Goal: Task Accomplishment & Management: Manage account settings

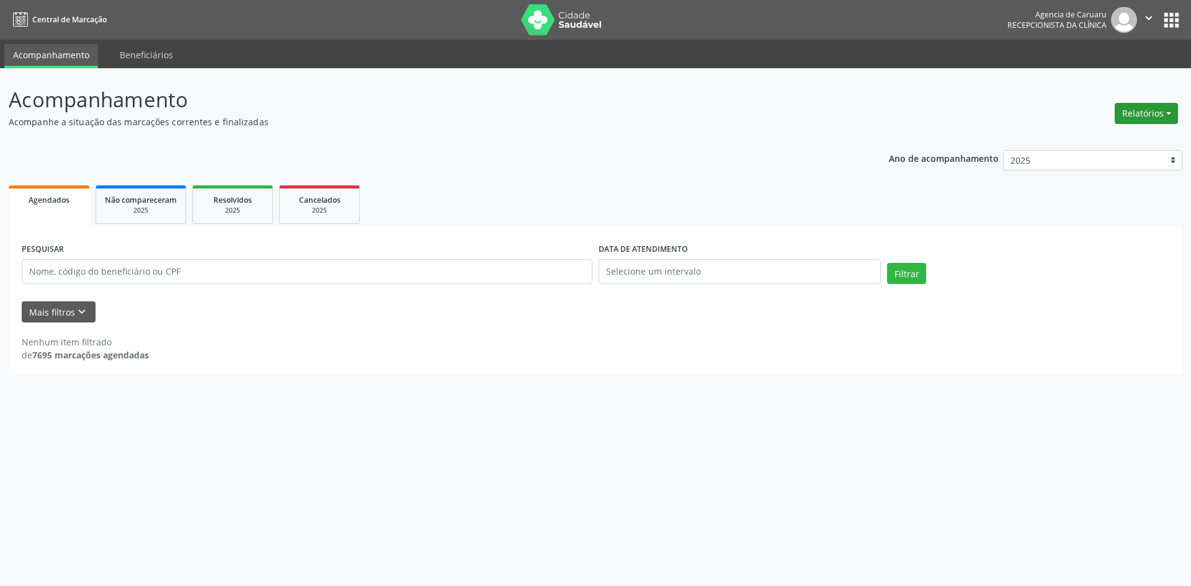
click at [1130, 115] on button "Relatórios" at bounding box center [1145, 113] width 63 height 21
click at [1093, 140] on link "Agendamentos" at bounding box center [1111, 139] width 133 height 17
select select "8"
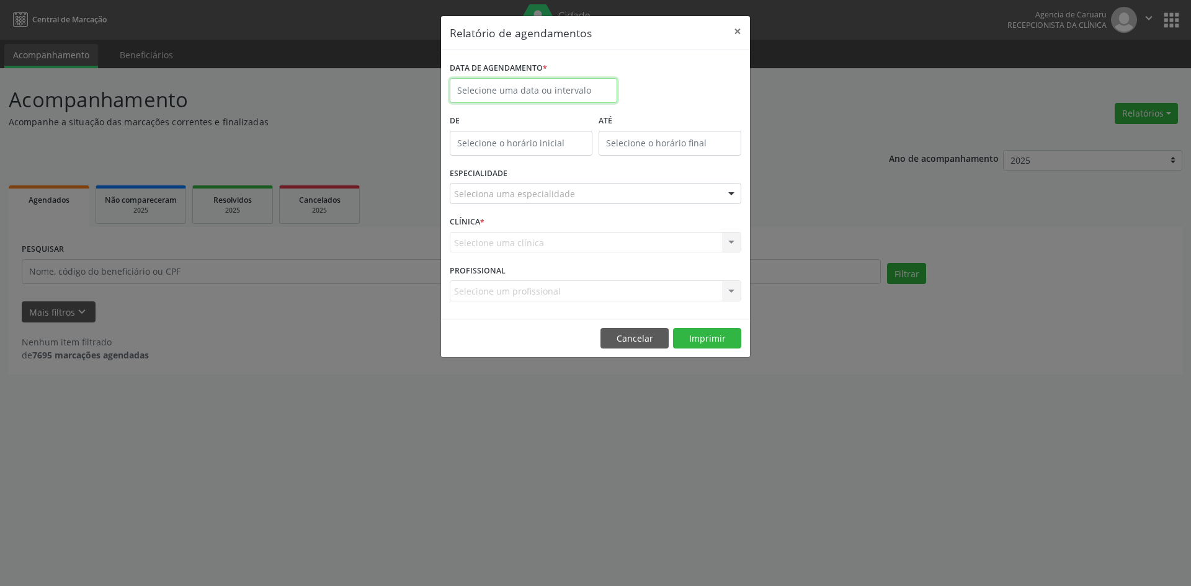
click at [495, 89] on input "text" at bounding box center [533, 90] width 167 height 25
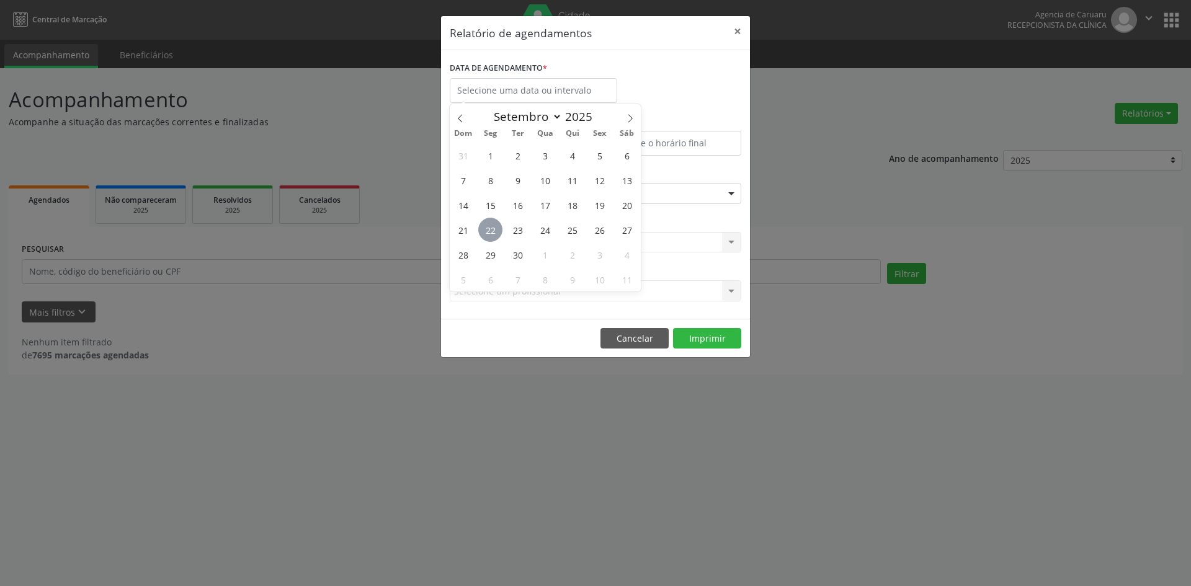
click at [492, 236] on span "22" at bounding box center [490, 230] width 24 height 24
type input "[DATE]"
click at [492, 236] on span "22" at bounding box center [490, 230] width 24 height 24
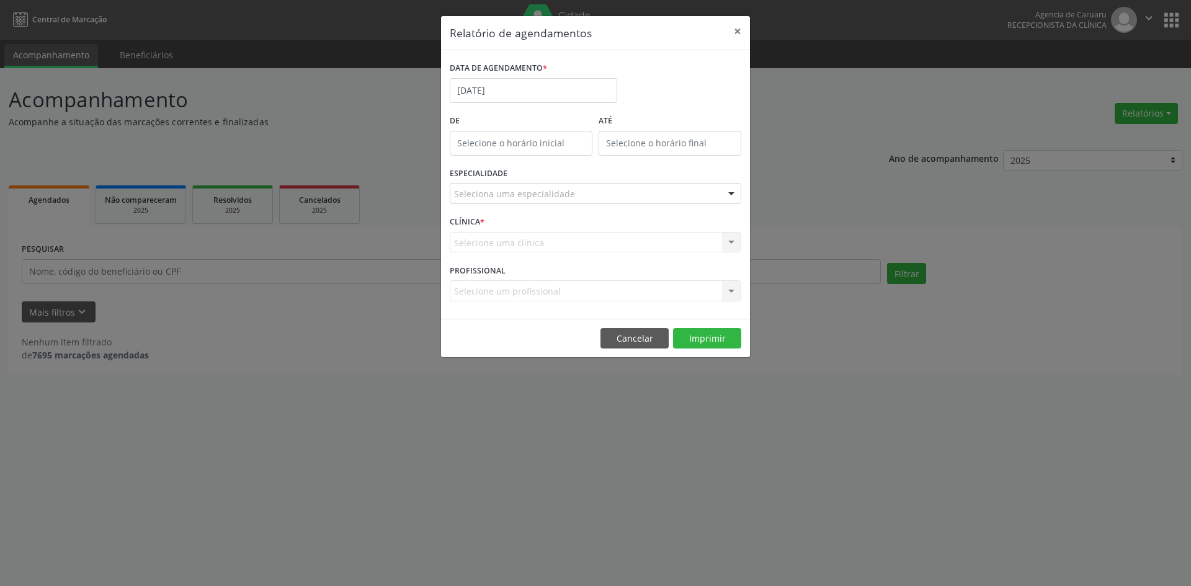
click at [393, 230] on div "Relatório de agendamentos × DATA DE AGENDAMENTO * [DATE] De ATÉ ESPECIALIDADE S…" at bounding box center [595, 293] width 1191 height 586
click at [616, 335] on button "Cancelar" at bounding box center [634, 338] width 68 height 21
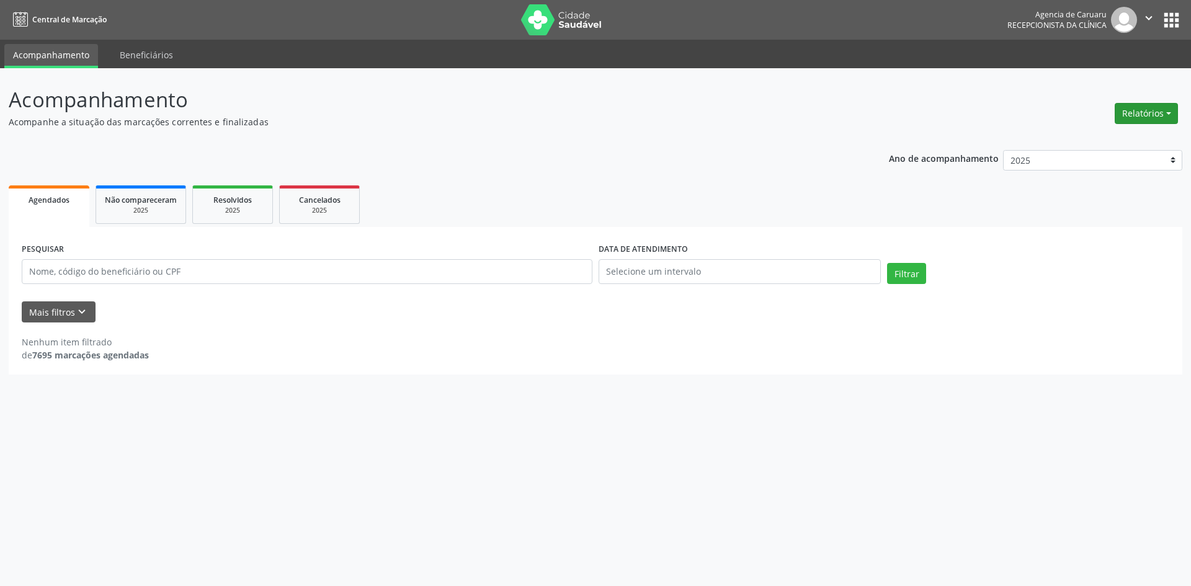
click at [1148, 112] on button "Relatórios" at bounding box center [1145, 113] width 63 height 21
click at [822, 128] on p "Acompanhe a situação das marcações correntes e finalizadas" at bounding box center [419, 121] width 821 height 13
click at [45, 318] on button "Mais filtros keyboard_arrow_down" at bounding box center [59, 312] width 74 height 22
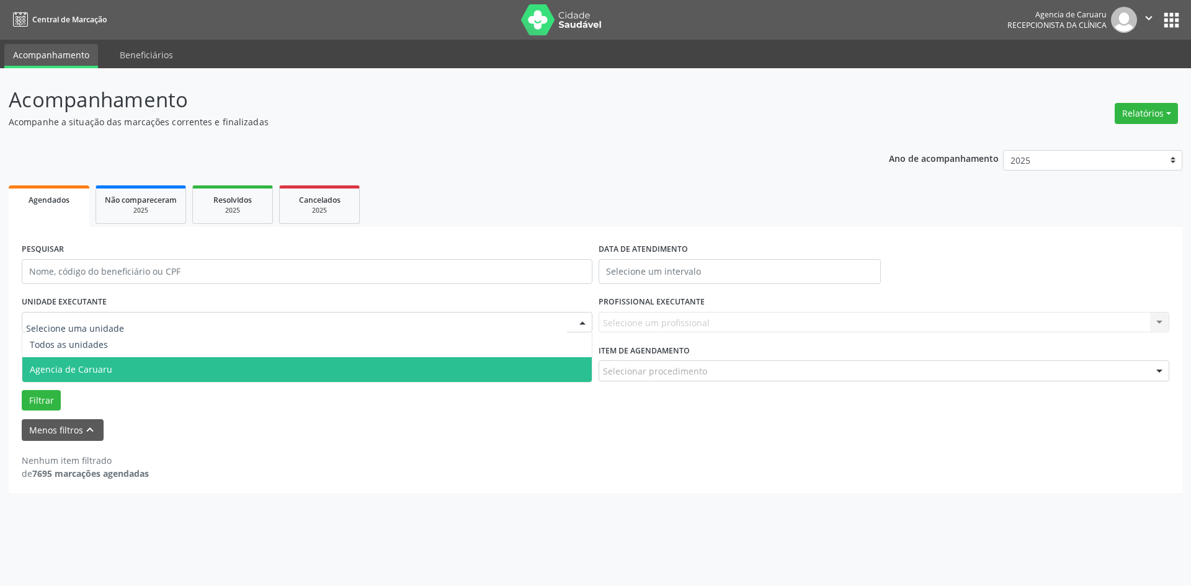
click at [71, 372] on span "Agencia de Caruaru" at bounding box center [71, 369] width 82 height 12
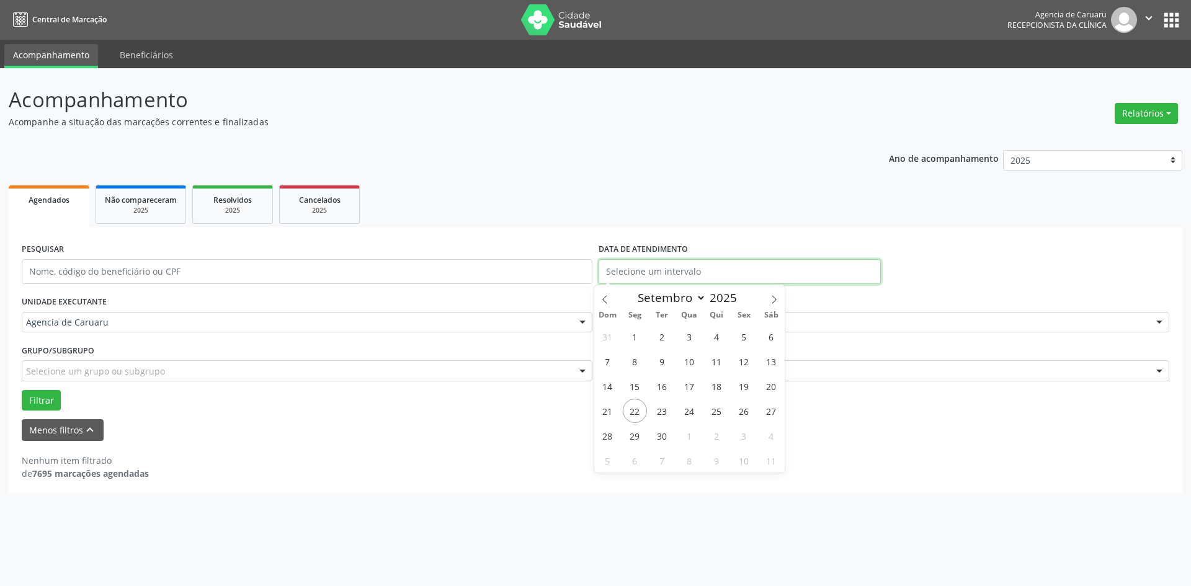
click at [650, 277] on input "text" at bounding box center [739, 271] width 282 height 25
click at [630, 413] on span "22" at bounding box center [635, 411] width 24 height 24
type input "[DATE]"
click at [630, 413] on span "22" at bounding box center [635, 411] width 24 height 24
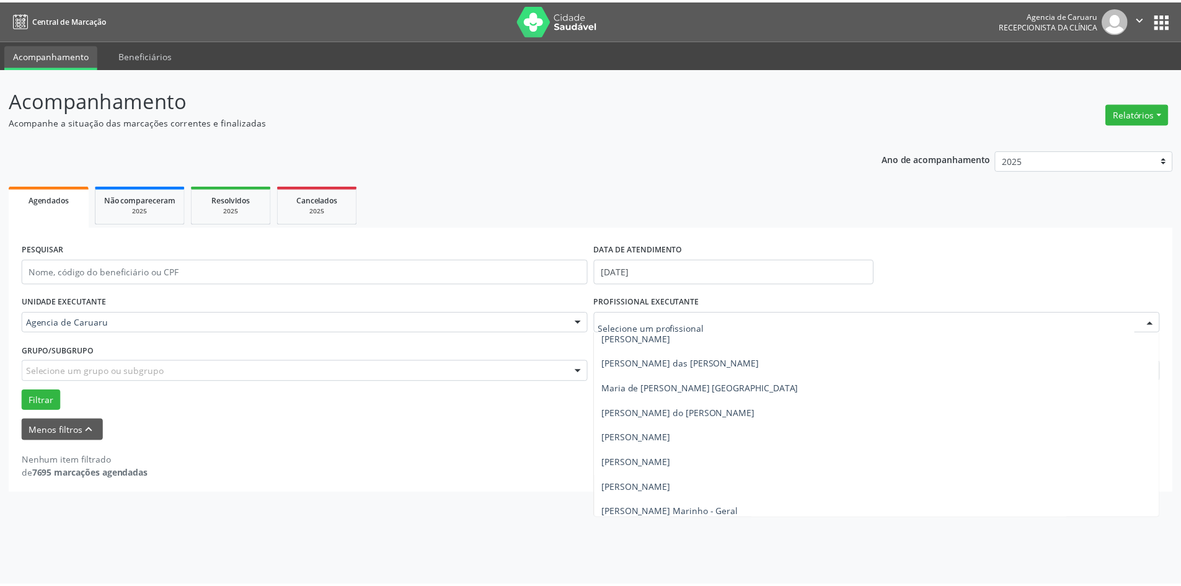
scroll to position [757, 0]
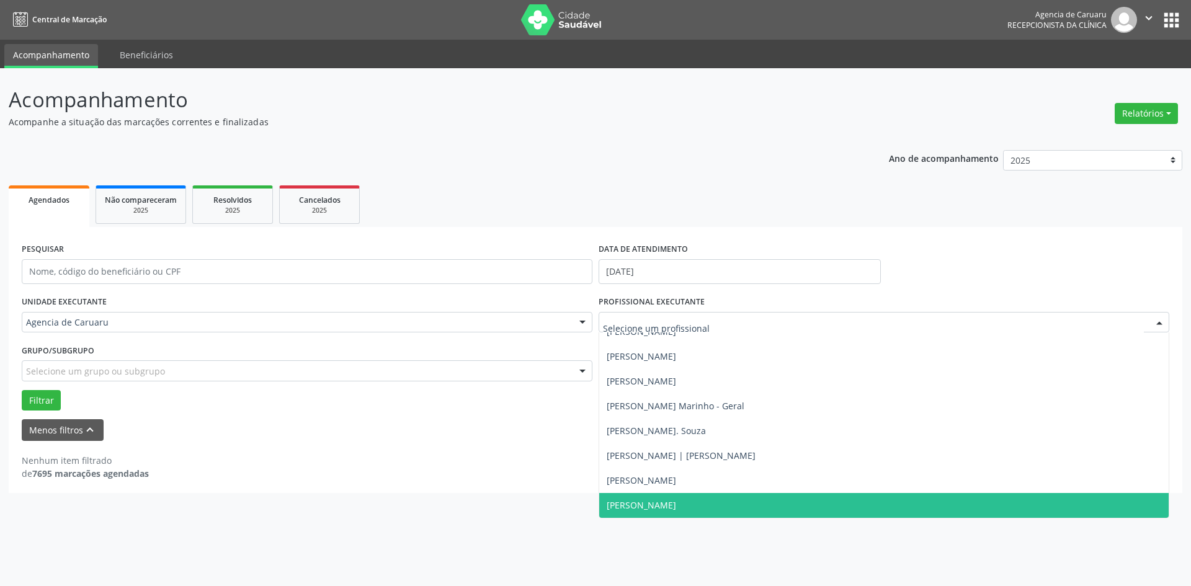
click at [621, 506] on span "[PERSON_NAME]" at bounding box center [640, 505] width 69 height 12
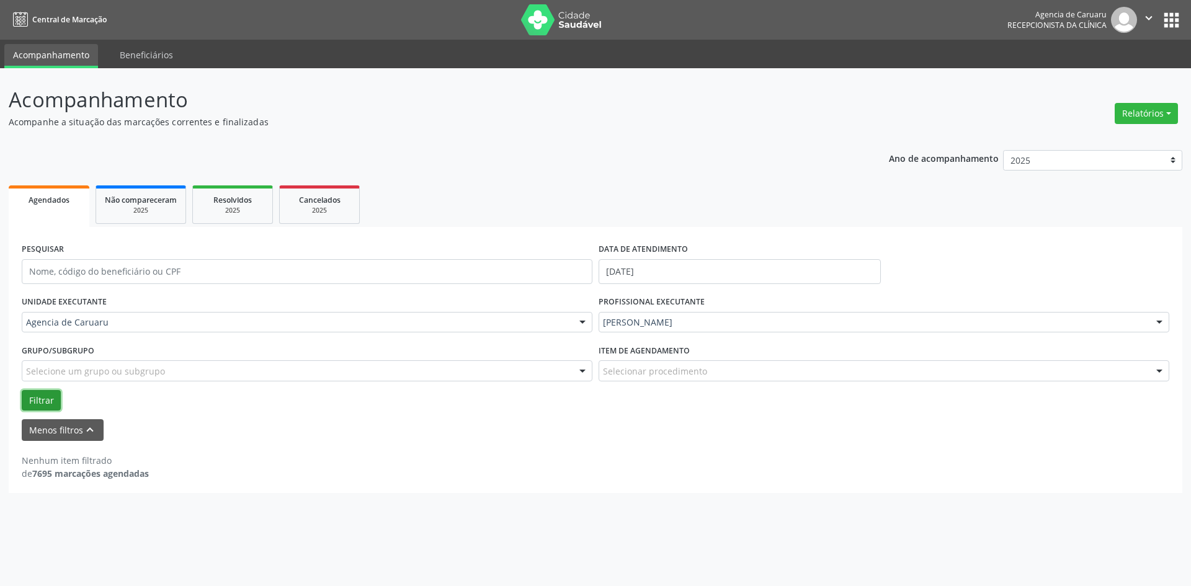
click at [35, 399] on button "Filtrar" at bounding box center [41, 400] width 39 height 21
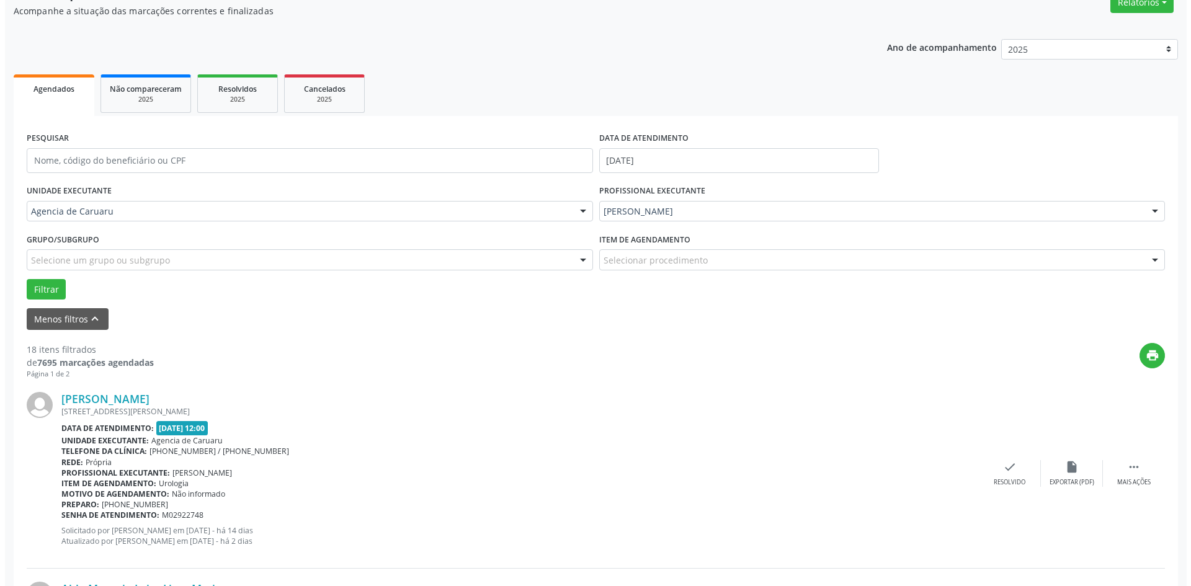
scroll to position [248, 0]
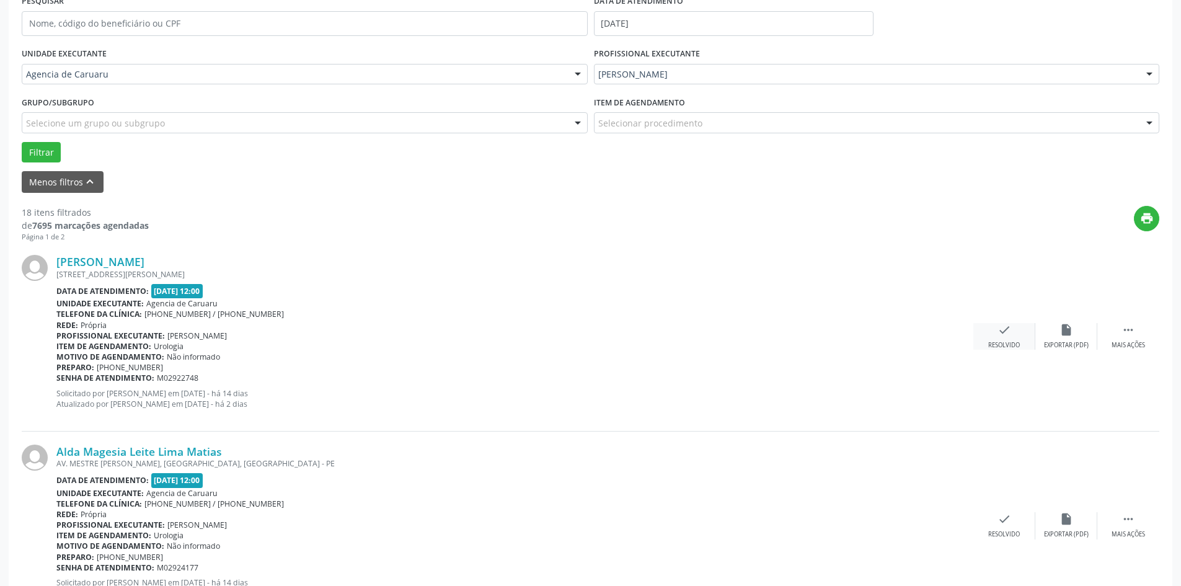
click at [1005, 334] on icon "check" at bounding box center [1005, 330] width 14 height 14
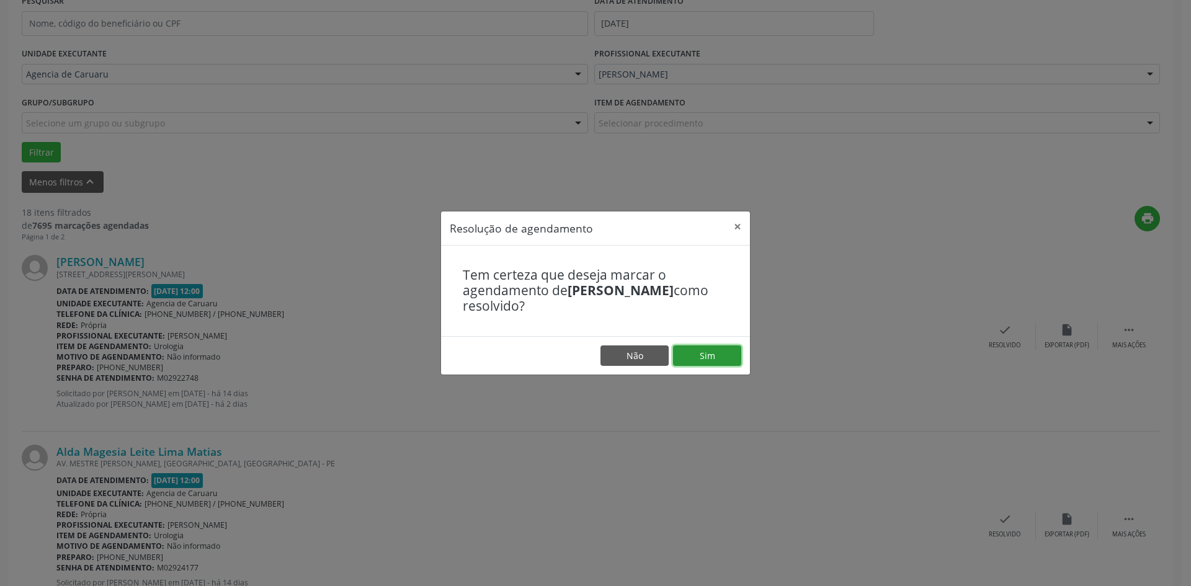
click at [699, 363] on button "Sim" at bounding box center [707, 355] width 68 height 21
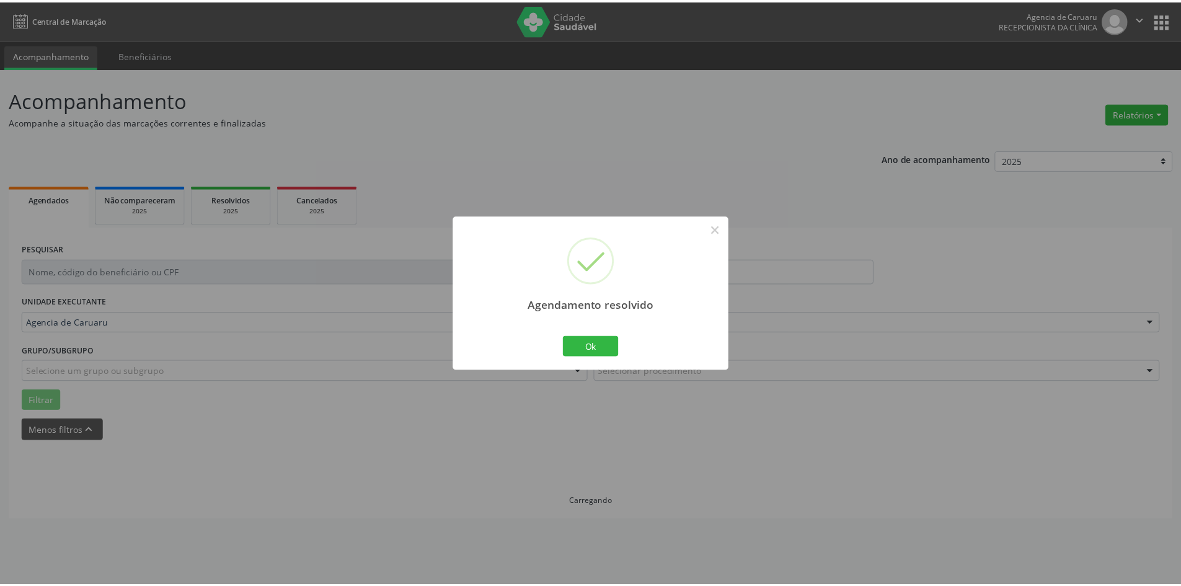
scroll to position [0, 0]
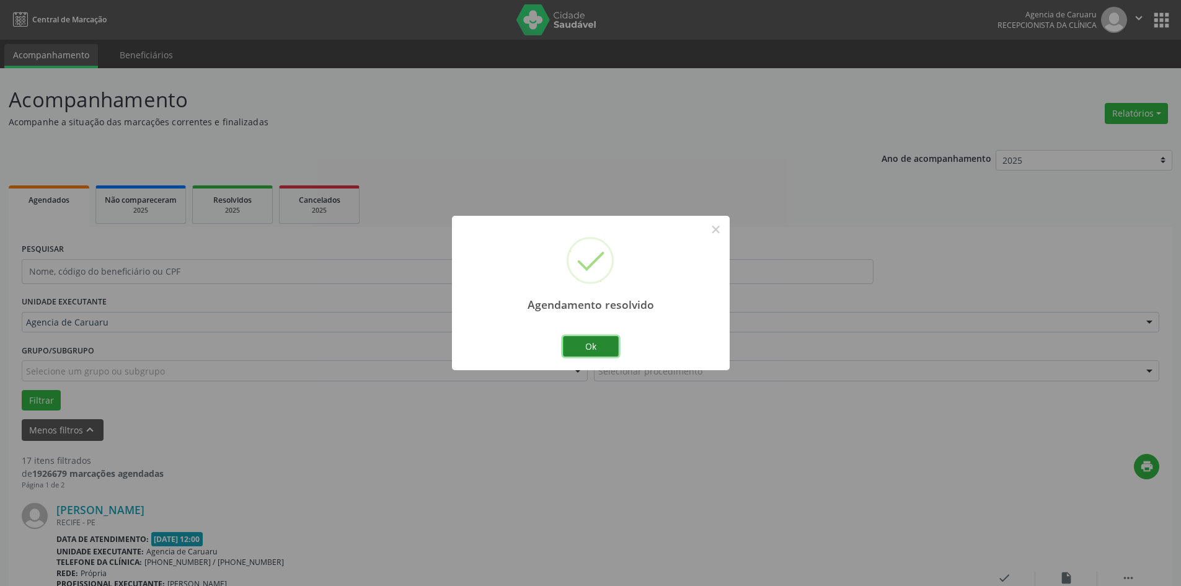
click at [598, 348] on button "Ok" at bounding box center [591, 346] width 56 height 21
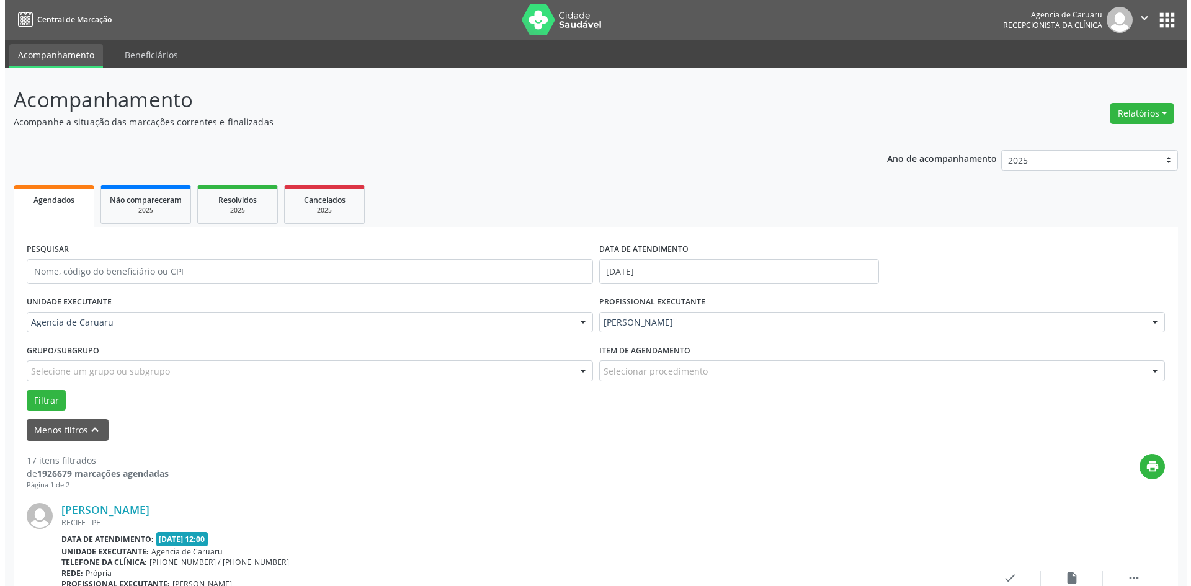
scroll to position [310, 0]
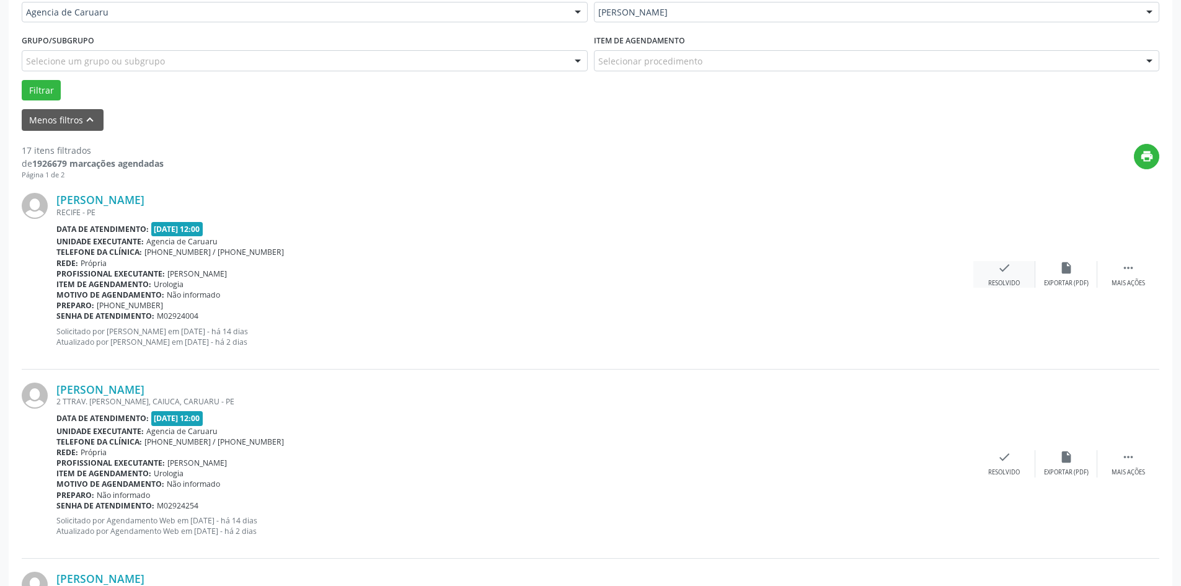
click at [992, 272] on div "check Resolvido" at bounding box center [1005, 274] width 62 height 27
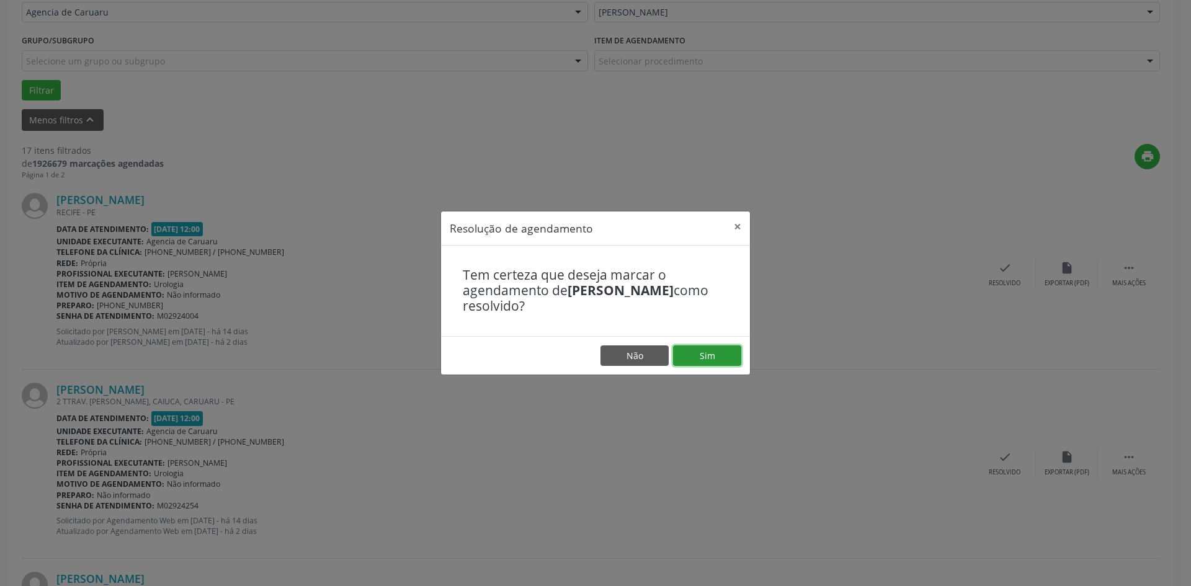
click at [705, 352] on button "Sim" at bounding box center [707, 355] width 68 height 21
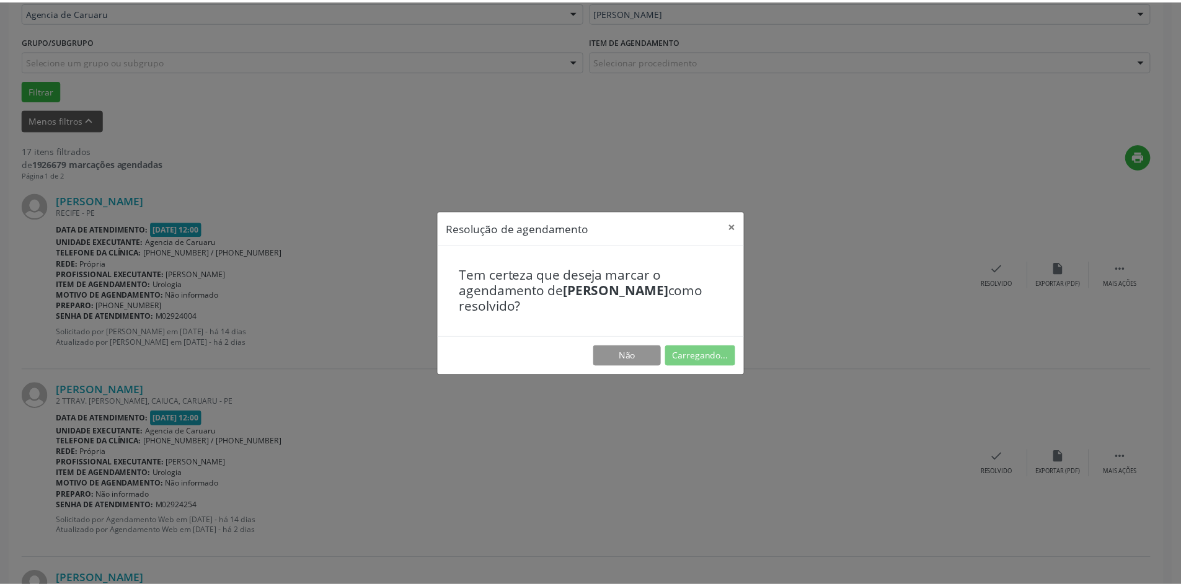
scroll to position [0, 0]
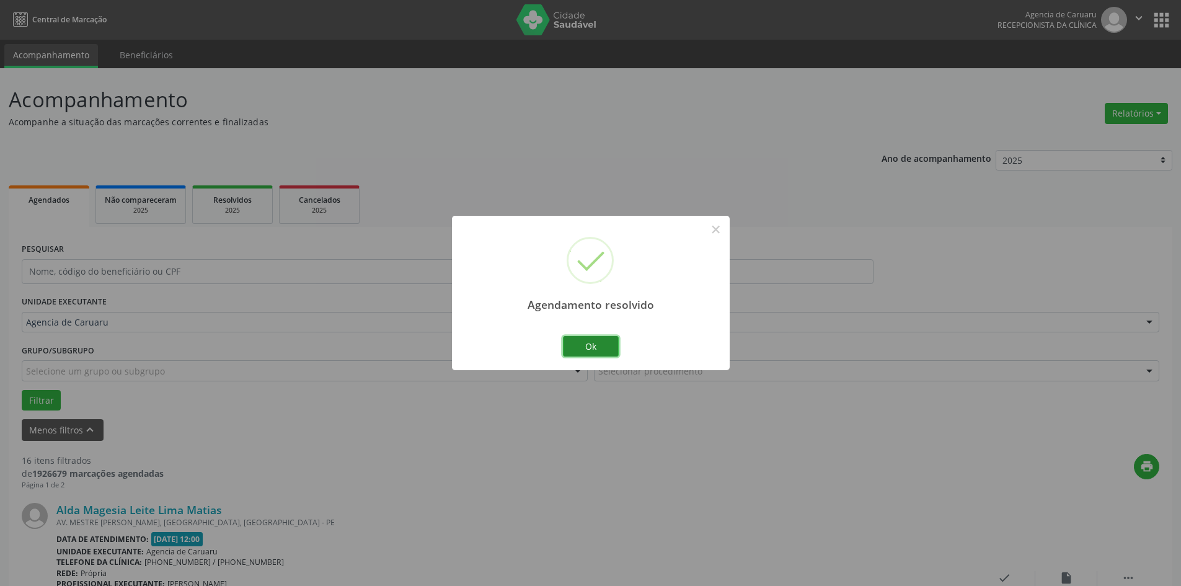
click at [588, 353] on button "Ok" at bounding box center [591, 346] width 56 height 21
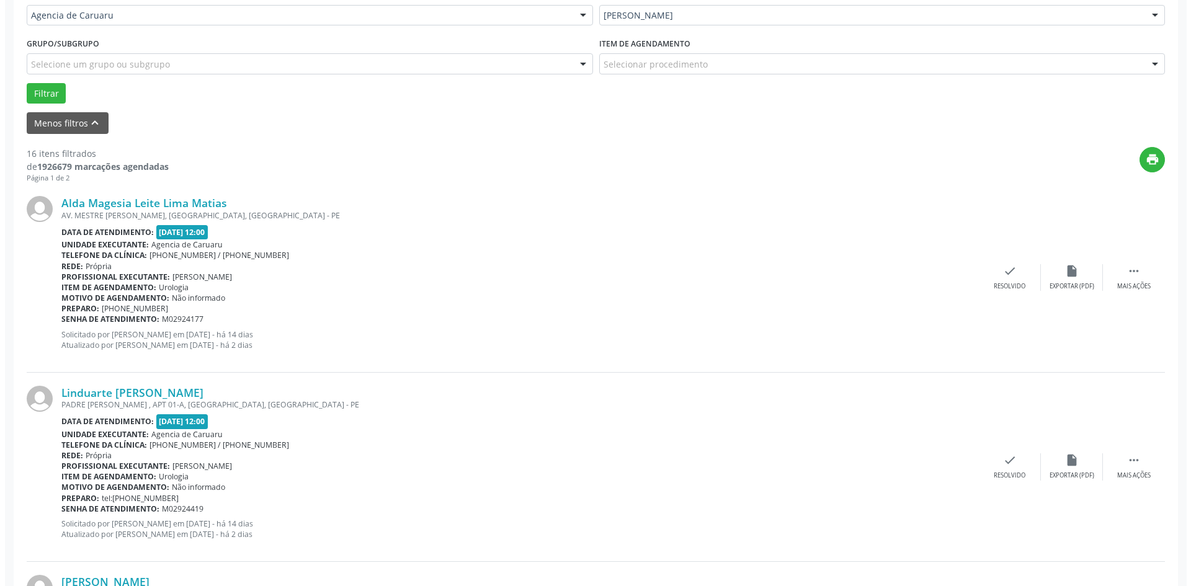
scroll to position [372, 0]
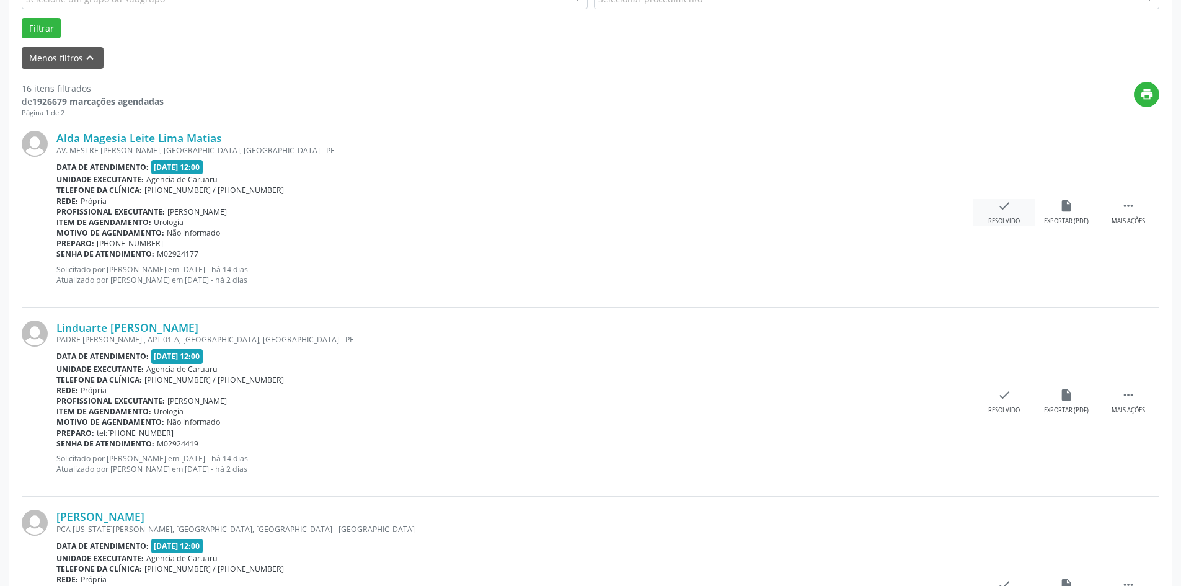
click at [995, 219] on div "Resolvido" at bounding box center [1004, 221] width 32 height 9
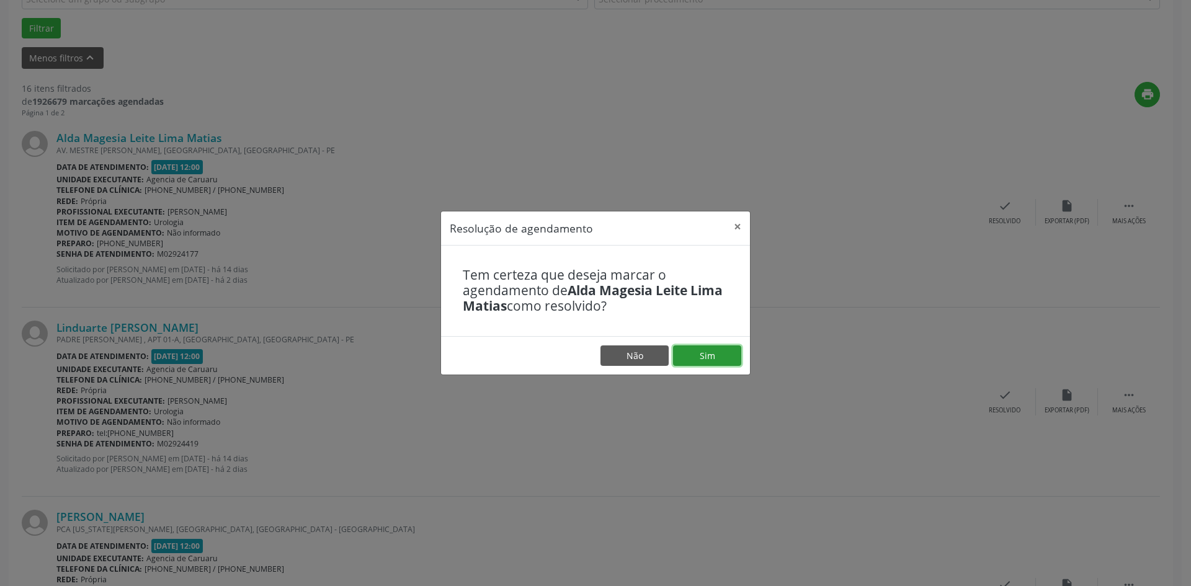
click at [686, 352] on button "Sim" at bounding box center [707, 355] width 68 height 21
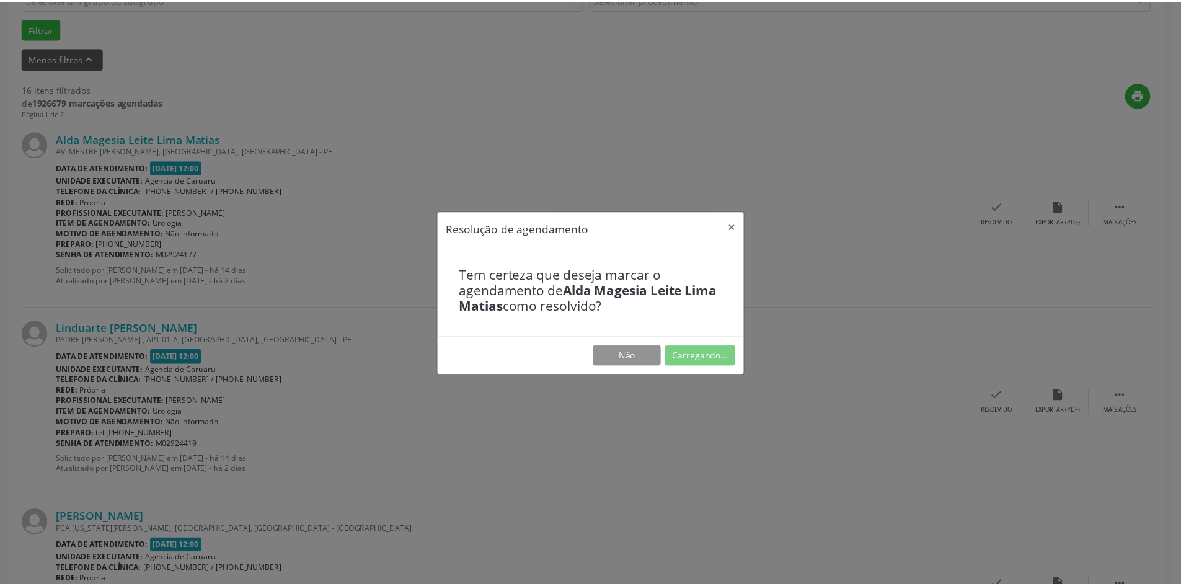
scroll to position [0, 0]
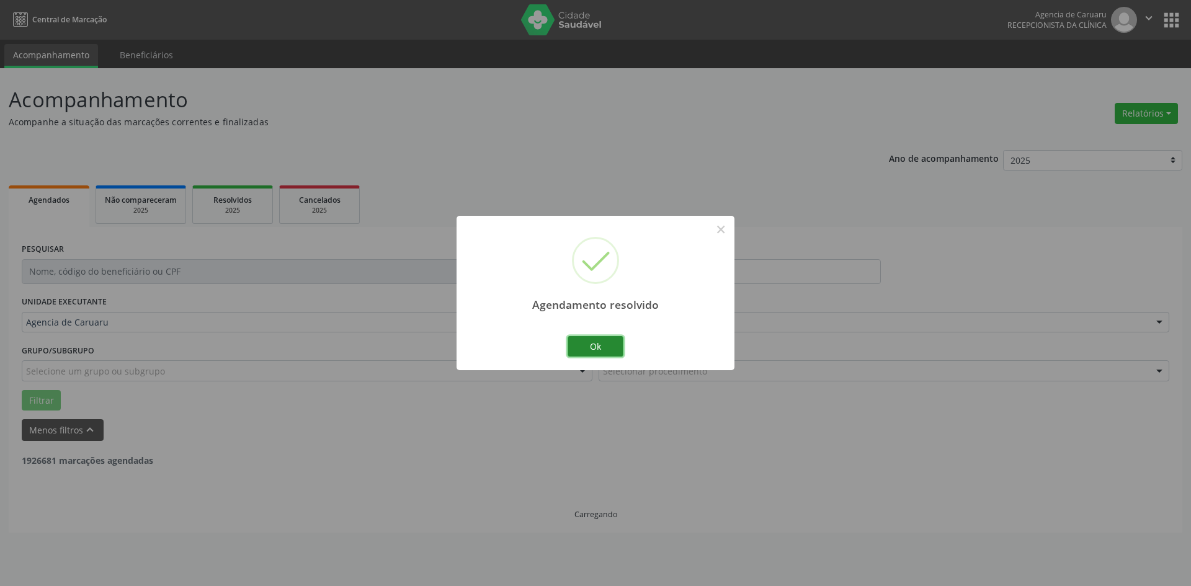
click at [594, 349] on button "Ok" at bounding box center [595, 346] width 56 height 21
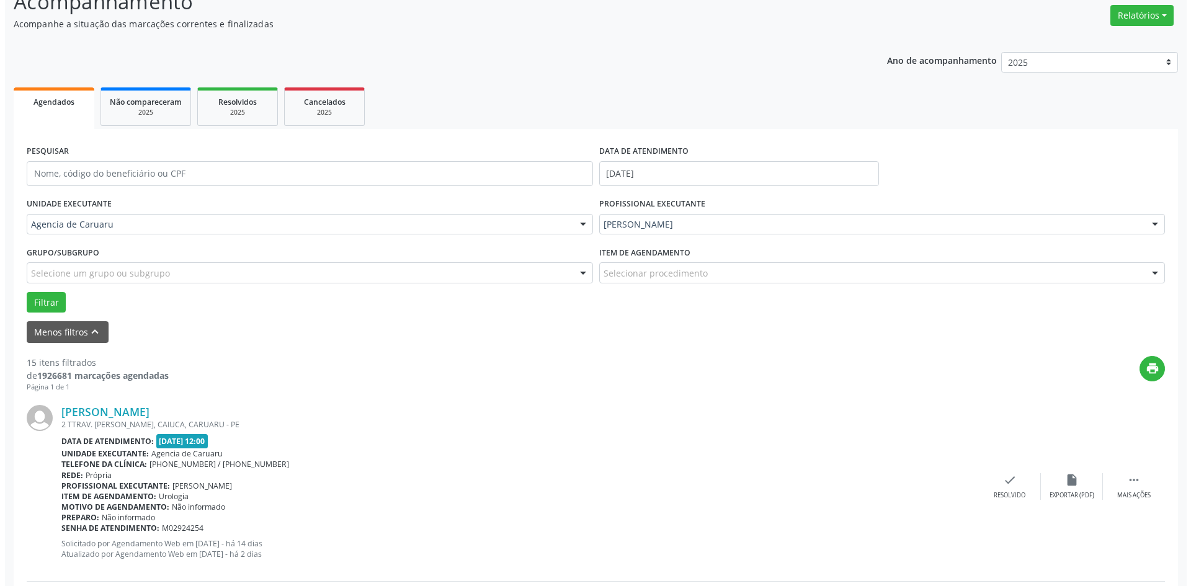
scroll to position [310, 0]
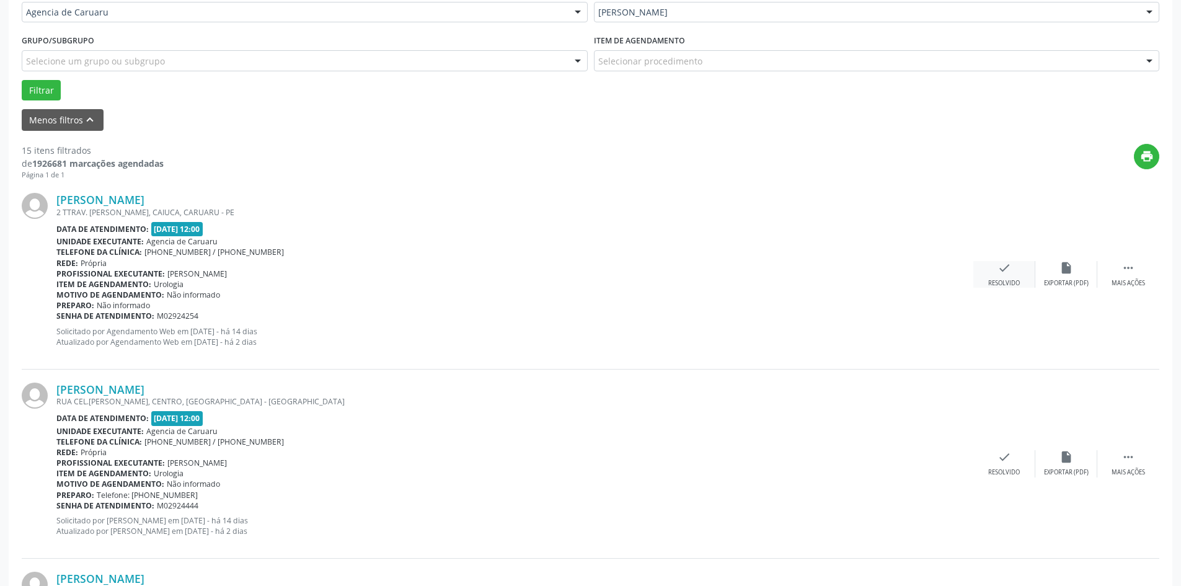
click at [1005, 278] on div "check Resolvido" at bounding box center [1005, 274] width 62 height 27
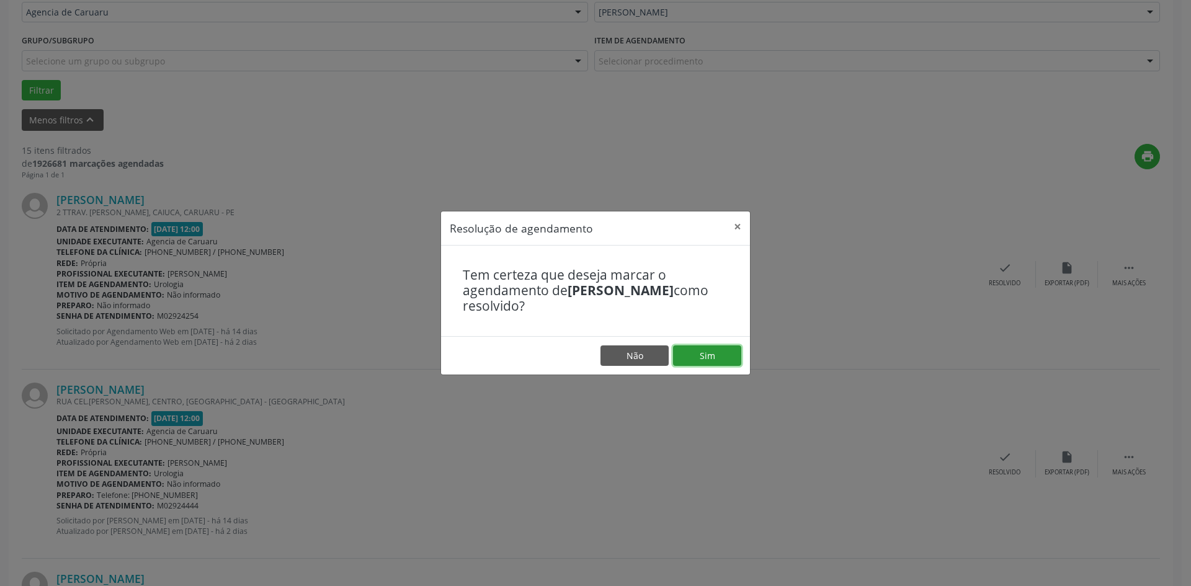
click at [693, 360] on button "Sim" at bounding box center [707, 355] width 68 height 21
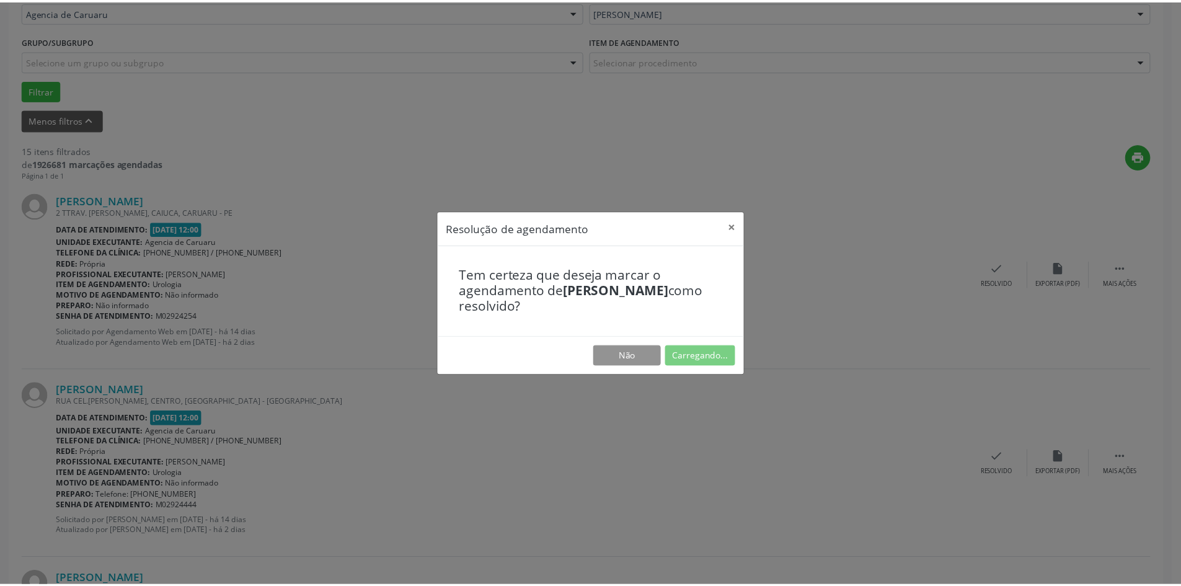
scroll to position [0, 0]
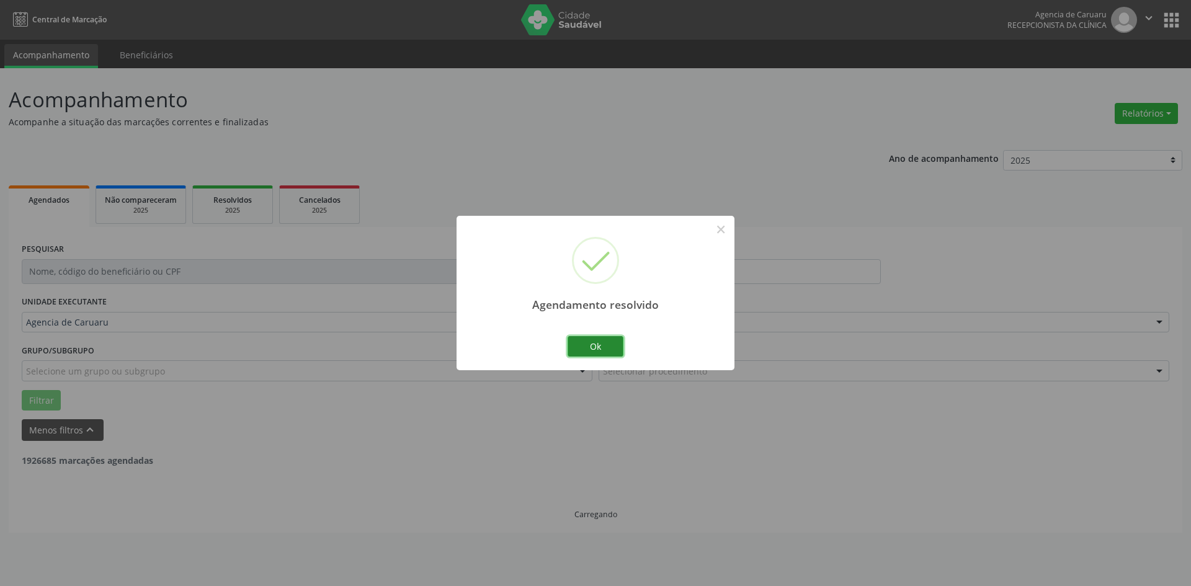
click at [603, 352] on button "Ok" at bounding box center [595, 346] width 56 height 21
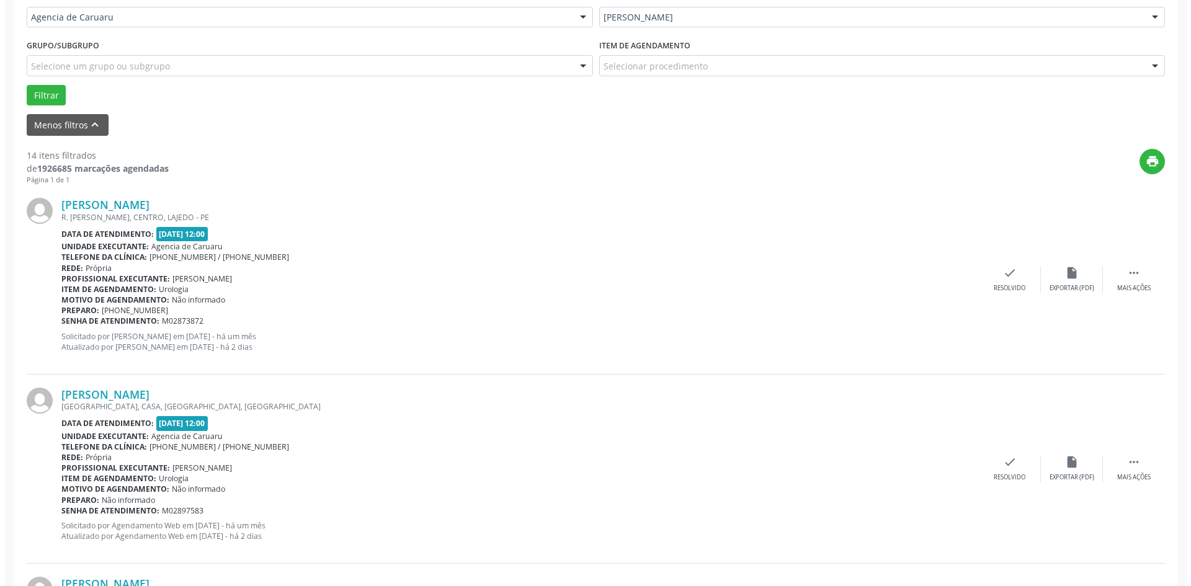
scroll to position [310, 0]
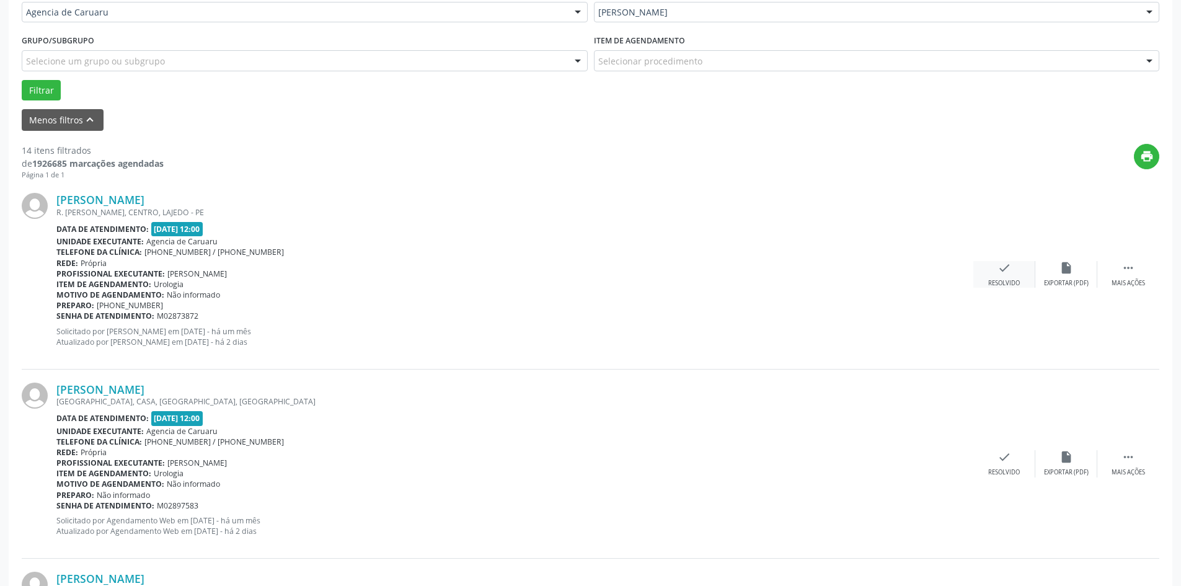
click at [1003, 275] on icon "check" at bounding box center [1005, 268] width 14 height 14
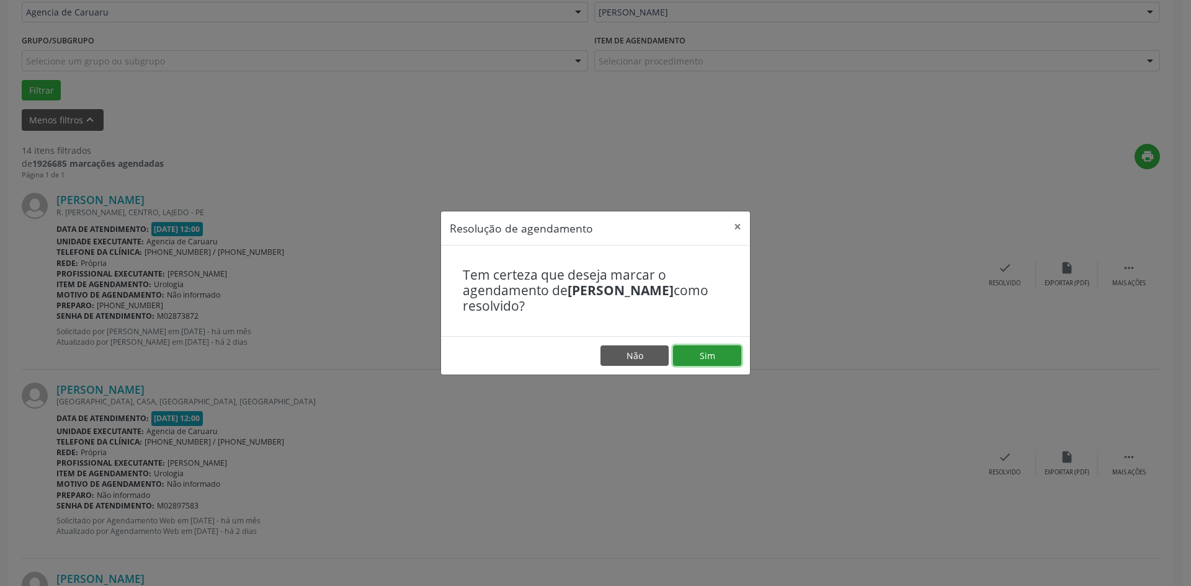
click at [693, 355] on button "Sim" at bounding box center [707, 355] width 68 height 21
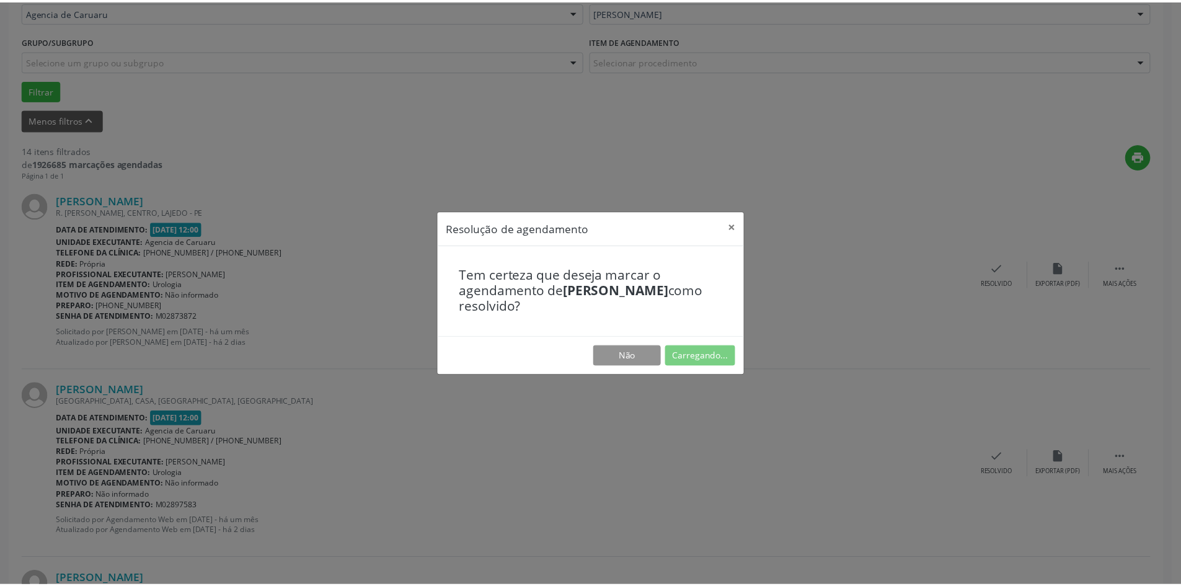
scroll to position [0, 0]
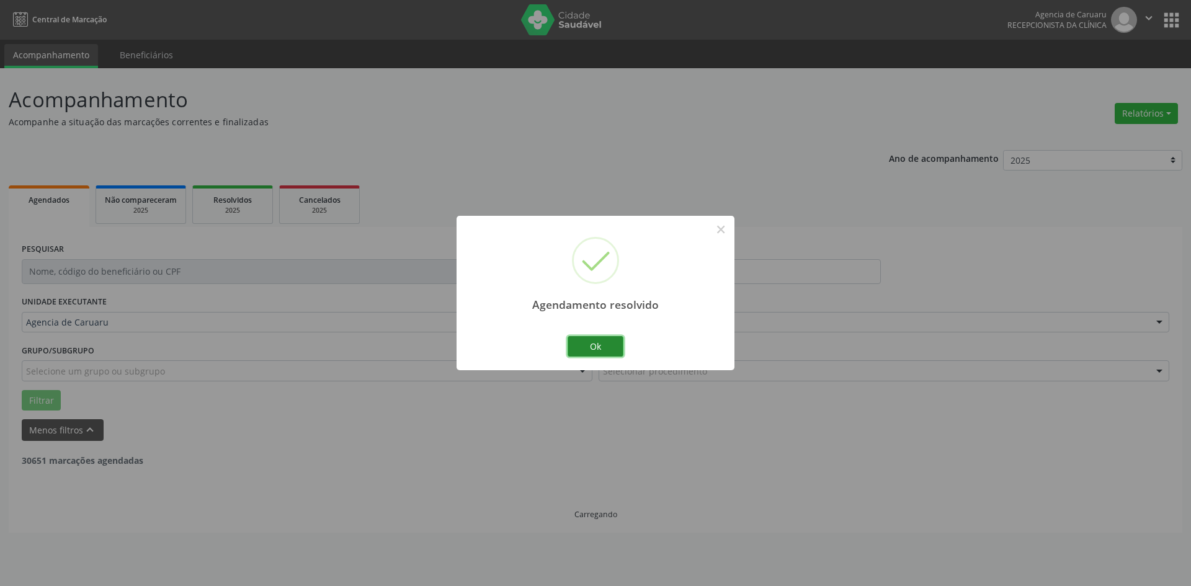
click at [603, 347] on button "Ok" at bounding box center [595, 346] width 56 height 21
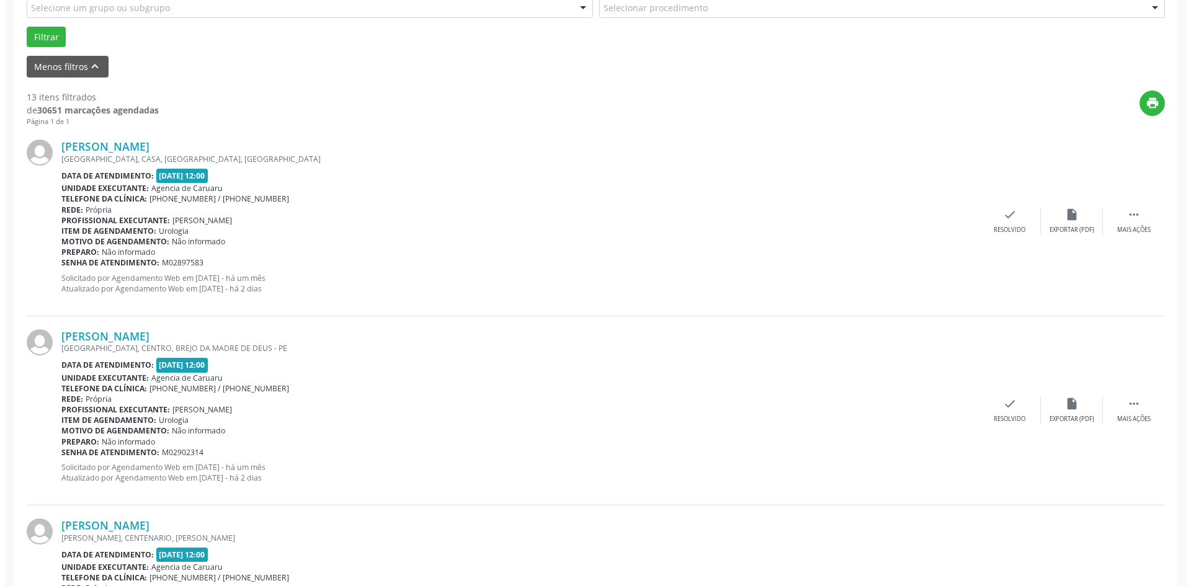
scroll to position [372, 0]
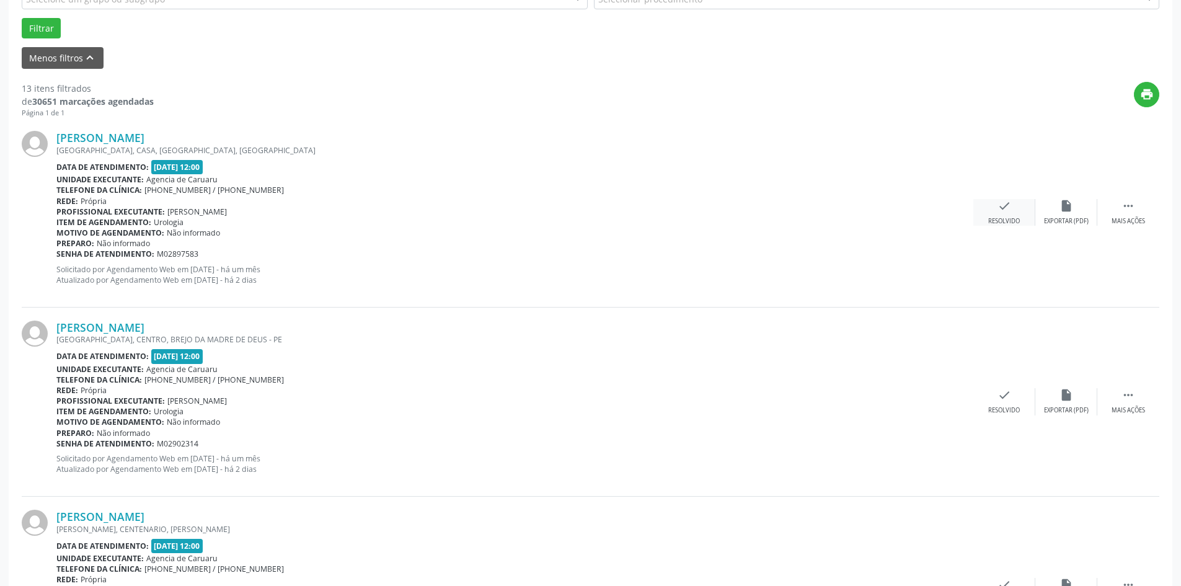
click at [997, 215] on div "check Resolvido" at bounding box center [1005, 212] width 62 height 27
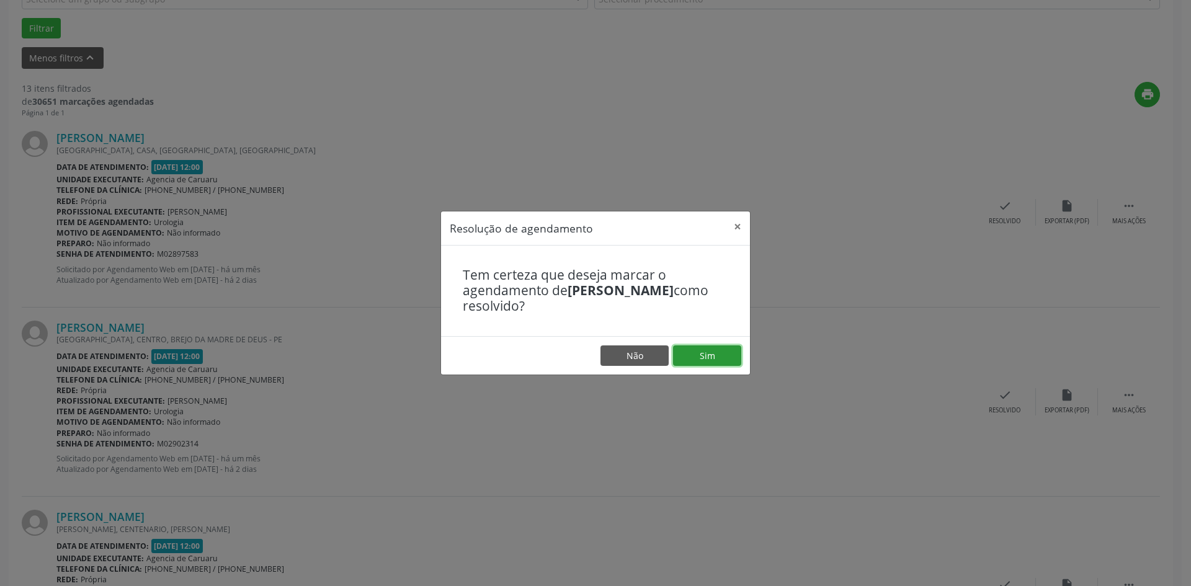
click at [706, 355] on button "Sim" at bounding box center [707, 355] width 68 height 21
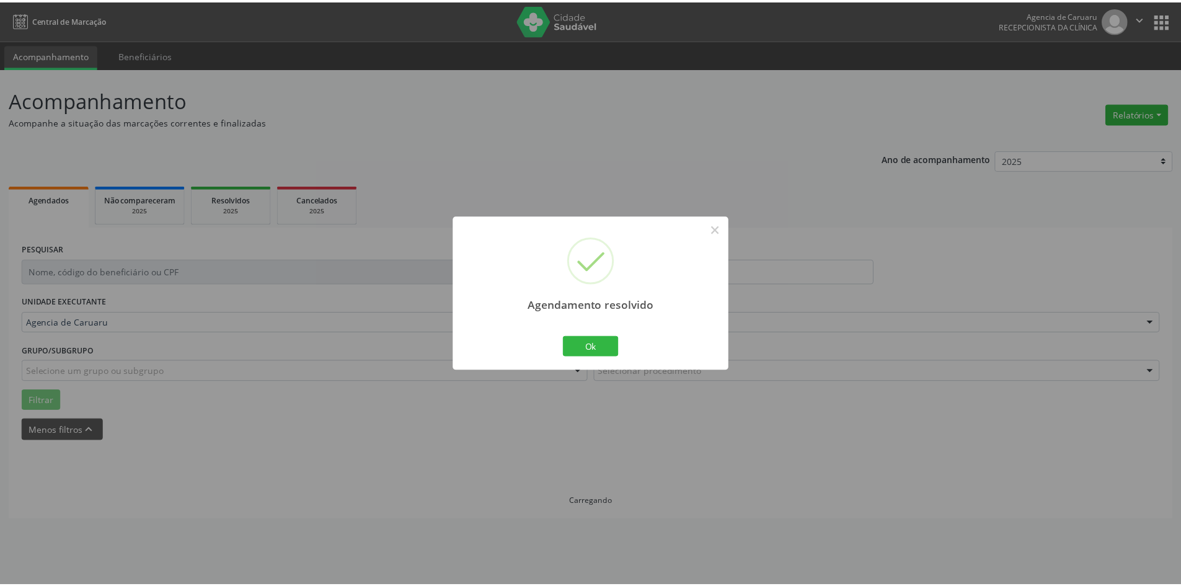
scroll to position [0, 0]
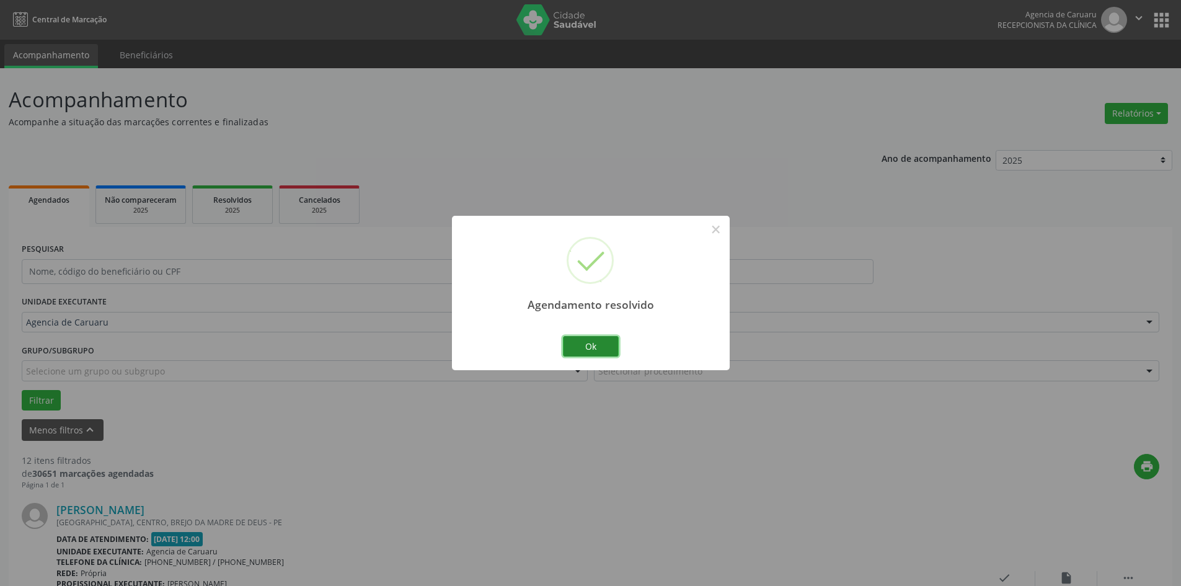
click at [611, 352] on button "Ok" at bounding box center [591, 346] width 56 height 21
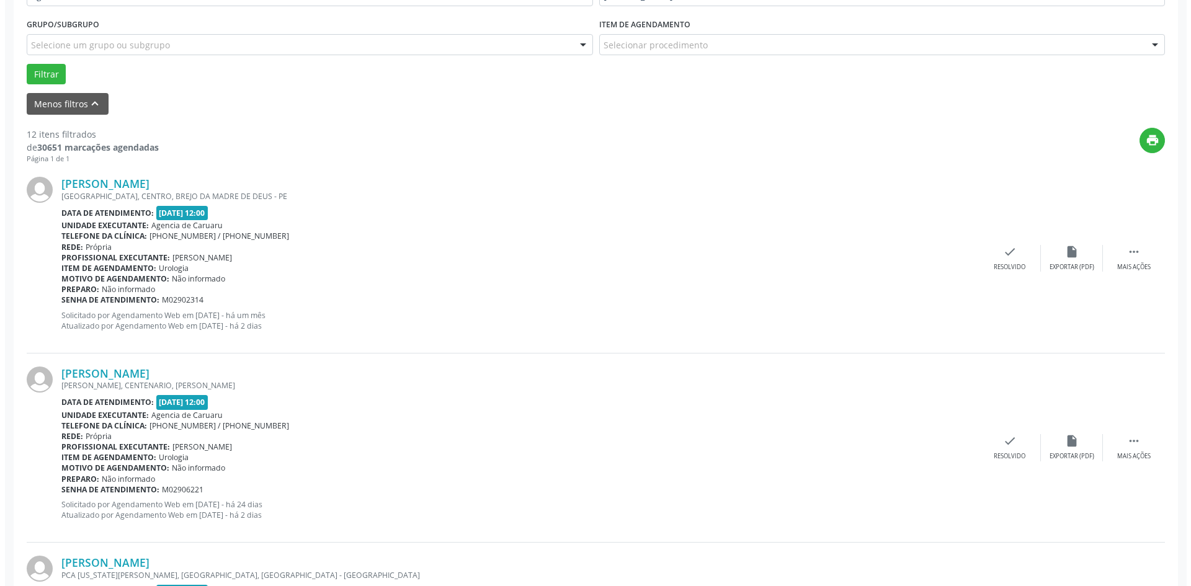
scroll to position [310, 0]
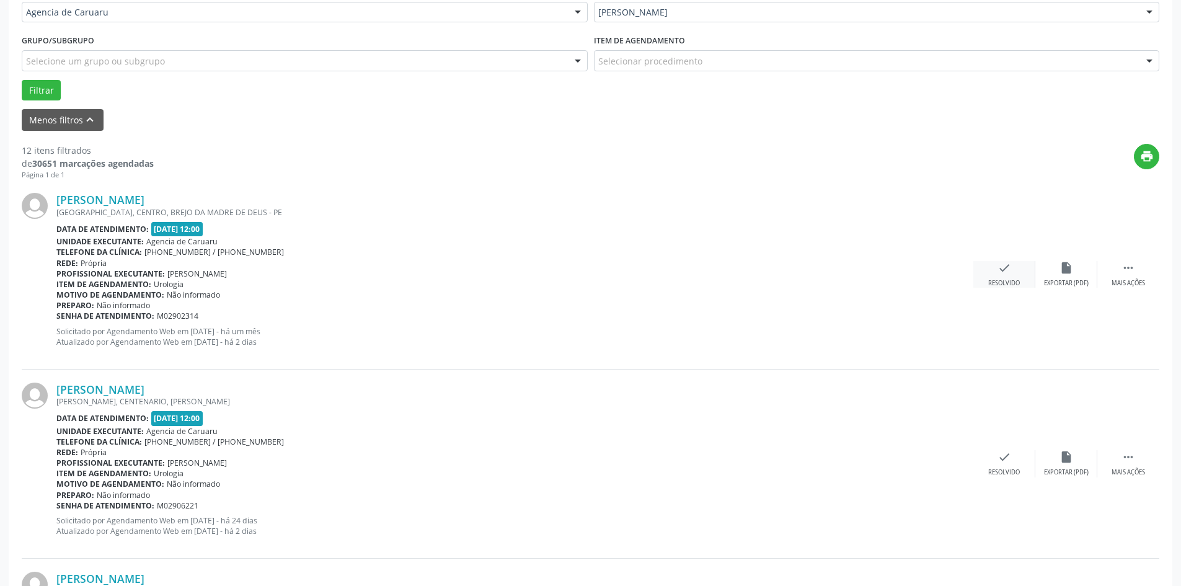
click at [997, 283] on div "Resolvido" at bounding box center [1004, 283] width 32 height 9
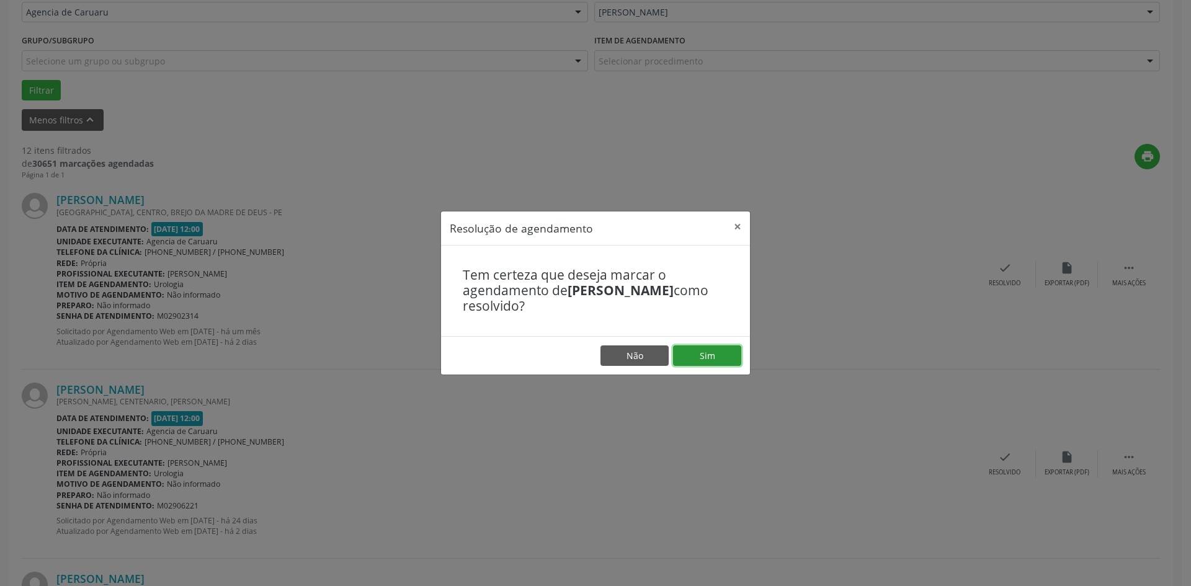
click at [716, 355] on button "Sim" at bounding box center [707, 355] width 68 height 21
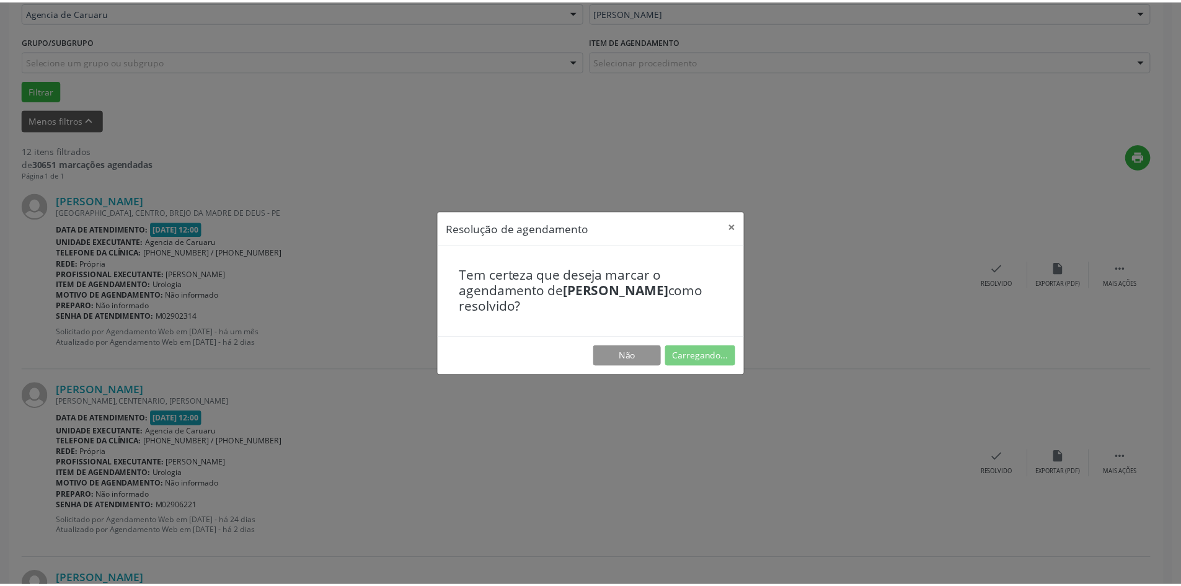
scroll to position [0, 0]
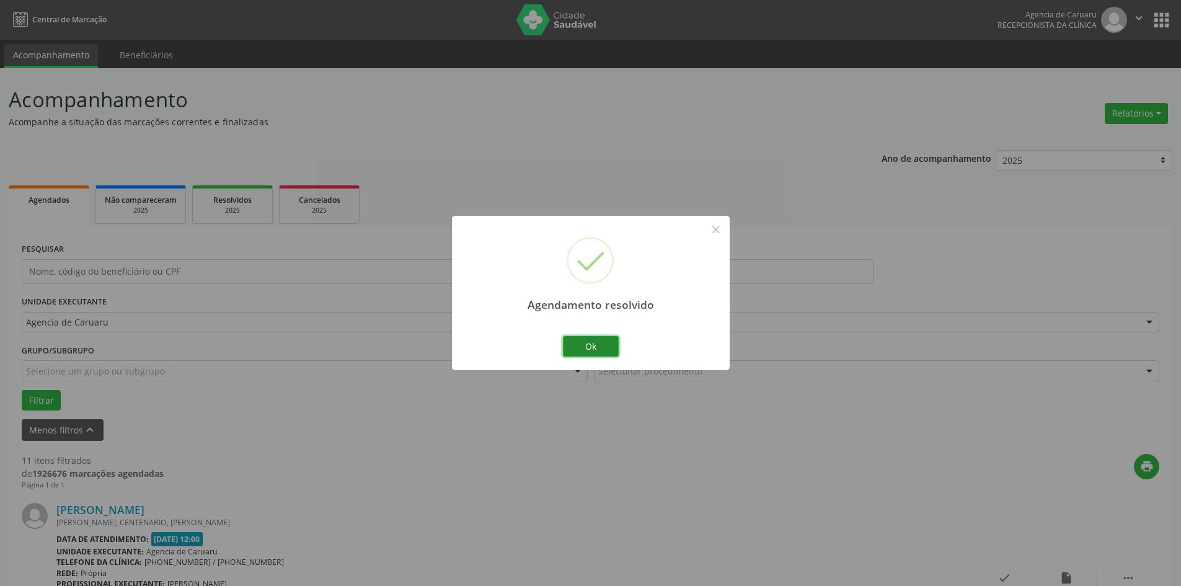
click at [597, 345] on button "Ok" at bounding box center [591, 346] width 56 height 21
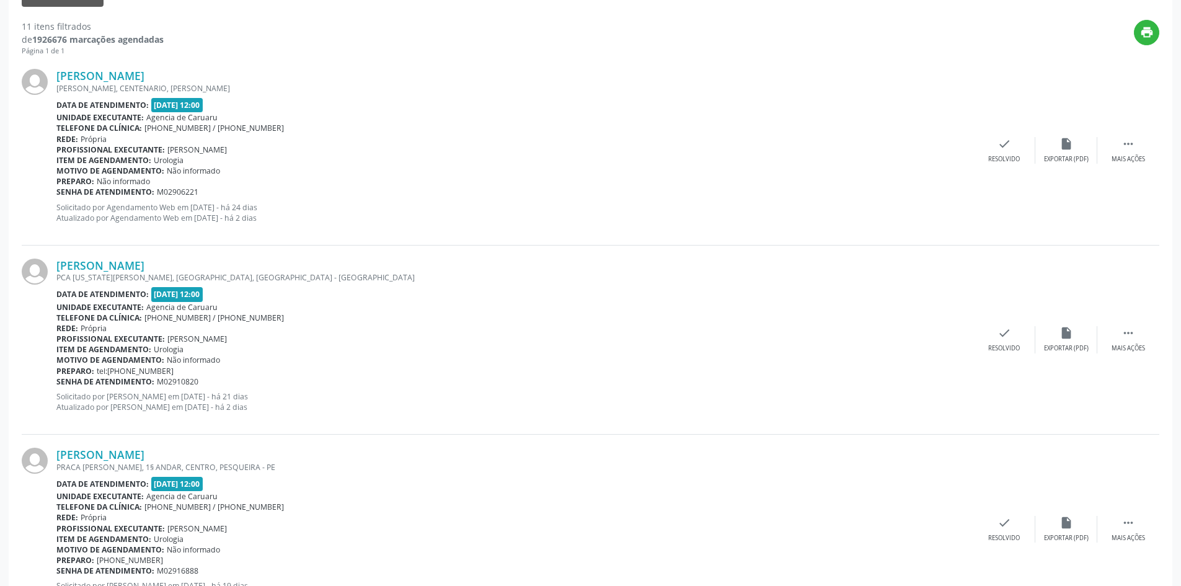
scroll to position [310, 0]
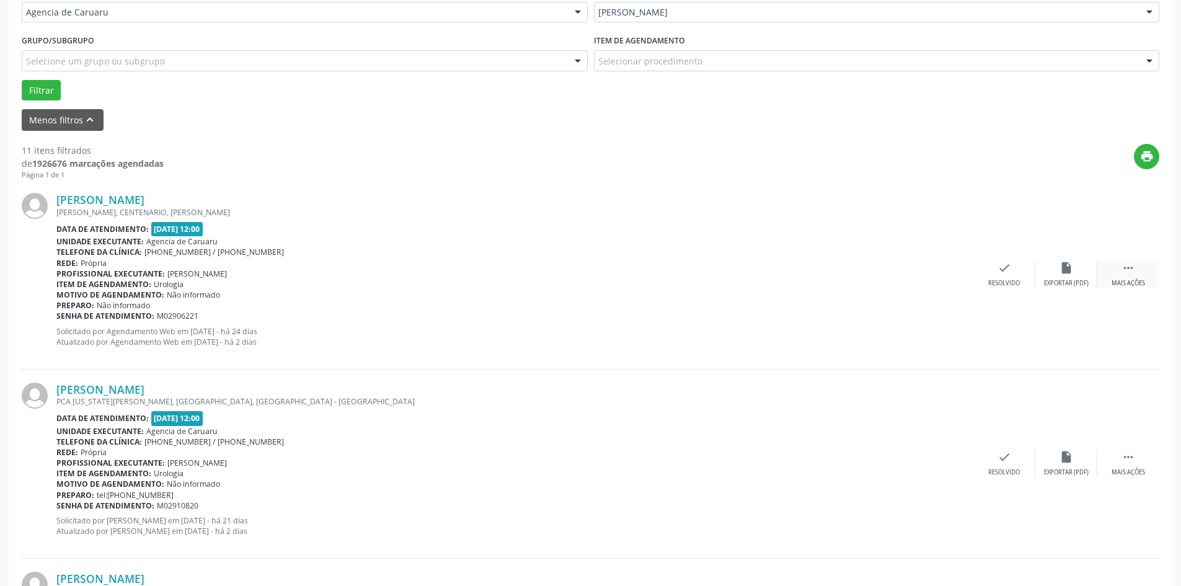
click at [1127, 269] on icon "" at bounding box center [1129, 268] width 14 height 14
click at [1059, 280] on div "Não compareceu" at bounding box center [1066, 283] width 53 height 9
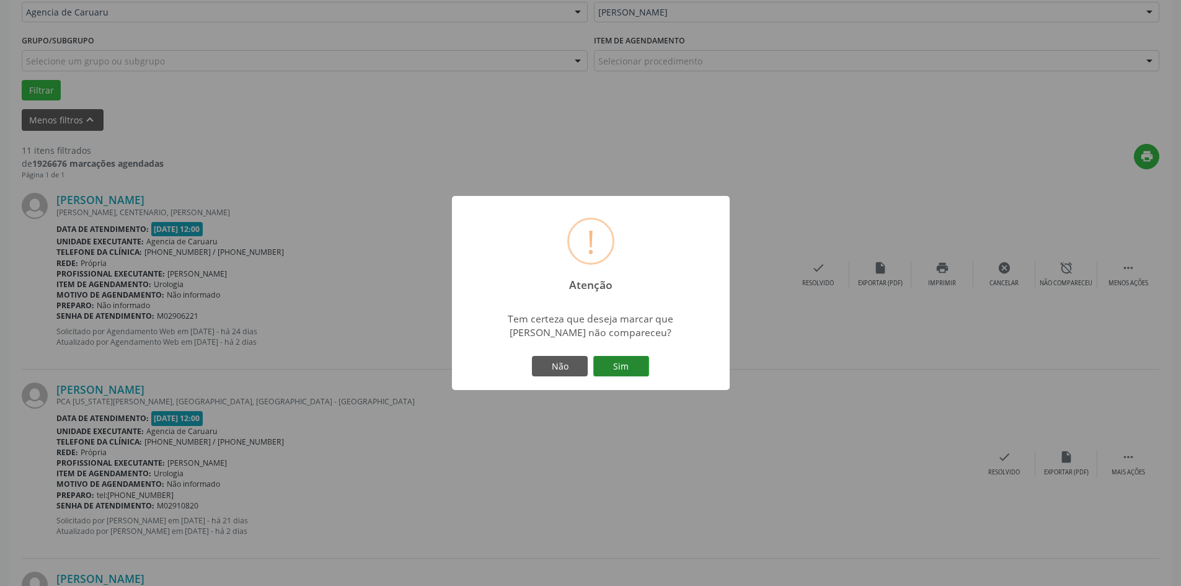
click at [639, 366] on button "Sim" at bounding box center [621, 366] width 56 height 21
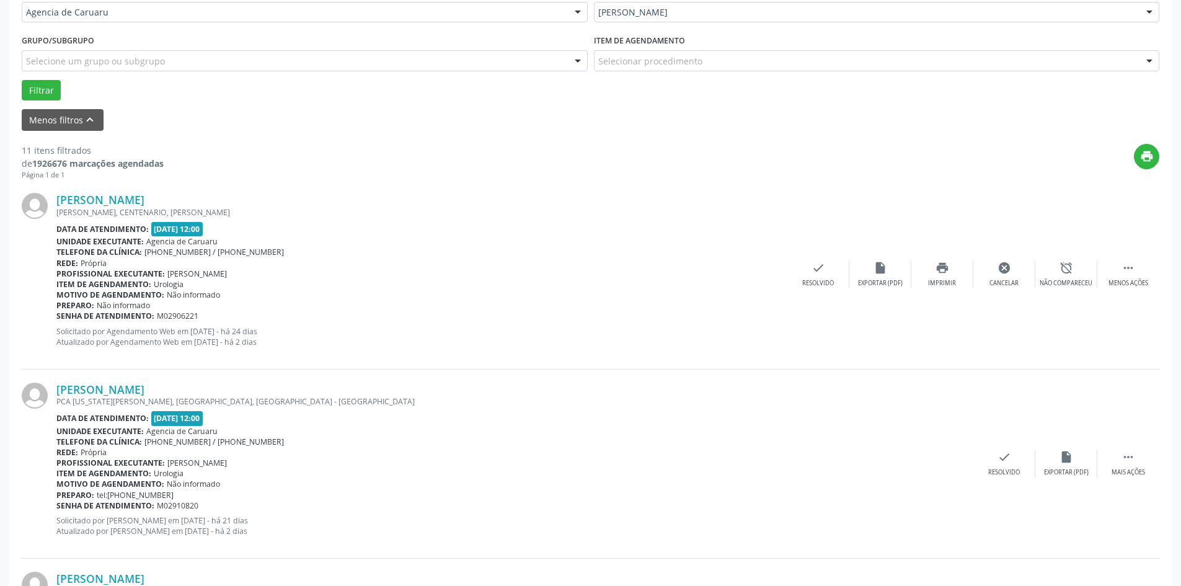
scroll to position [0, 0]
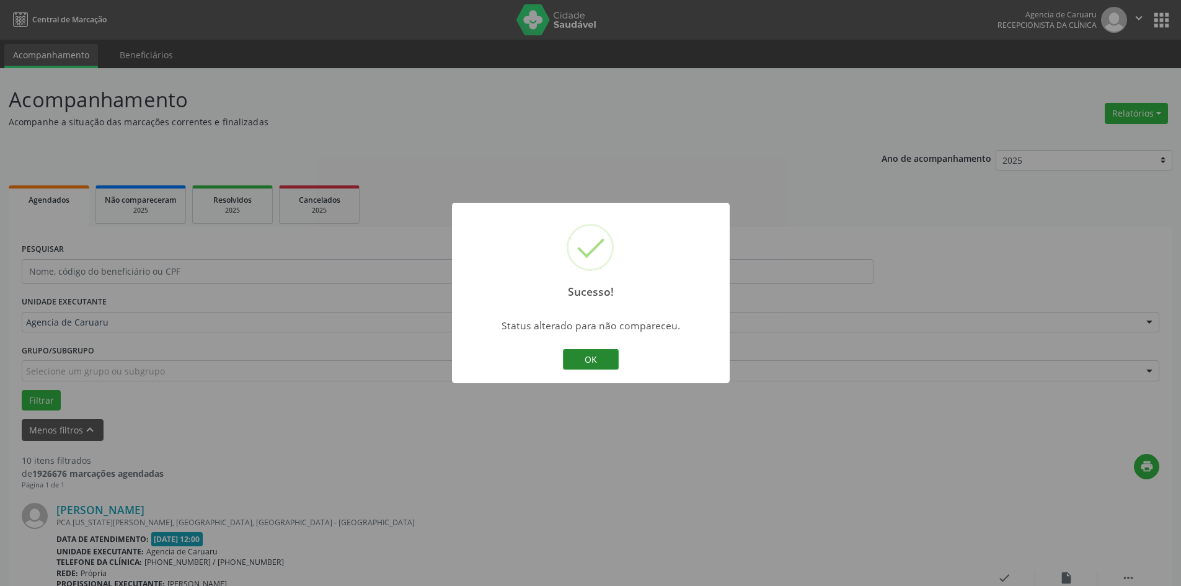
click at [600, 366] on button "OK" at bounding box center [591, 359] width 56 height 21
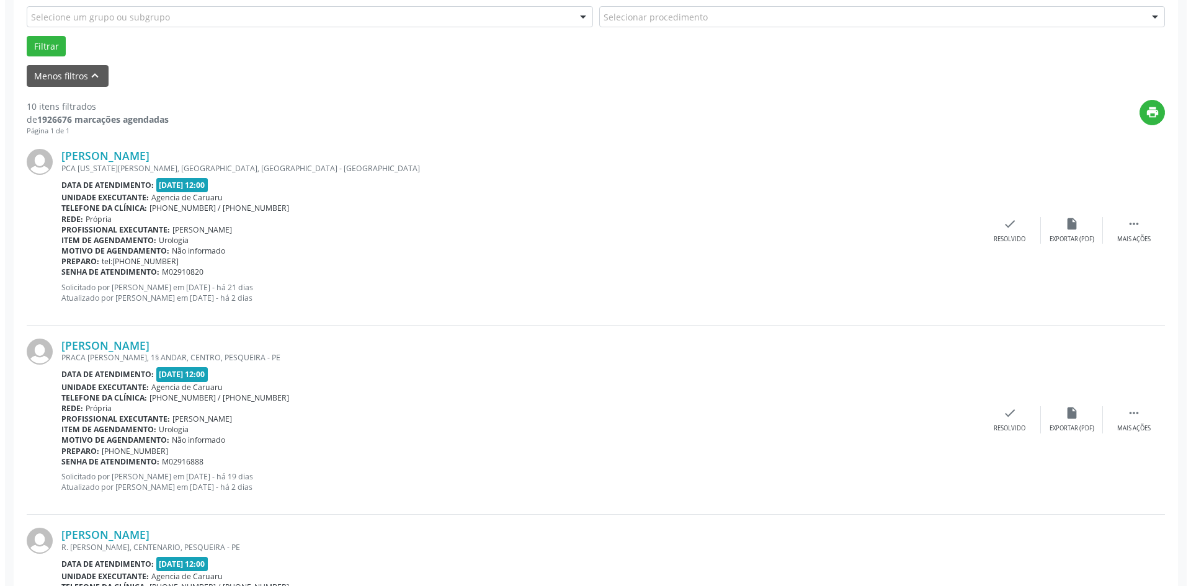
scroll to position [372, 0]
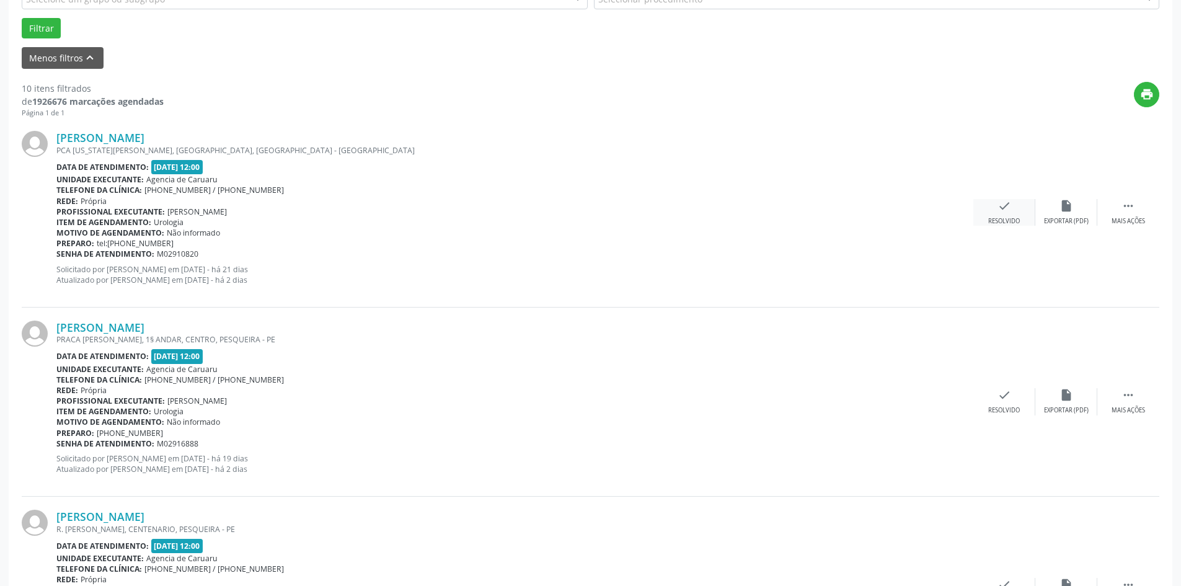
click at [990, 201] on div "check Resolvido" at bounding box center [1005, 212] width 62 height 27
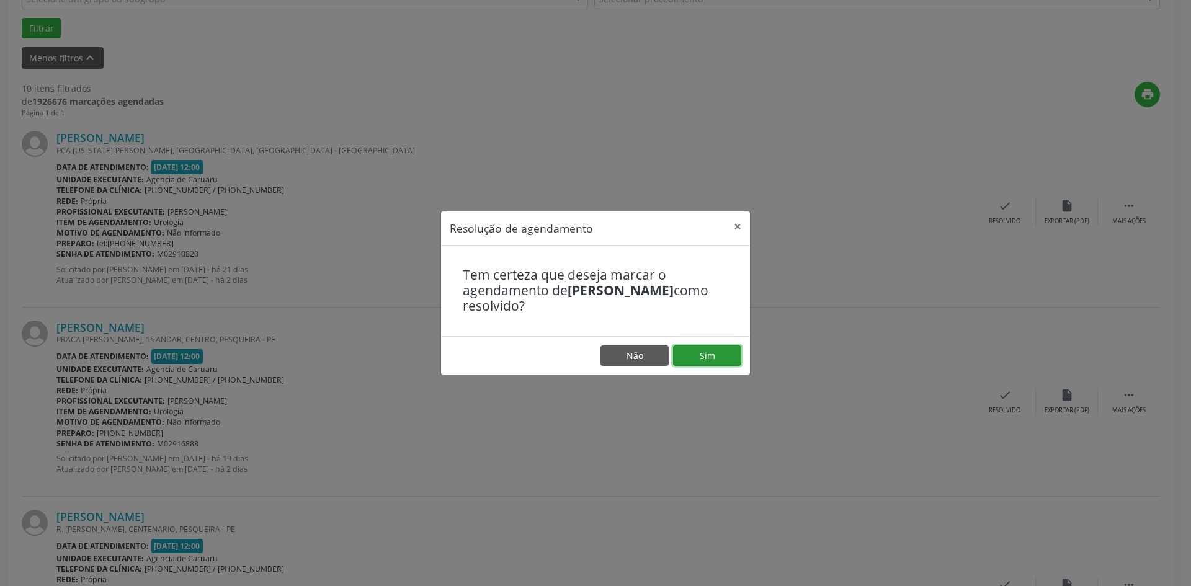
click at [690, 355] on button "Sim" at bounding box center [707, 355] width 68 height 21
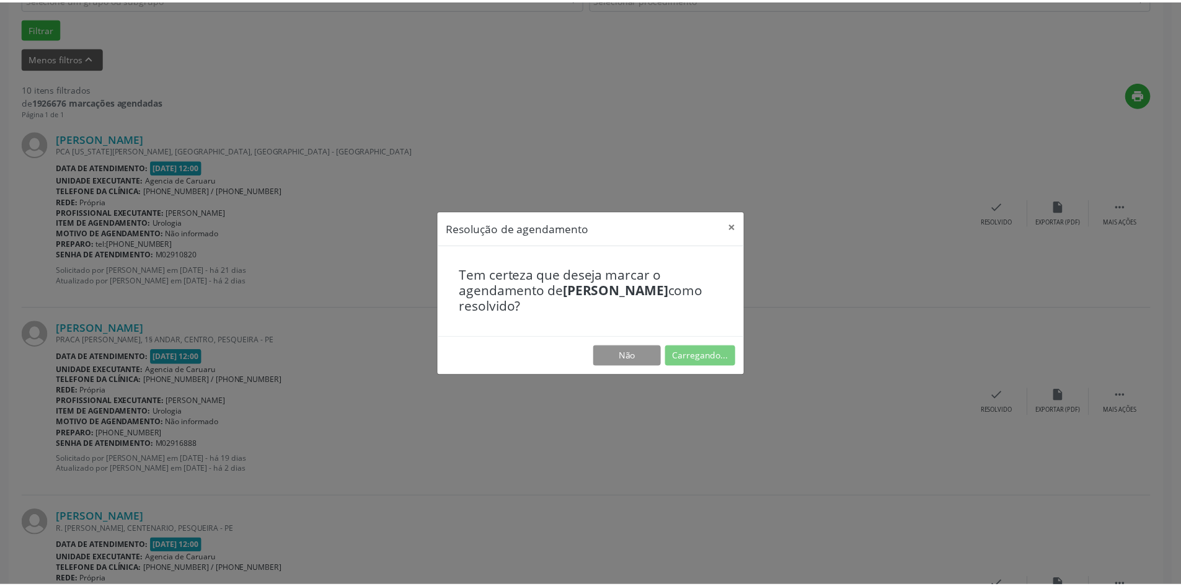
scroll to position [0, 0]
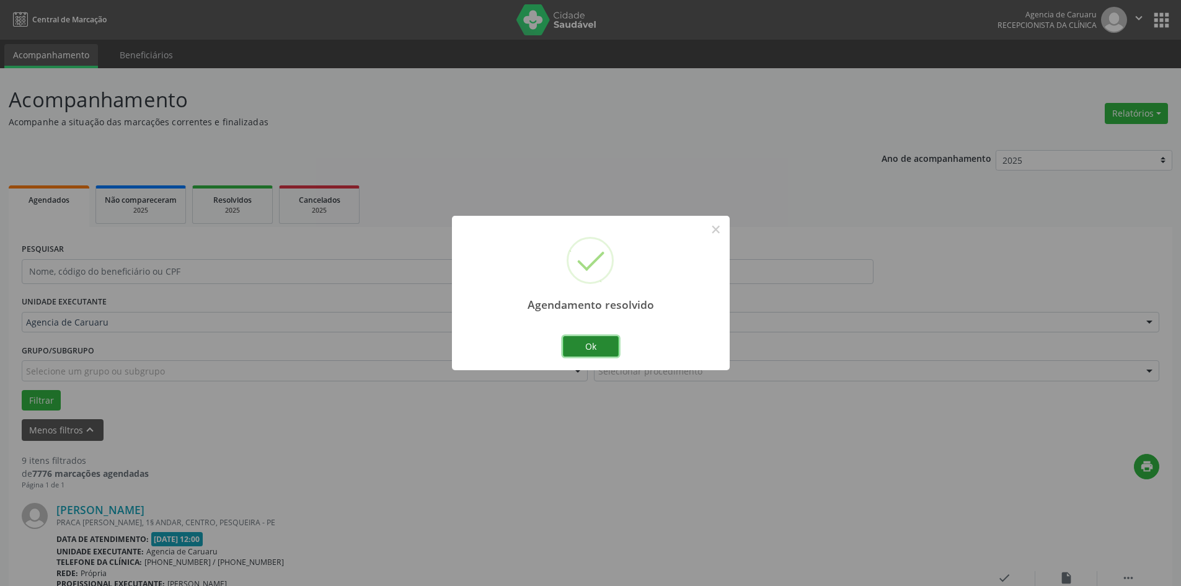
click at [592, 344] on button "Ok" at bounding box center [591, 346] width 56 height 21
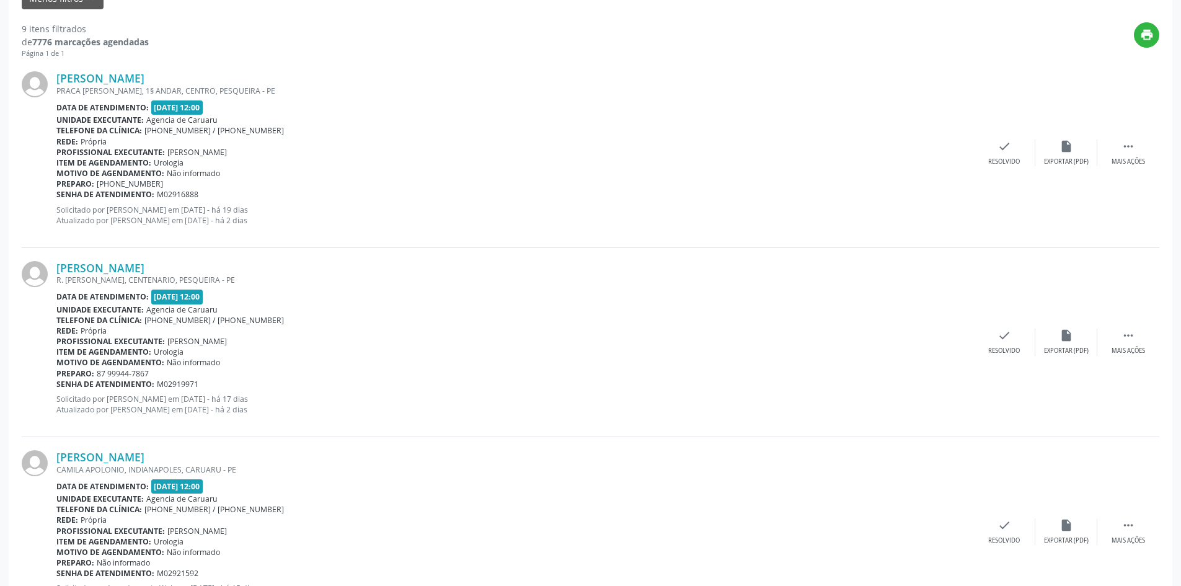
scroll to position [434, 0]
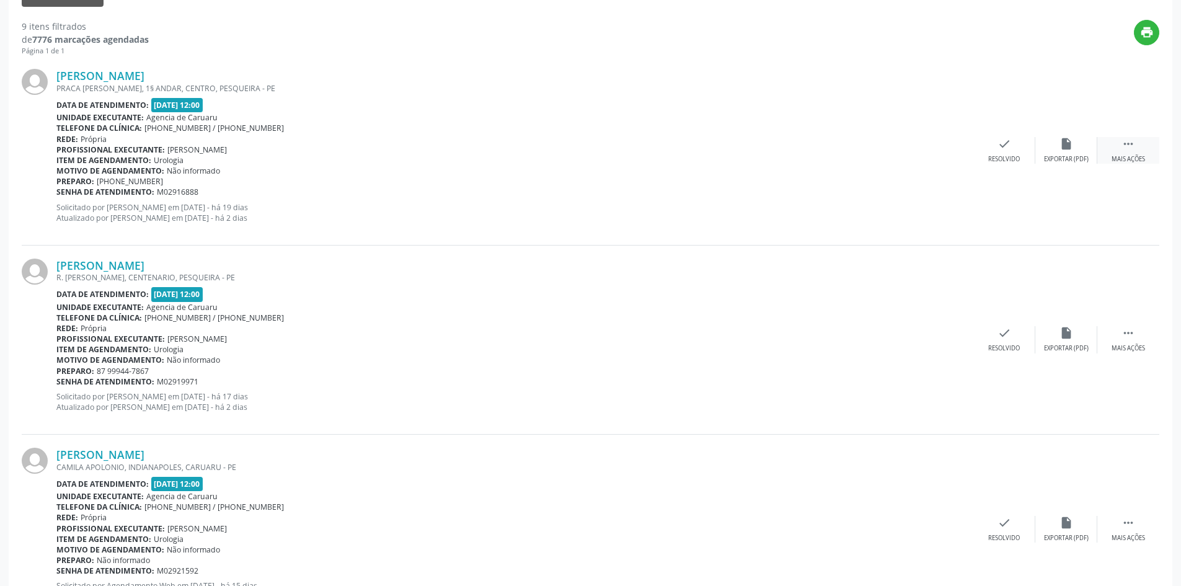
click at [1124, 145] on icon "" at bounding box center [1129, 144] width 14 height 14
click at [1067, 143] on icon "alarm_off" at bounding box center [1067, 144] width 14 height 14
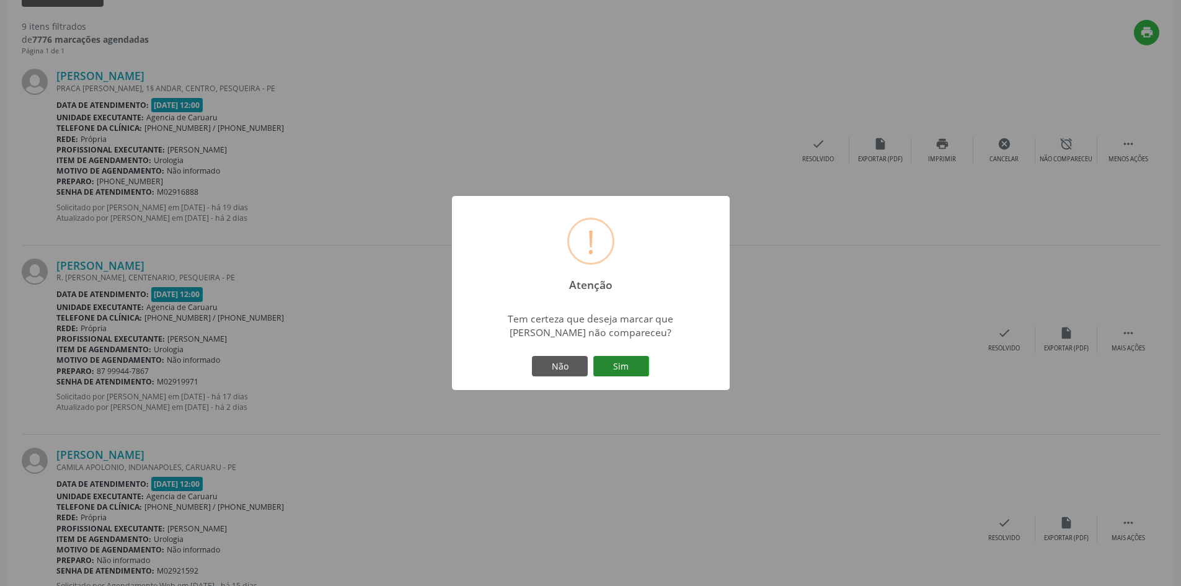
click at [627, 377] on button "Sim" at bounding box center [621, 366] width 56 height 21
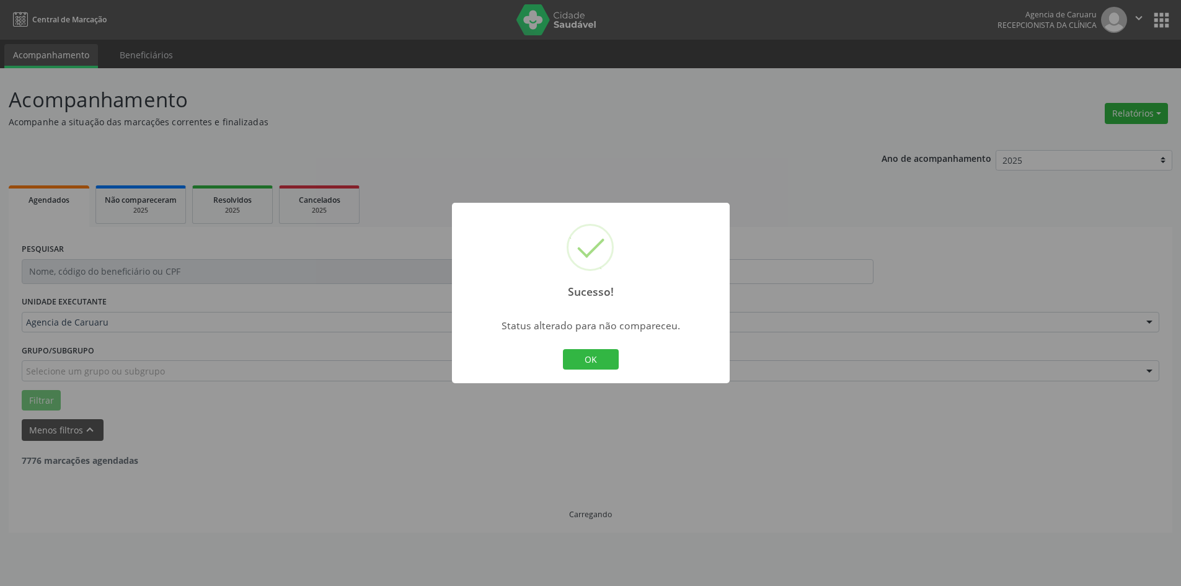
scroll to position [0, 0]
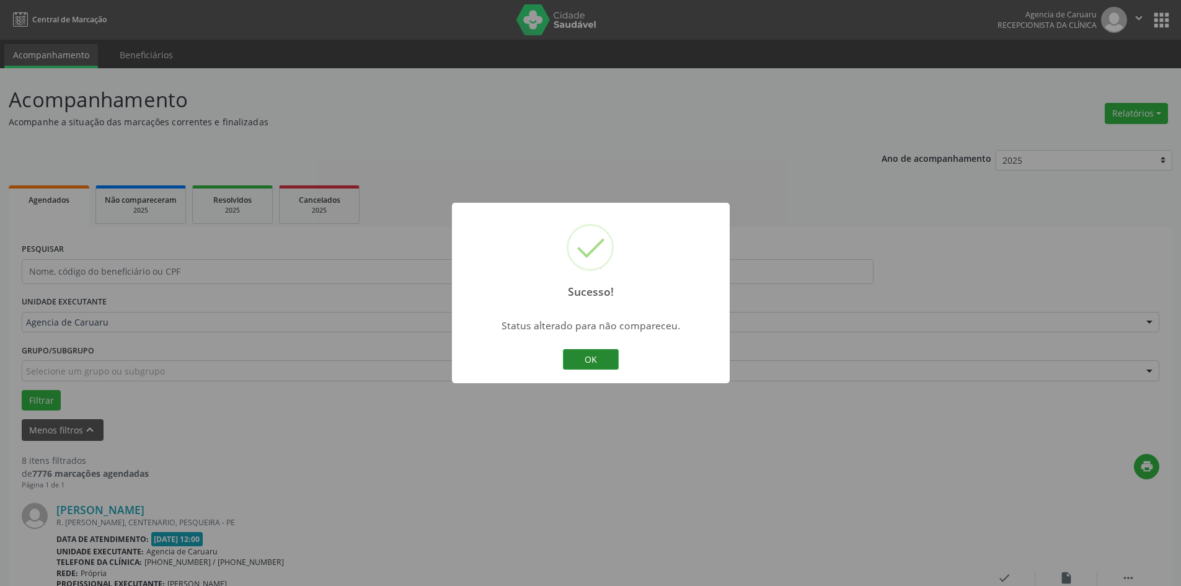
click at [575, 366] on button "OK" at bounding box center [591, 359] width 56 height 21
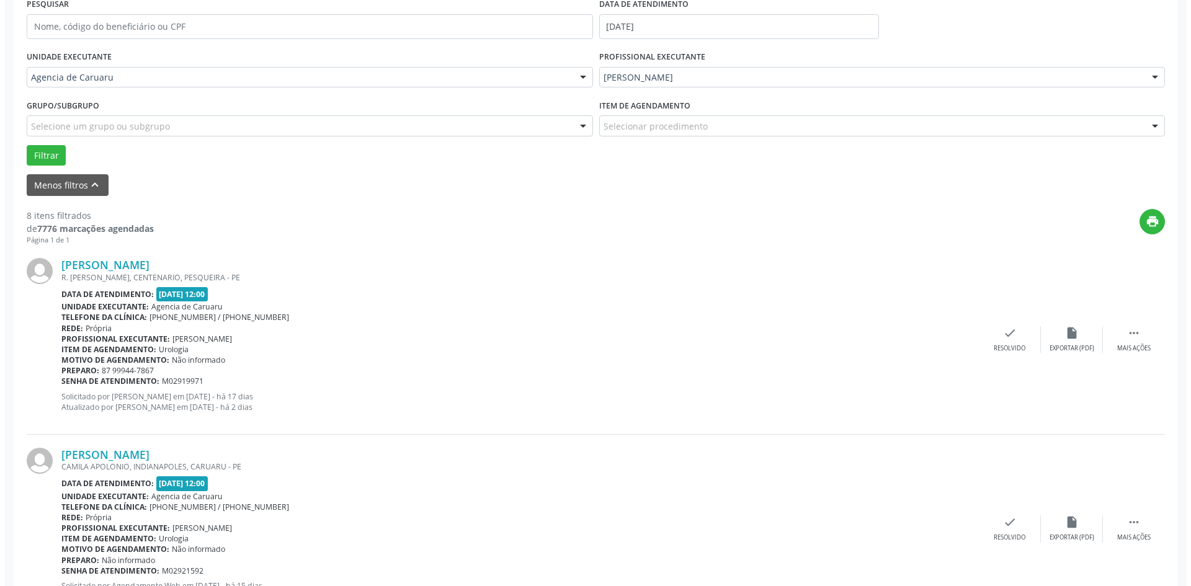
scroll to position [310, 0]
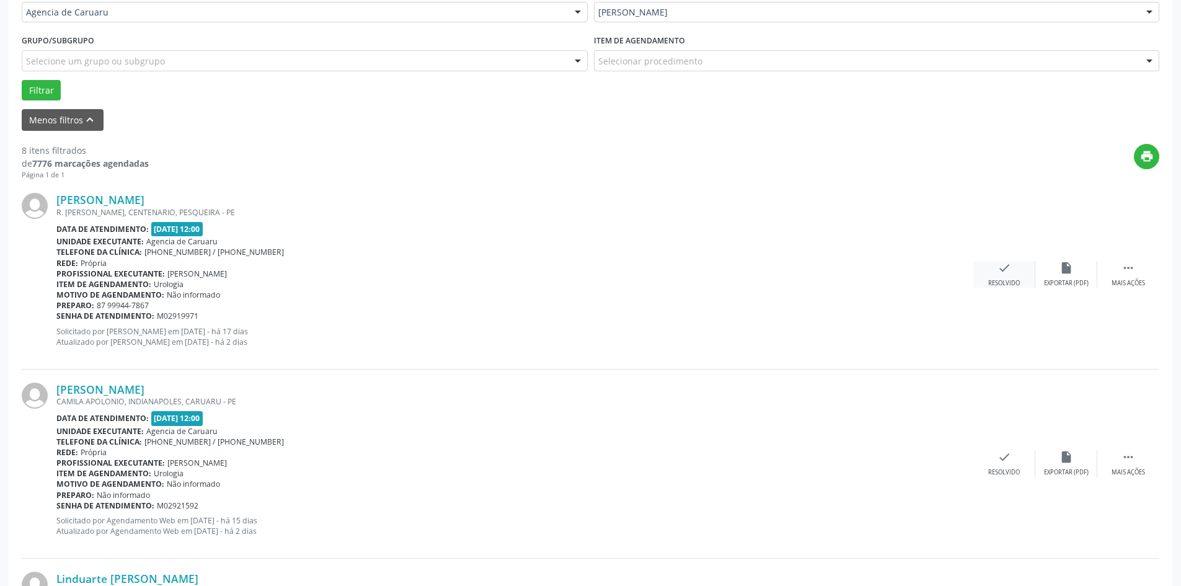
click at [988, 269] on div "check Resolvido" at bounding box center [1005, 274] width 62 height 27
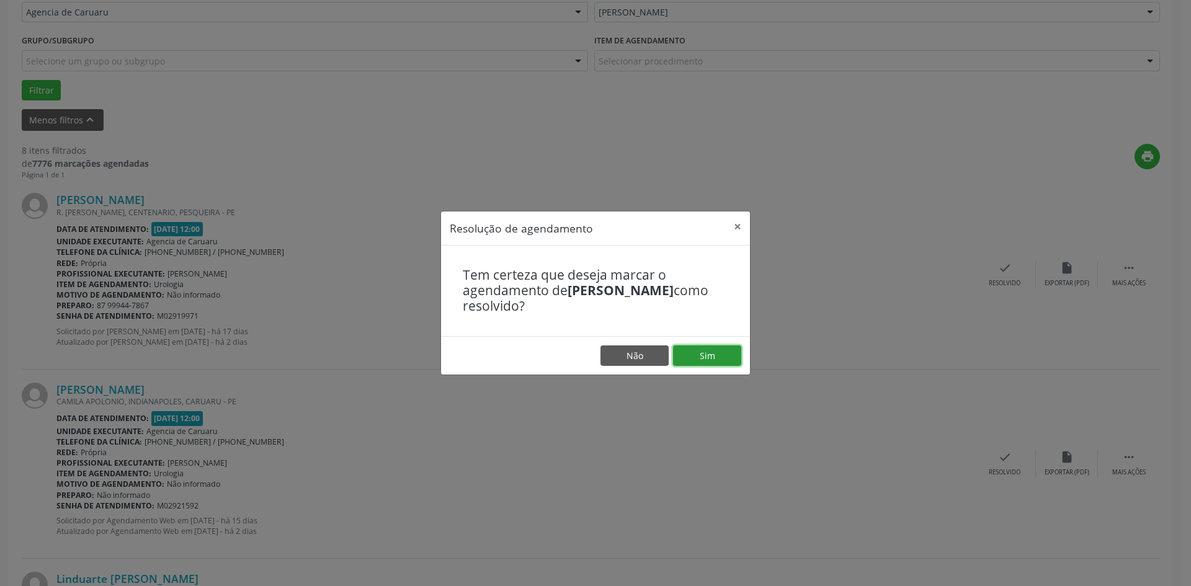
click at [684, 354] on button "Sim" at bounding box center [707, 355] width 68 height 21
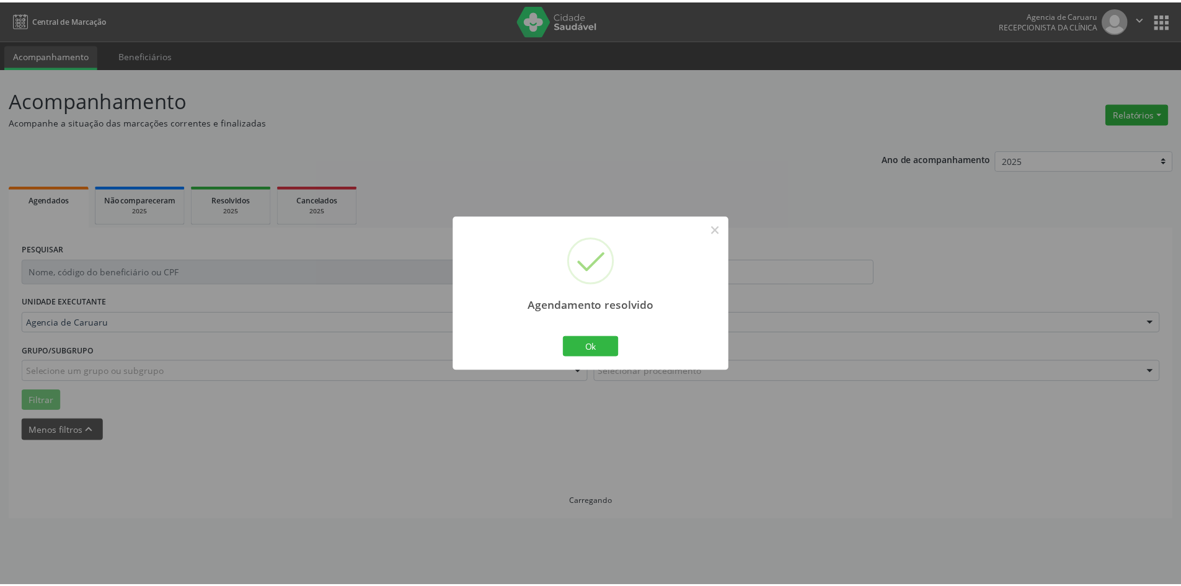
scroll to position [0, 0]
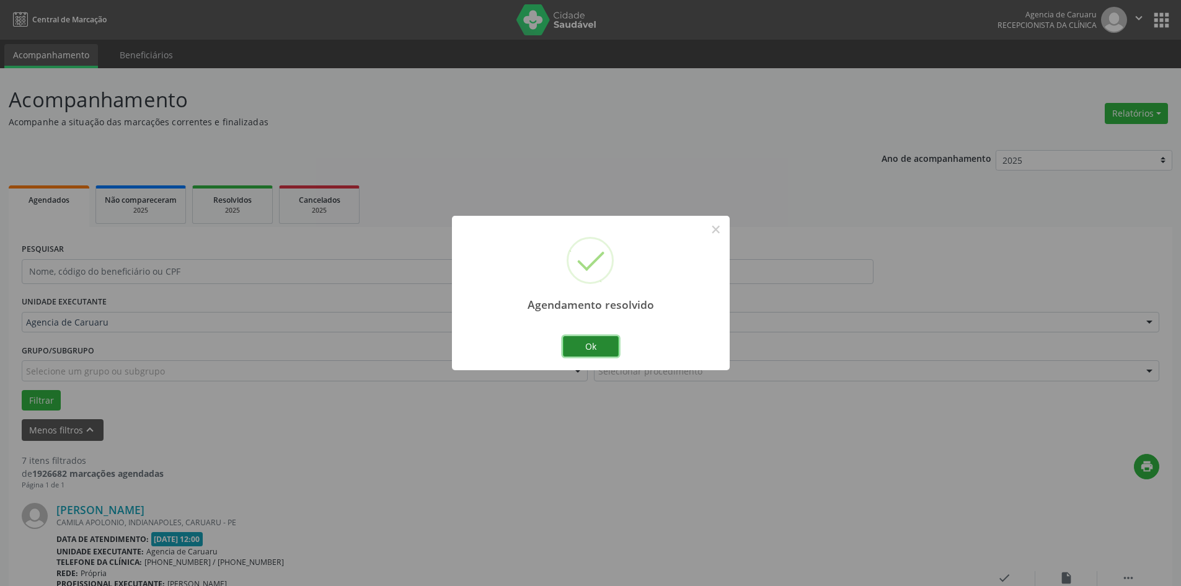
click at [589, 345] on button "Ok" at bounding box center [591, 346] width 56 height 21
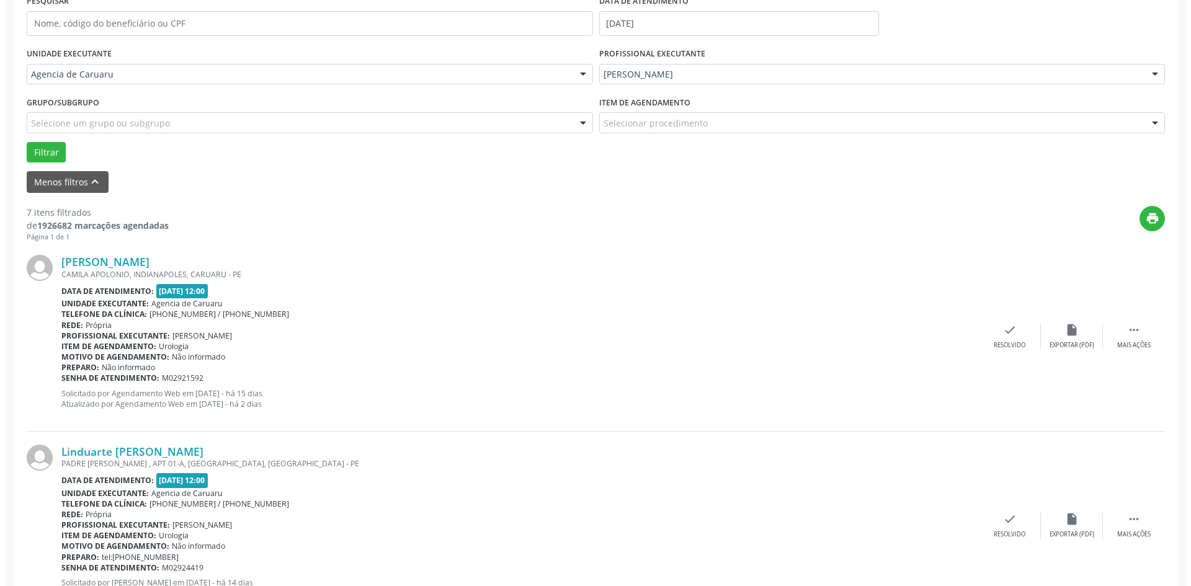
scroll to position [310, 0]
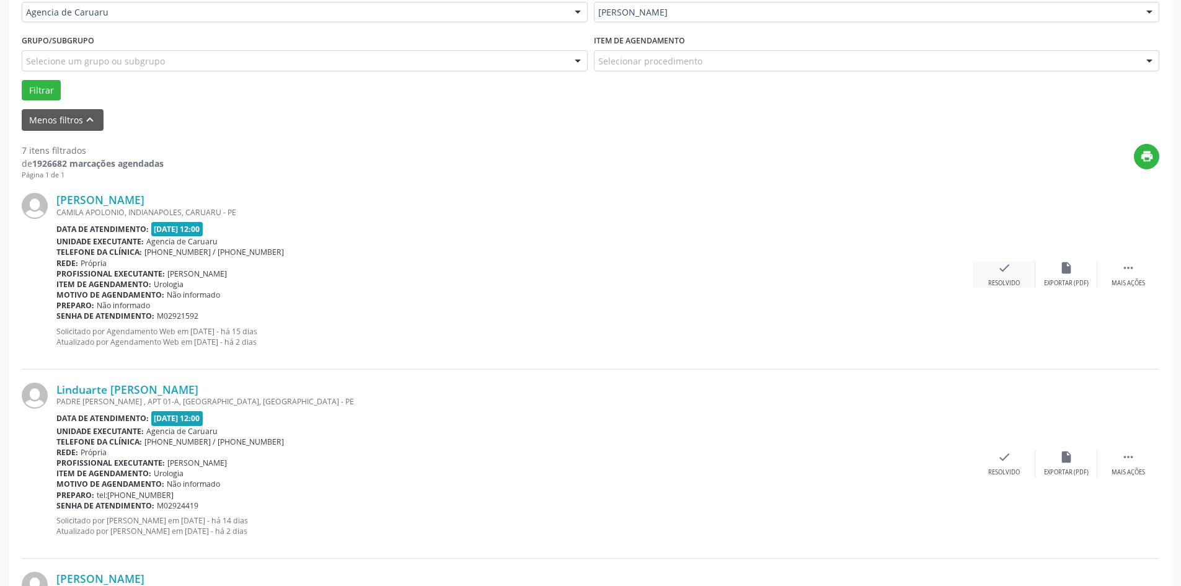
click at [1003, 283] on div "Resolvido" at bounding box center [1004, 283] width 32 height 9
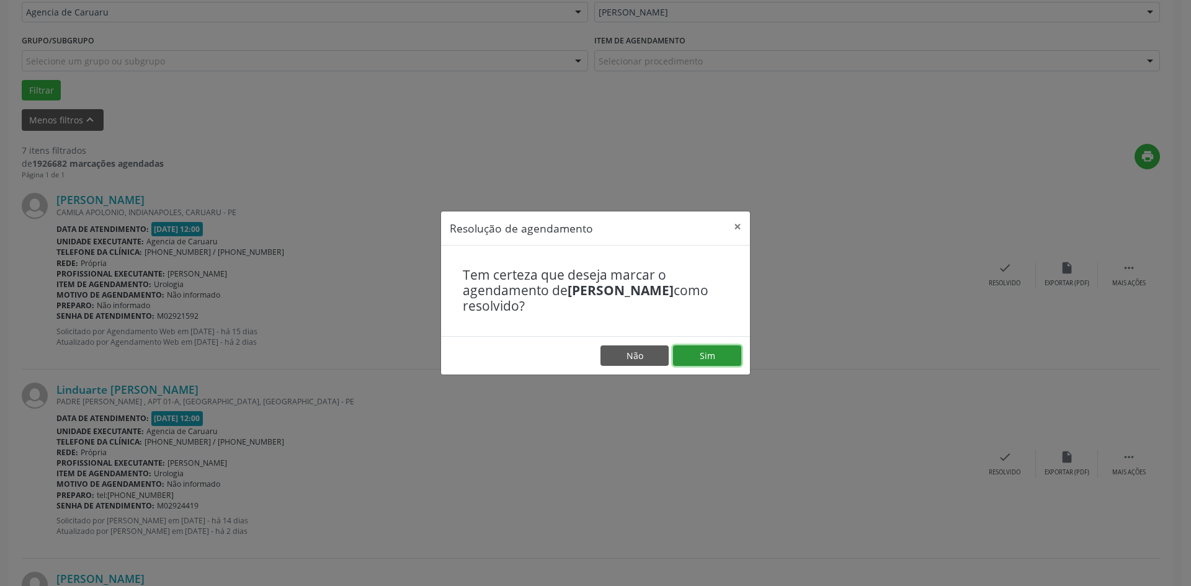
click at [706, 358] on button "Sim" at bounding box center [707, 355] width 68 height 21
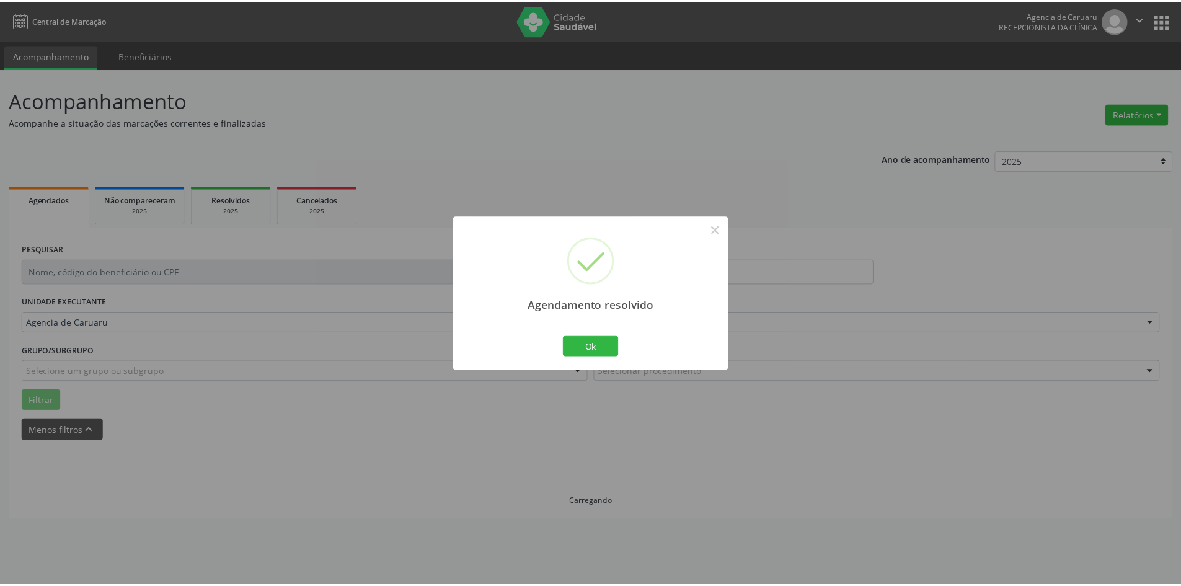
scroll to position [0, 0]
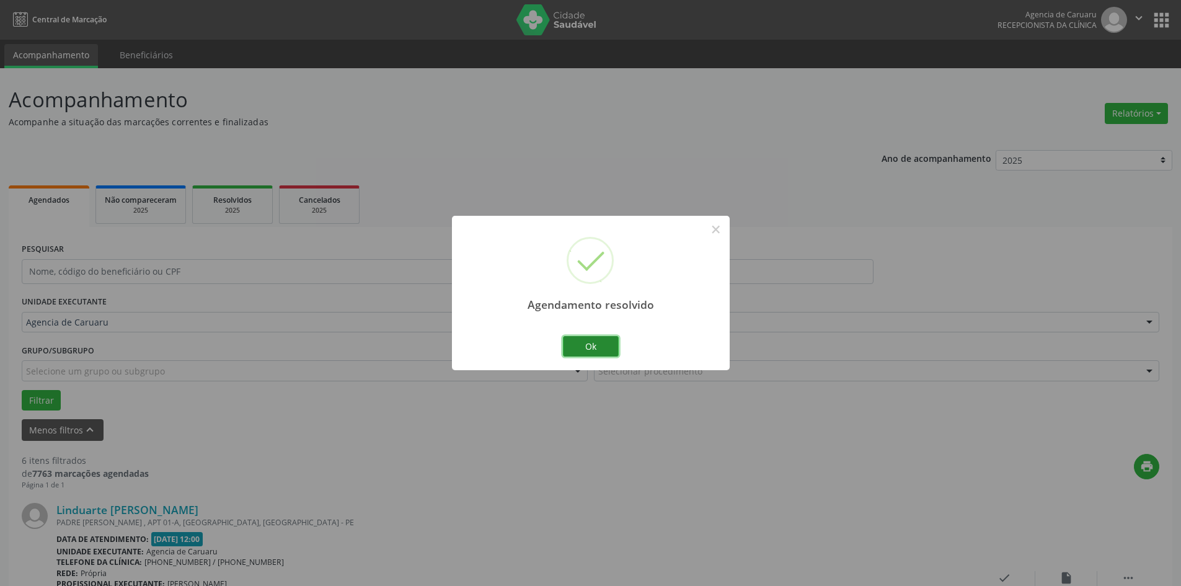
click at [602, 342] on button "Ok" at bounding box center [591, 346] width 56 height 21
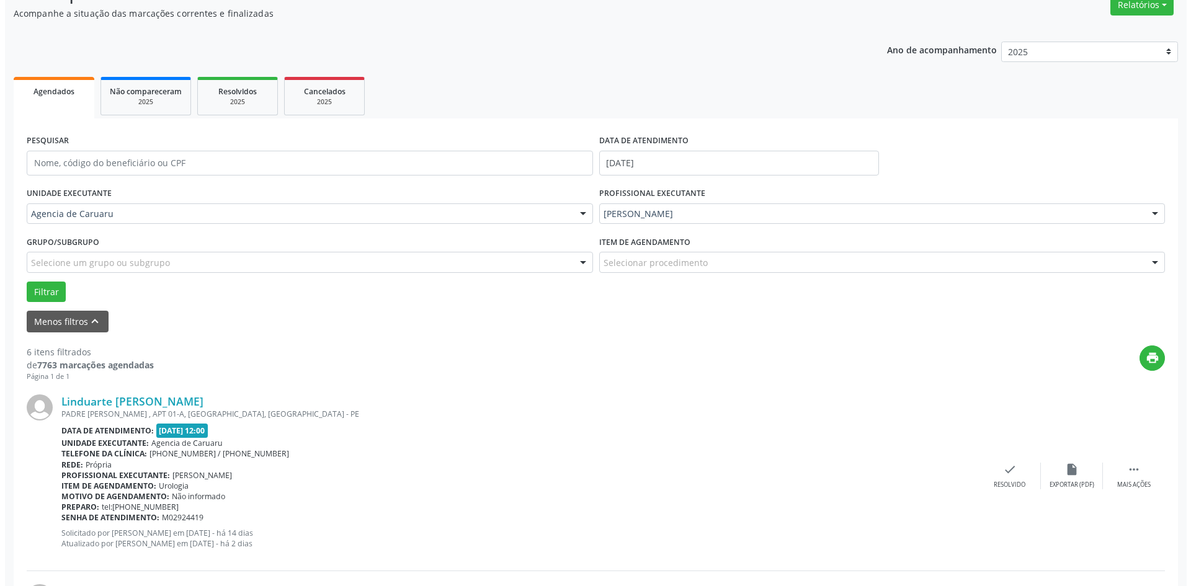
scroll to position [310, 0]
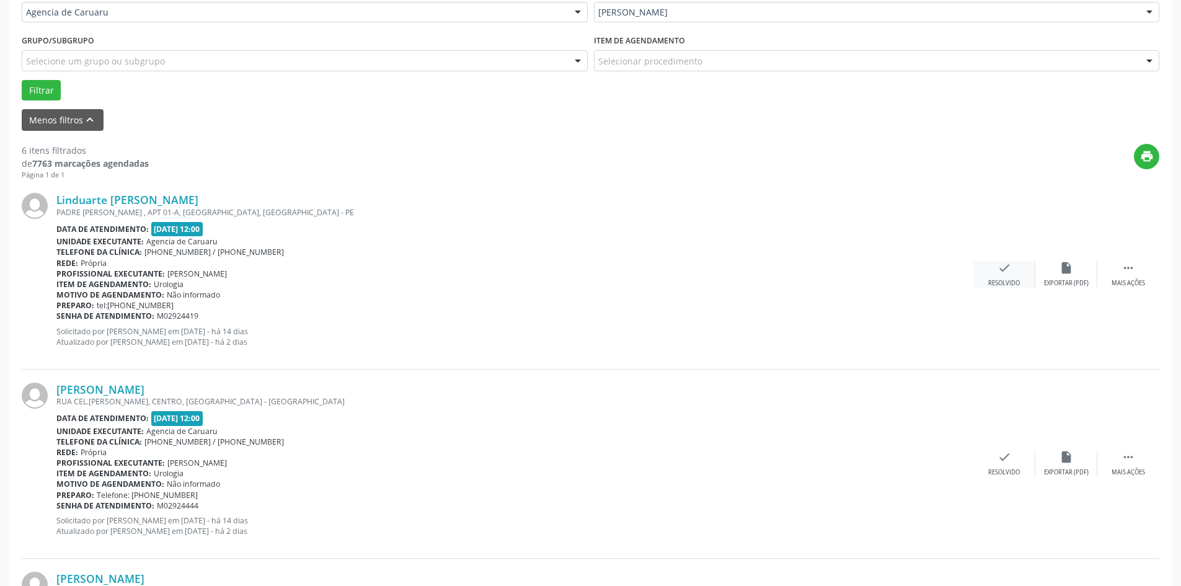
click at [1003, 273] on icon "check" at bounding box center [1005, 268] width 14 height 14
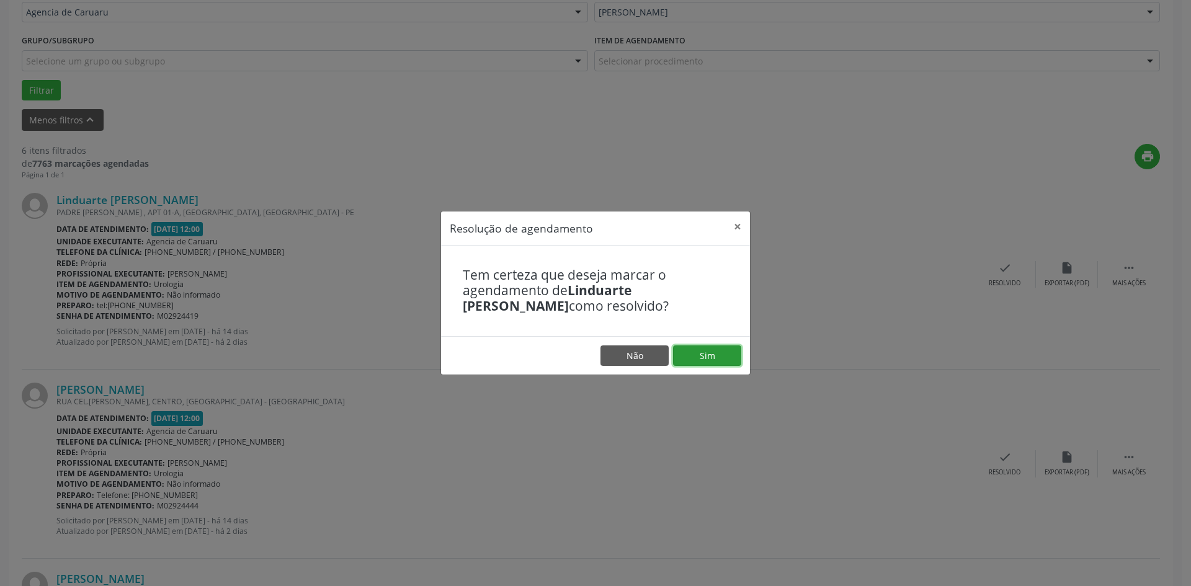
click at [706, 355] on button "Sim" at bounding box center [707, 355] width 68 height 21
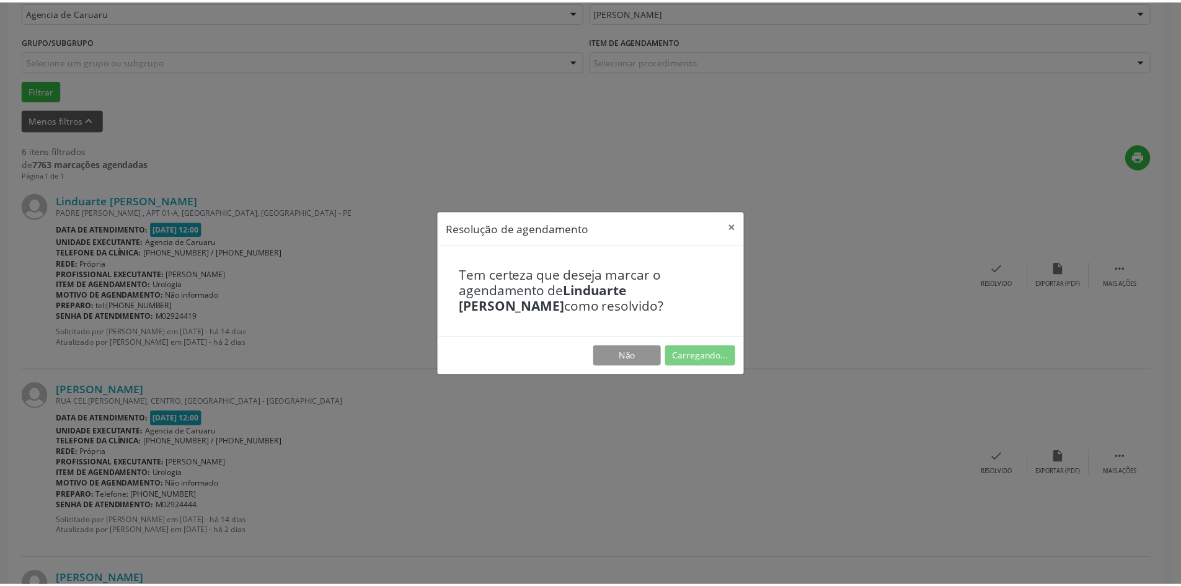
scroll to position [0, 0]
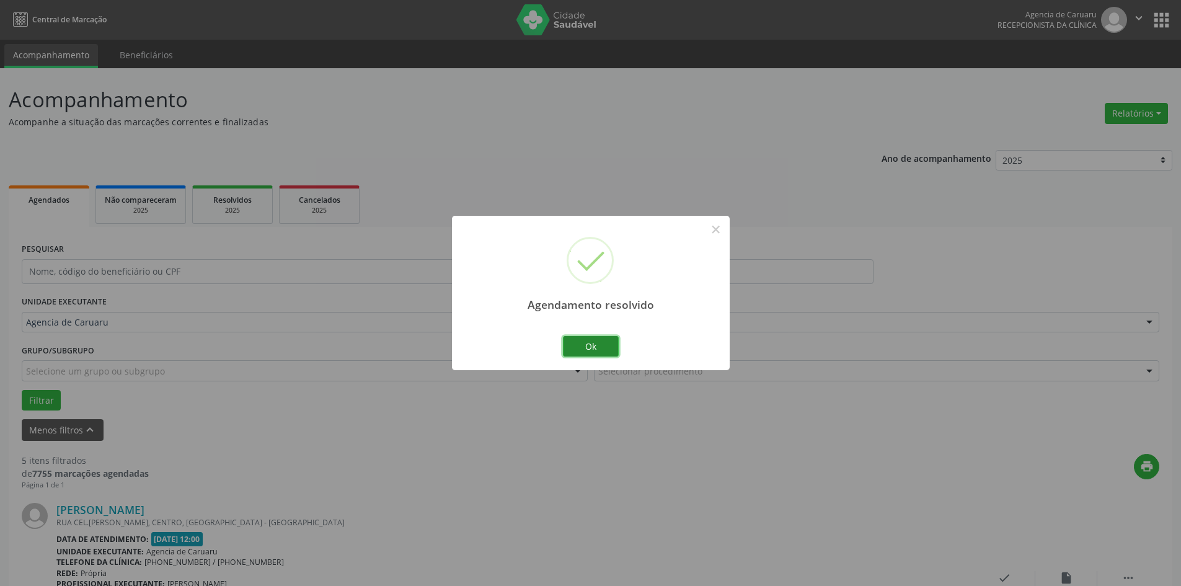
click at [598, 348] on button "Ok" at bounding box center [591, 346] width 56 height 21
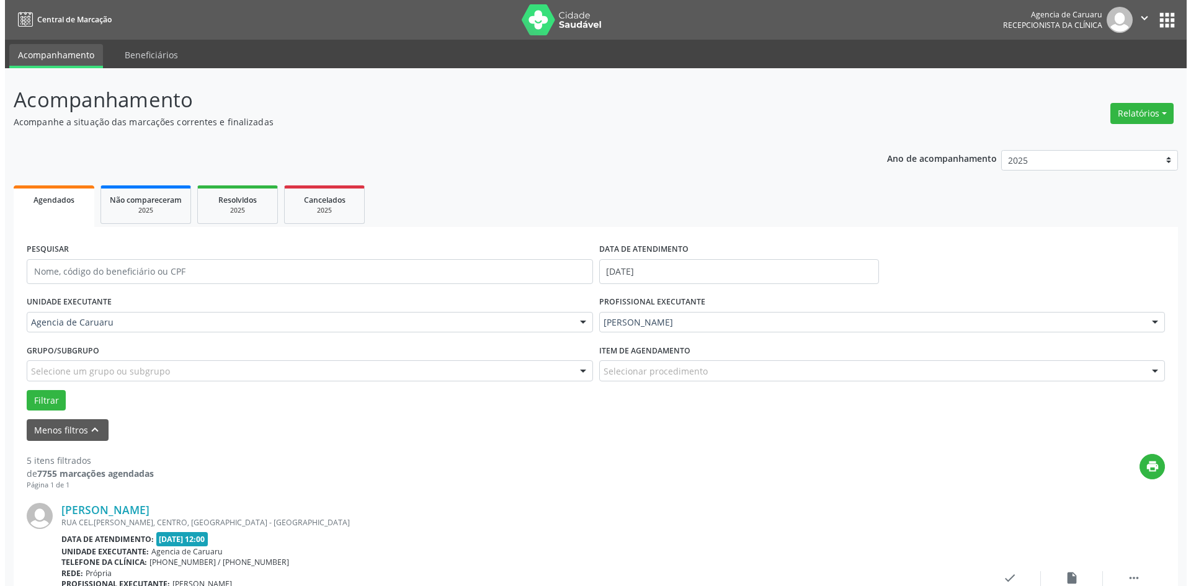
scroll to position [248, 0]
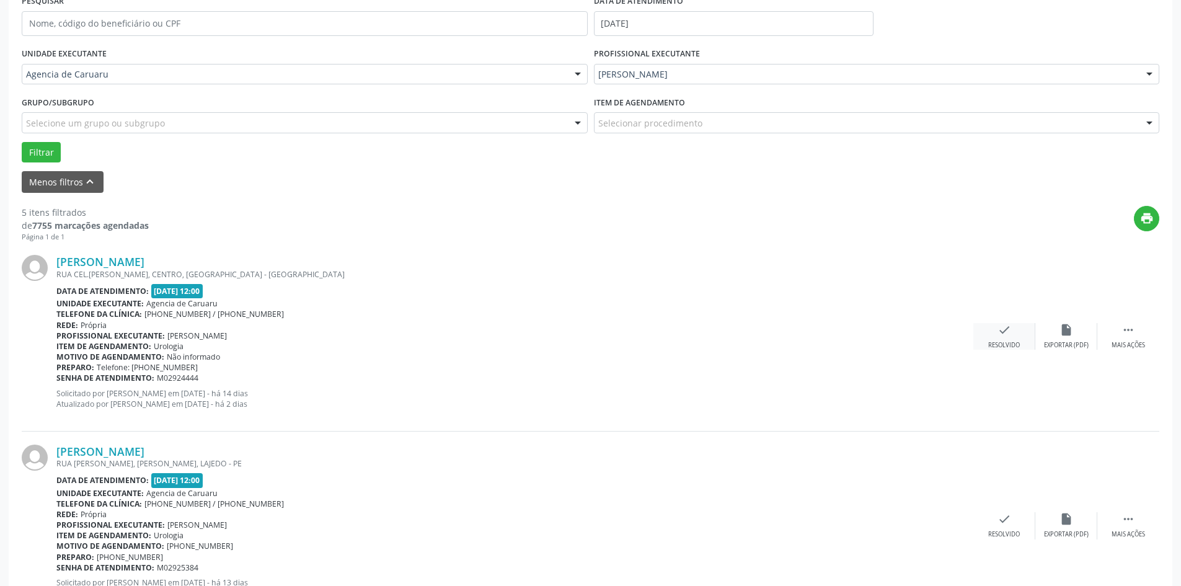
click at [992, 335] on div "check Resolvido" at bounding box center [1005, 336] width 62 height 27
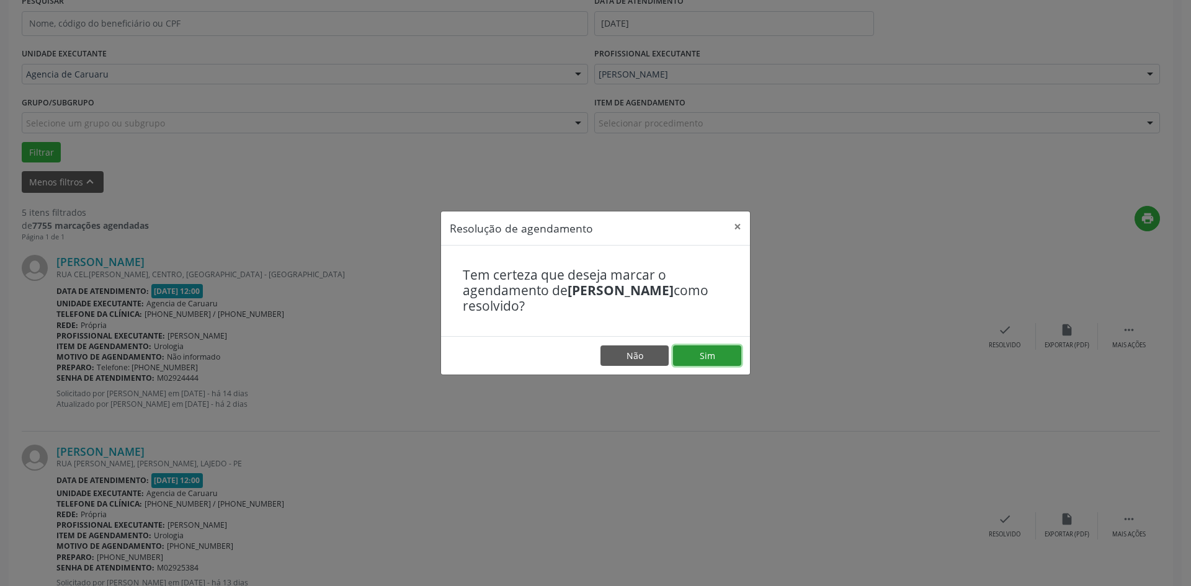
click at [705, 351] on button "Sim" at bounding box center [707, 355] width 68 height 21
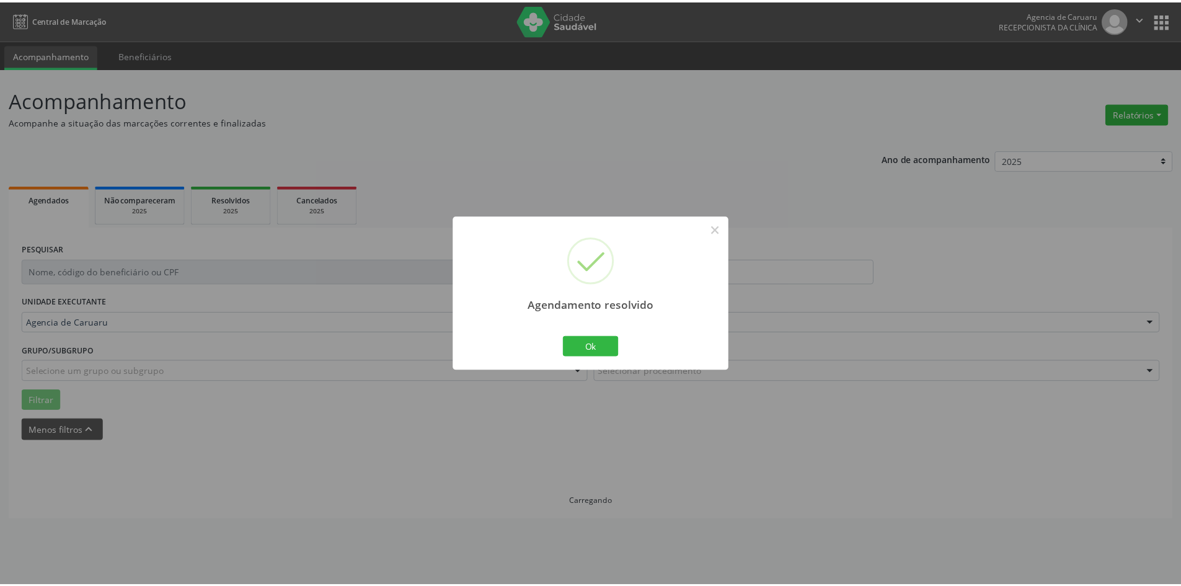
scroll to position [0, 0]
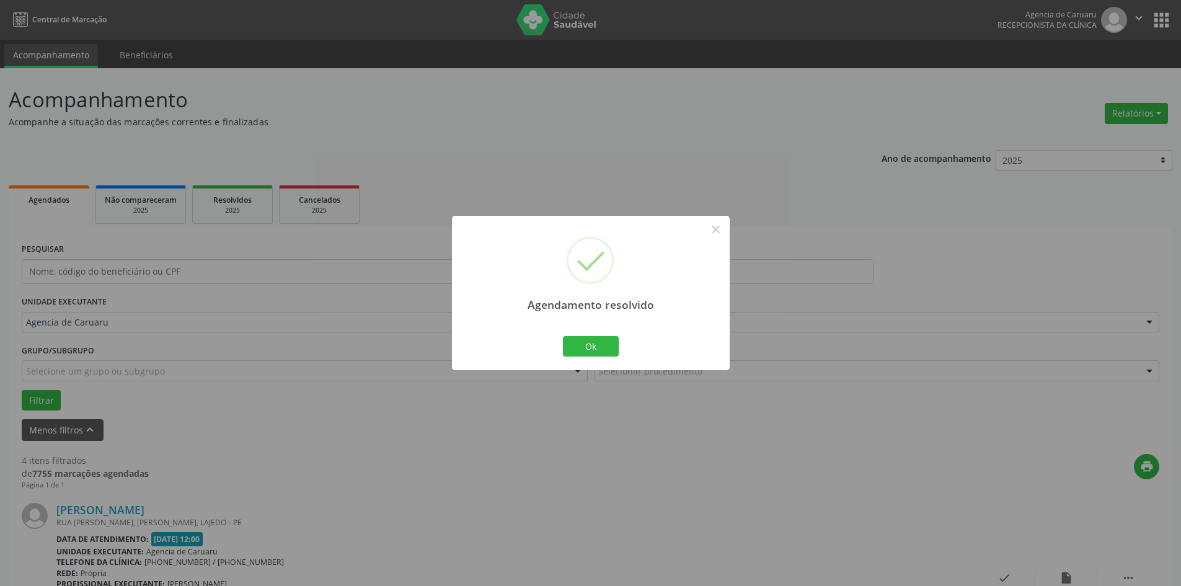
click at [580, 358] on div "Ok Cancel" at bounding box center [590, 346] width 61 height 26
click at [575, 349] on button "Ok" at bounding box center [591, 346] width 56 height 21
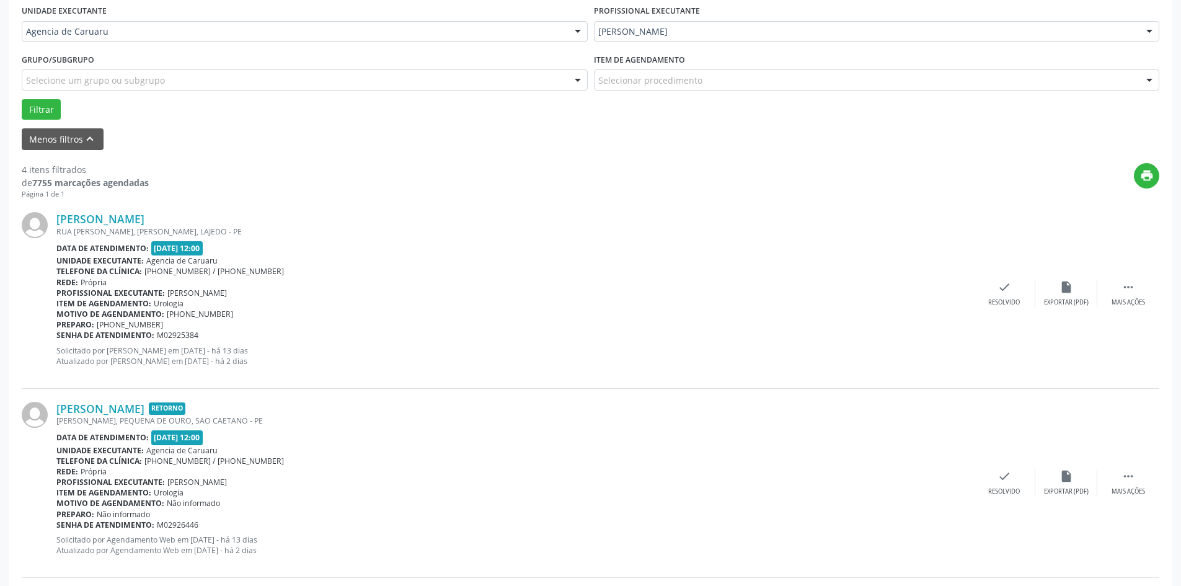
scroll to position [372, 0]
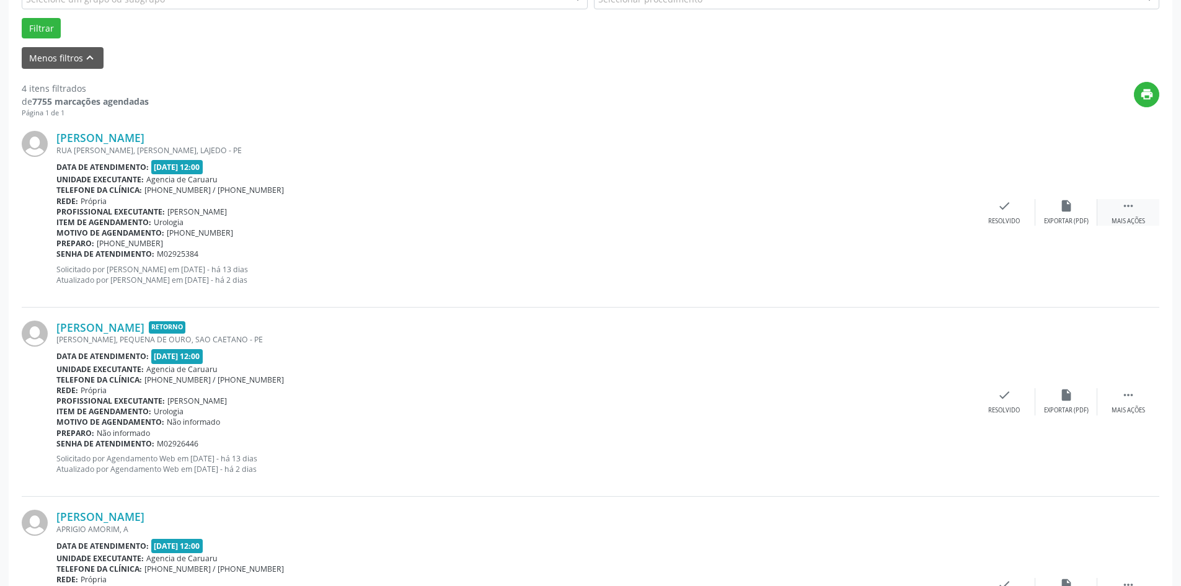
click at [1133, 218] on div "Mais ações" at bounding box center [1128, 221] width 33 height 9
click at [1050, 210] on div "alarm_off Não compareceu" at bounding box center [1067, 212] width 62 height 27
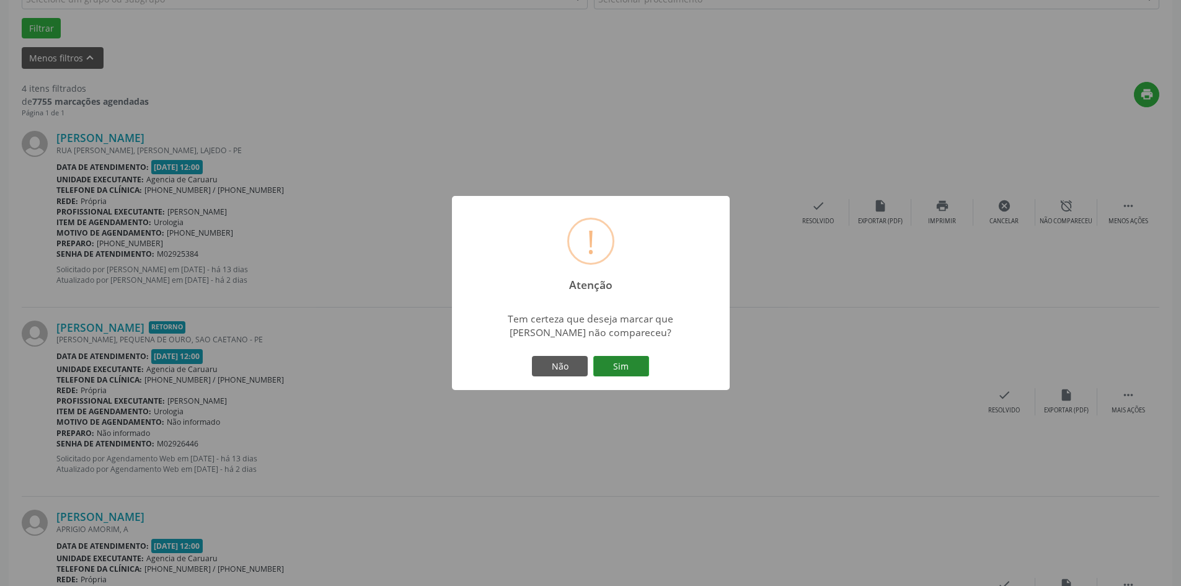
click at [625, 371] on button "Sim" at bounding box center [621, 366] width 56 height 21
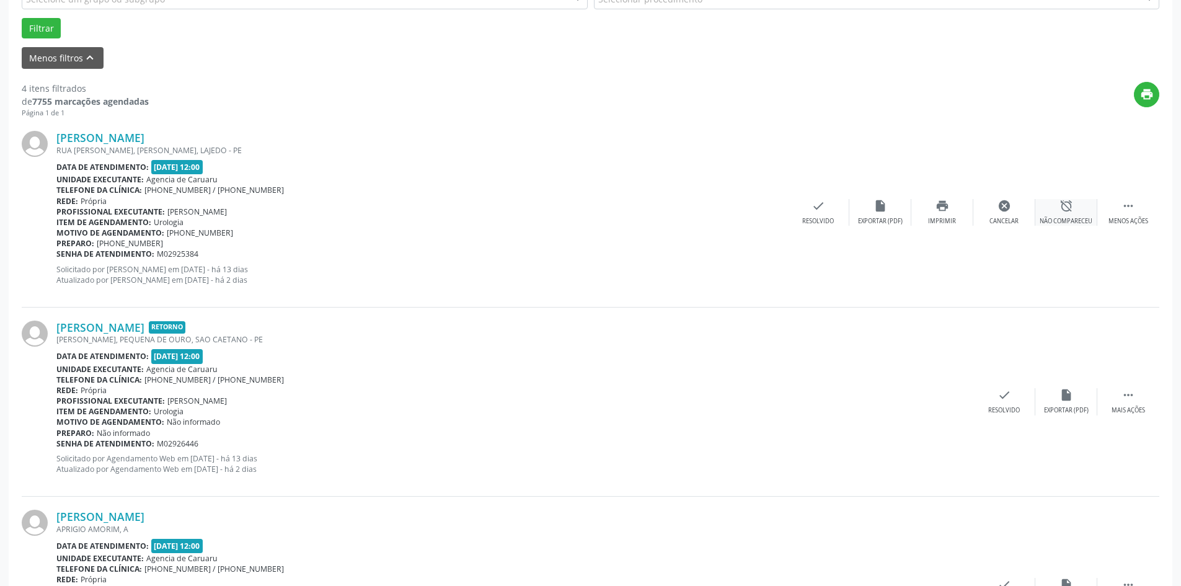
scroll to position [0, 0]
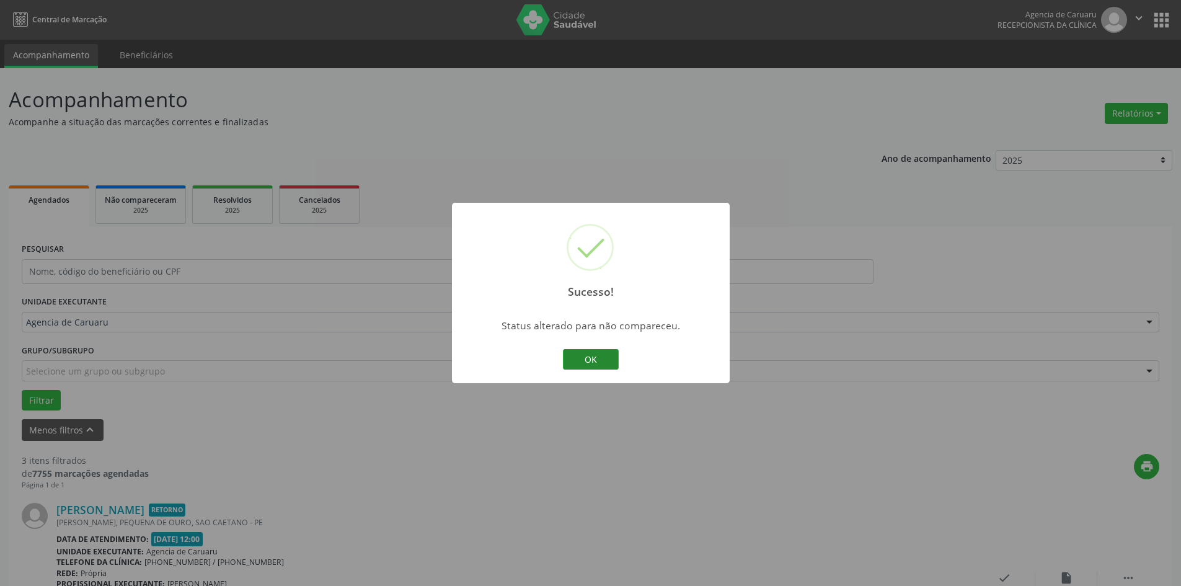
click at [596, 365] on button "OK" at bounding box center [591, 359] width 56 height 21
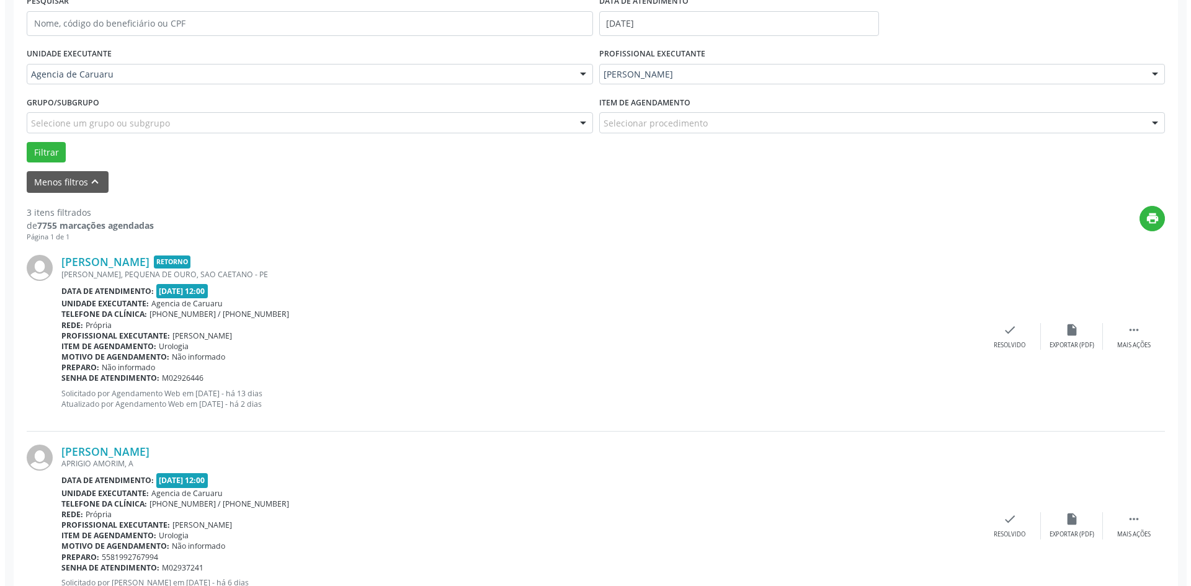
scroll to position [310, 0]
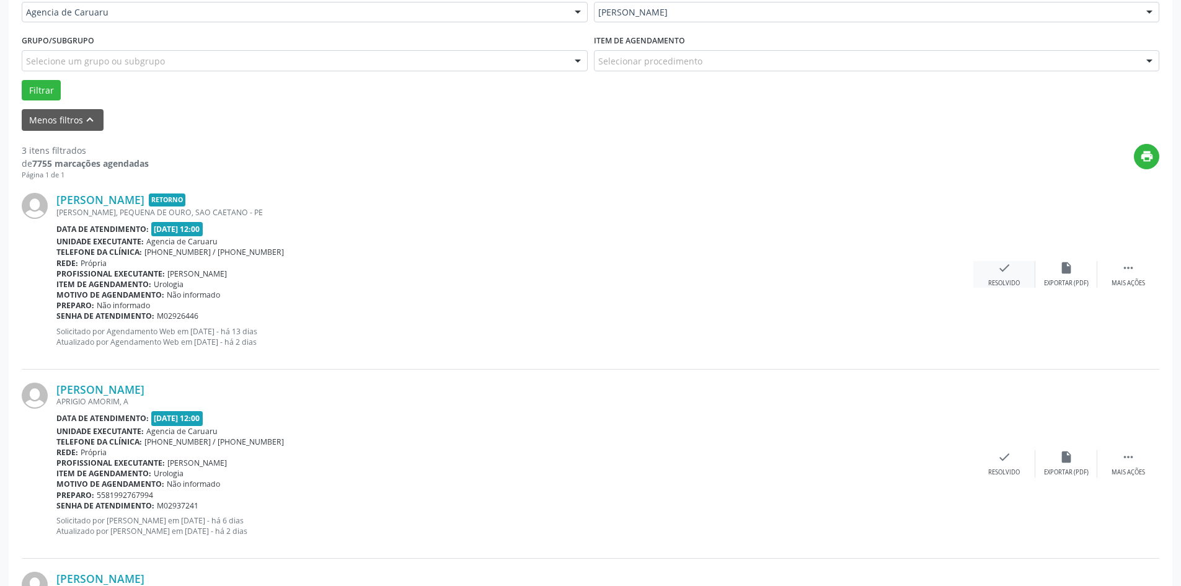
click at [1002, 273] on icon "check" at bounding box center [1005, 268] width 14 height 14
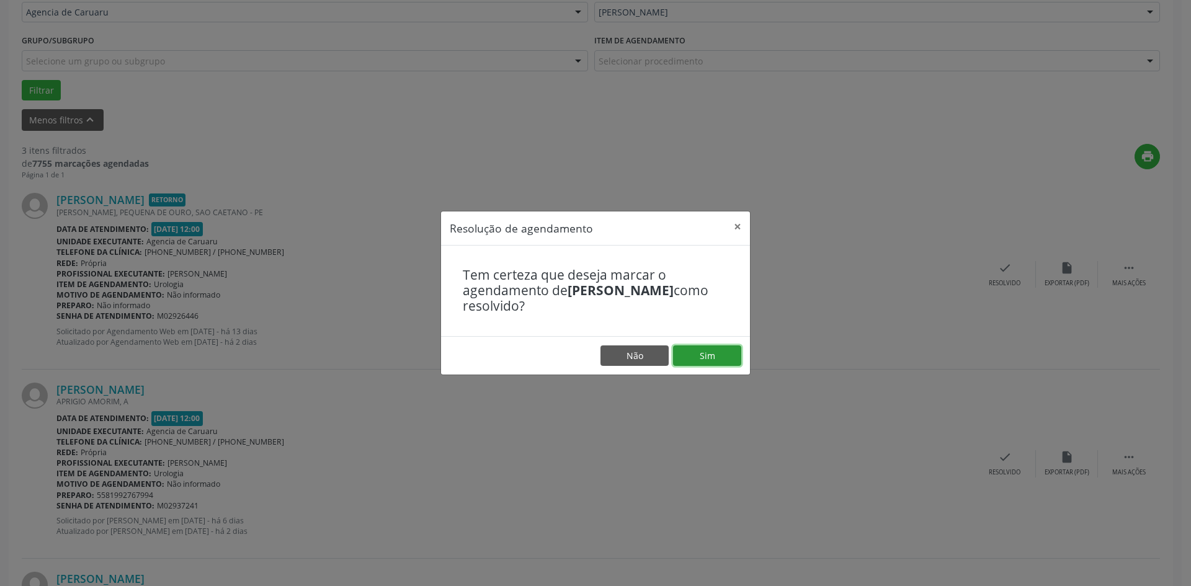
click at [715, 352] on button "Sim" at bounding box center [707, 355] width 68 height 21
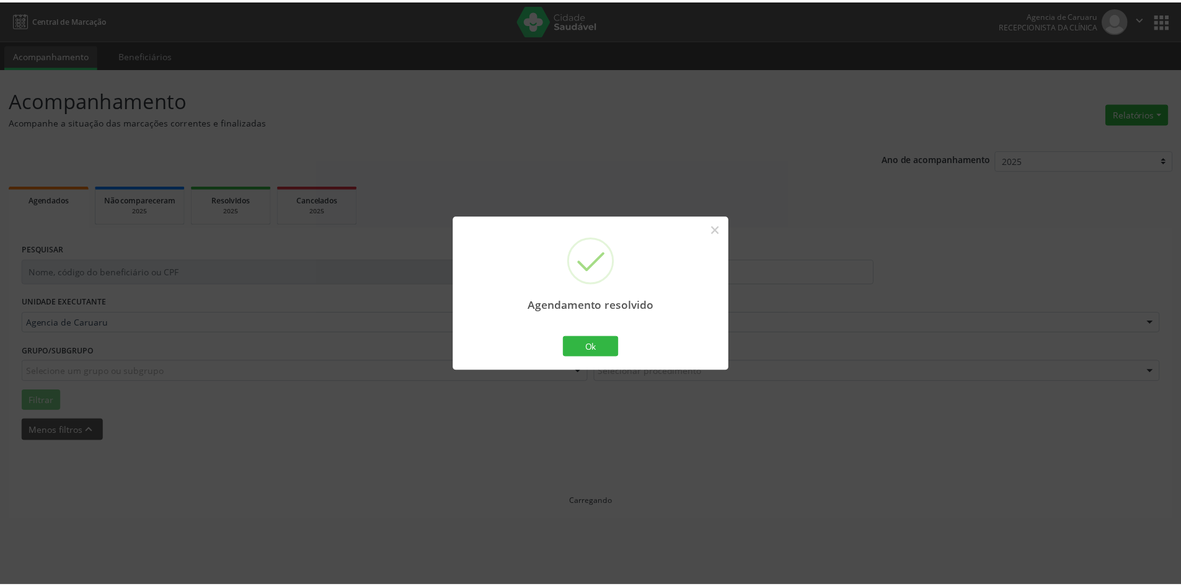
scroll to position [0, 0]
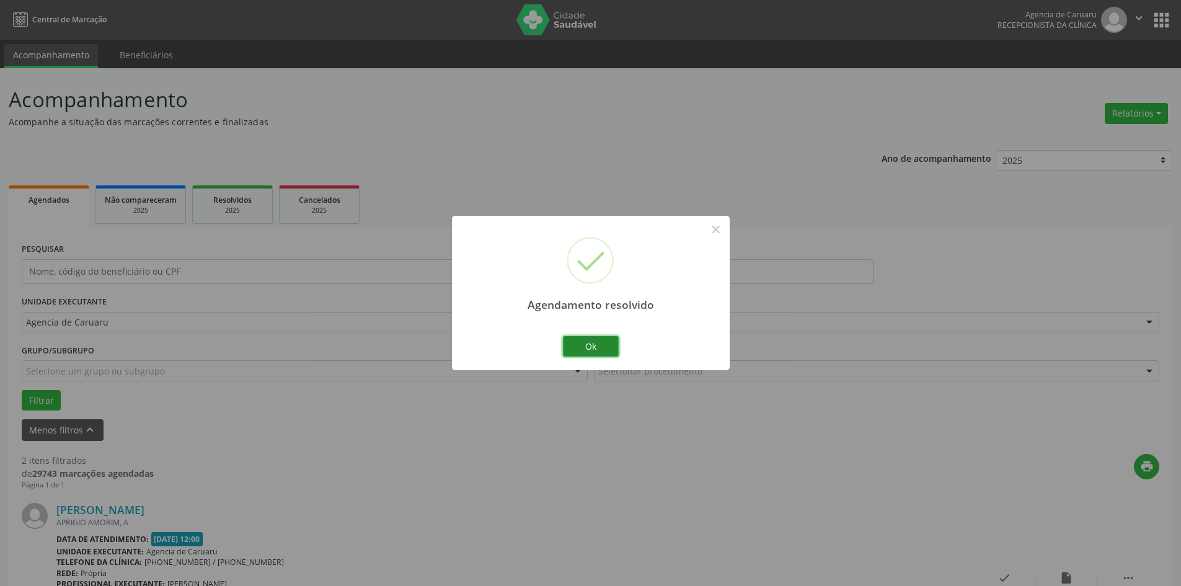
click at [604, 345] on button "Ok" at bounding box center [591, 346] width 56 height 21
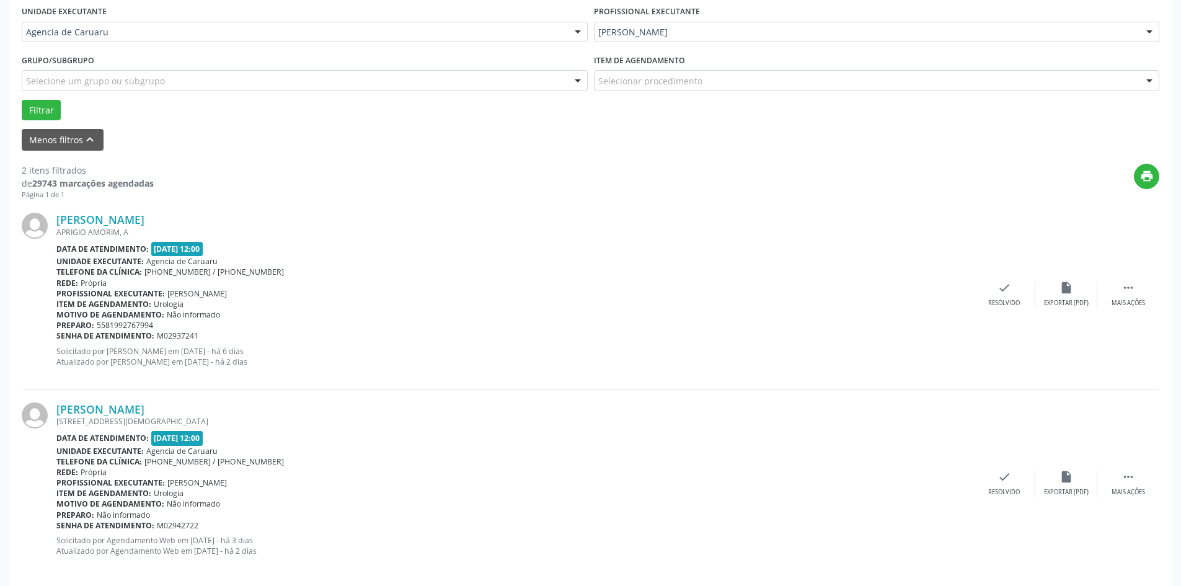
scroll to position [304, 0]
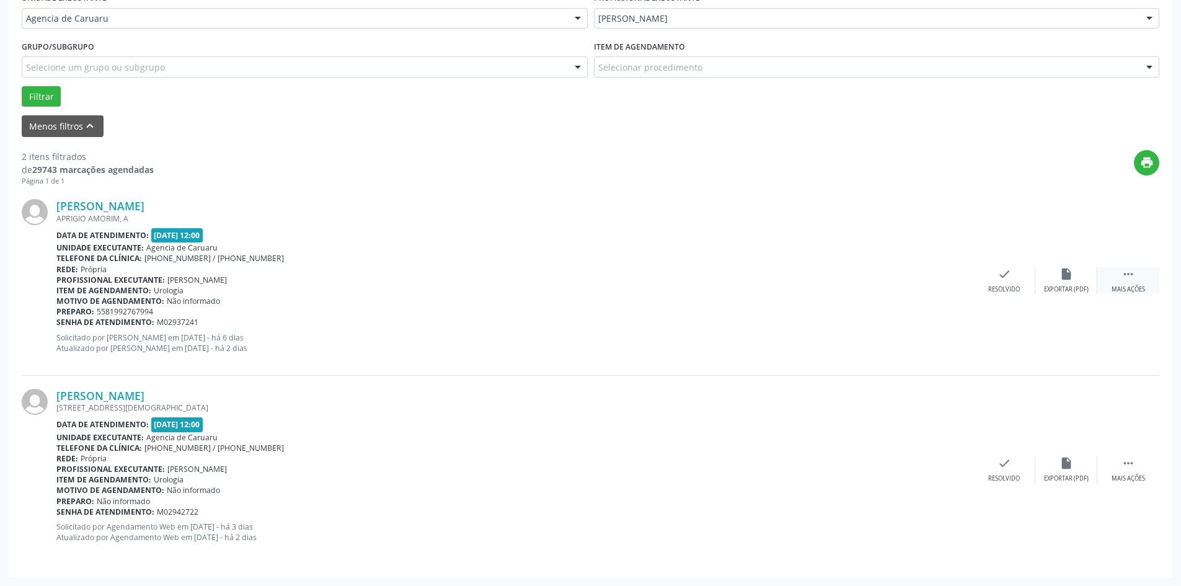
click at [1122, 274] on icon "" at bounding box center [1129, 274] width 14 height 14
click at [1065, 281] on icon "alarm_off" at bounding box center [1067, 274] width 14 height 14
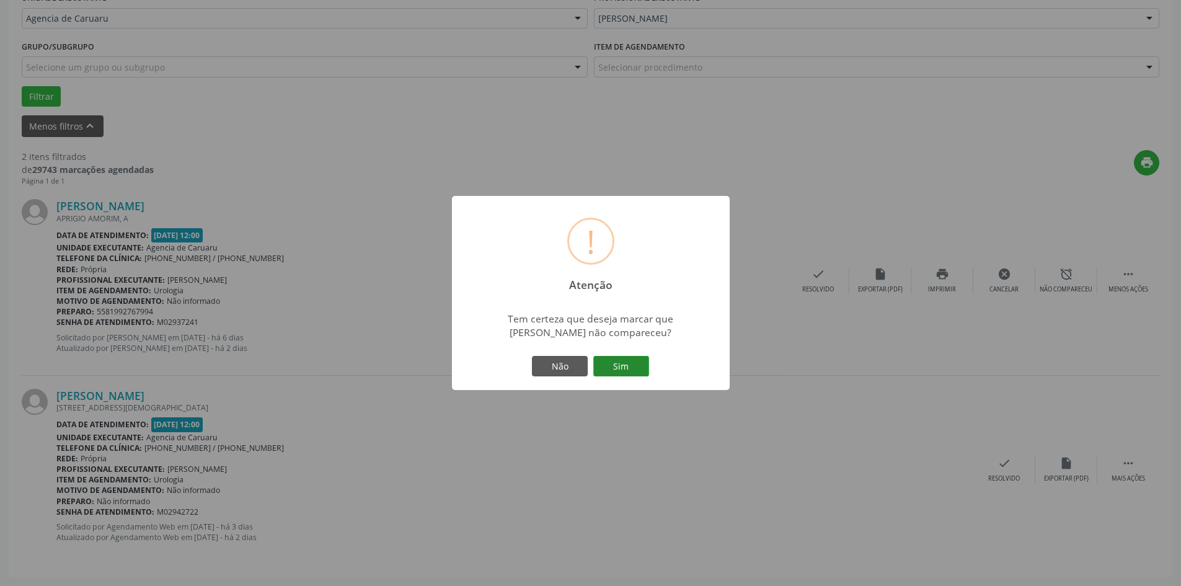
click at [609, 363] on button "Sim" at bounding box center [621, 366] width 56 height 21
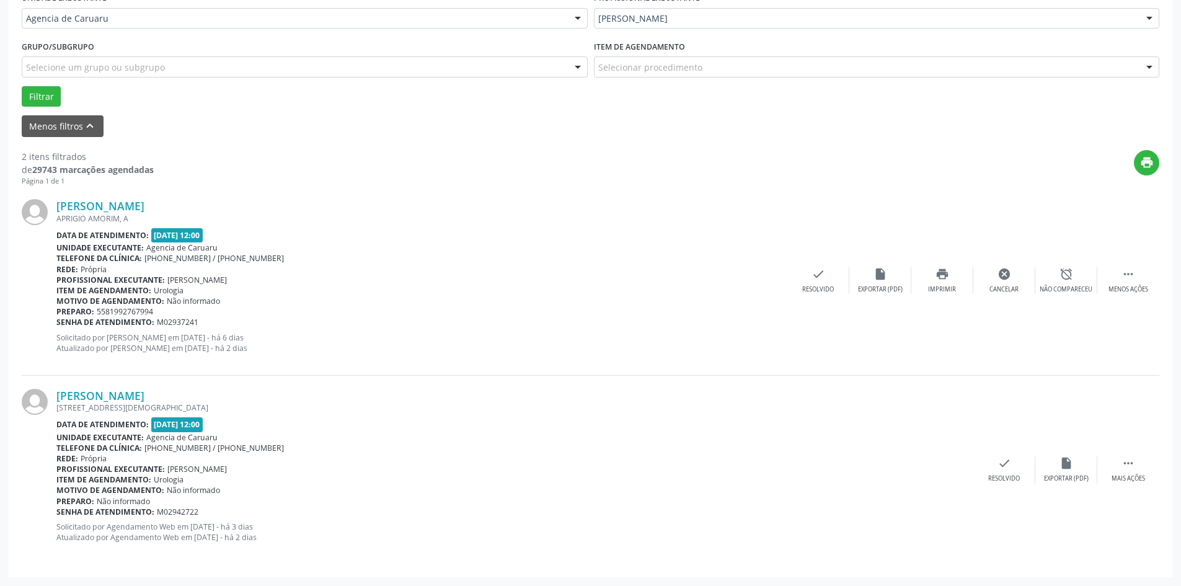
scroll to position [0, 0]
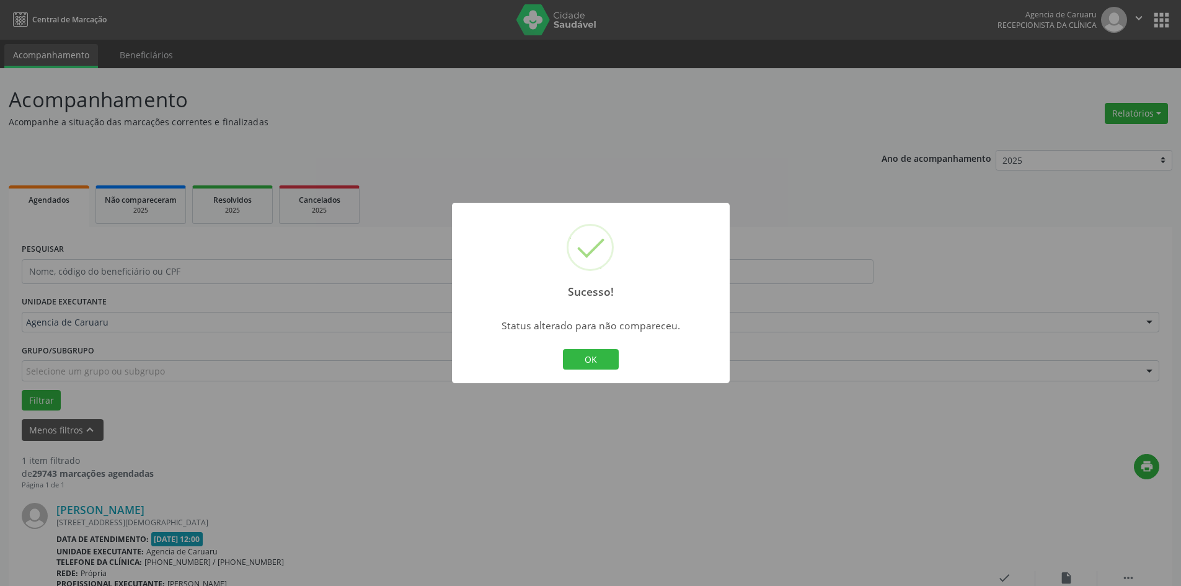
click at [609, 363] on button "OK" at bounding box center [591, 359] width 56 height 21
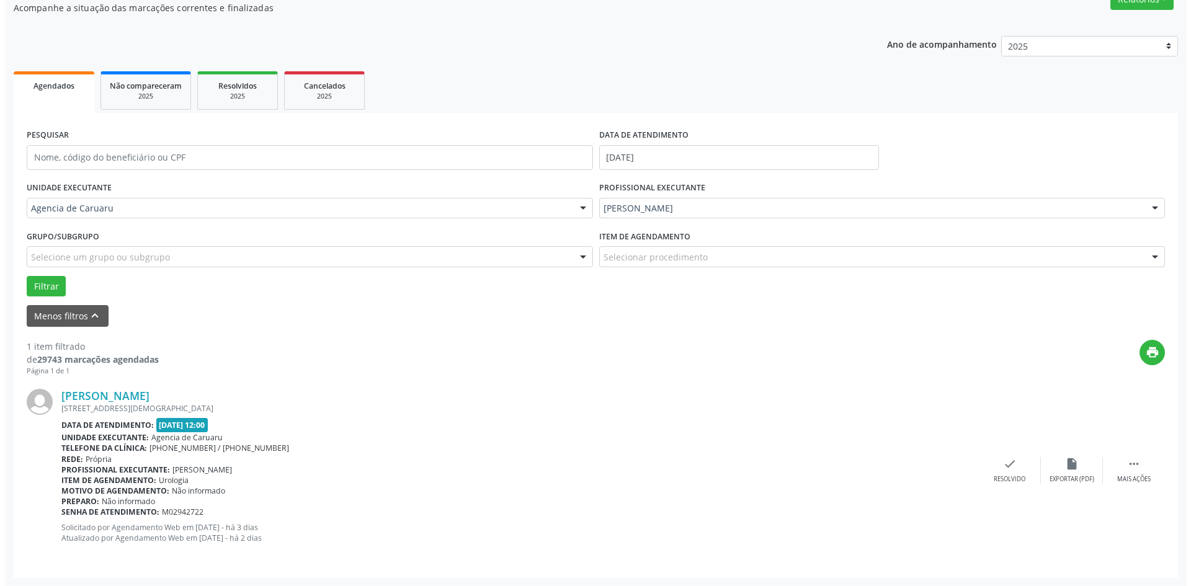
scroll to position [115, 0]
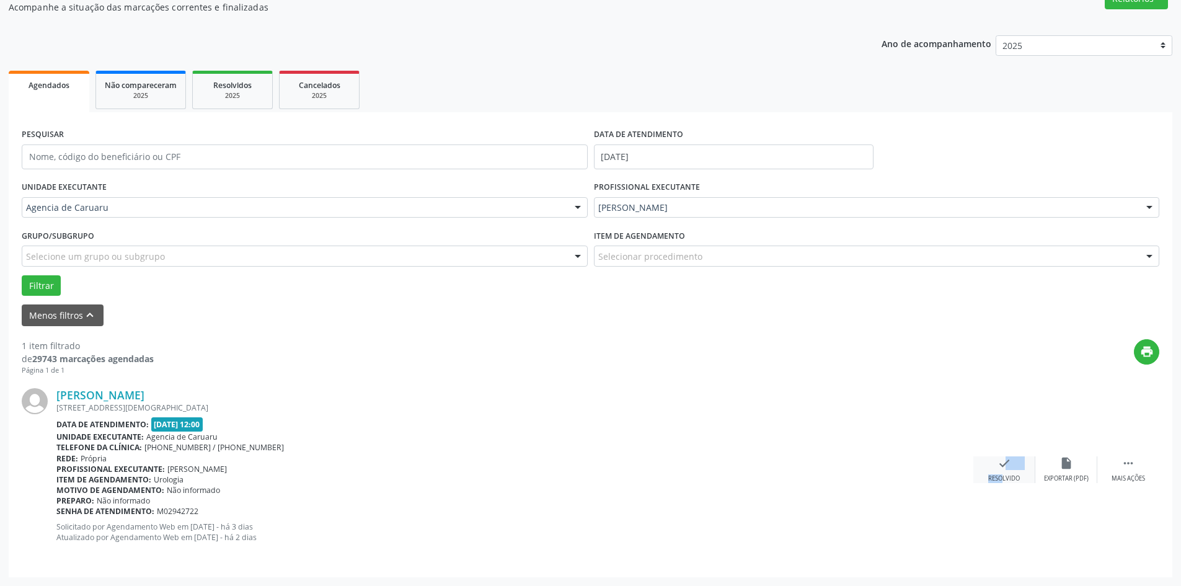
click at [992, 469] on div "check Resolvido" at bounding box center [1005, 469] width 62 height 27
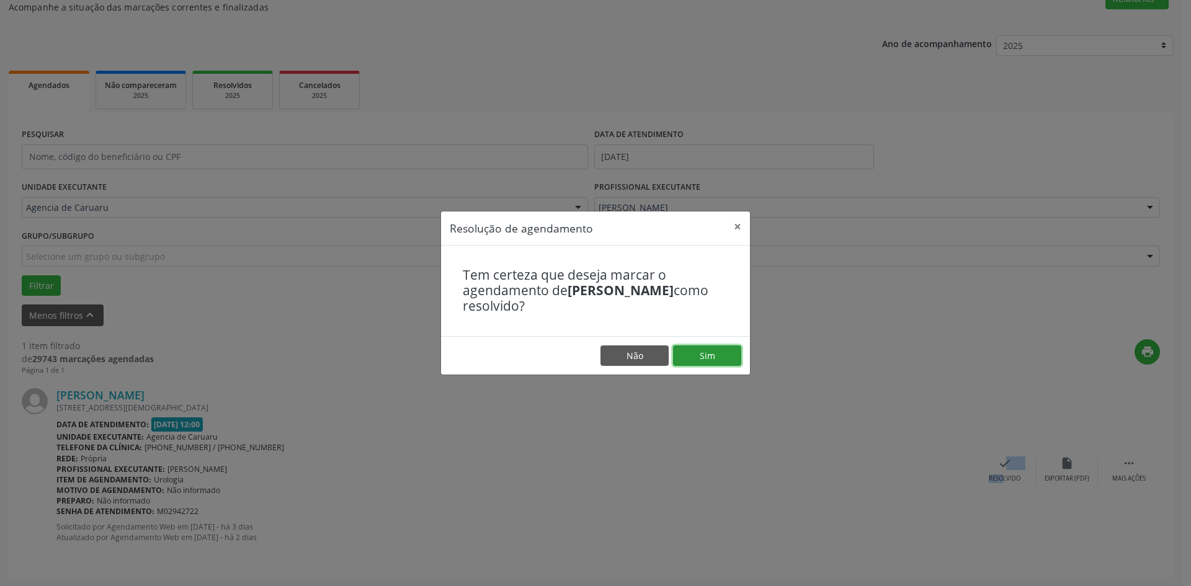
click at [691, 352] on button "Sim" at bounding box center [707, 355] width 68 height 21
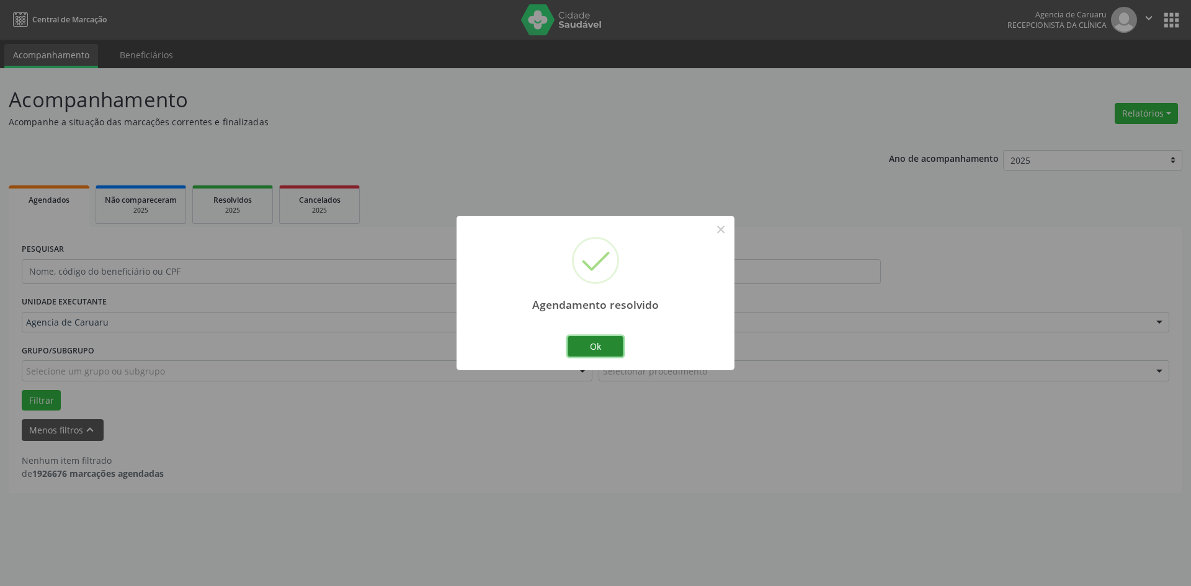
click at [603, 357] on button "Ok" at bounding box center [595, 346] width 56 height 21
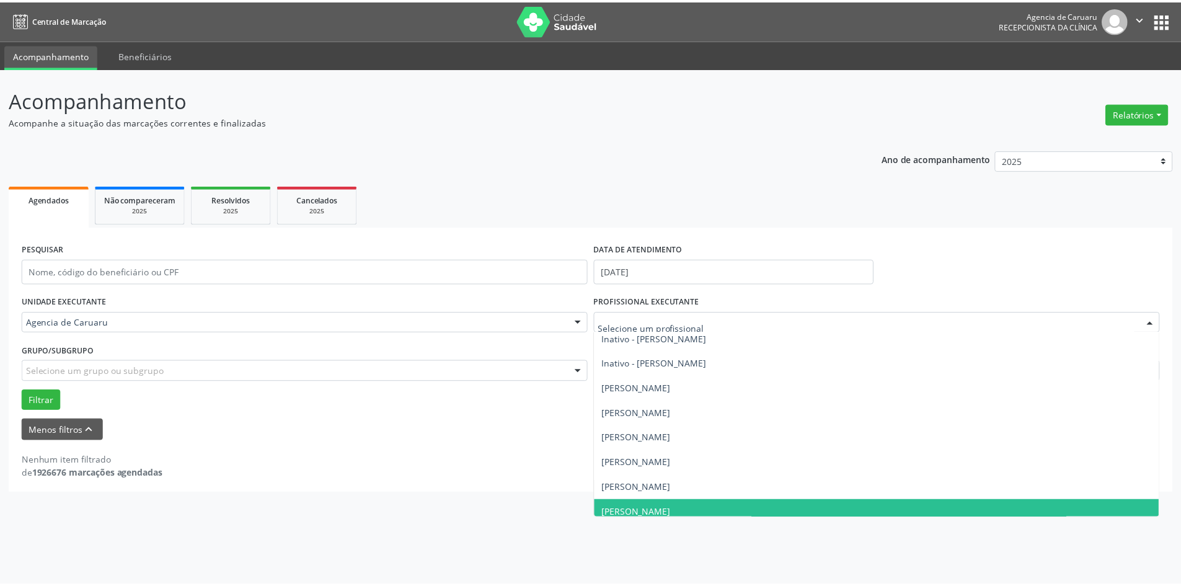
scroll to position [323, 0]
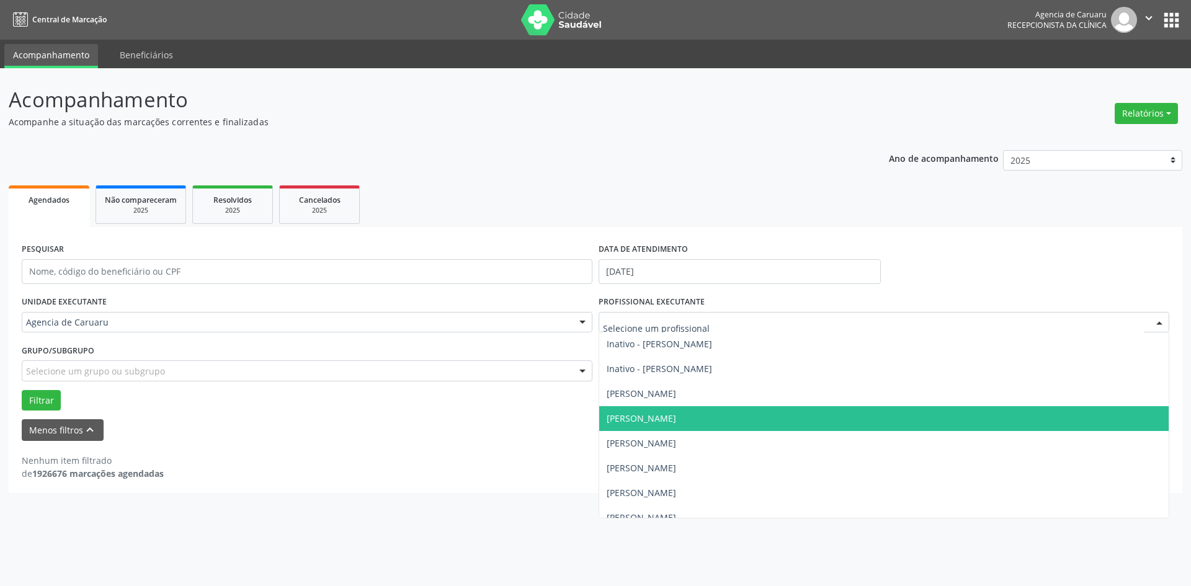
click at [654, 426] on span "[PERSON_NAME]" at bounding box center [883, 418] width 569 height 25
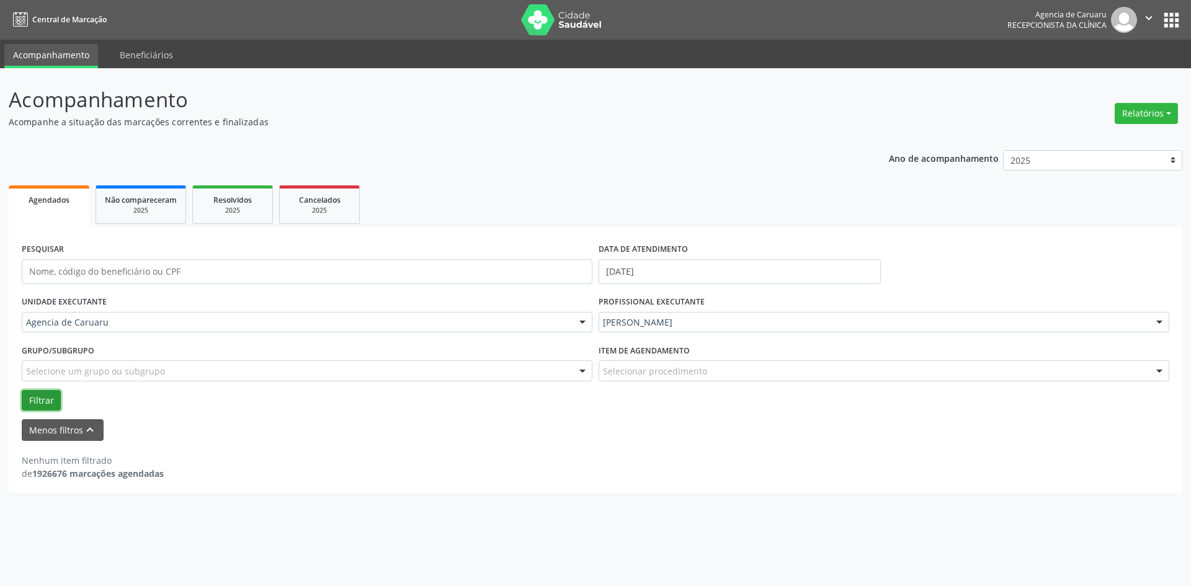
click at [45, 404] on button "Filtrar" at bounding box center [41, 400] width 39 height 21
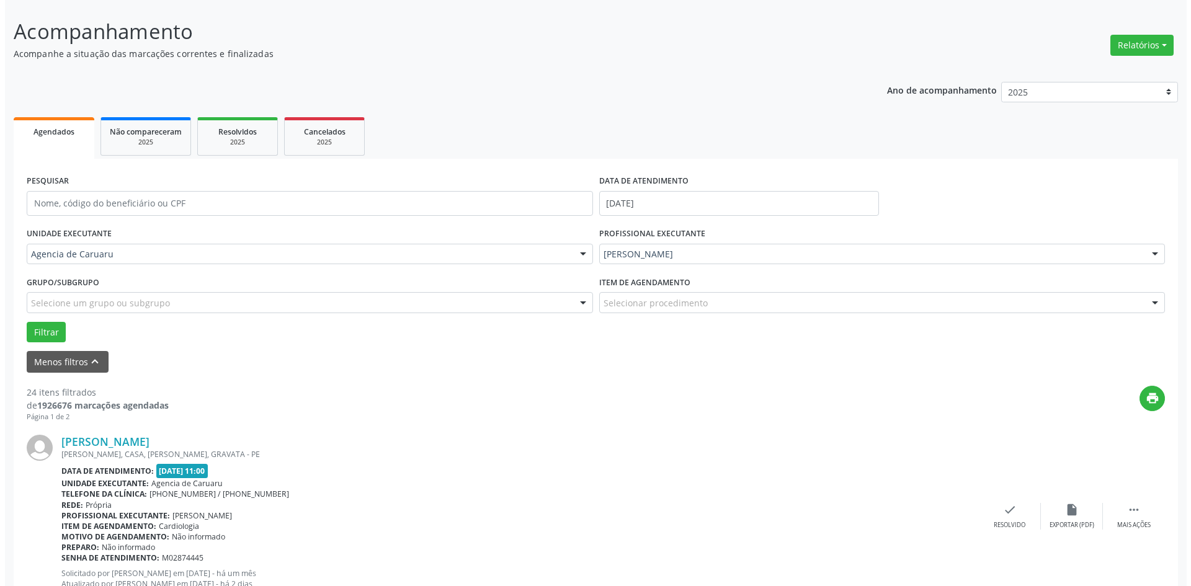
scroll to position [248, 0]
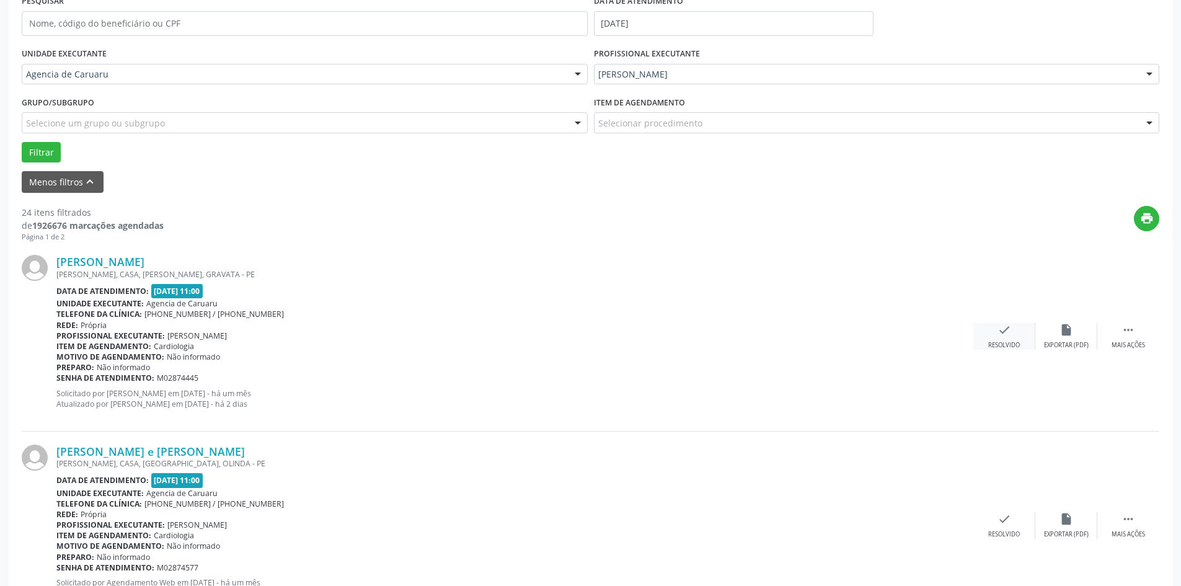
click at [1000, 339] on div "check Resolvido" at bounding box center [1005, 336] width 62 height 27
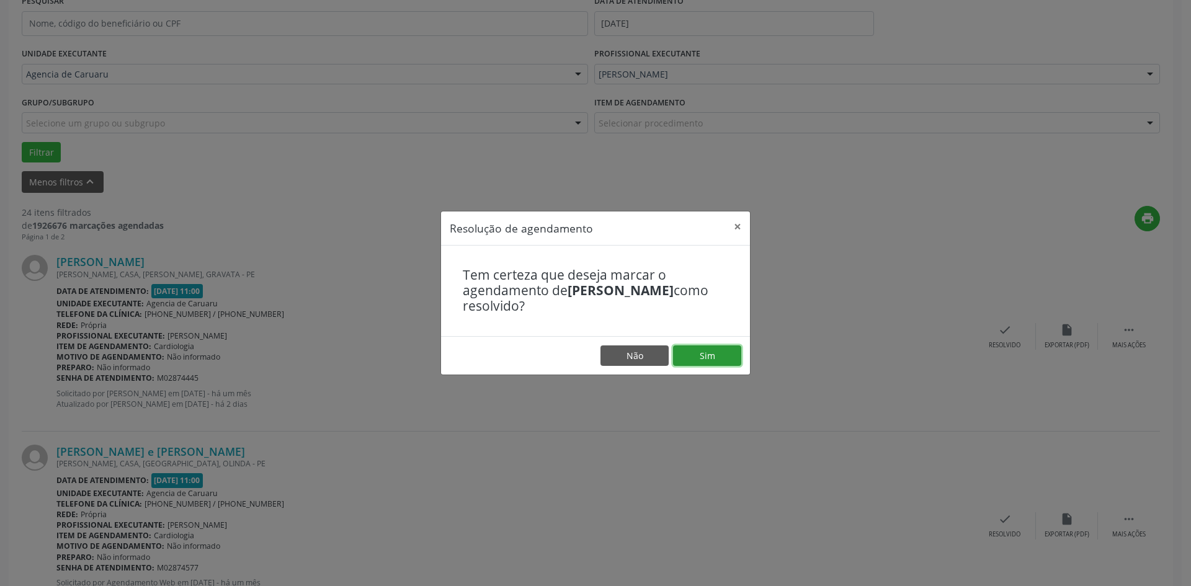
click at [697, 357] on button "Sim" at bounding box center [707, 355] width 68 height 21
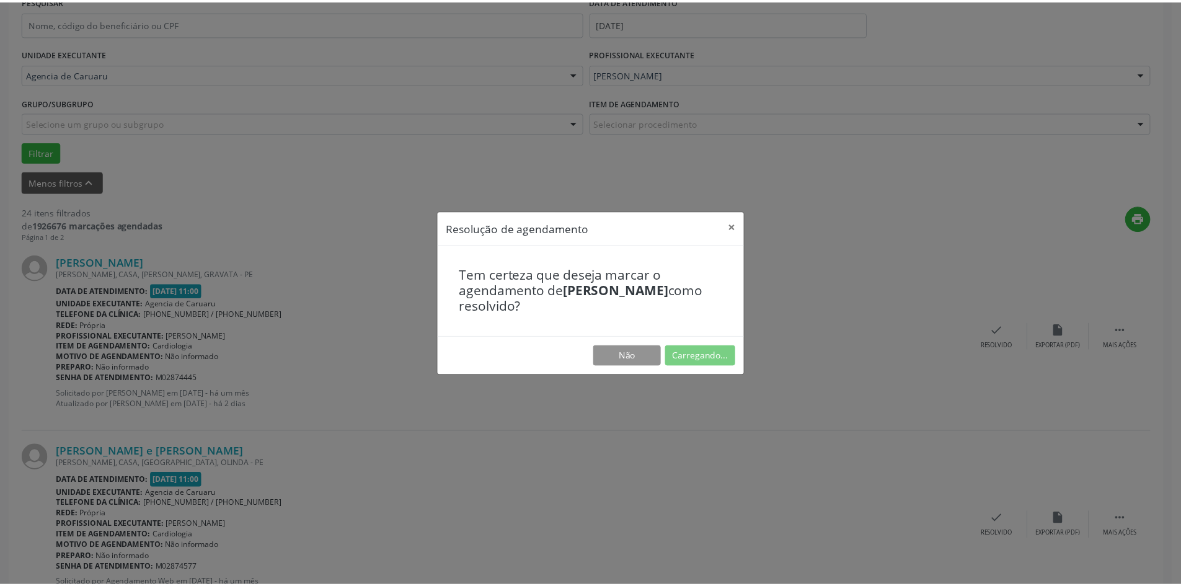
scroll to position [0, 0]
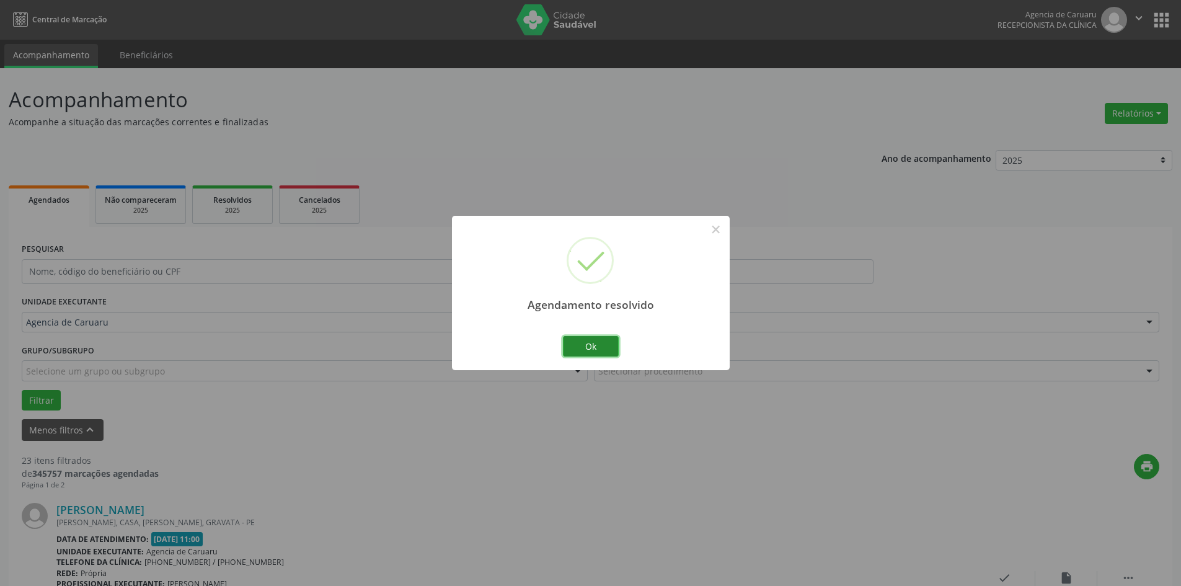
click at [597, 351] on button "Ok" at bounding box center [591, 346] width 56 height 21
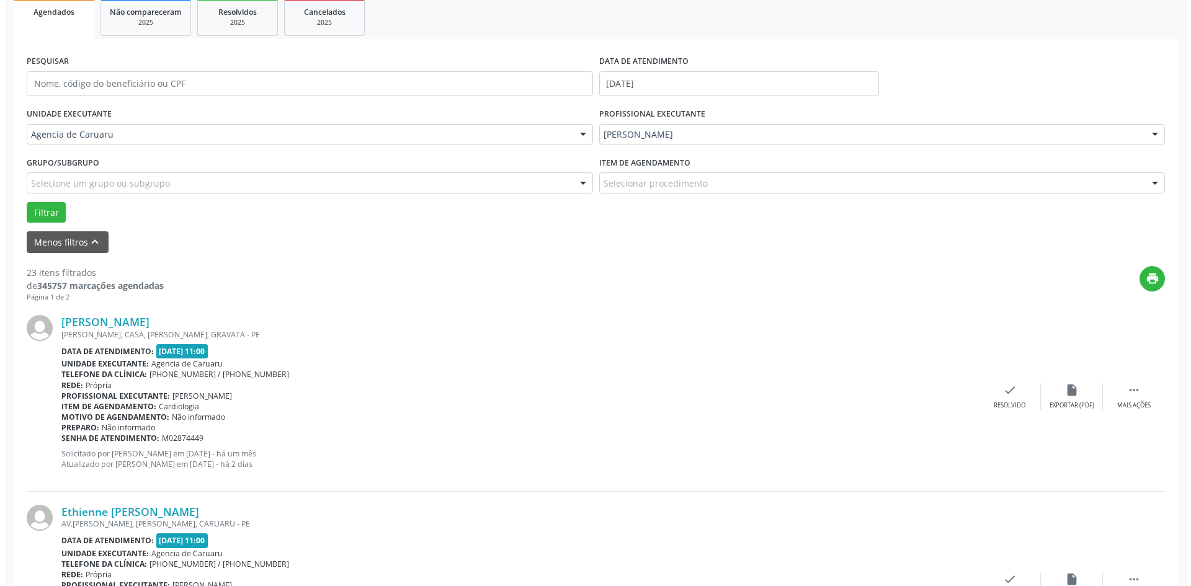
scroll to position [310, 0]
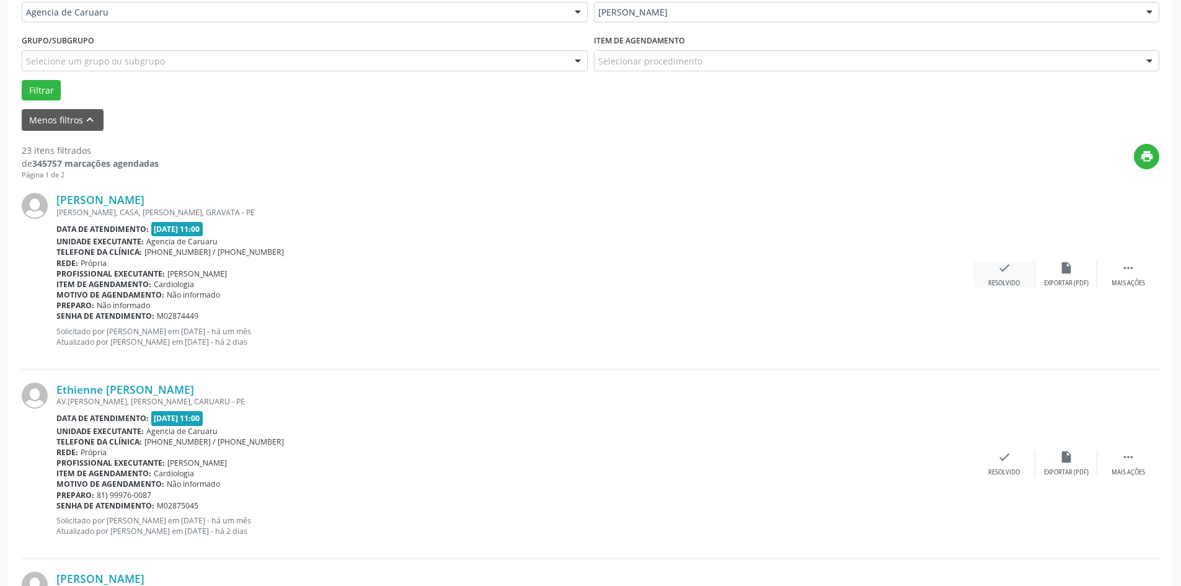
click at [1010, 271] on icon "check" at bounding box center [1005, 268] width 14 height 14
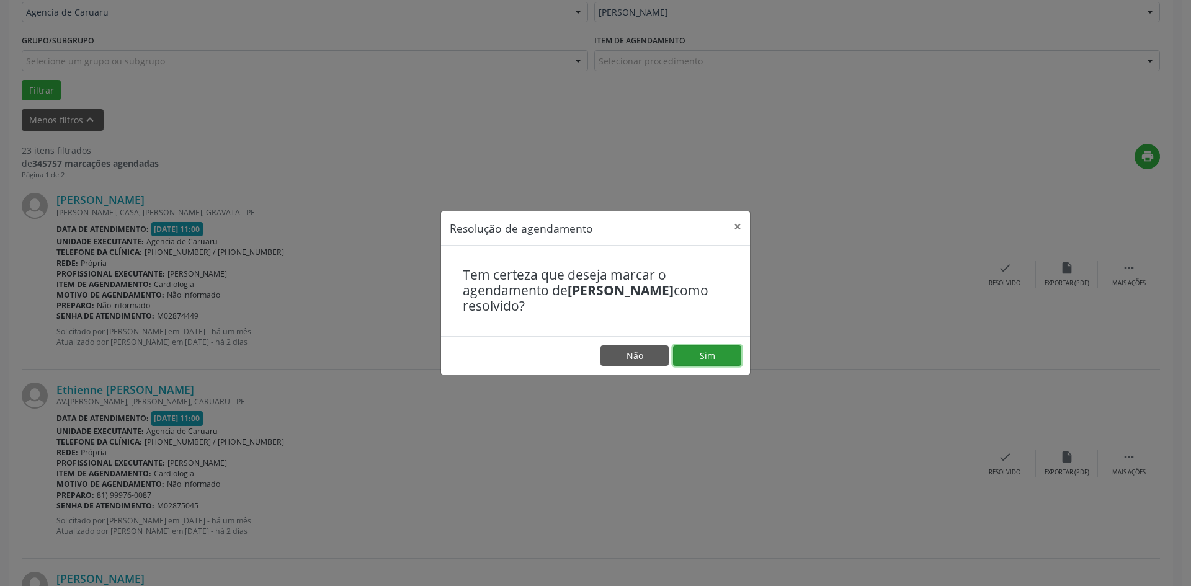
click at [686, 362] on button "Sim" at bounding box center [707, 355] width 68 height 21
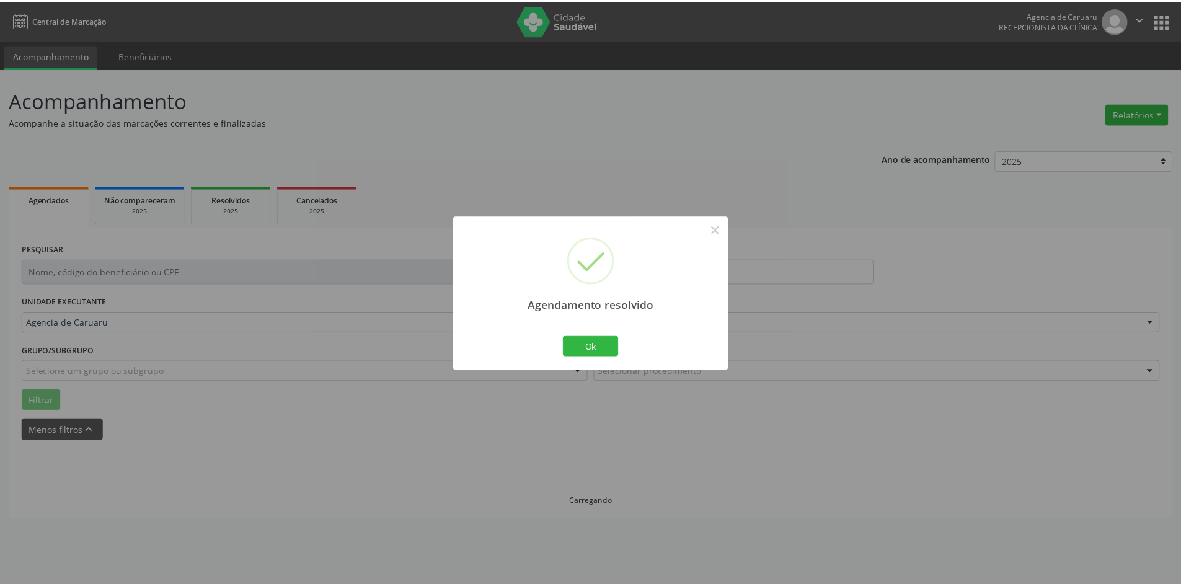
scroll to position [0, 0]
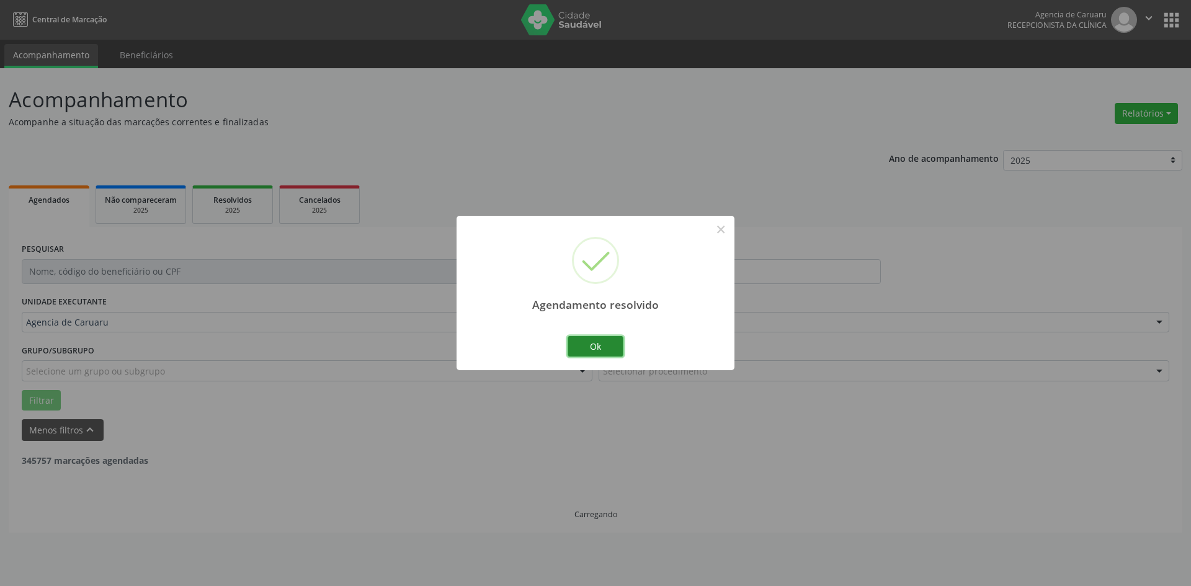
click at [593, 349] on button "Ok" at bounding box center [595, 346] width 56 height 21
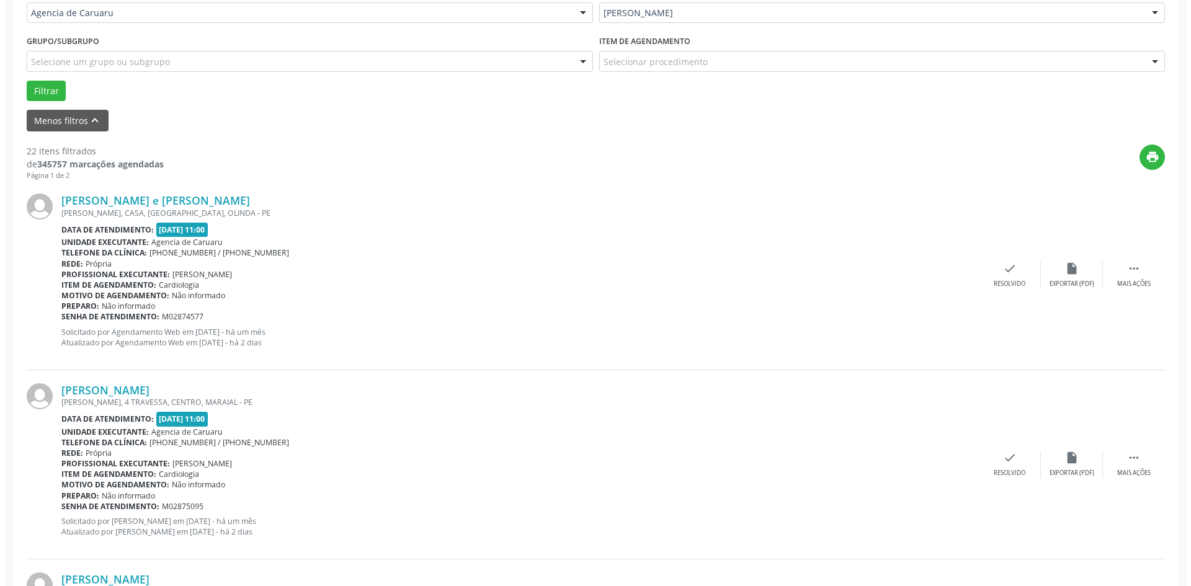
scroll to position [310, 0]
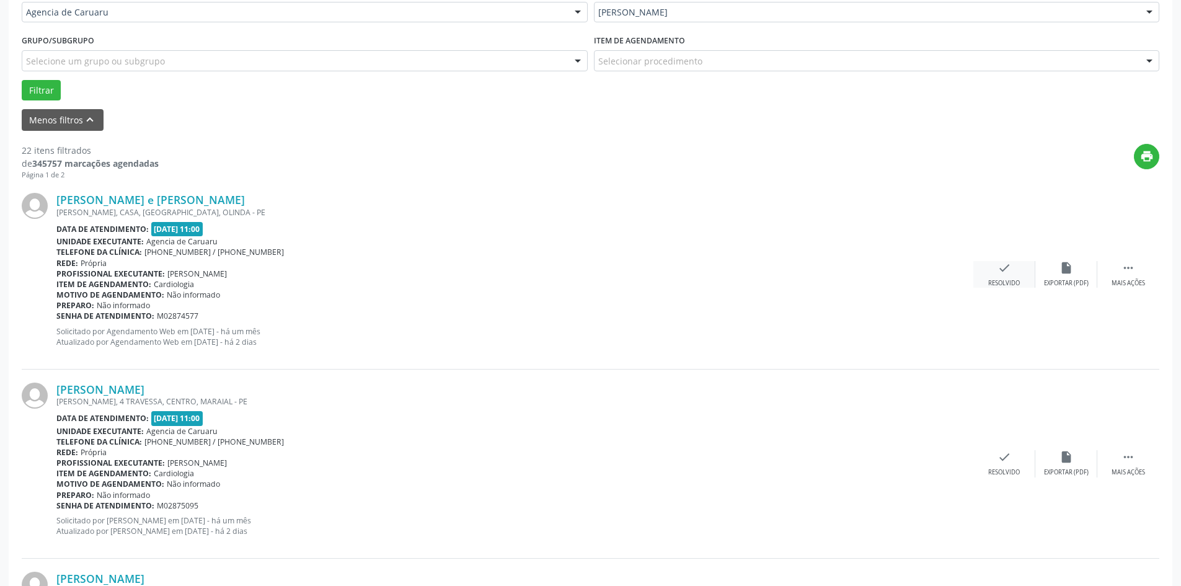
click at [991, 275] on div "check Resolvido" at bounding box center [1005, 274] width 62 height 27
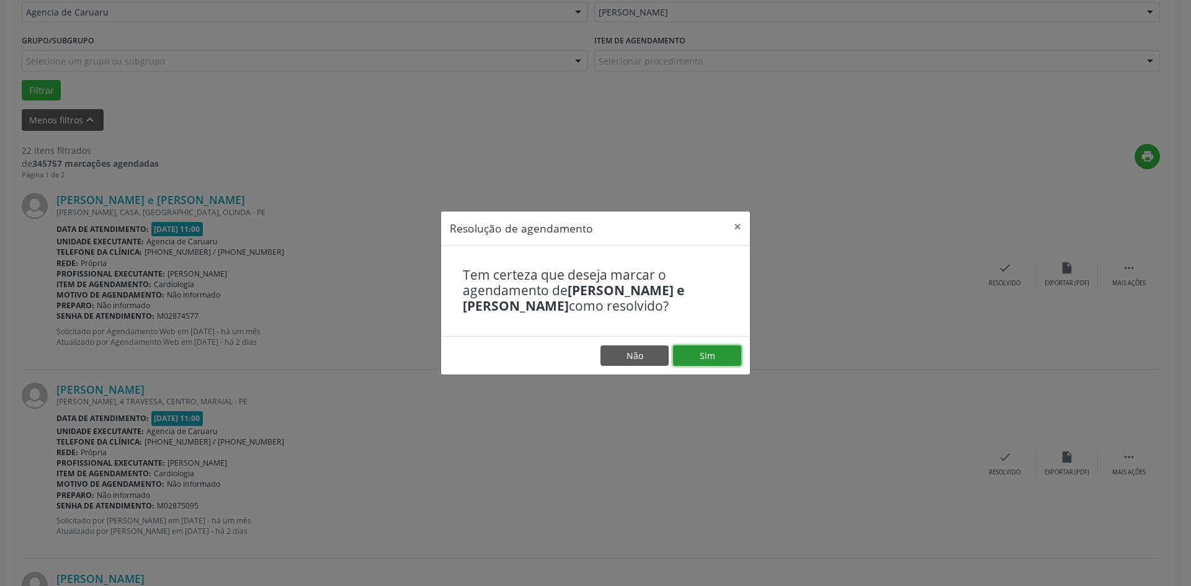
click at [708, 356] on button "Sim" at bounding box center [707, 355] width 68 height 21
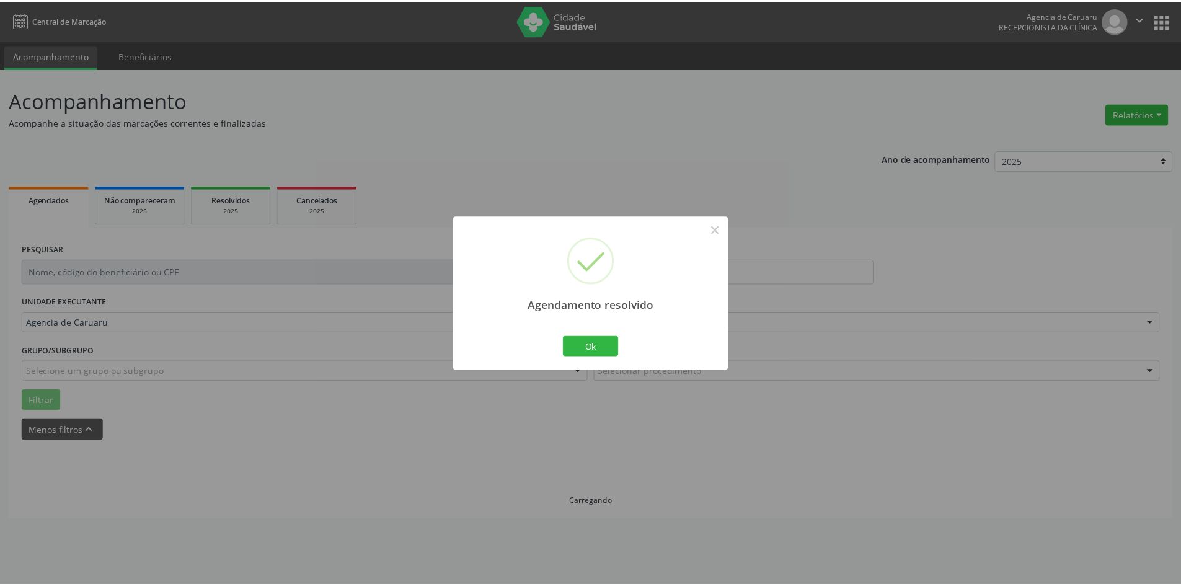
scroll to position [0, 0]
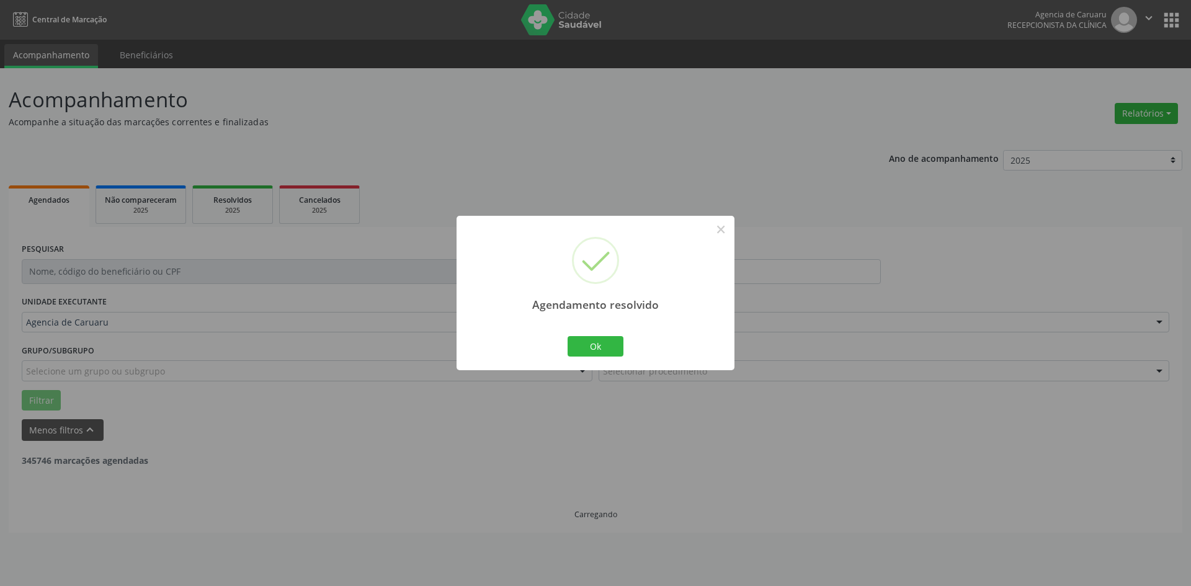
click at [599, 358] on div "Ok Cancel" at bounding box center [595, 346] width 61 height 26
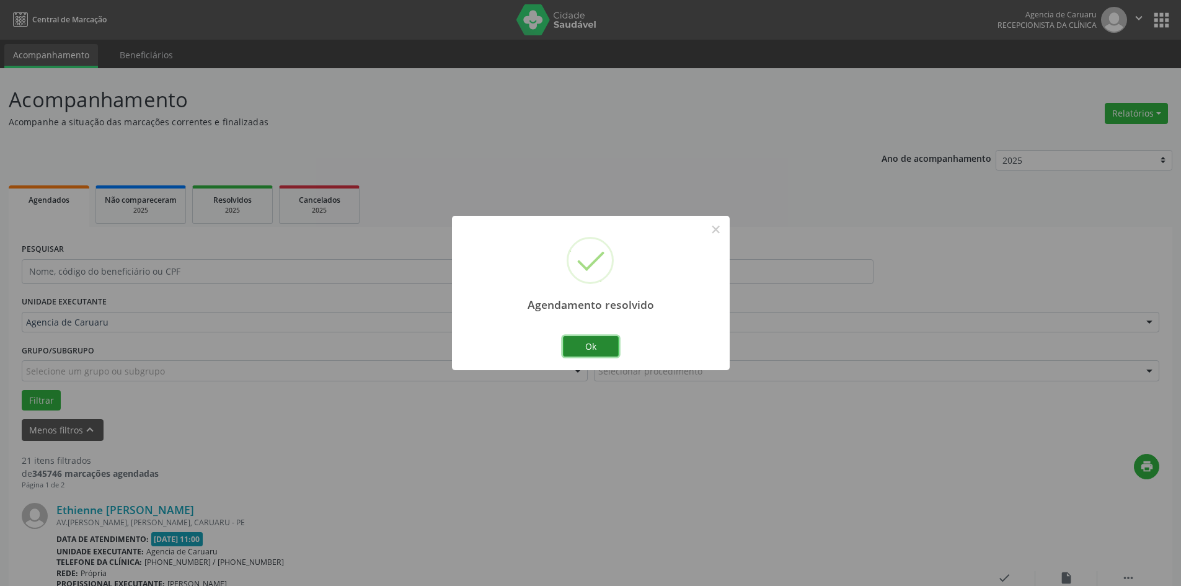
click at [597, 350] on button "Ok" at bounding box center [591, 346] width 56 height 21
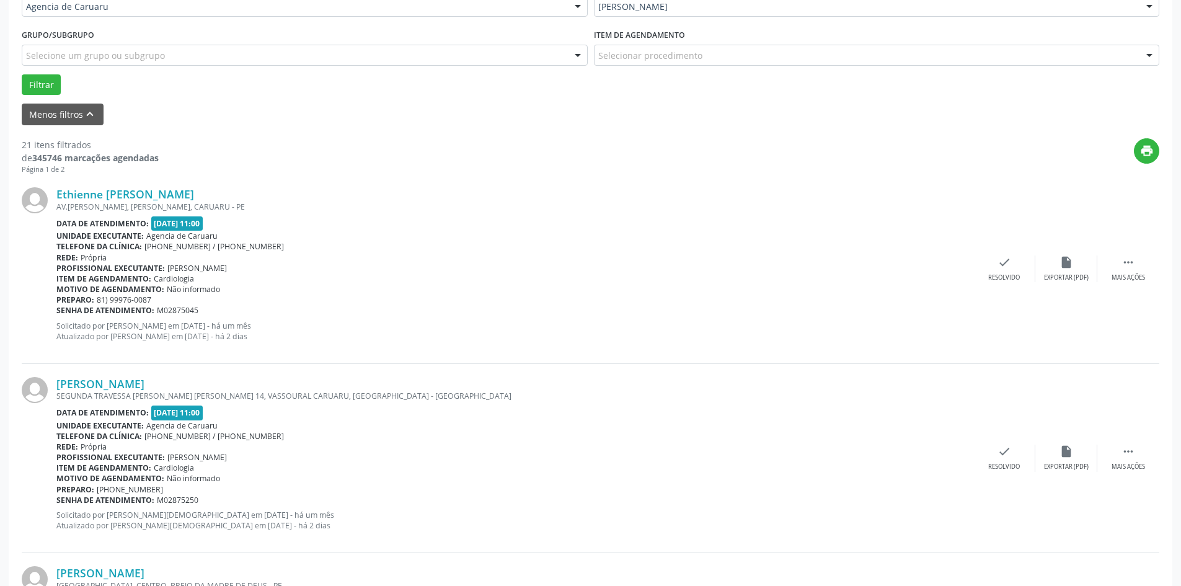
scroll to position [434, 0]
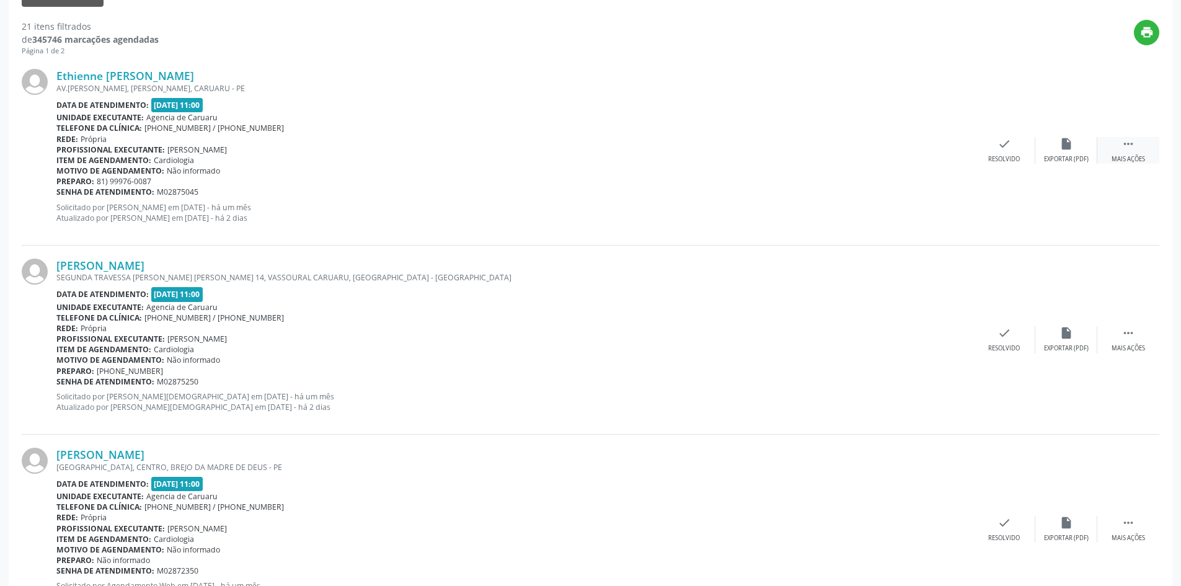
click at [1118, 151] on div " Mais ações" at bounding box center [1129, 150] width 62 height 27
click at [1059, 154] on div "alarm_off Não compareceu" at bounding box center [1067, 150] width 62 height 27
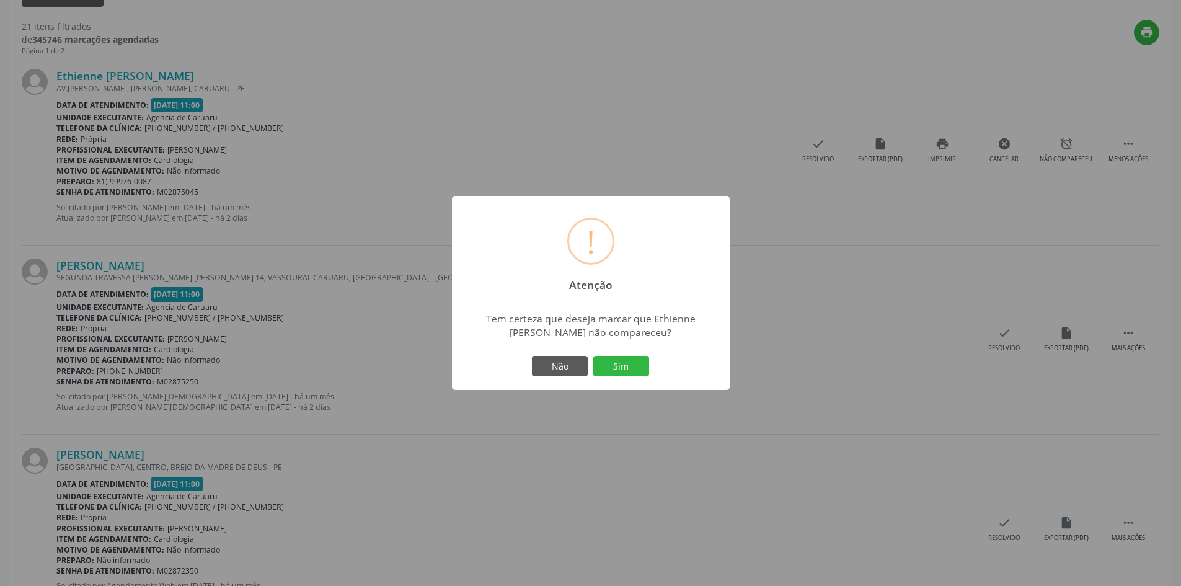
click at [629, 377] on div "Não Sim" at bounding box center [591, 366] width 123 height 26
click at [618, 360] on button "Sim" at bounding box center [621, 366] width 56 height 21
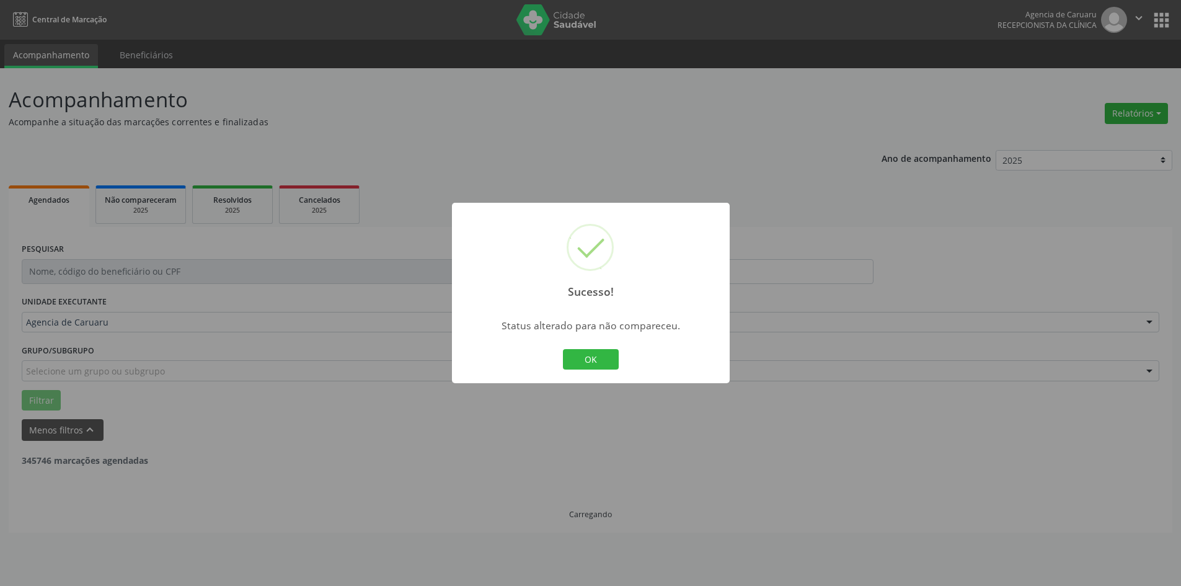
scroll to position [0, 0]
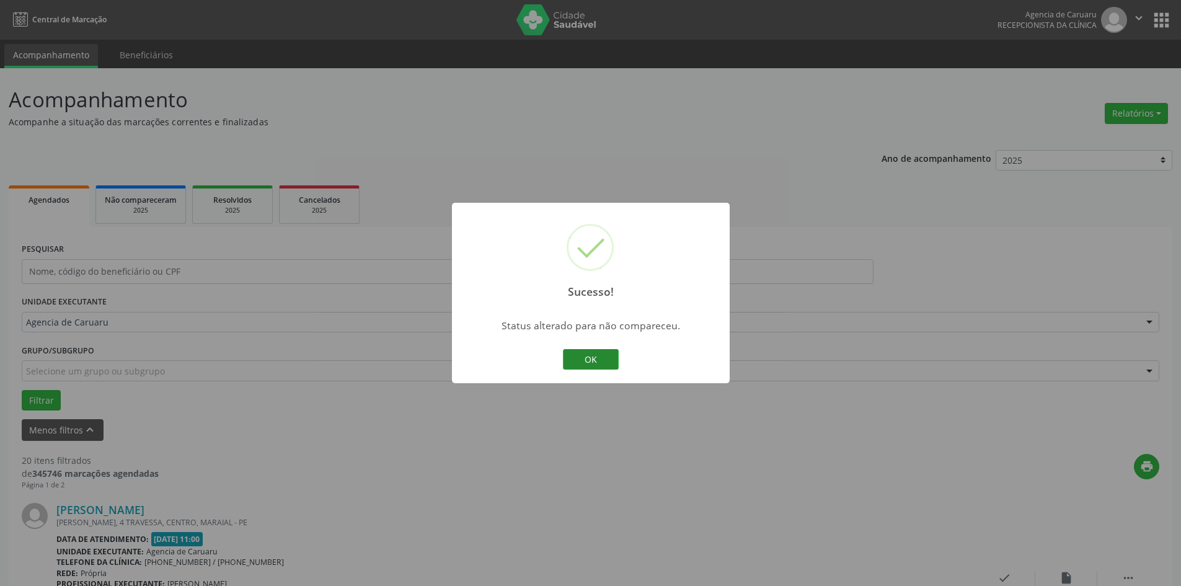
click at [579, 355] on button "OK" at bounding box center [591, 359] width 56 height 21
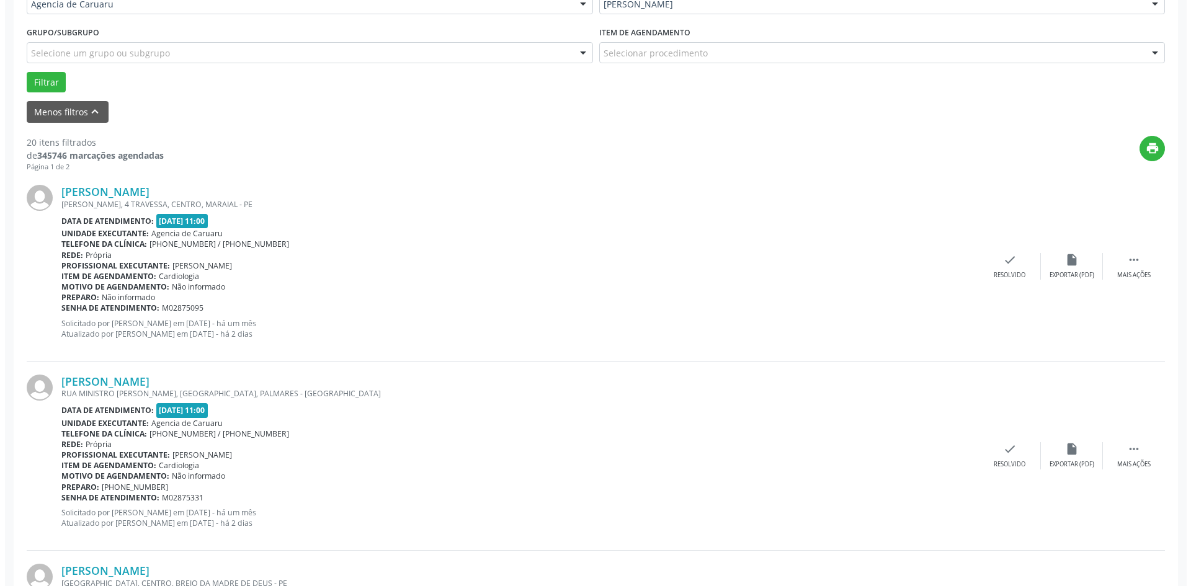
scroll to position [434, 0]
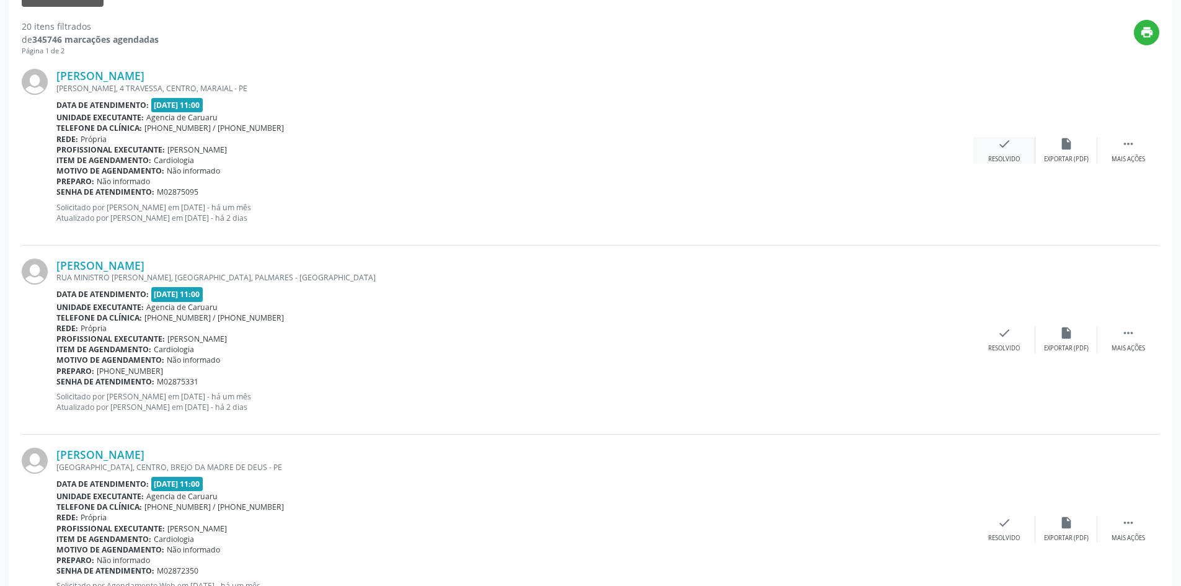
click at [1011, 151] on div "check Resolvido" at bounding box center [1005, 150] width 62 height 27
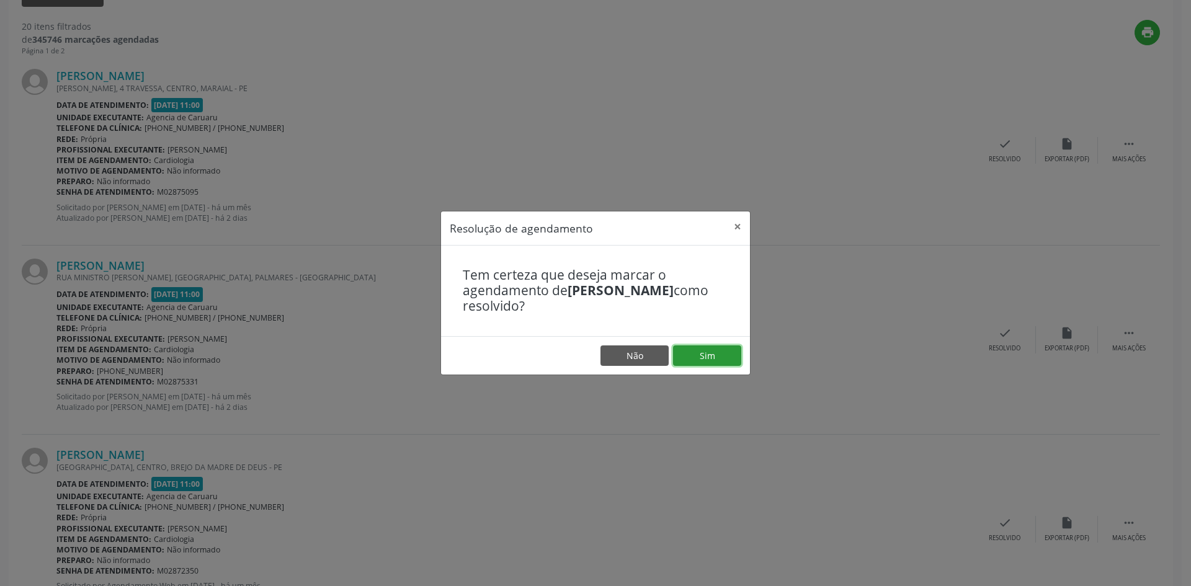
click at [702, 356] on button "Sim" at bounding box center [707, 355] width 68 height 21
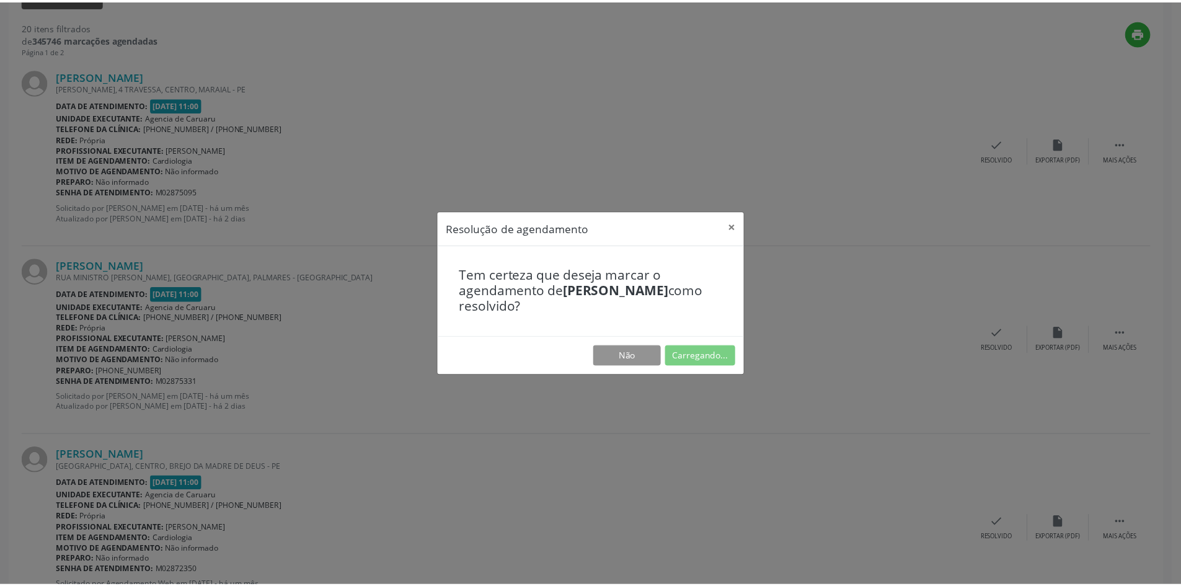
scroll to position [0, 0]
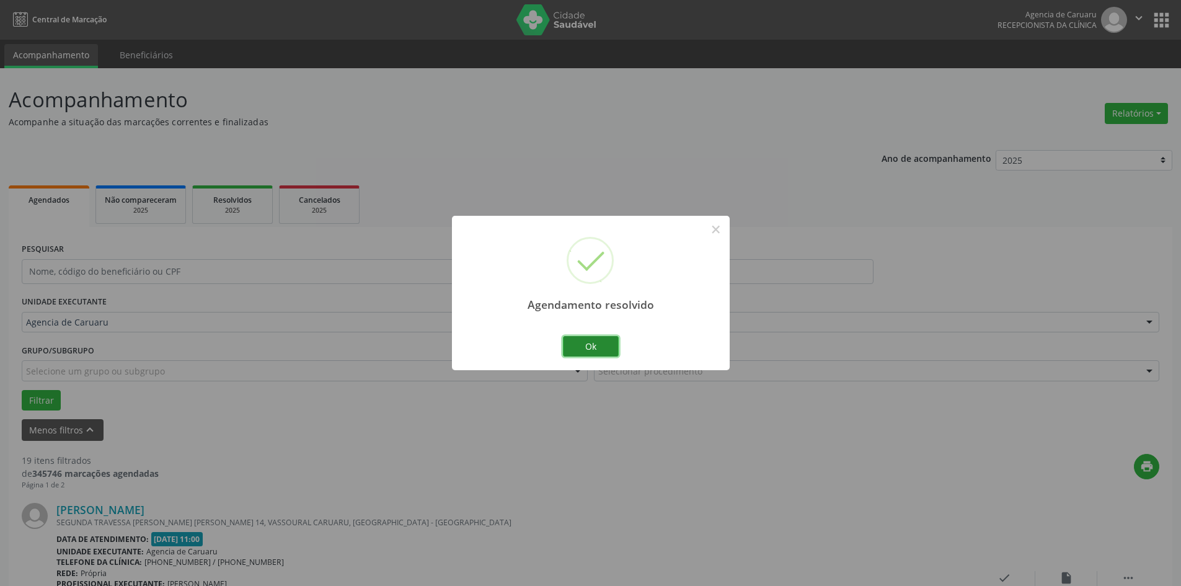
click at [591, 347] on button "Ok" at bounding box center [591, 346] width 56 height 21
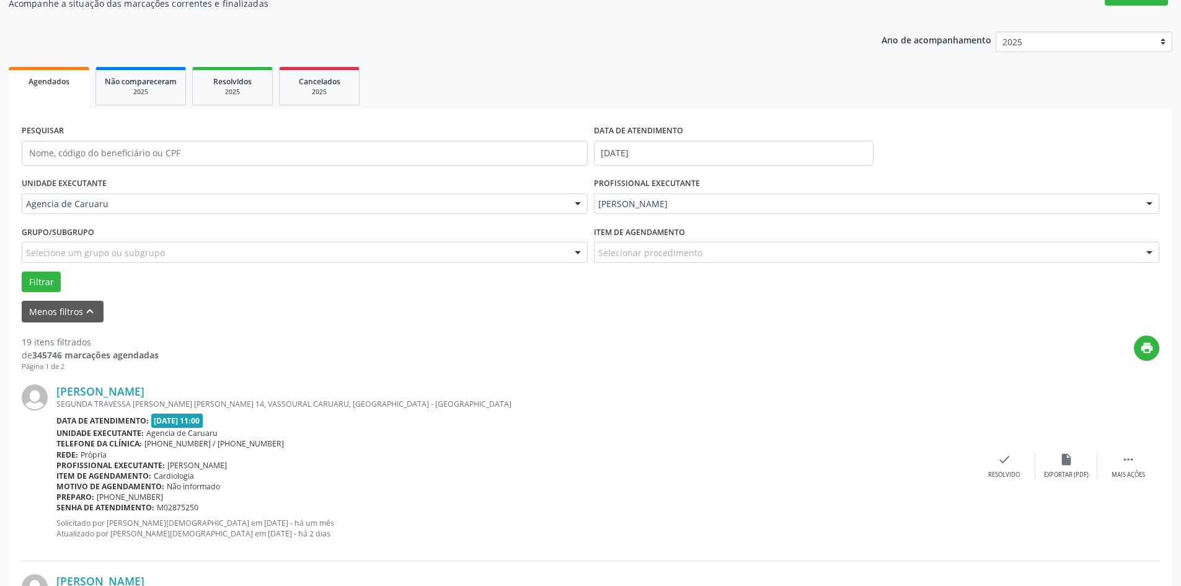
scroll to position [310, 0]
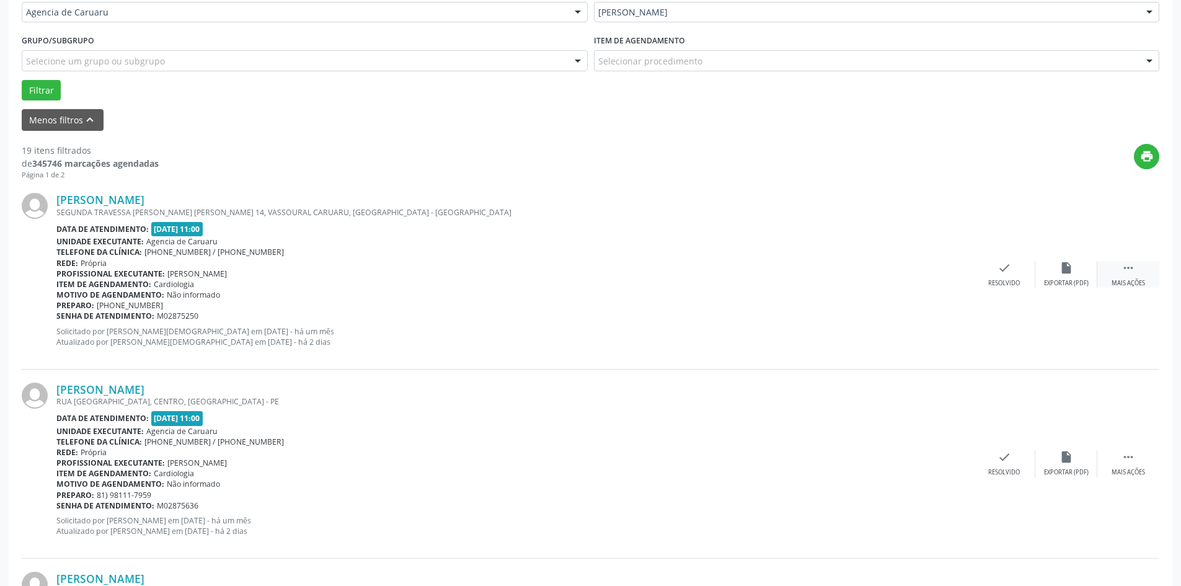
click at [1116, 282] on div "Mais ações" at bounding box center [1128, 283] width 33 height 9
click at [1043, 270] on div "alarm_off Não compareceu" at bounding box center [1067, 274] width 62 height 27
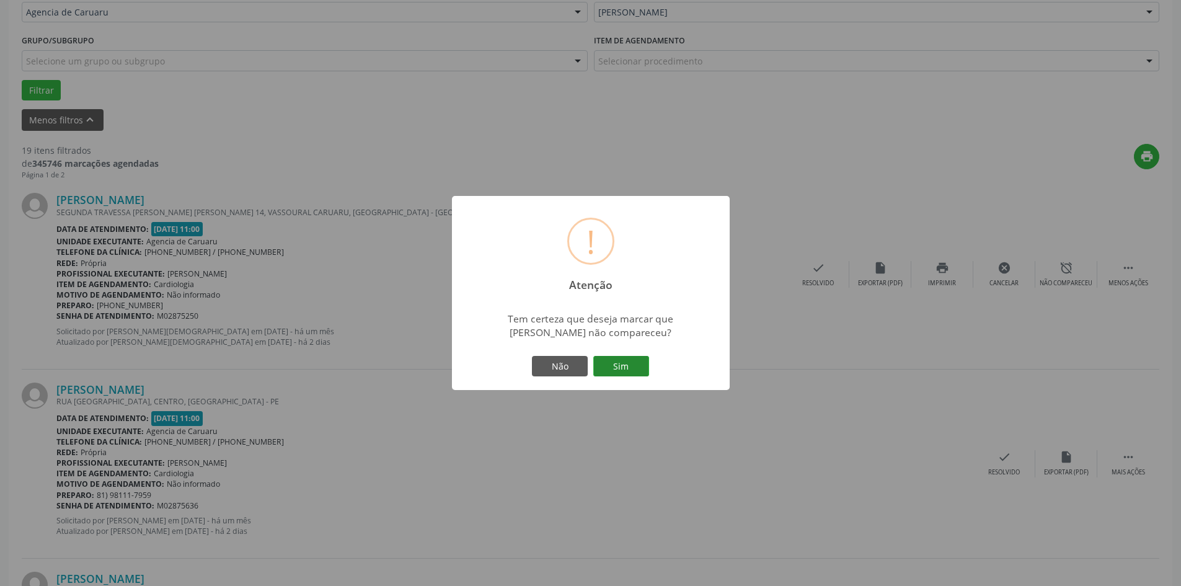
click at [614, 370] on button "Sim" at bounding box center [621, 366] width 56 height 21
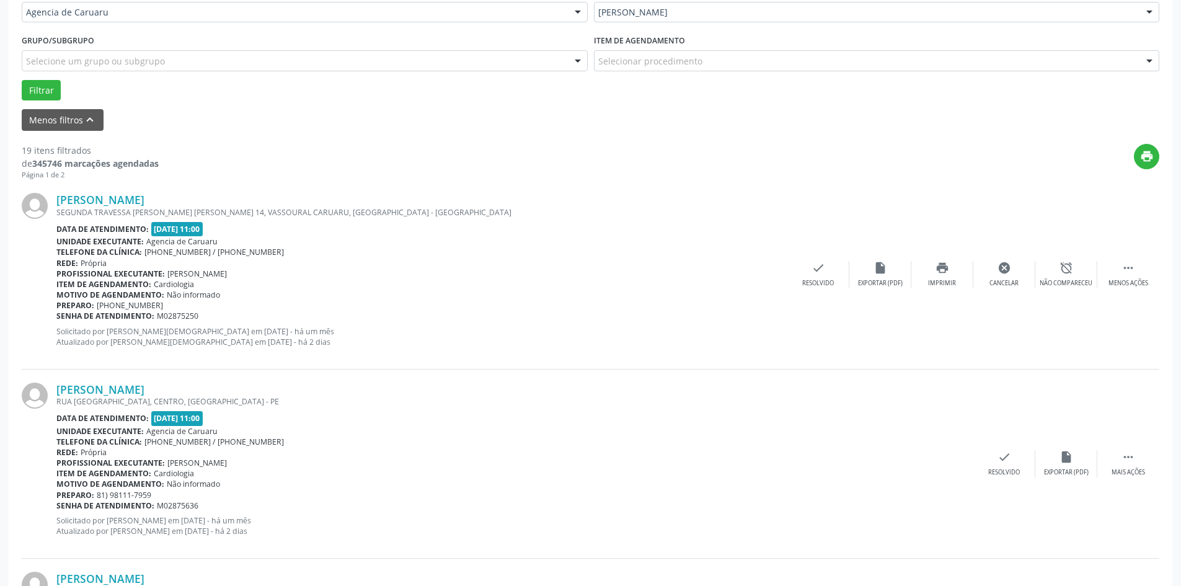
scroll to position [0, 0]
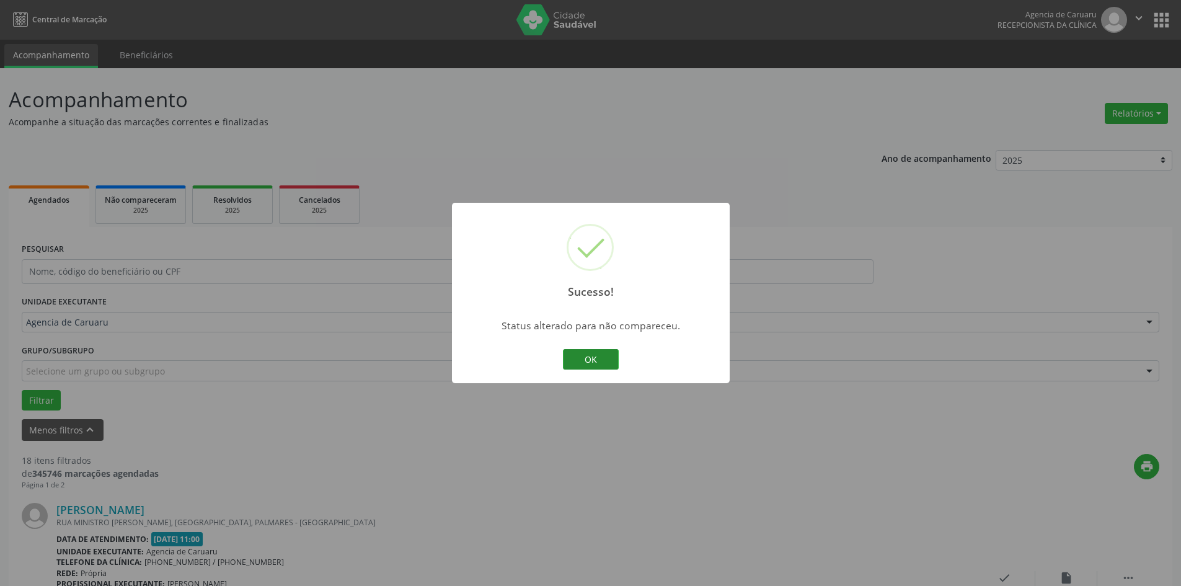
click at [613, 365] on button "OK" at bounding box center [591, 359] width 56 height 21
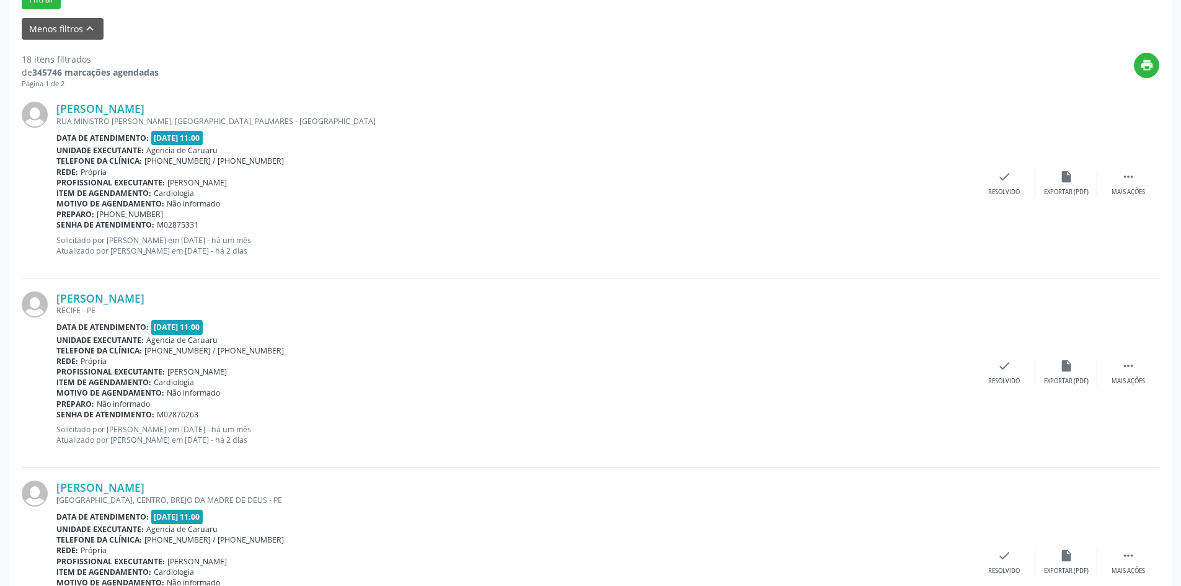
scroll to position [434, 0]
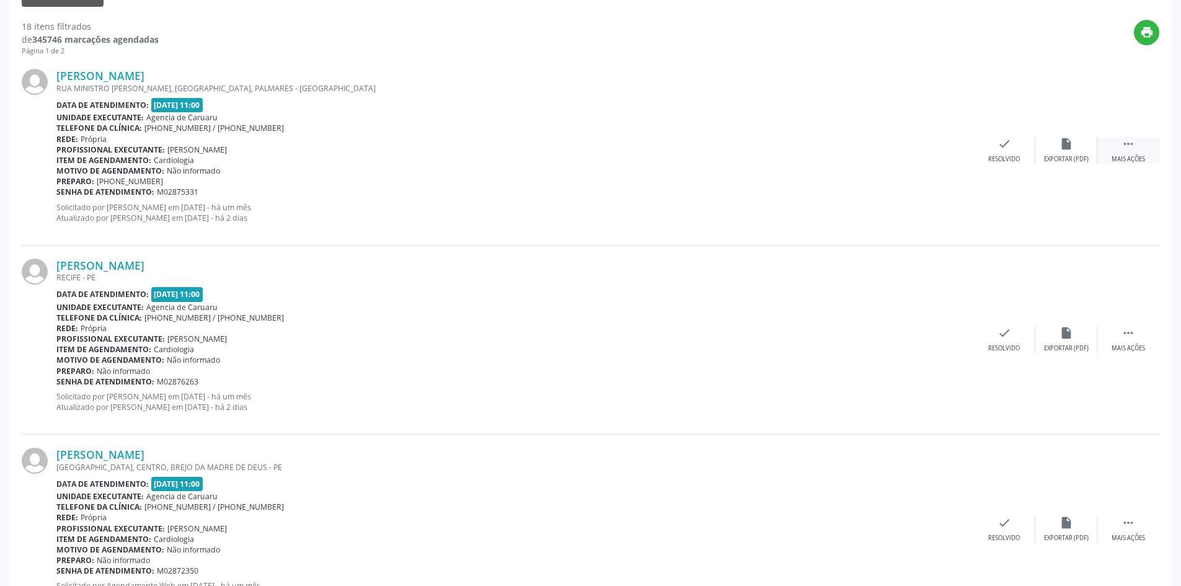
click at [1128, 153] on div " Mais ações" at bounding box center [1129, 150] width 62 height 27
click at [1062, 150] on icon "alarm_off" at bounding box center [1067, 144] width 14 height 14
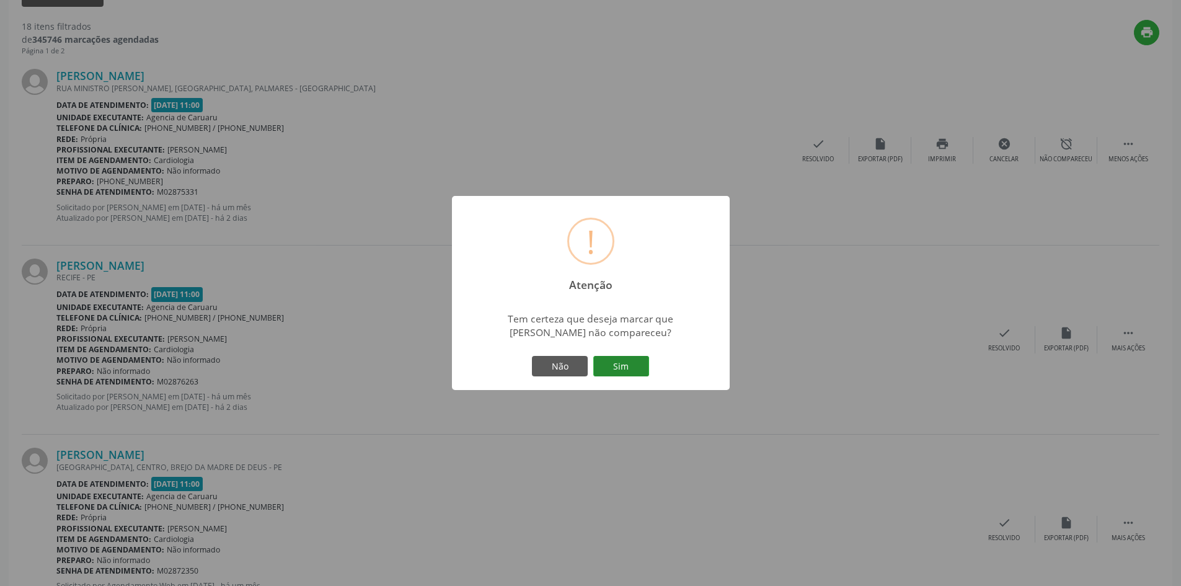
click at [608, 359] on button "Sim" at bounding box center [621, 366] width 56 height 21
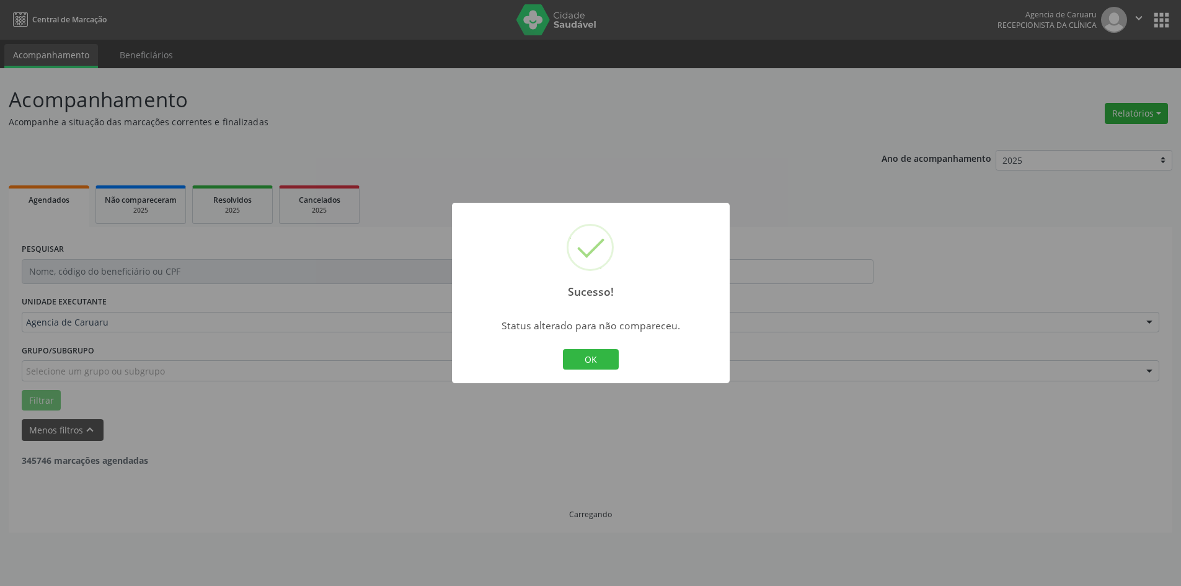
scroll to position [0, 0]
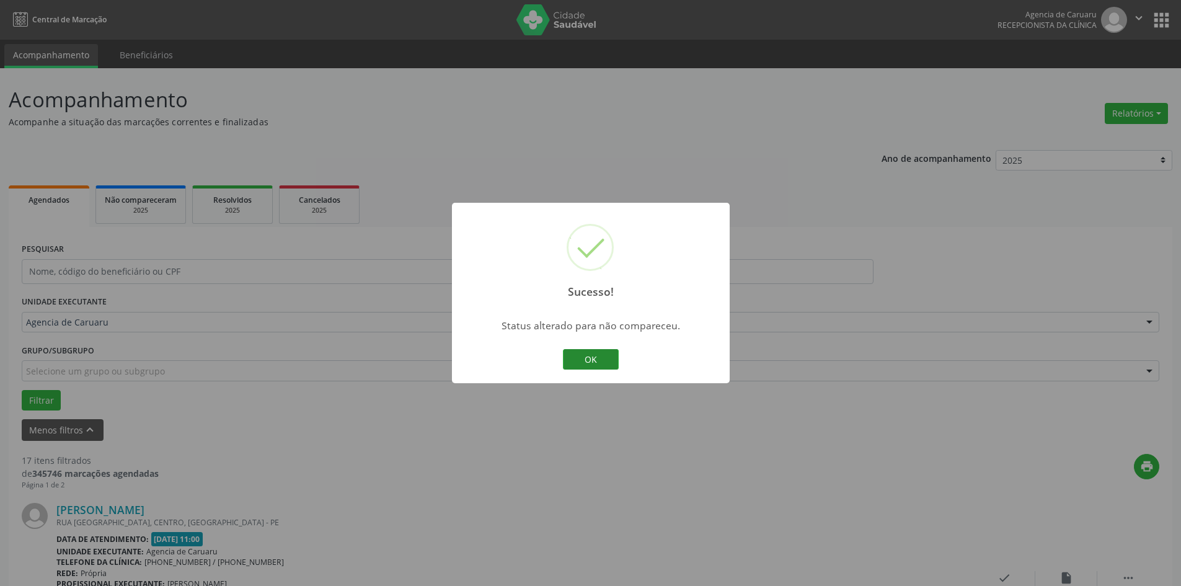
click at [607, 358] on button "OK" at bounding box center [591, 359] width 56 height 21
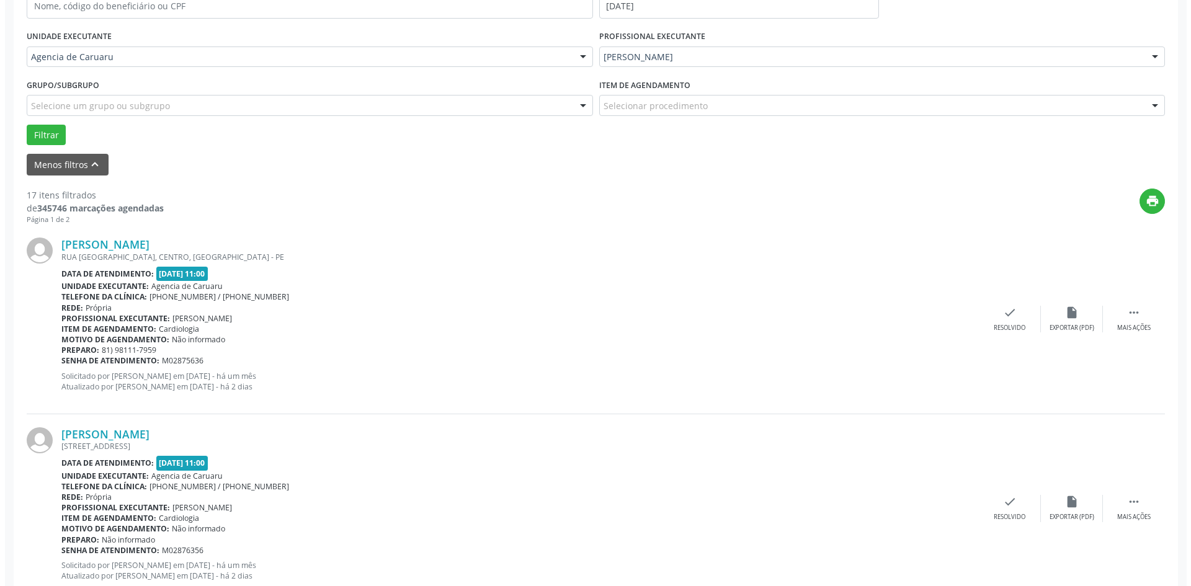
scroll to position [372, 0]
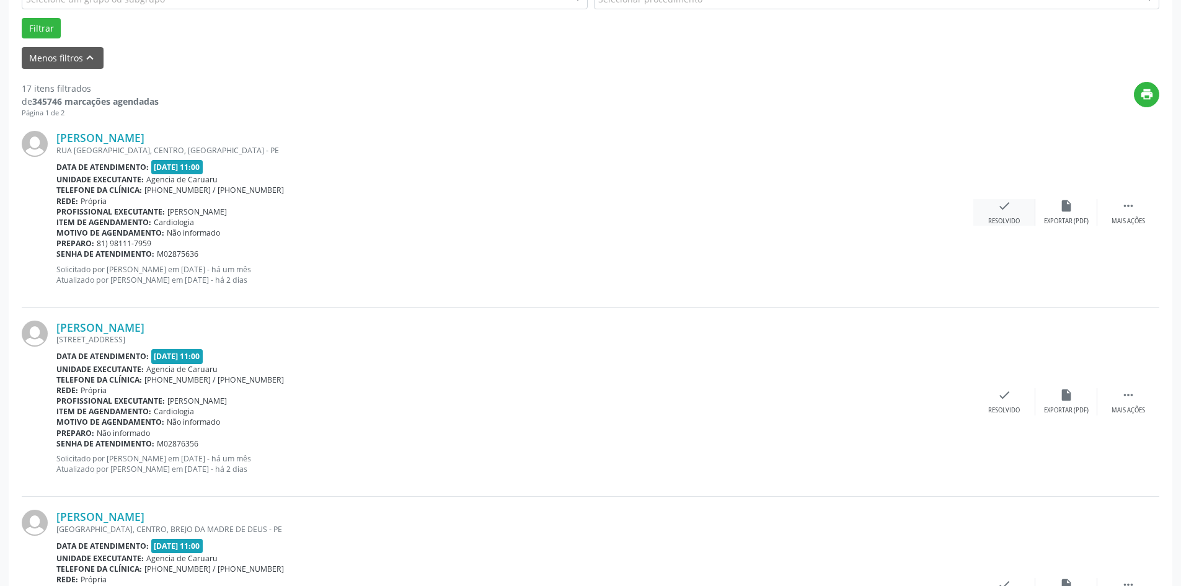
click at [996, 215] on div "check Resolvido" at bounding box center [1005, 212] width 62 height 27
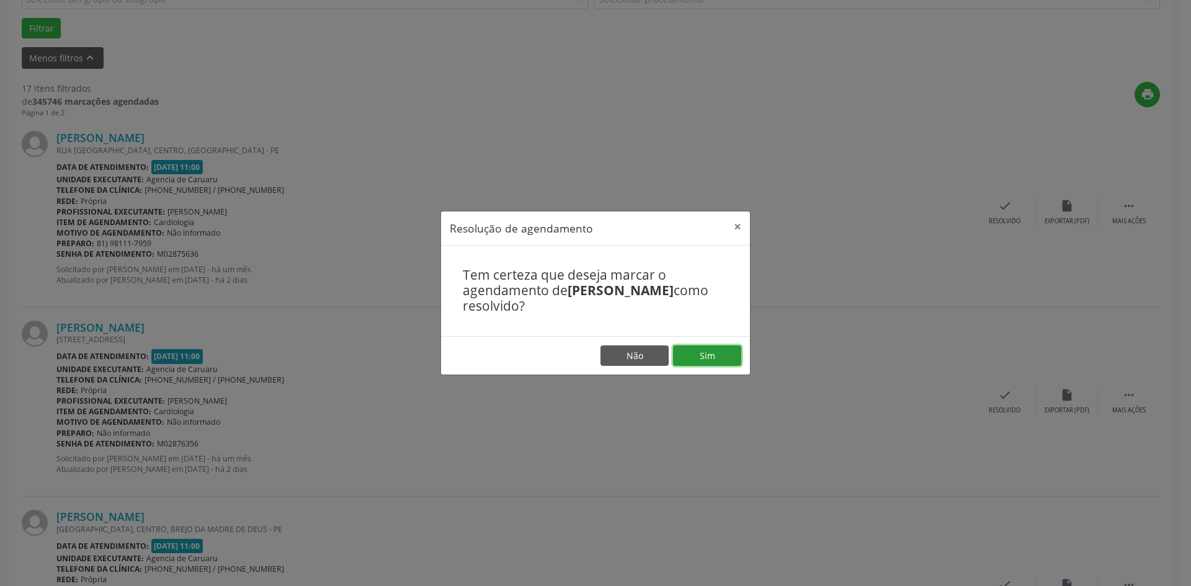
click at [703, 358] on button "Sim" at bounding box center [707, 355] width 68 height 21
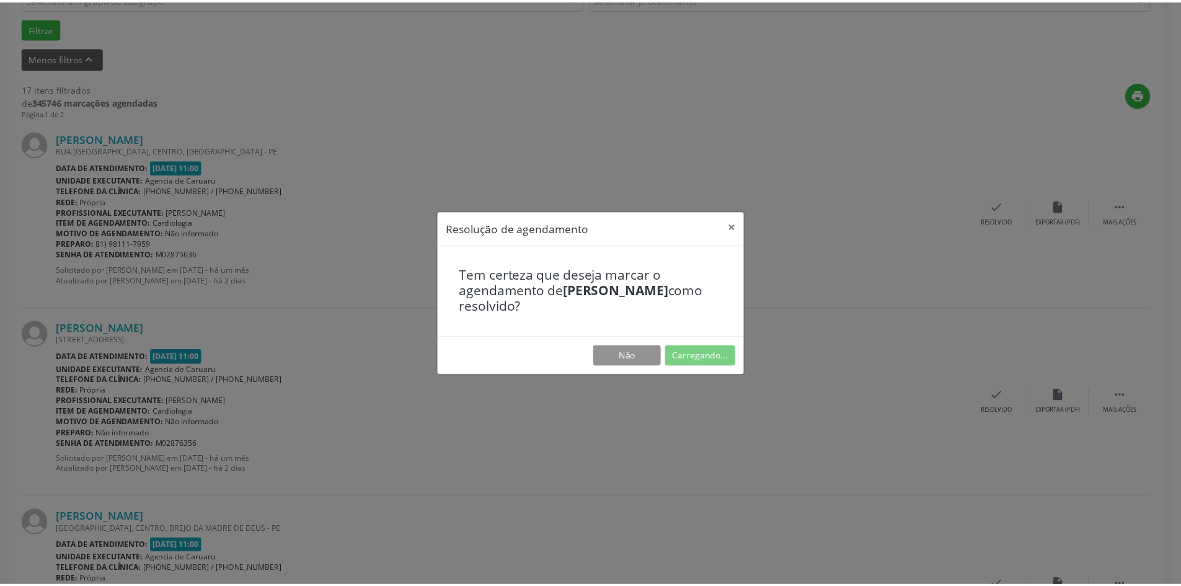
scroll to position [0, 0]
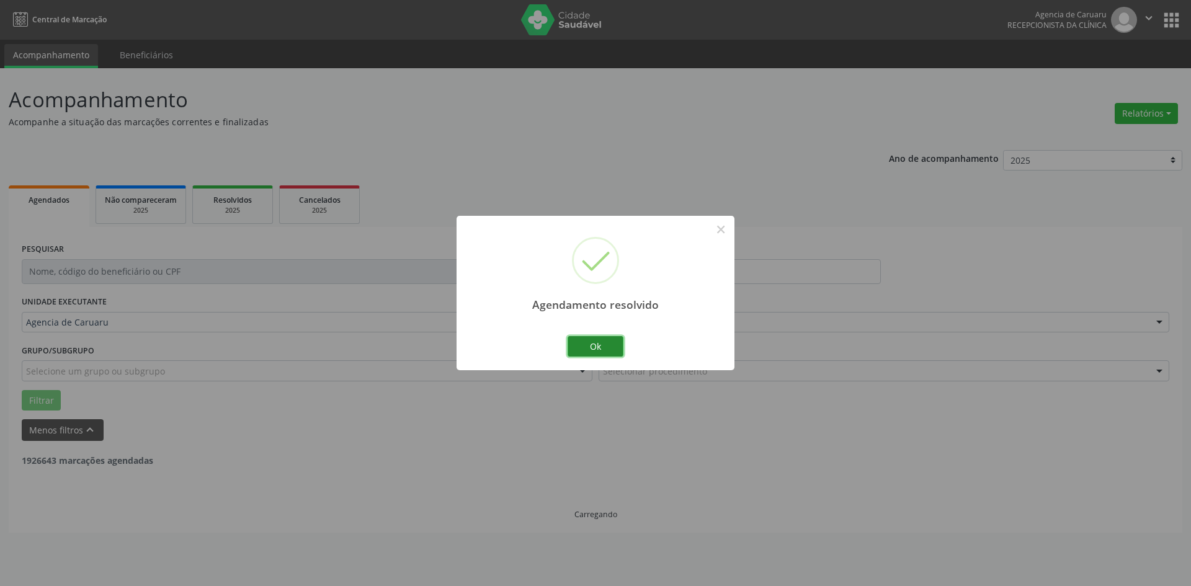
click at [576, 336] on button "Ok" at bounding box center [595, 346] width 56 height 21
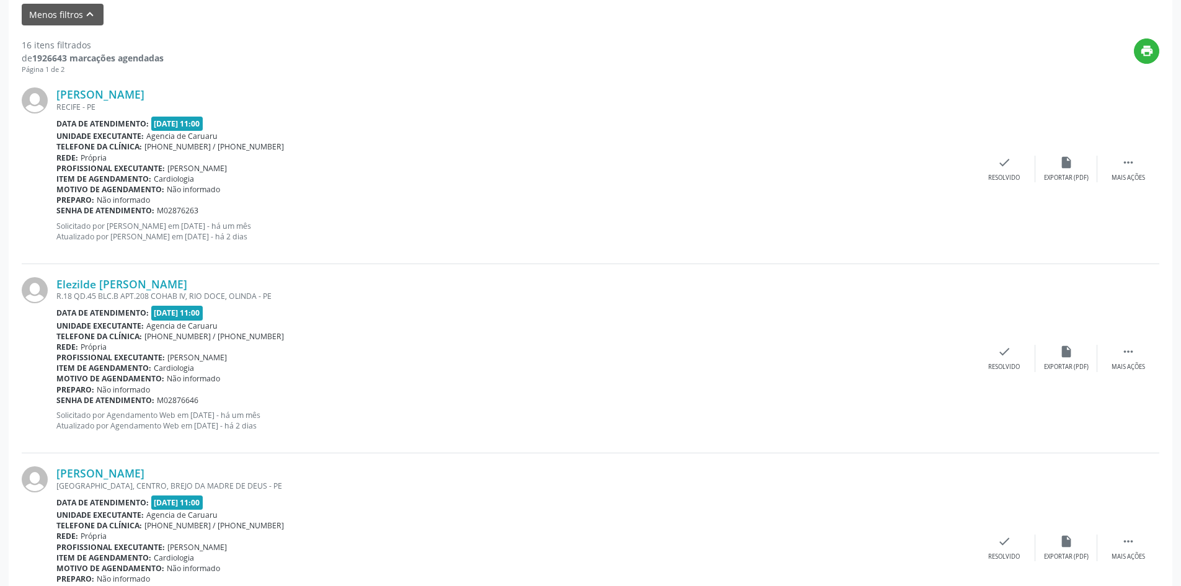
scroll to position [434, 0]
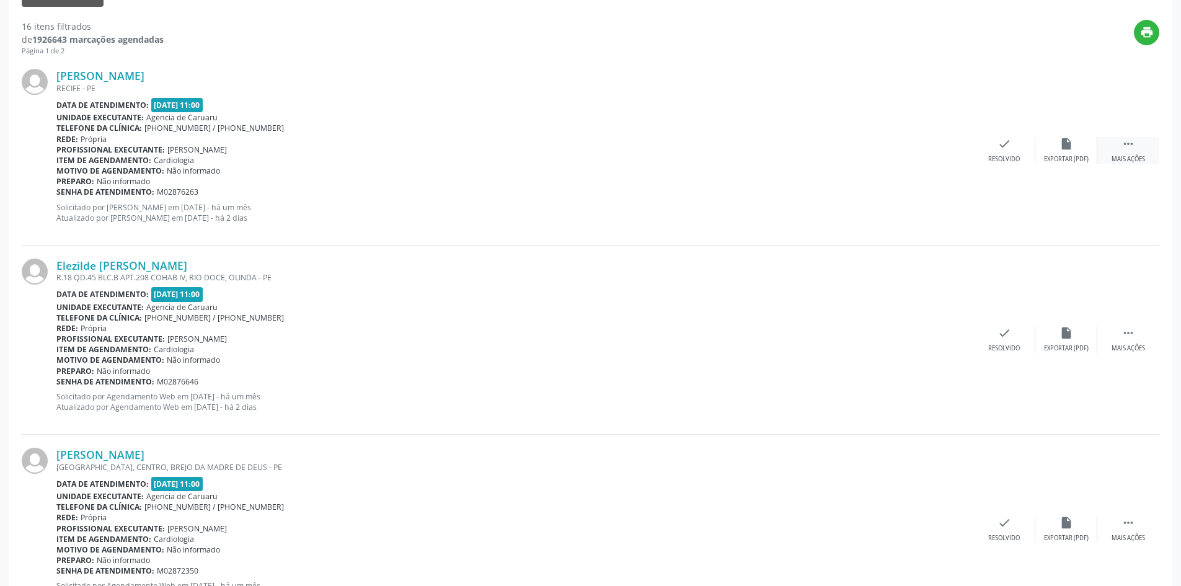
click at [1146, 149] on div " Mais ações" at bounding box center [1129, 150] width 62 height 27
click at [1067, 144] on icon "alarm_off" at bounding box center [1067, 144] width 14 height 14
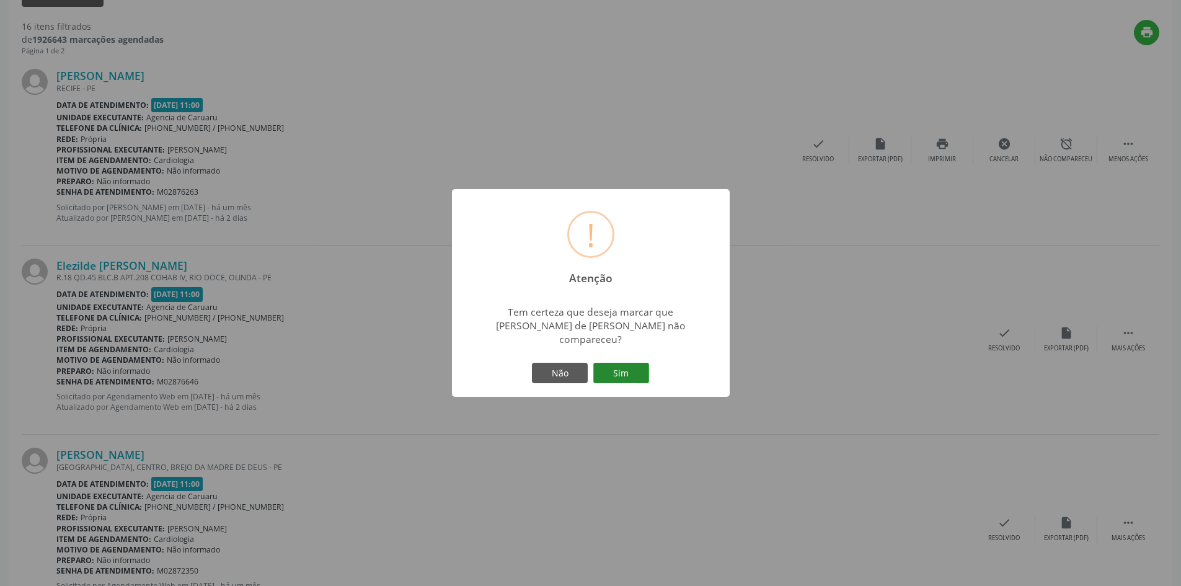
click at [622, 370] on button "Sim" at bounding box center [621, 373] width 56 height 21
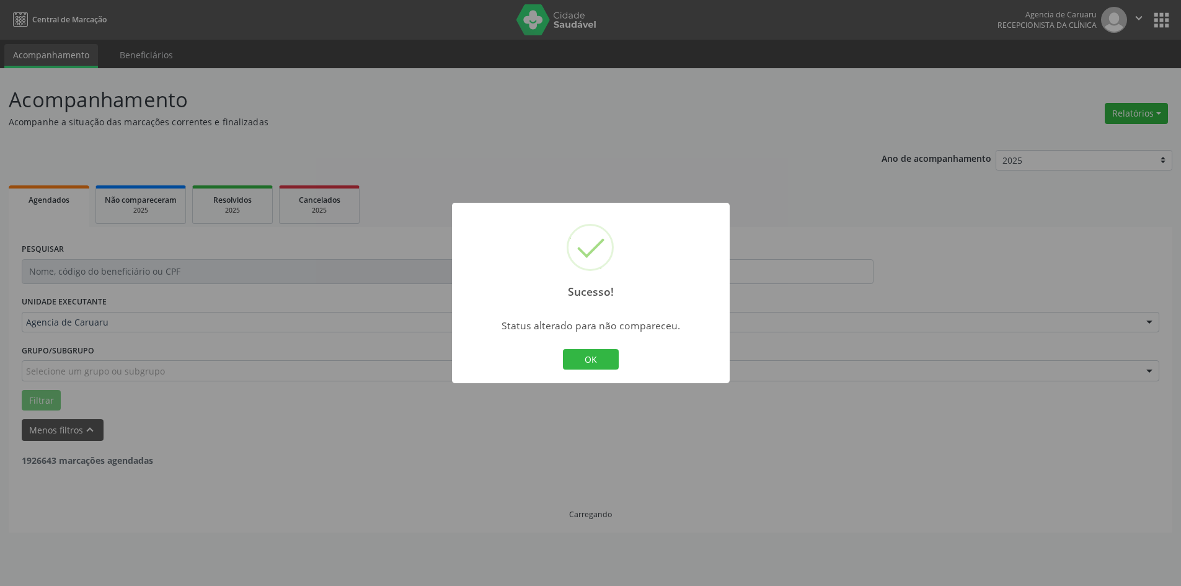
scroll to position [0, 0]
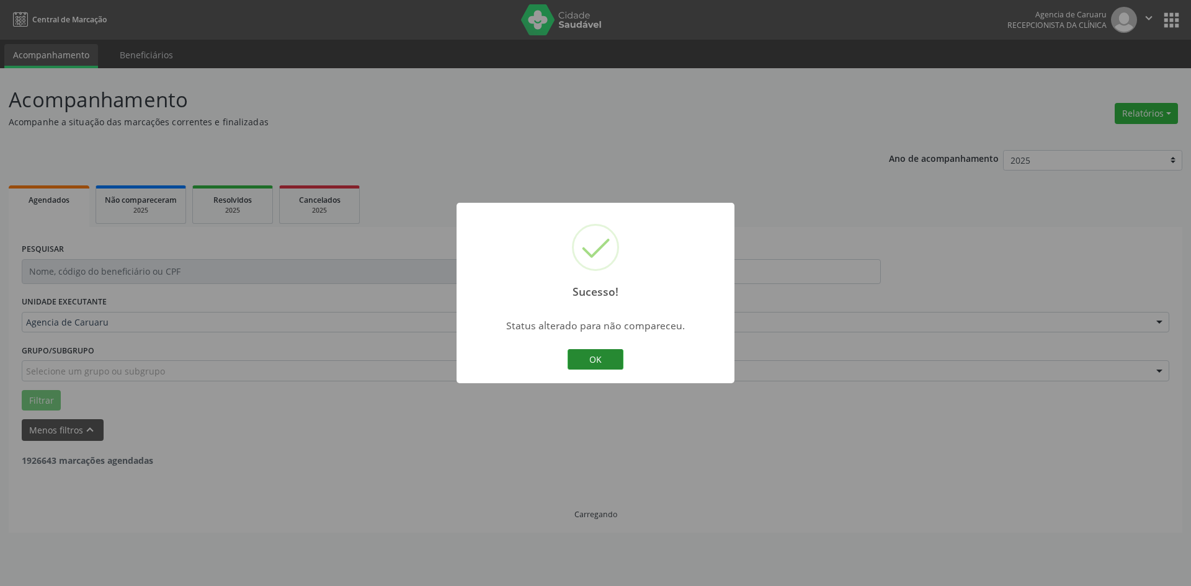
click at [602, 360] on button "OK" at bounding box center [595, 359] width 56 height 21
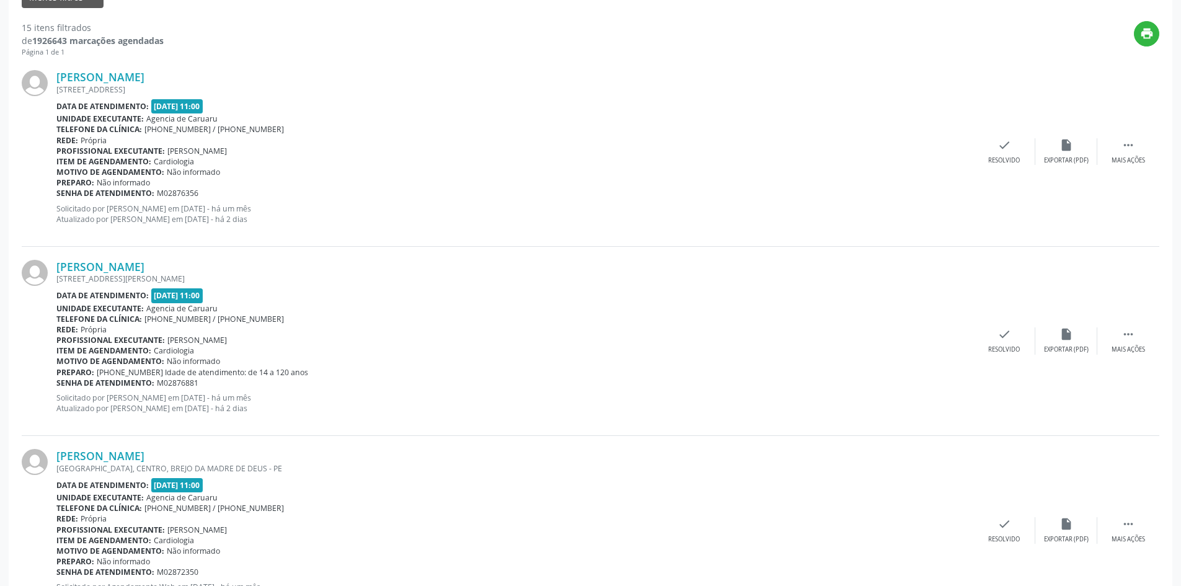
scroll to position [434, 0]
click at [1133, 159] on div "Mais ações" at bounding box center [1128, 159] width 33 height 9
click at [1055, 149] on div "alarm_off Não compareceu" at bounding box center [1067, 150] width 62 height 27
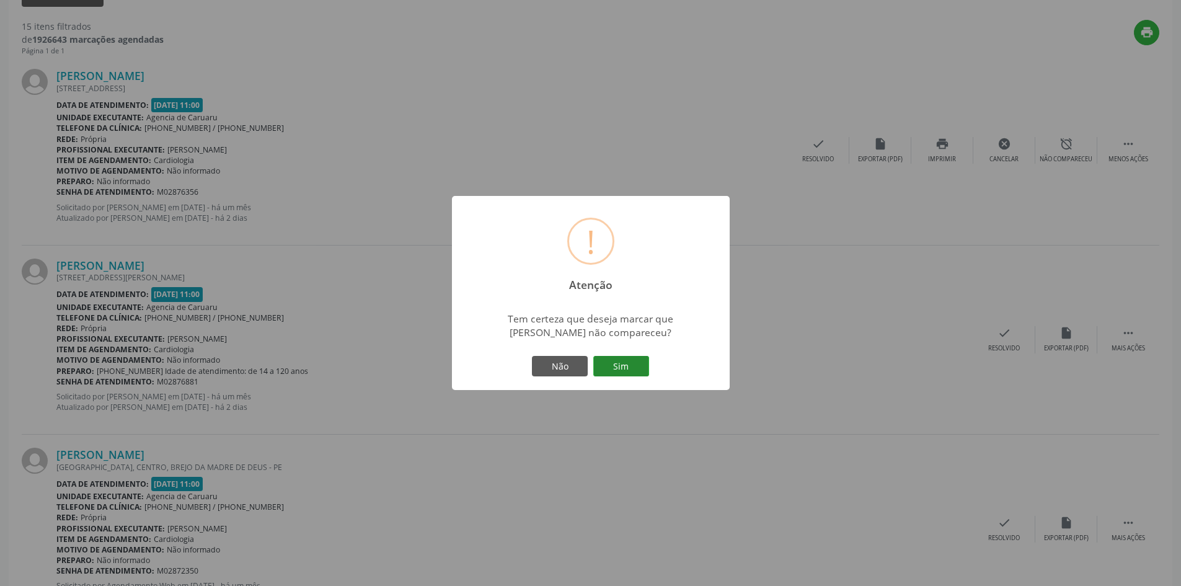
click at [606, 371] on button "Sim" at bounding box center [621, 366] width 56 height 21
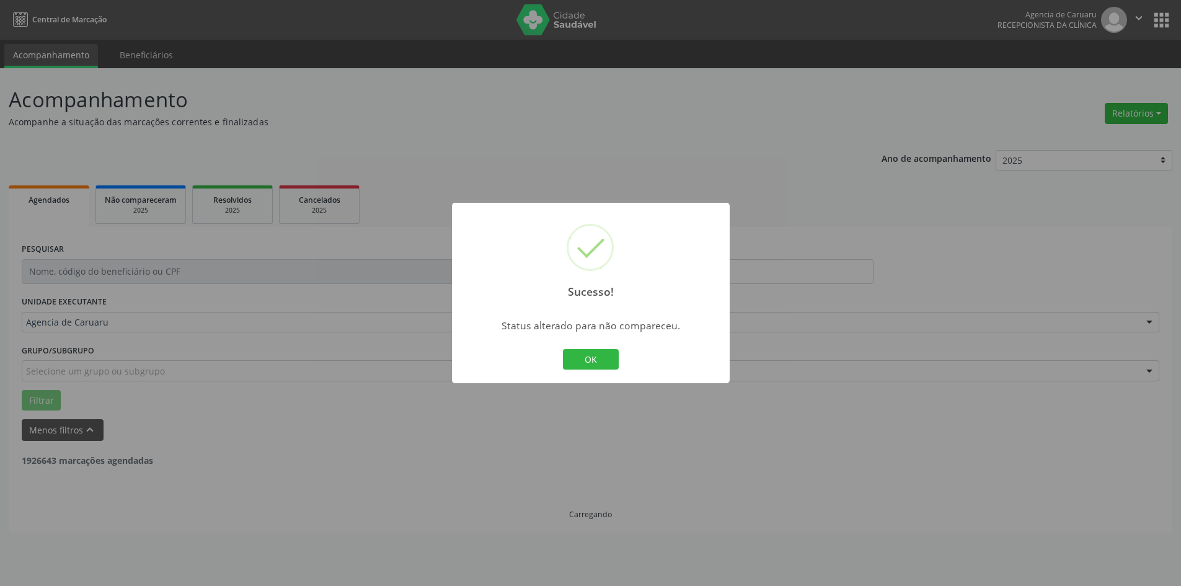
scroll to position [0, 0]
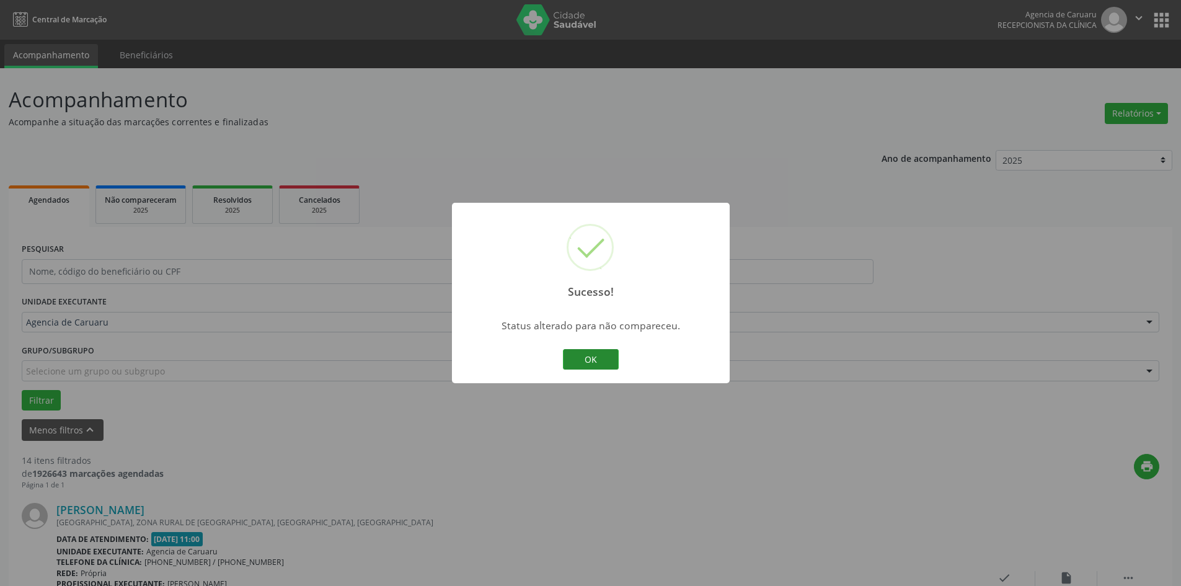
click at [602, 364] on button "OK" at bounding box center [591, 359] width 56 height 21
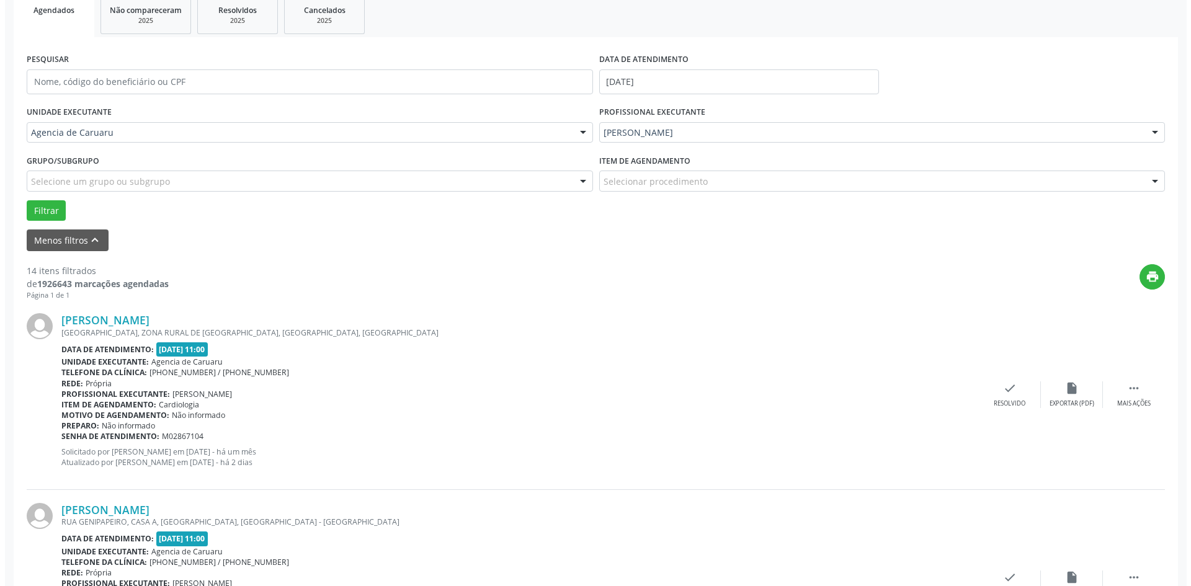
scroll to position [310, 0]
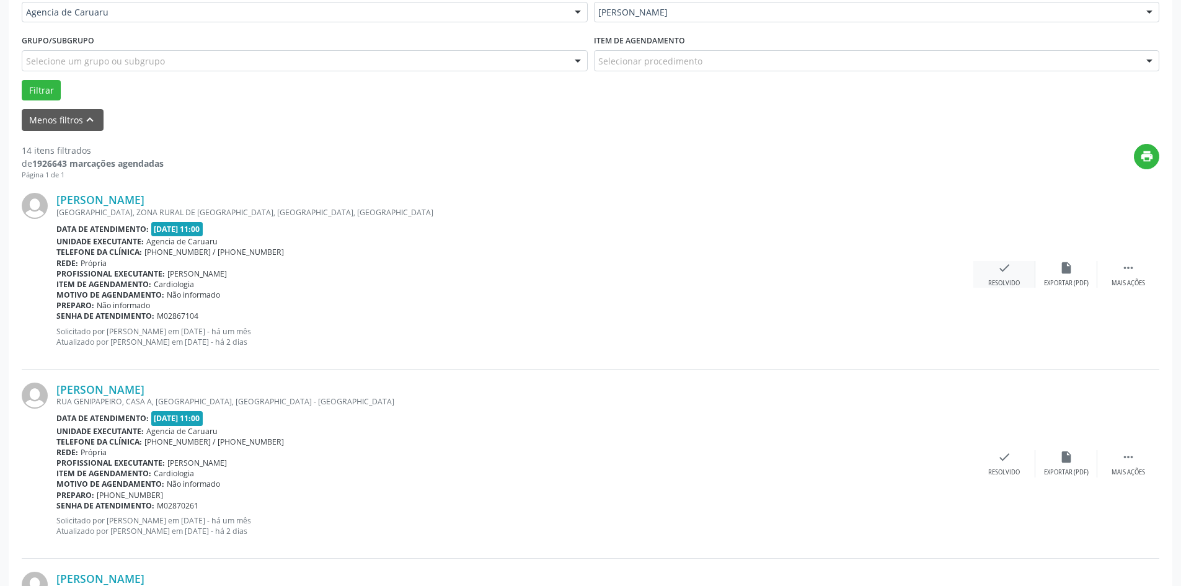
click at [1010, 267] on icon "check" at bounding box center [1005, 268] width 14 height 14
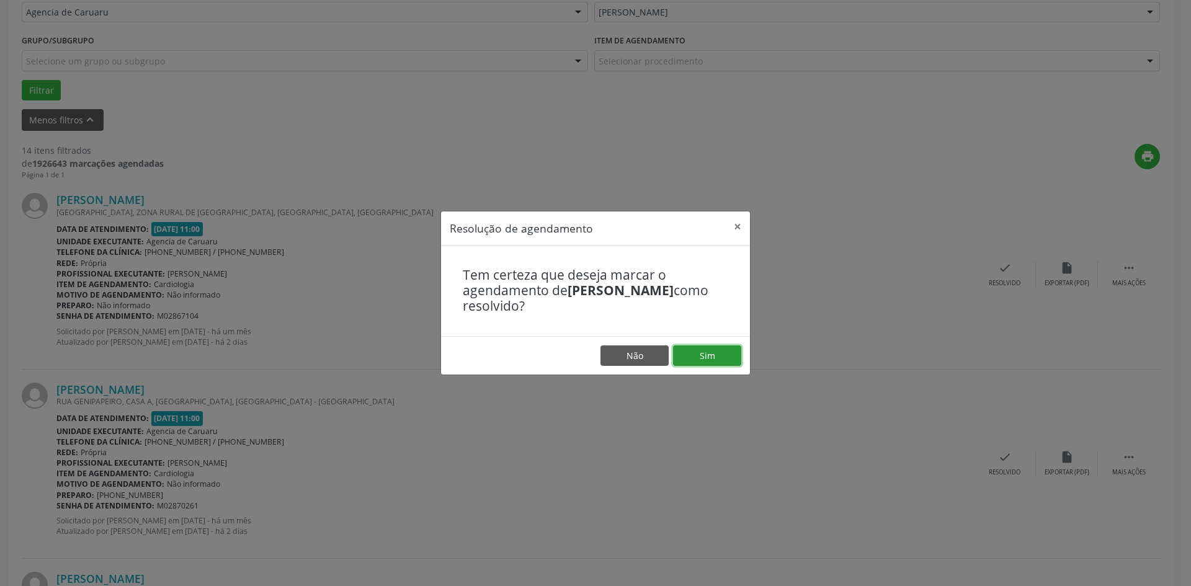
drag, startPoint x: 673, startPoint y: 360, endPoint x: 693, endPoint y: 354, distance: 21.4
click at [691, 357] on button "Sim" at bounding box center [707, 355] width 68 height 21
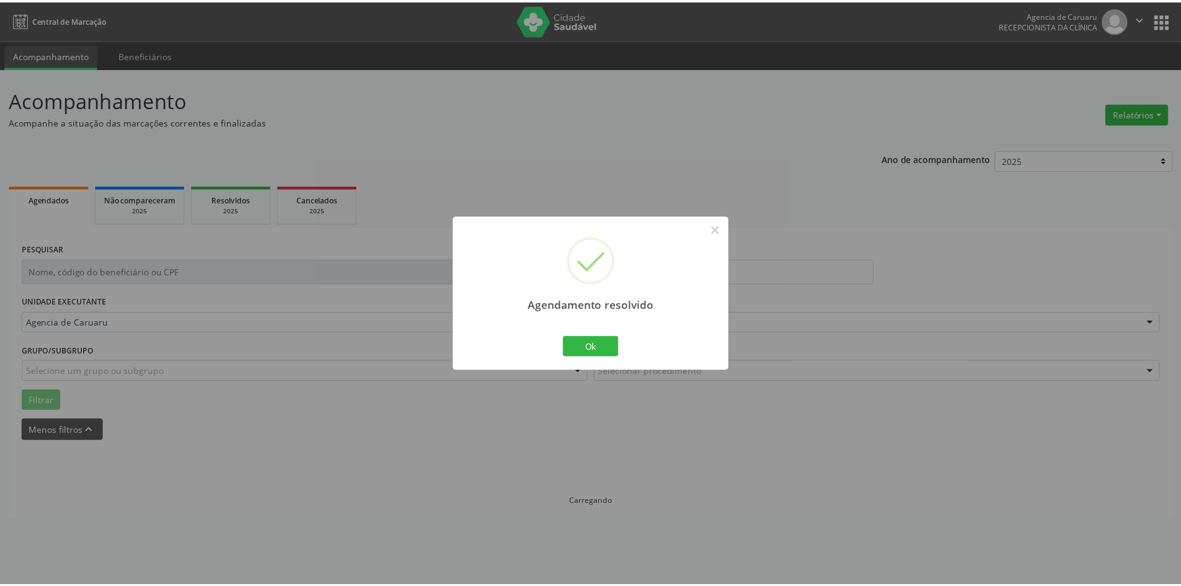
scroll to position [0, 0]
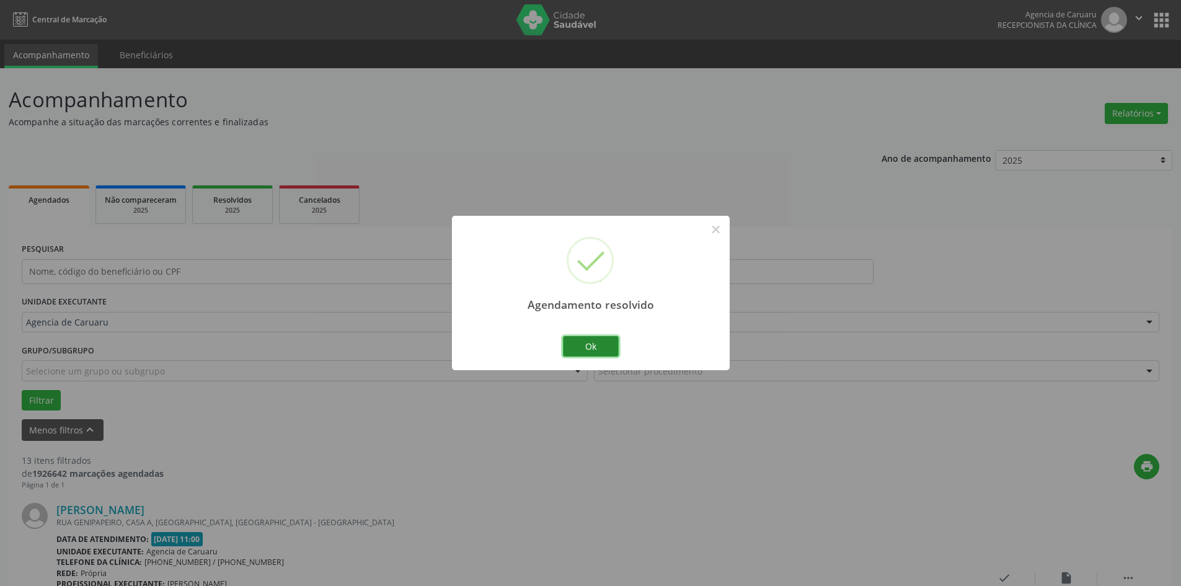
click at [585, 340] on button "Ok" at bounding box center [591, 346] width 56 height 21
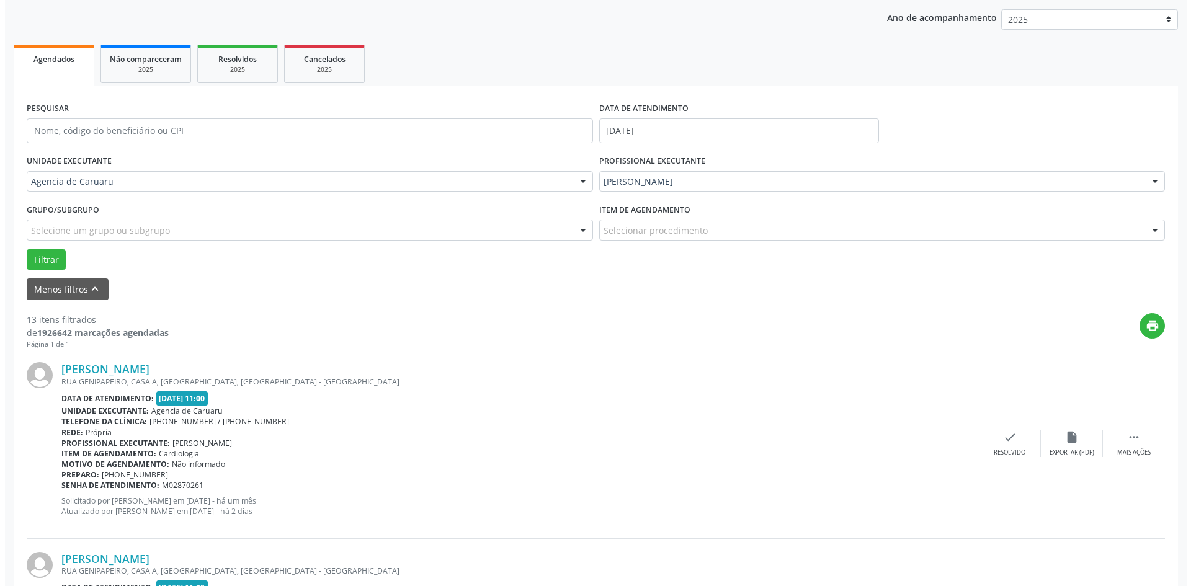
scroll to position [310, 0]
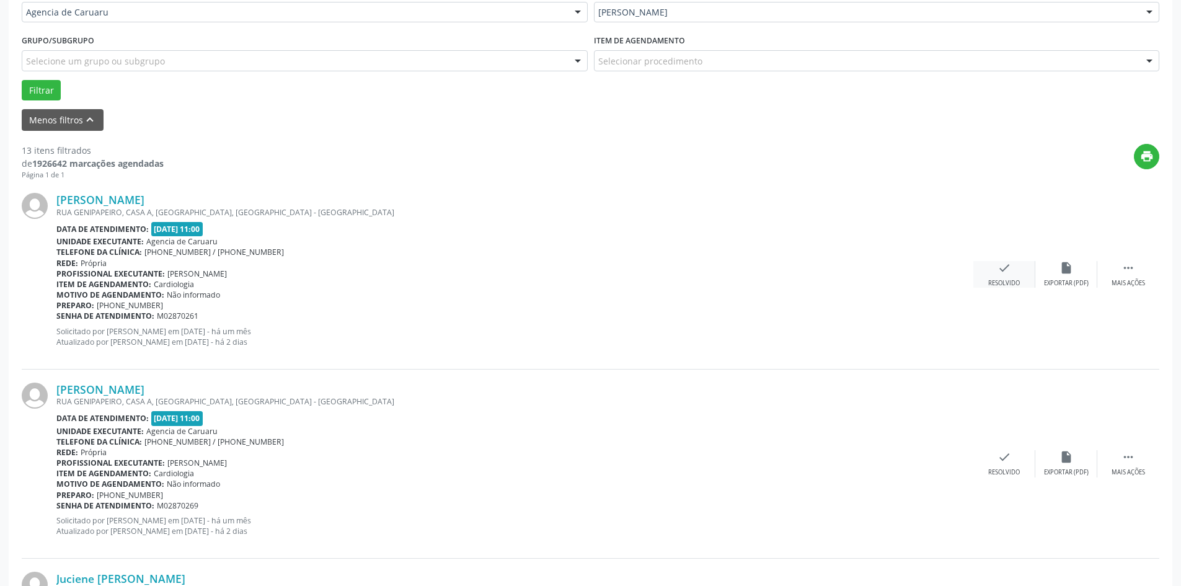
click at [994, 277] on div "check Resolvido" at bounding box center [1005, 274] width 62 height 27
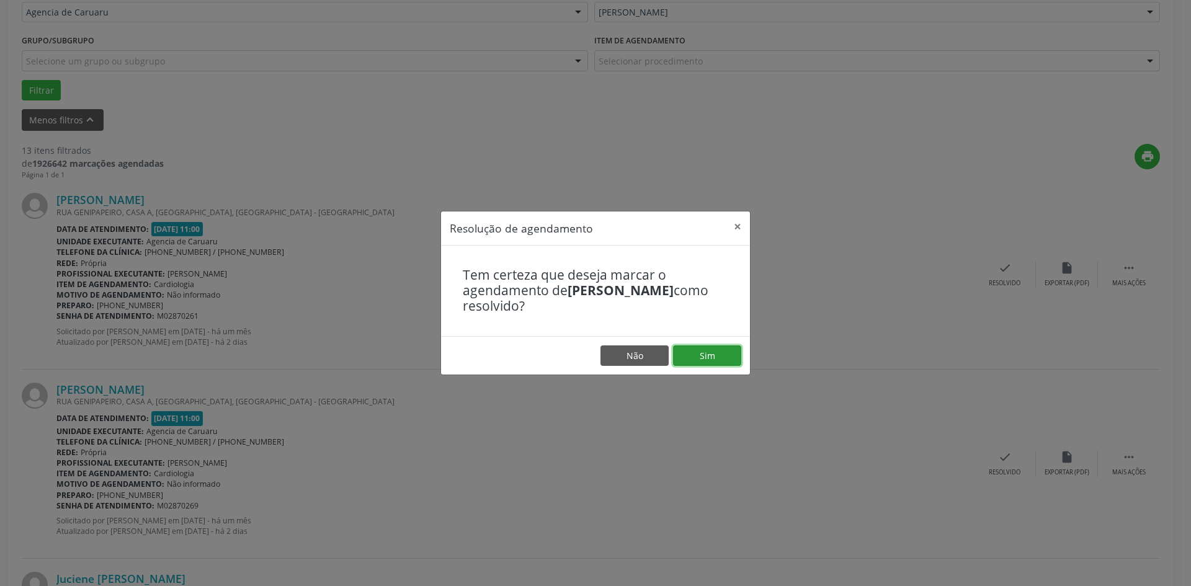
click at [722, 353] on button "Sim" at bounding box center [707, 355] width 68 height 21
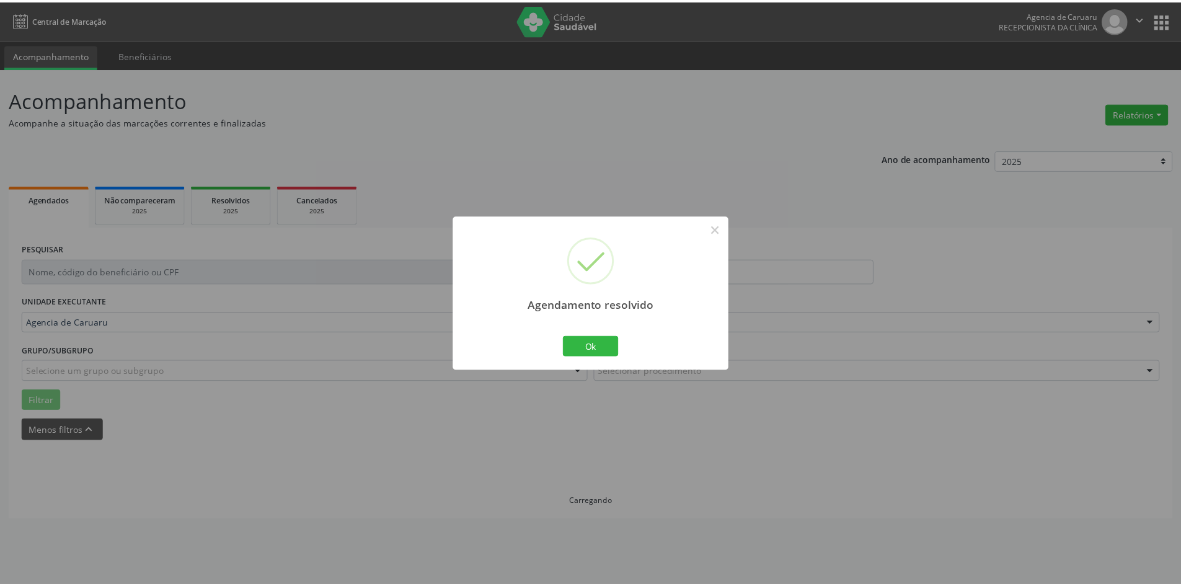
scroll to position [0, 0]
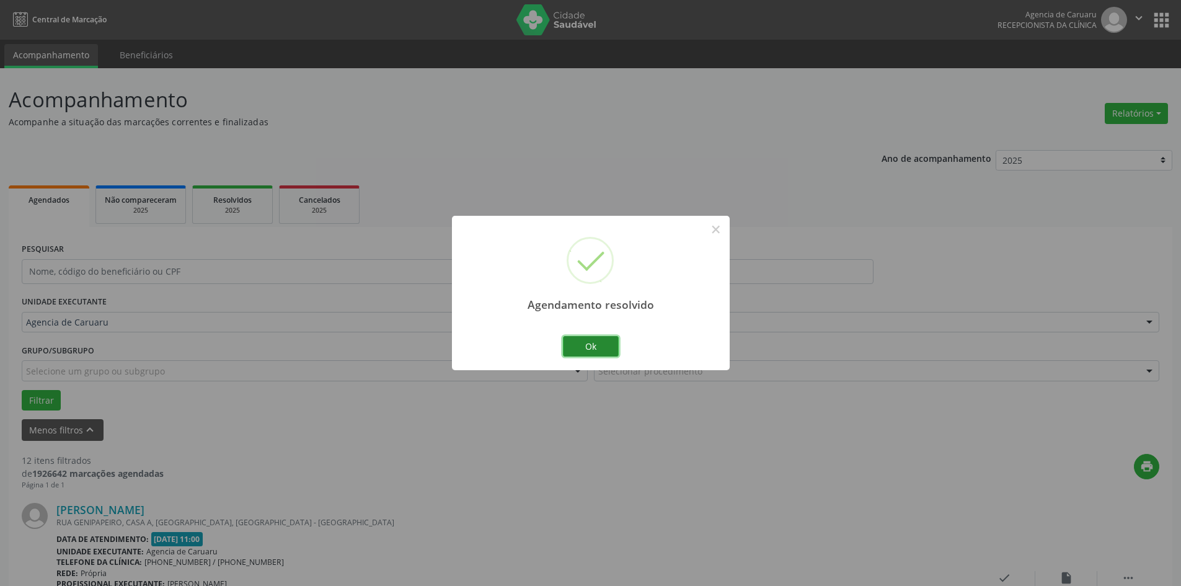
click at [615, 353] on button "Ok" at bounding box center [591, 346] width 56 height 21
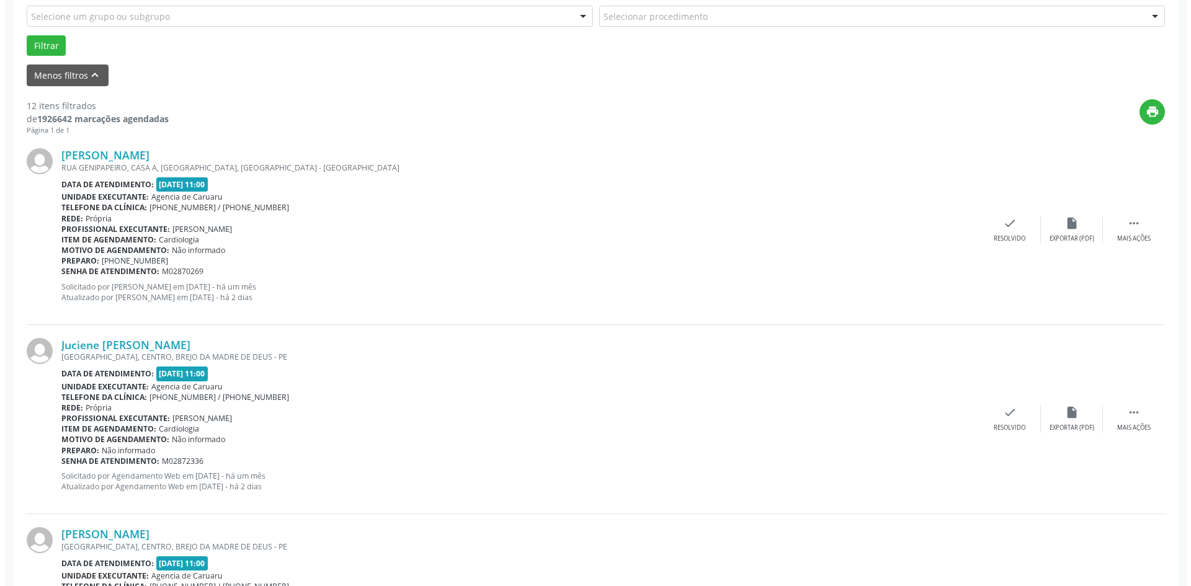
scroll to position [372, 0]
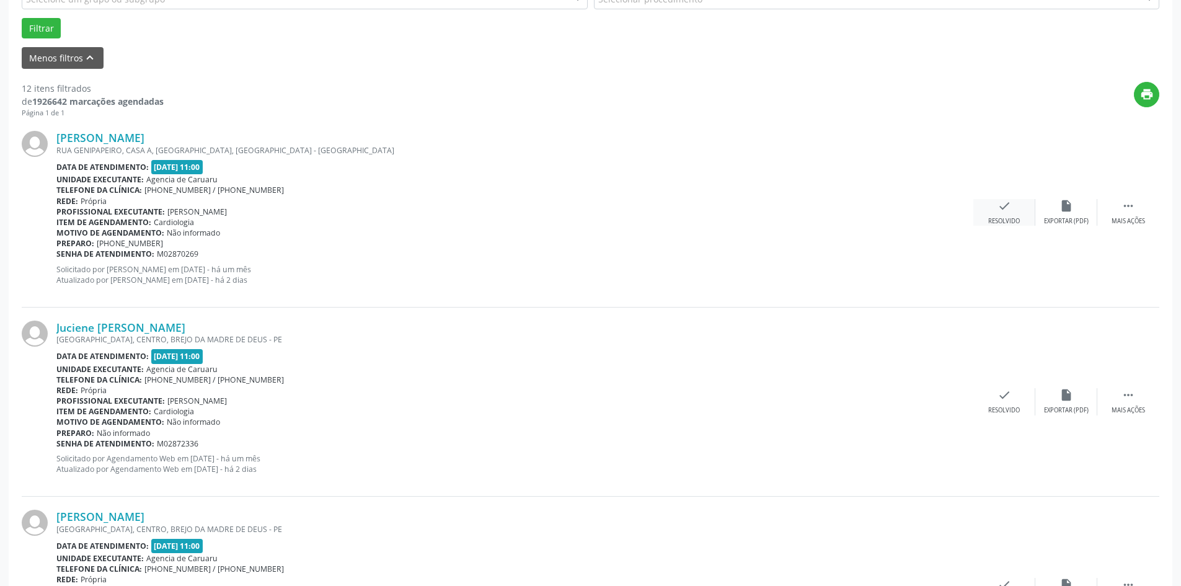
click at [1002, 213] on div "check Resolvido" at bounding box center [1005, 212] width 62 height 27
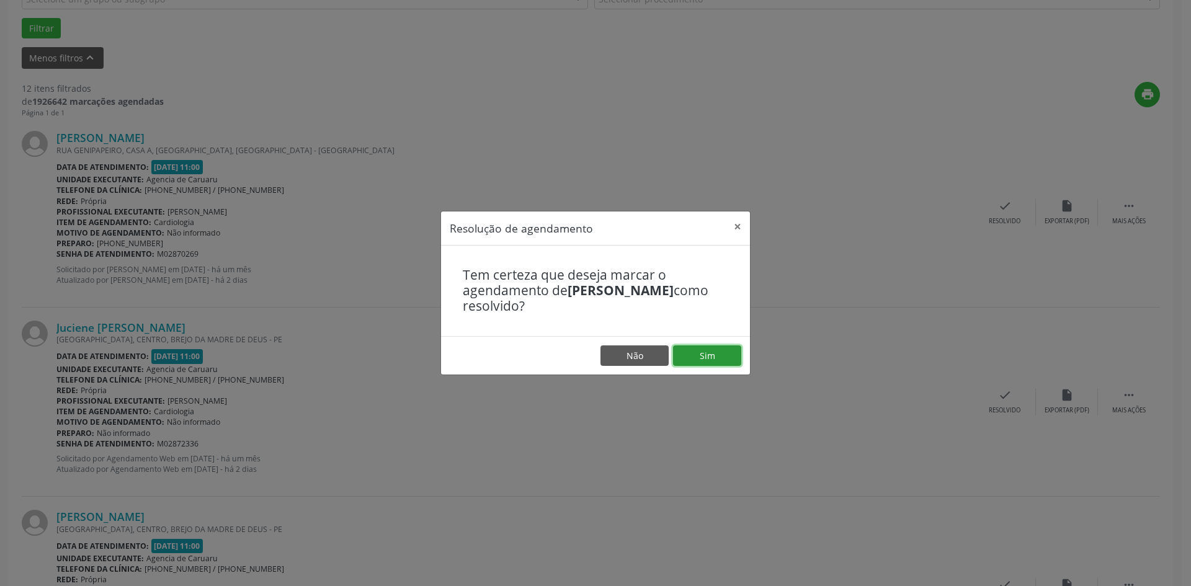
click at [687, 349] on button "Sim" at bounding box center [707, 355] width 68 height 21
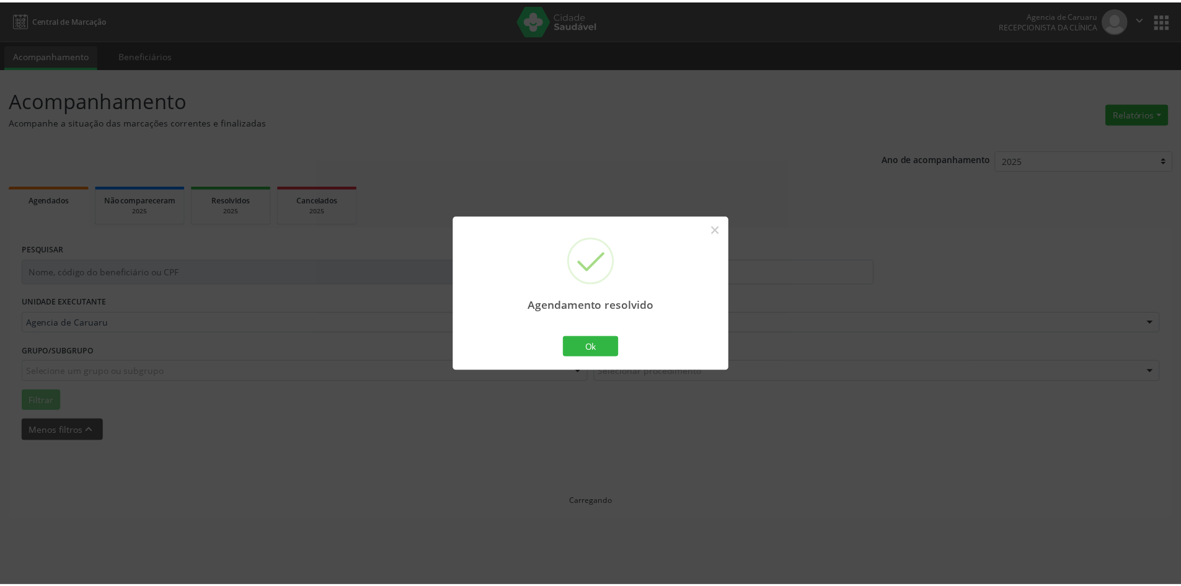
scroll to position [0, 0]
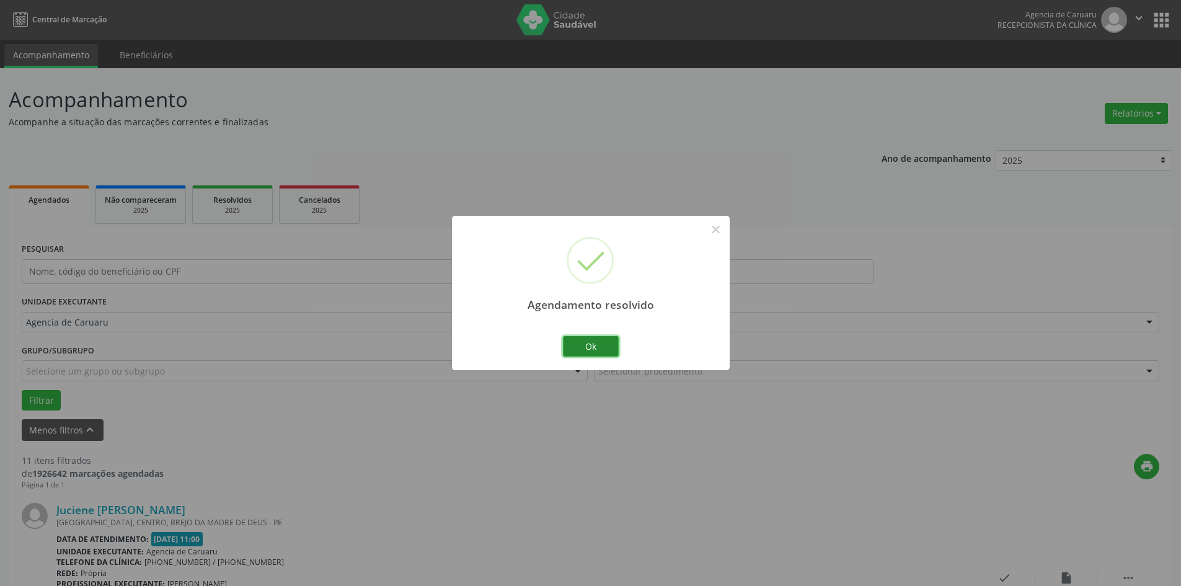
click at [610, 345] on button "Ok" at bounding box center [591, 346] width 56 height 21
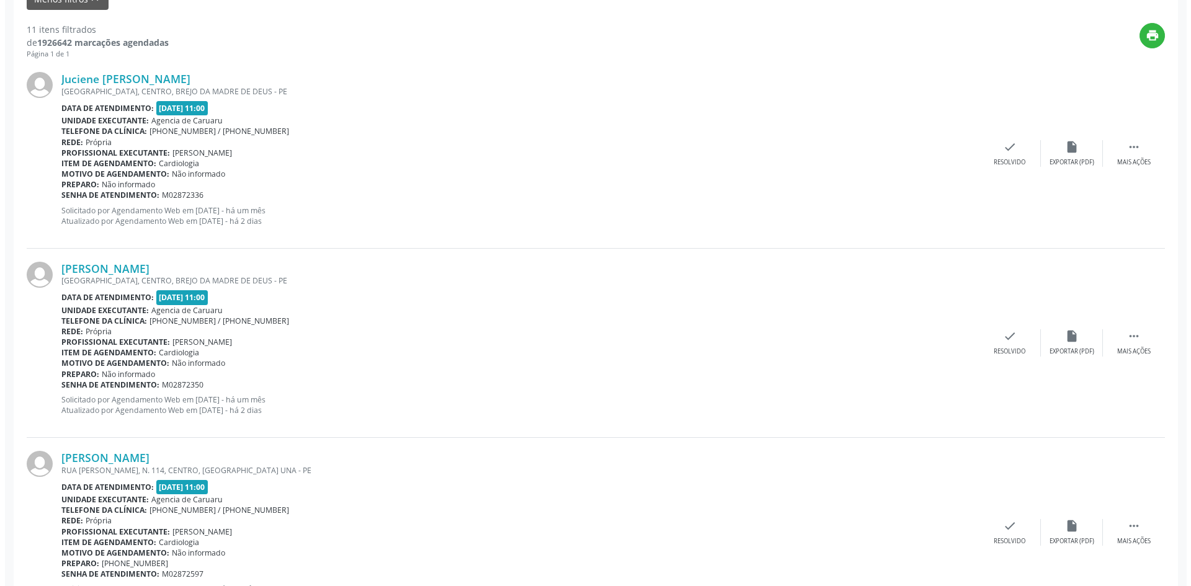
scroll to position [434, 0]
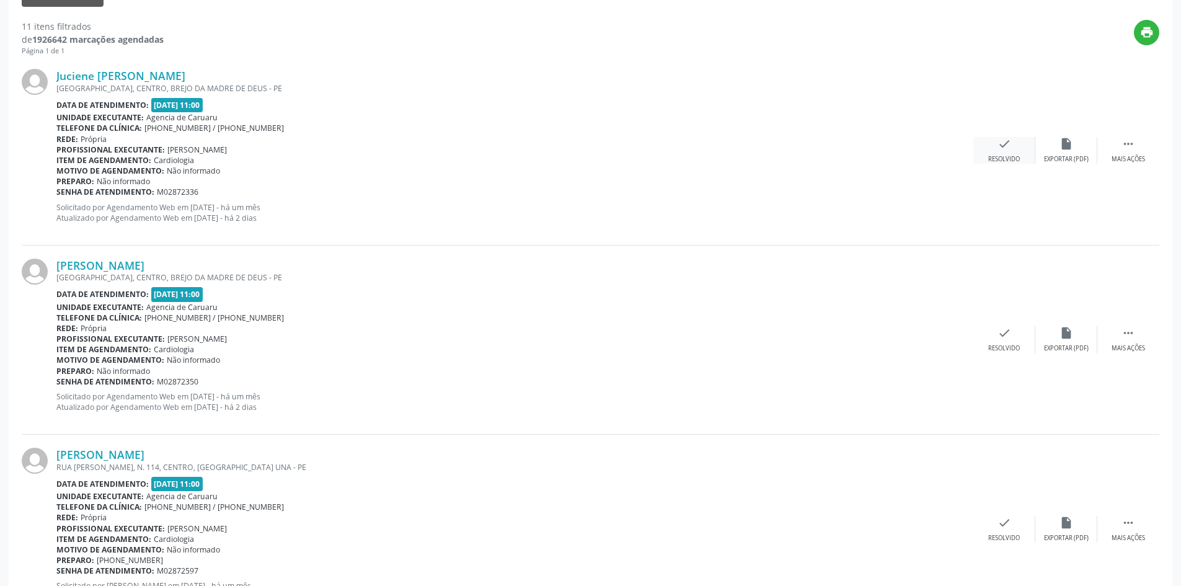
click at [1000, 144] on icon "check" at bounding box center [1005, 144] width 14 height 14
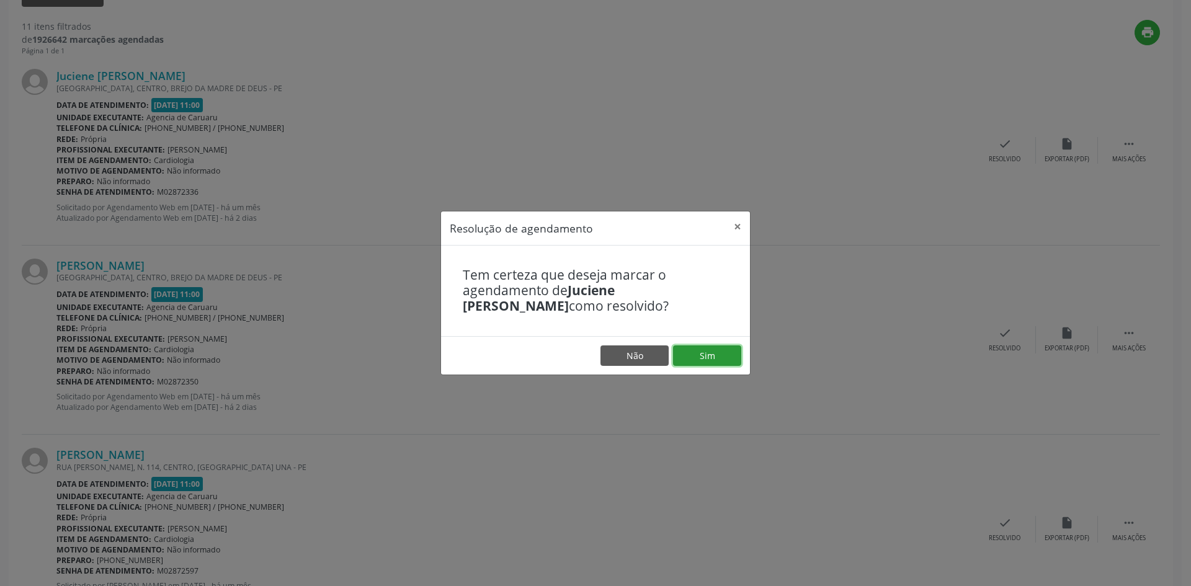
click at [703, 352] on button "Sim" at bounding box center [707, 355] width 68 height 21
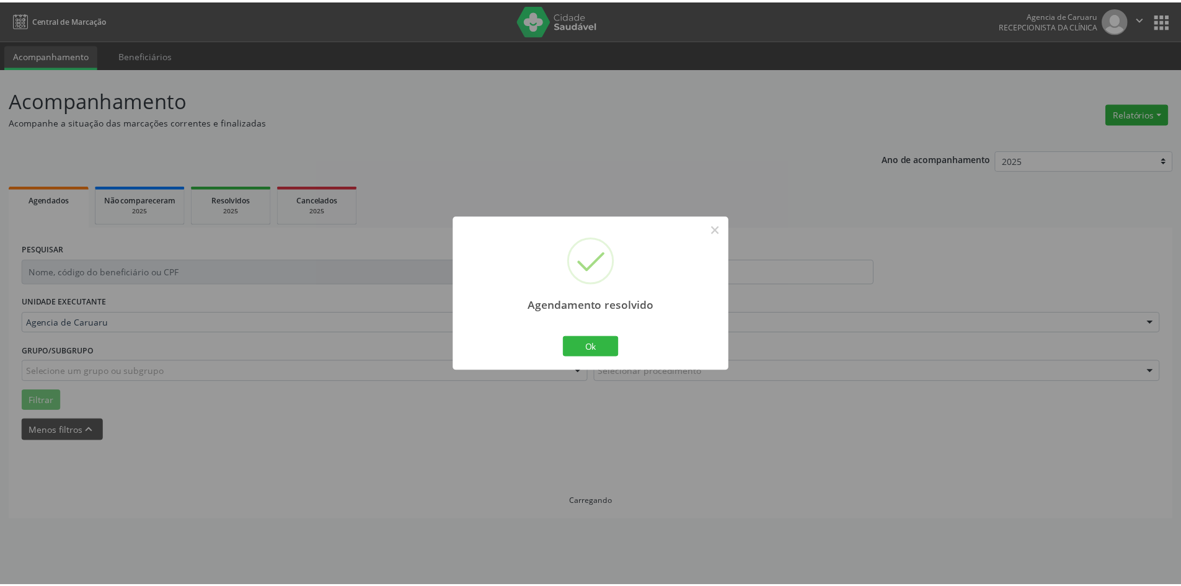
scroll to position [0, 0]
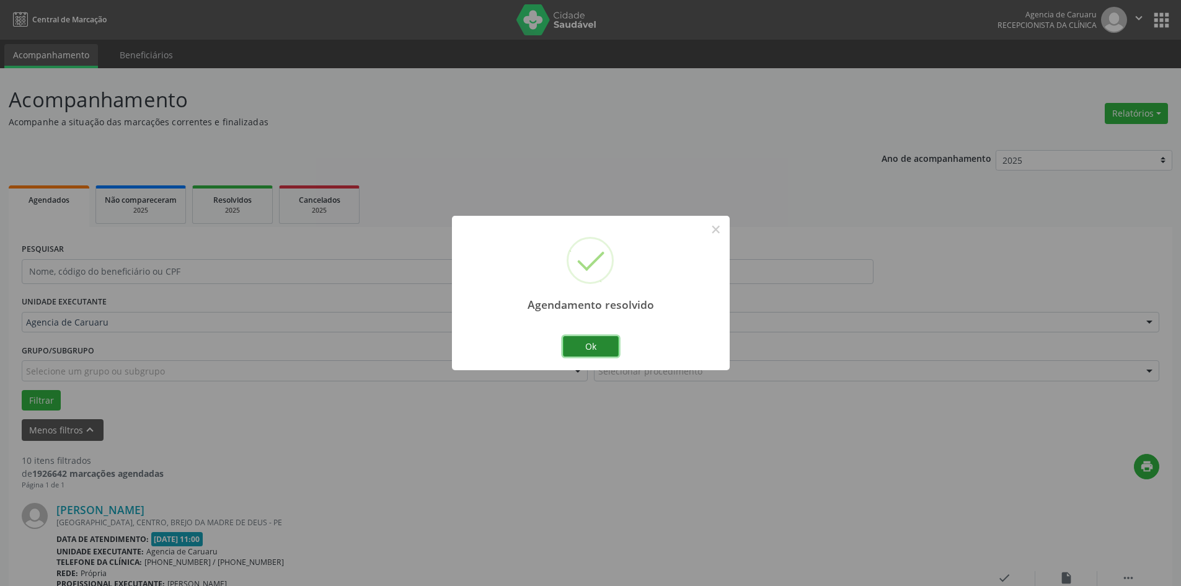
click at [611, 350] on button "Ok" at bounding box center [591, 346] width 56 height 21
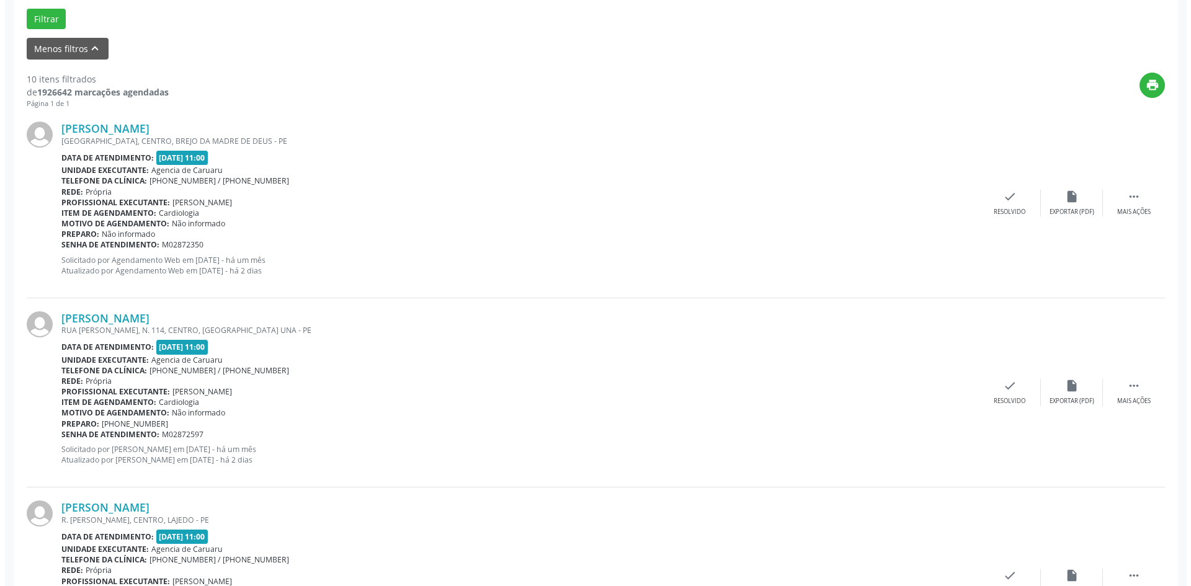
scroll to position [372, 0]
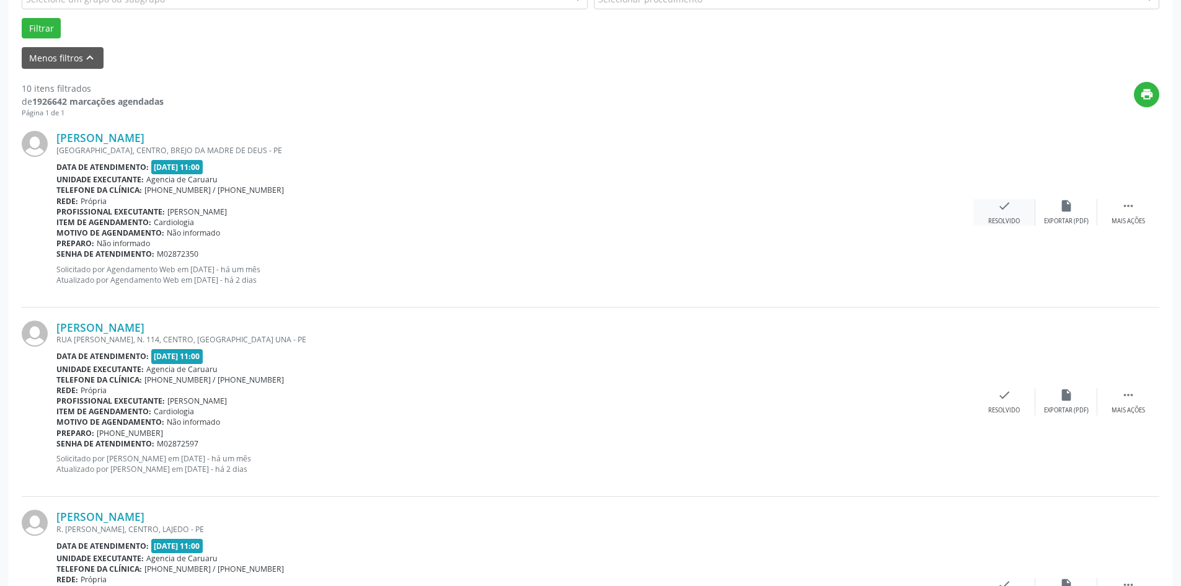
click at [982, 212] on div "check Resolvido" at bounding box center [1005, 212] width 62 height 27
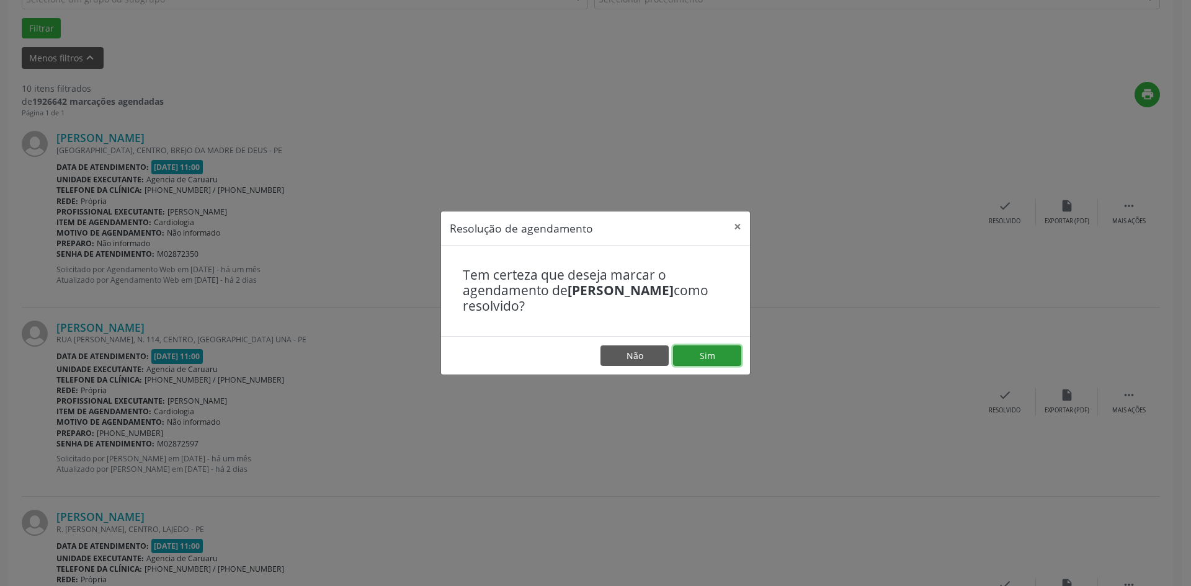
click at [714, 362] on button "Sim" at bounding box center [707, 355] width 68 height 21
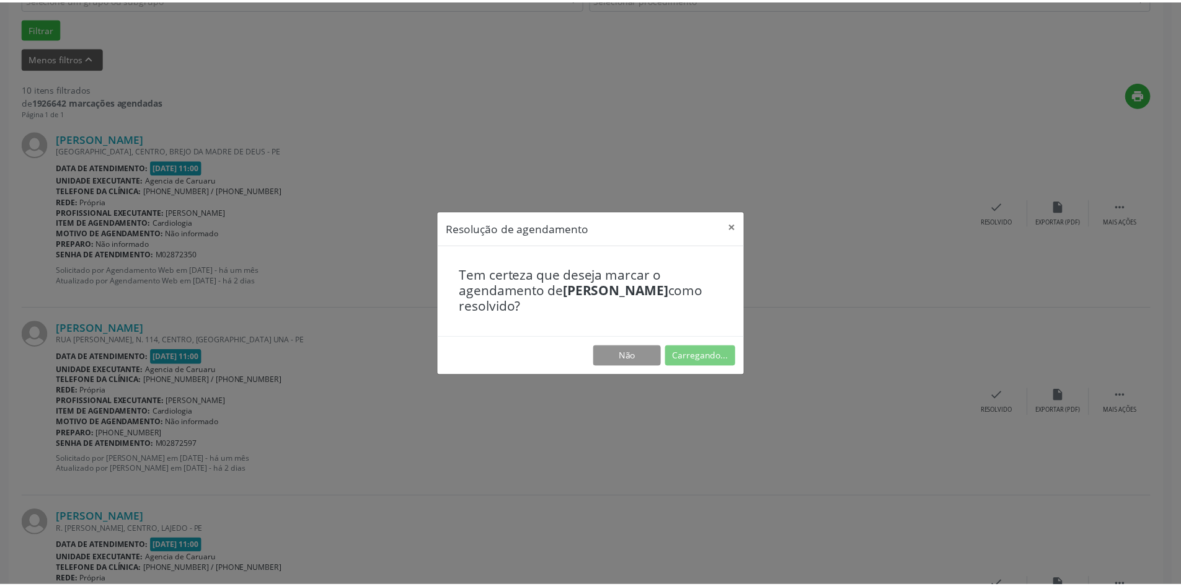
scroll to position [0, 0]
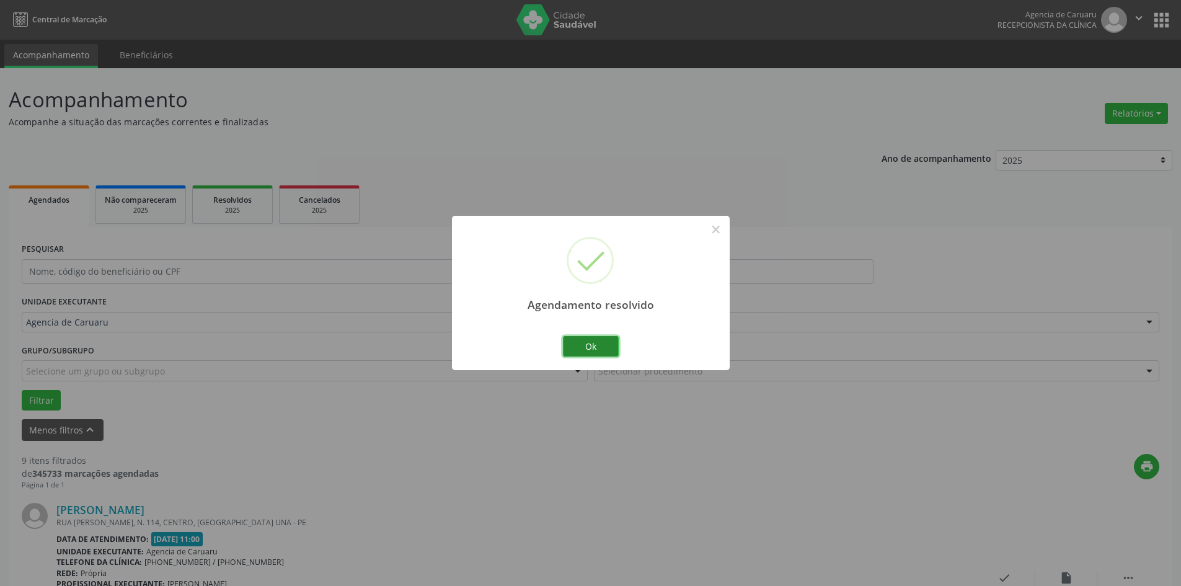
click at [584, 345] on button "Ok" at bounding box center [591, 346] width 56 height 21
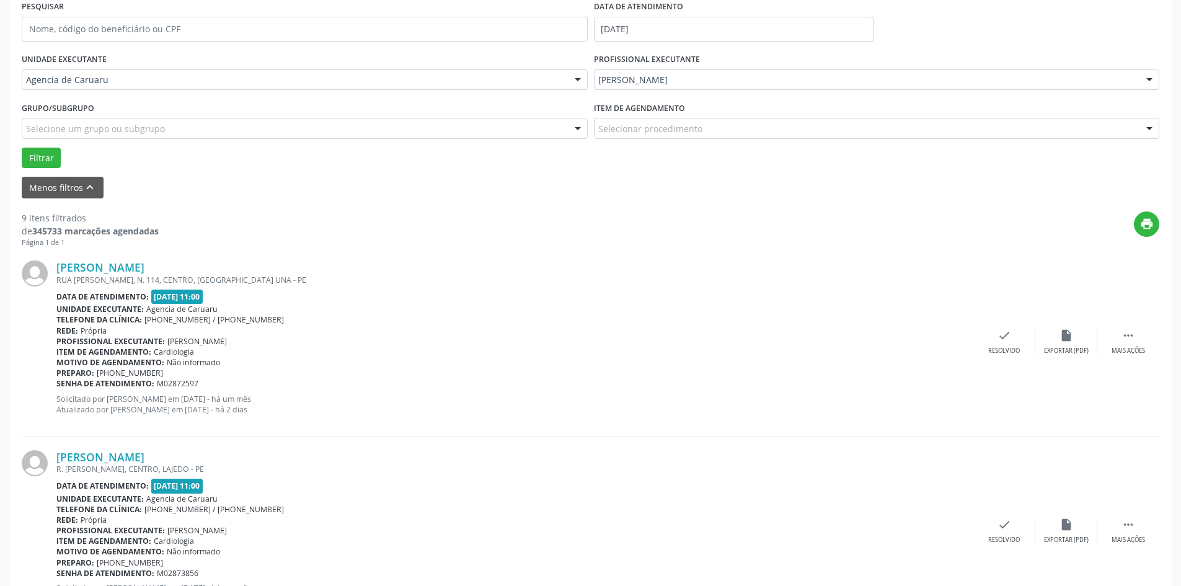
scroll to position [248, 0]
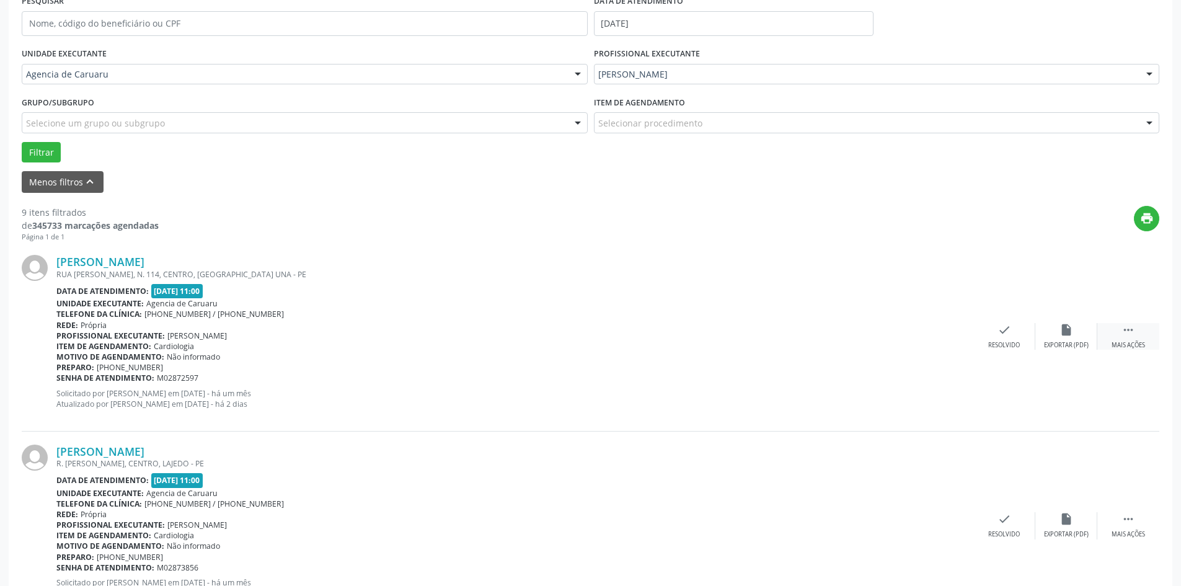
click at [1132, 334] on icon "" at bounding box center [1129, 330] width 14 height 14
click at [1047, 339] on div "alarm_off Não compareceu" at bounding box center [1067, 336] width 62 height 27
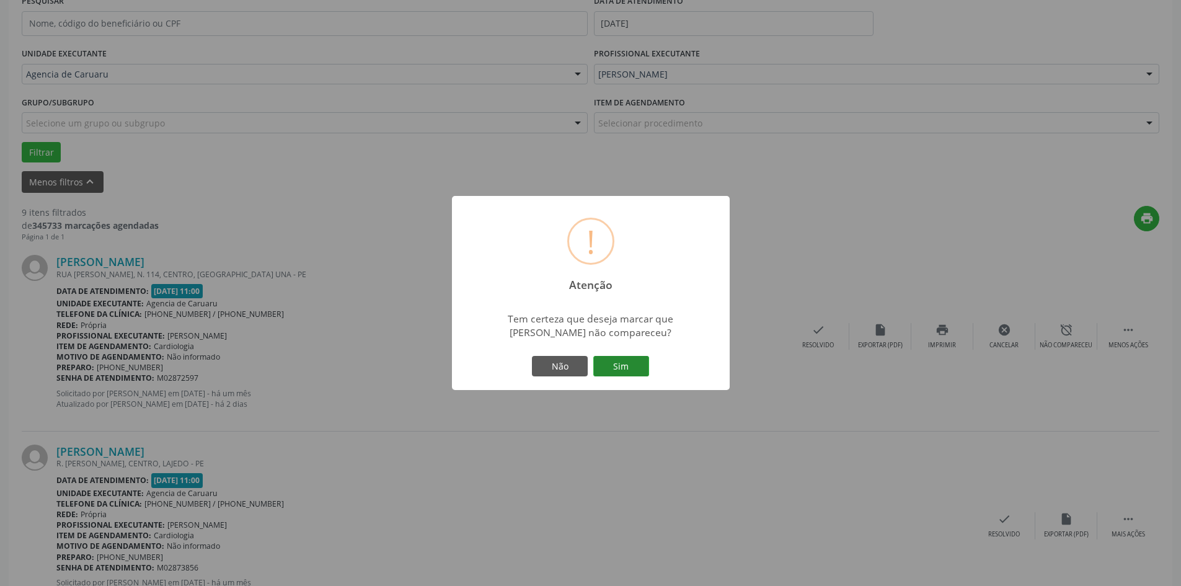
click at [627, 371] on button "Sim" at bounding box center [621, 366] width 56 height 21
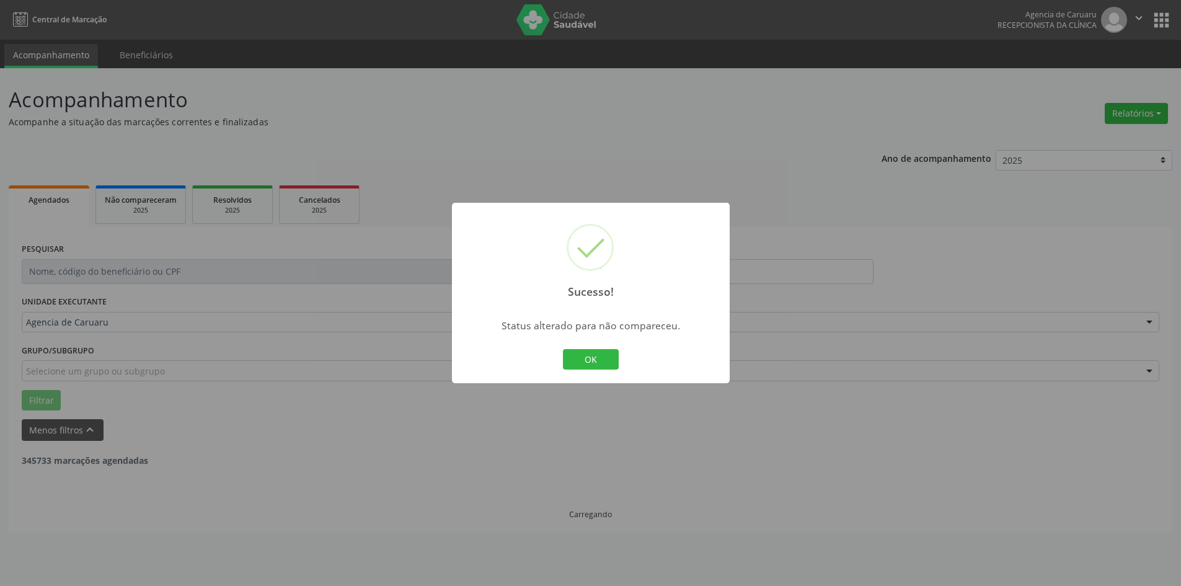
scroll to position [0, 0]
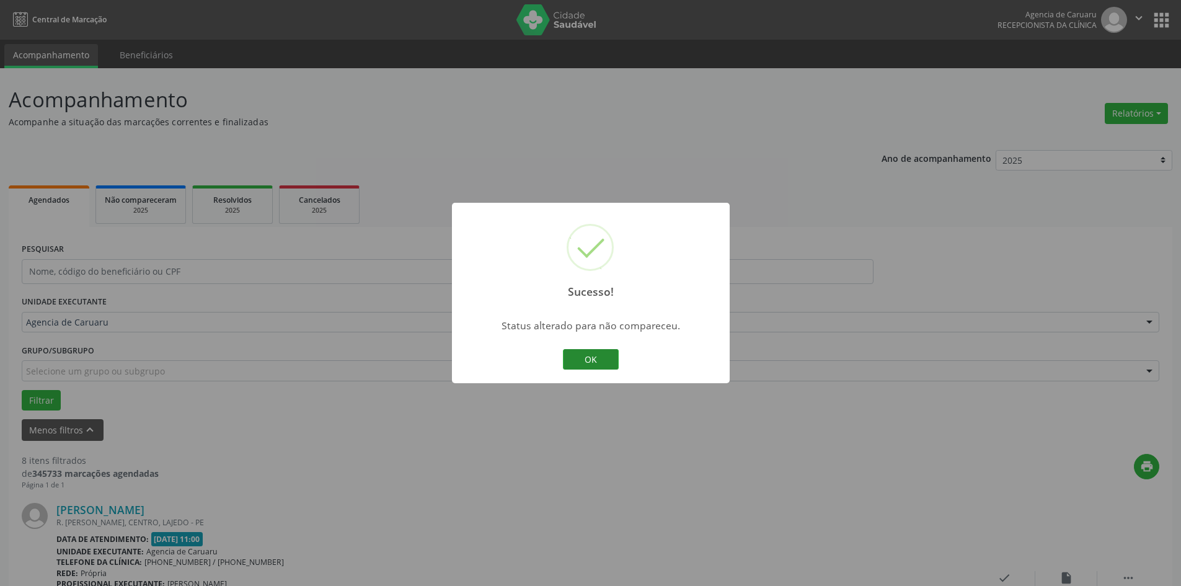
click at [610, 365] on button "OK" at bounding box center [591, 359] width 56 height 21
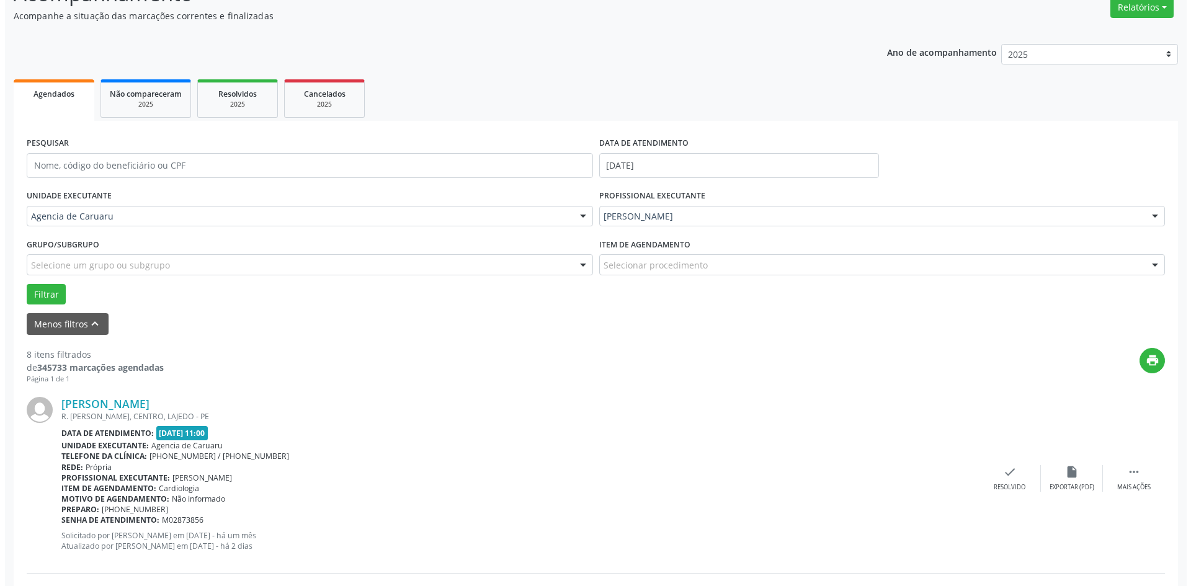
scroll to position [310, 0]
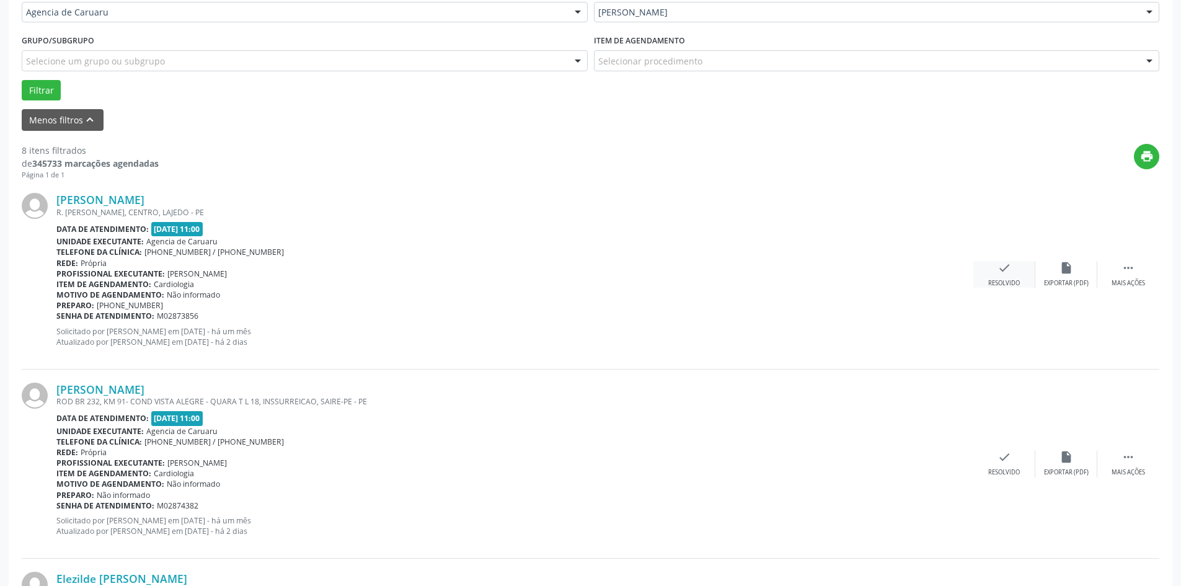
click at [991, 269] on div "check Resolvido" at bounding box center [1005, 274] width 62 height 27
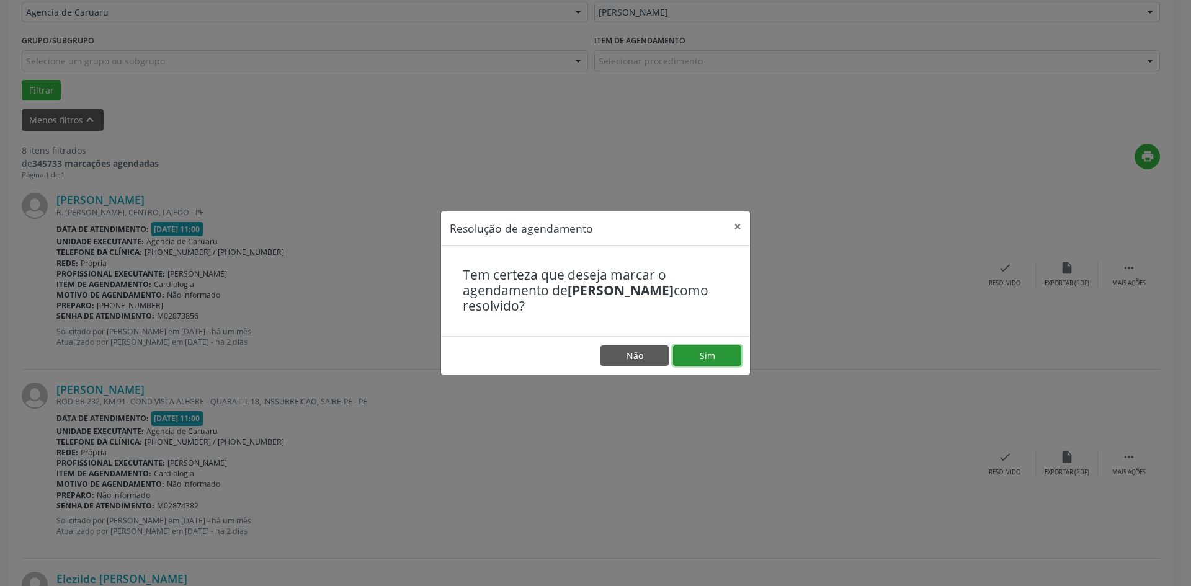
click at [700, 360] on button "Sim" at bounding box center [707, 355] width 68 height 21
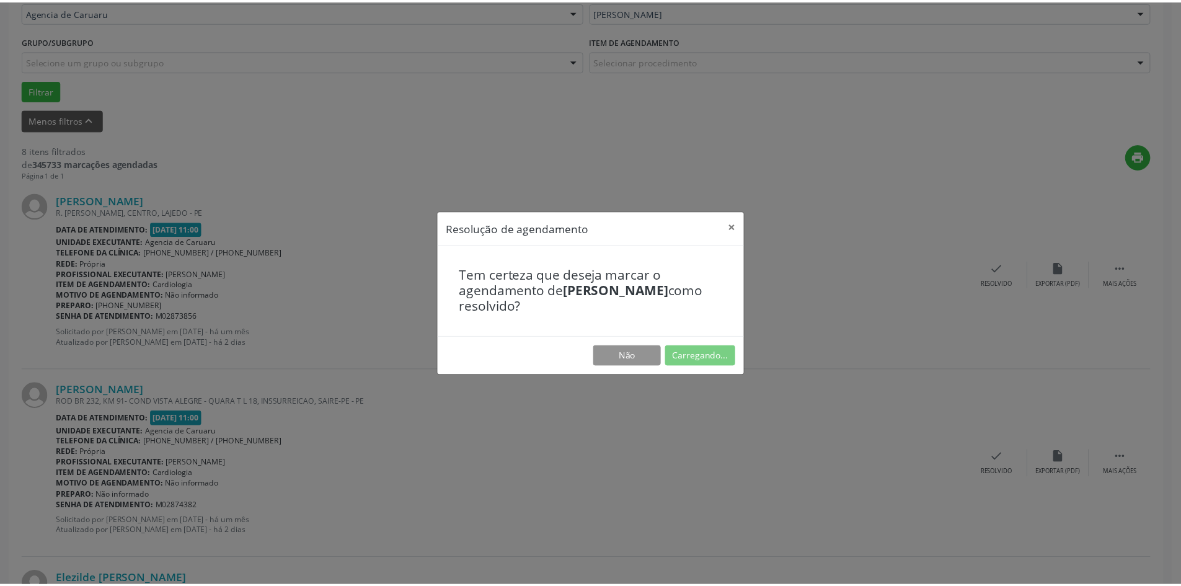
scroll to position [0, 0]
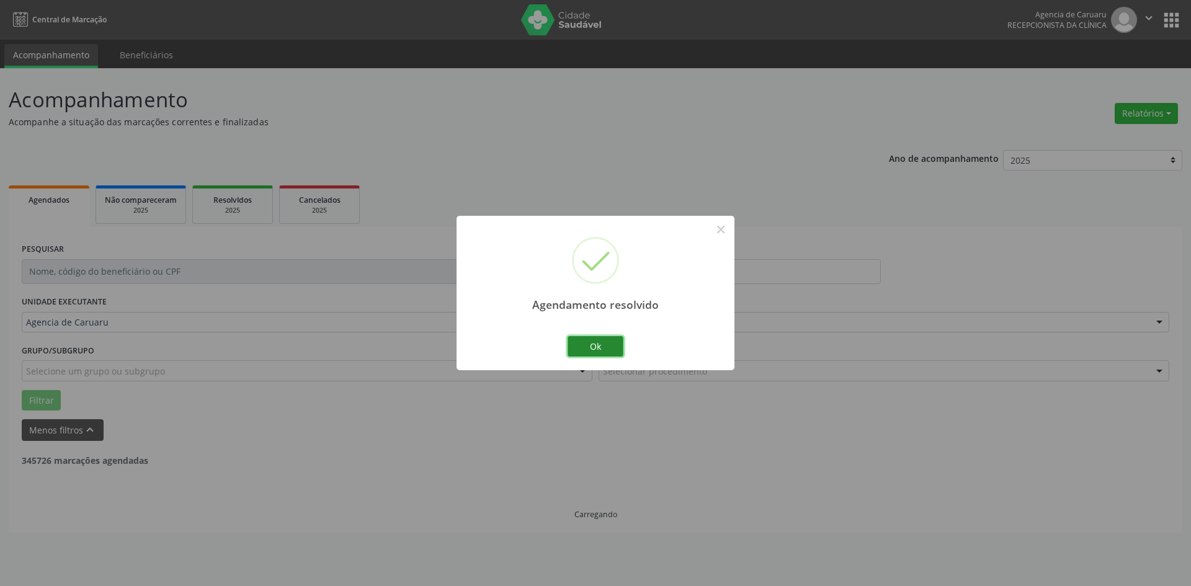
click at [598, 348] on button "Ok" at bounding box center [595, 346] width 56 height 21
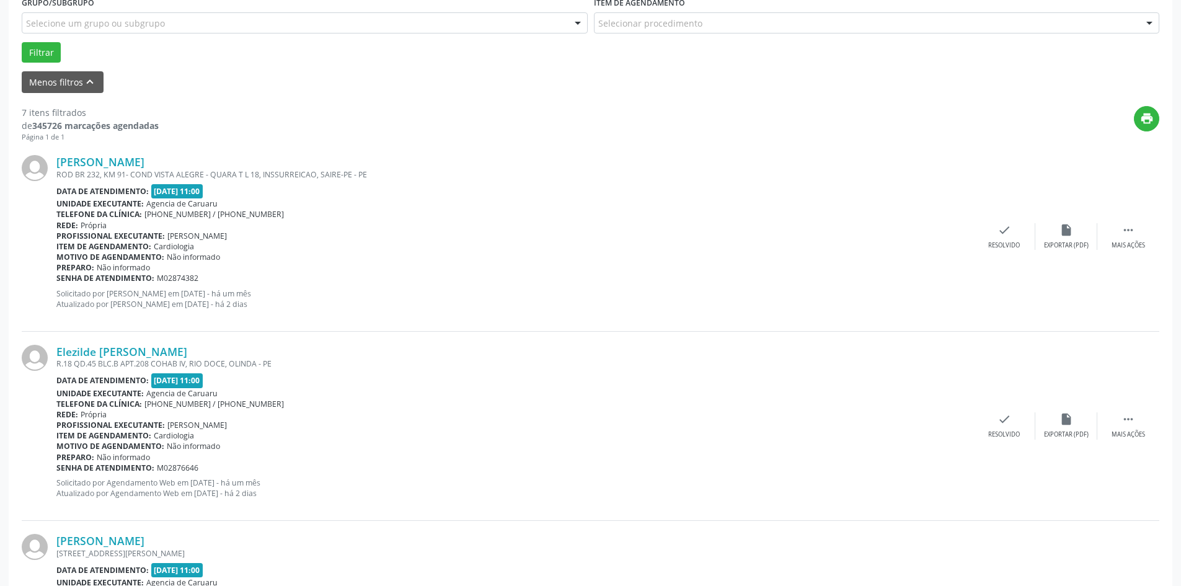
scroll to position [372, 0]
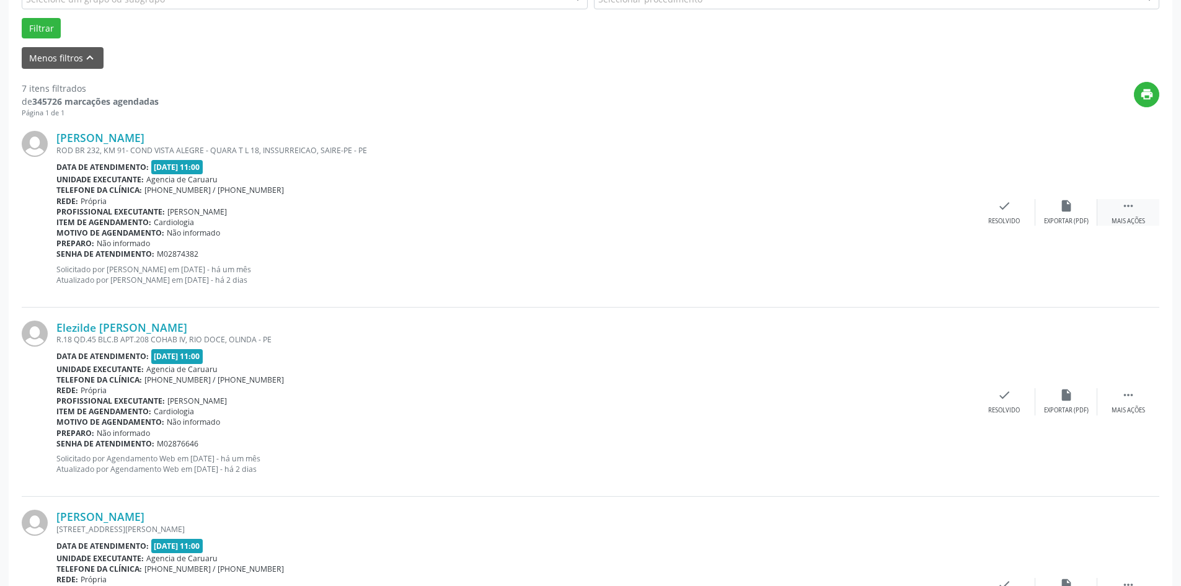
click at [1116, 202] on div " Mais ações" at bounding box center [1129, 212] width 62 height 27
click at [1056, 215] on div "alarm_off Não compareceu" at bounding box center [1067, 212] width 62 height 27
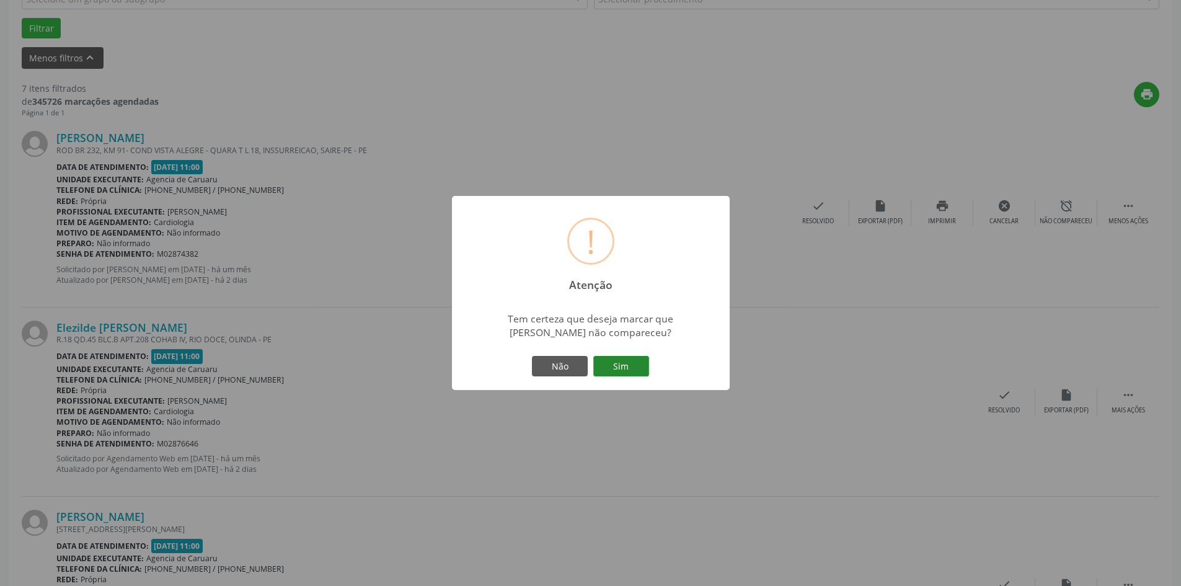
click at [623, 369] on button "Sim" at bounding box center [621, 366] width 56 height 21
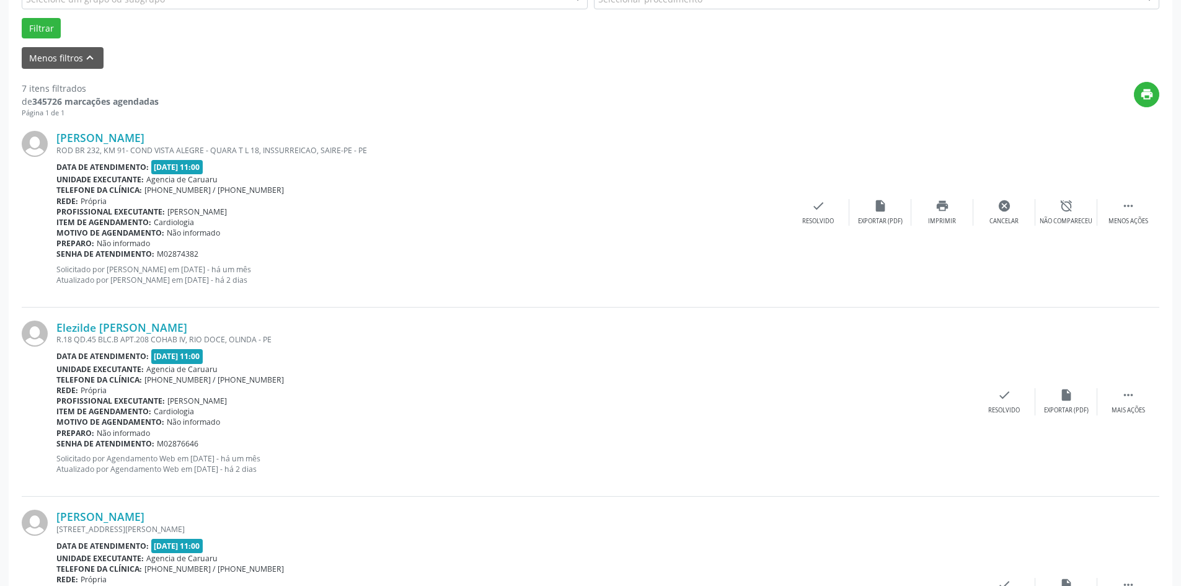
scroll to position [0, 0]
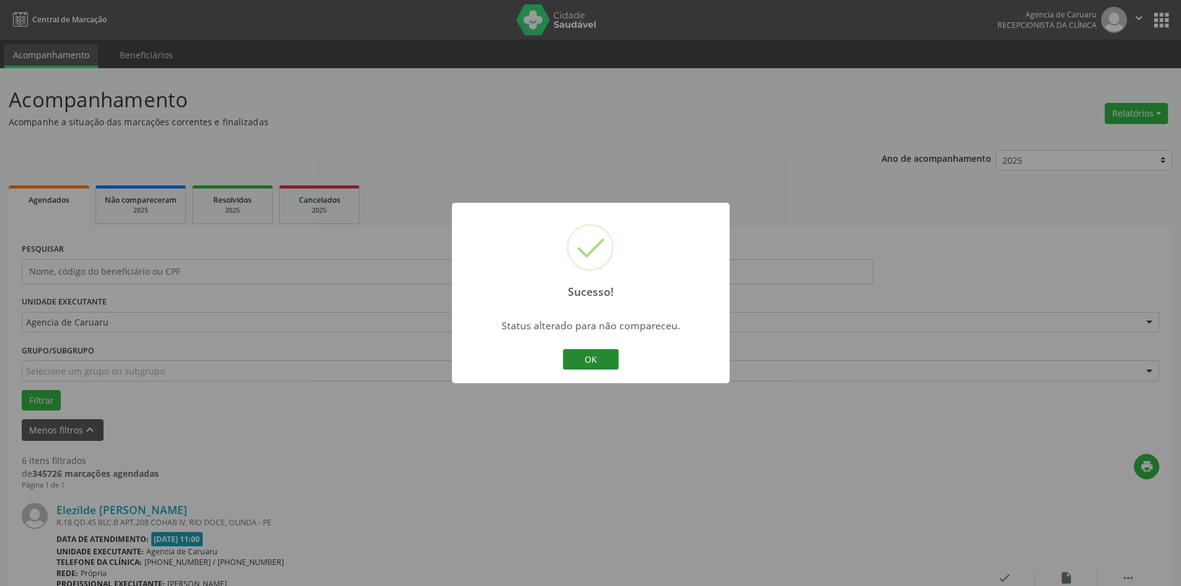
click at [603, 364] on button "OK" at bounding box center [591, 359] width 56 height 21
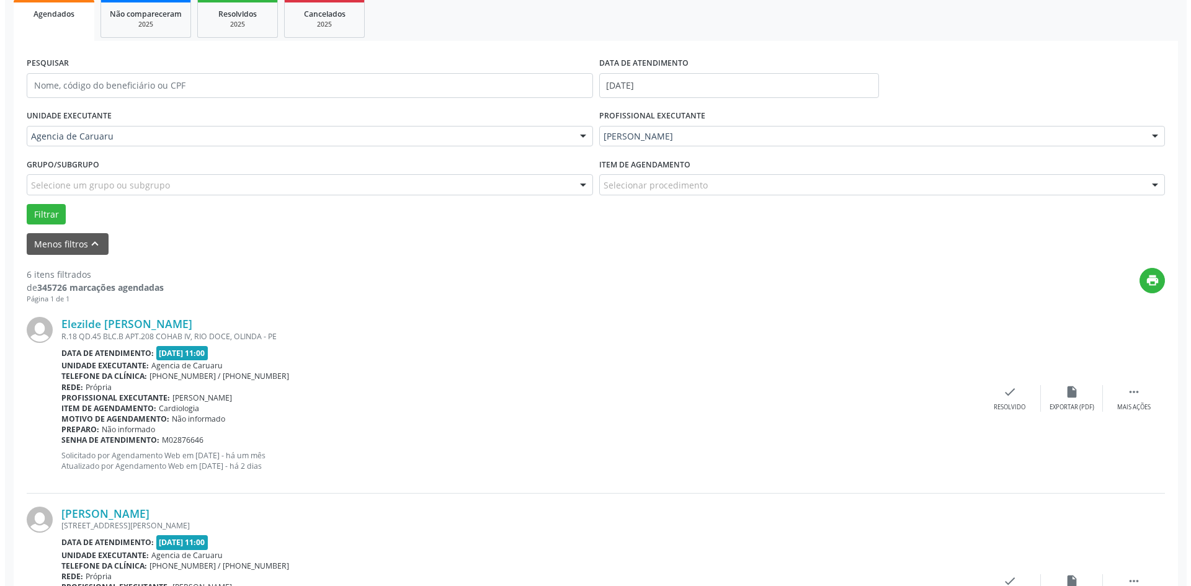
scroll to position [310, 0]
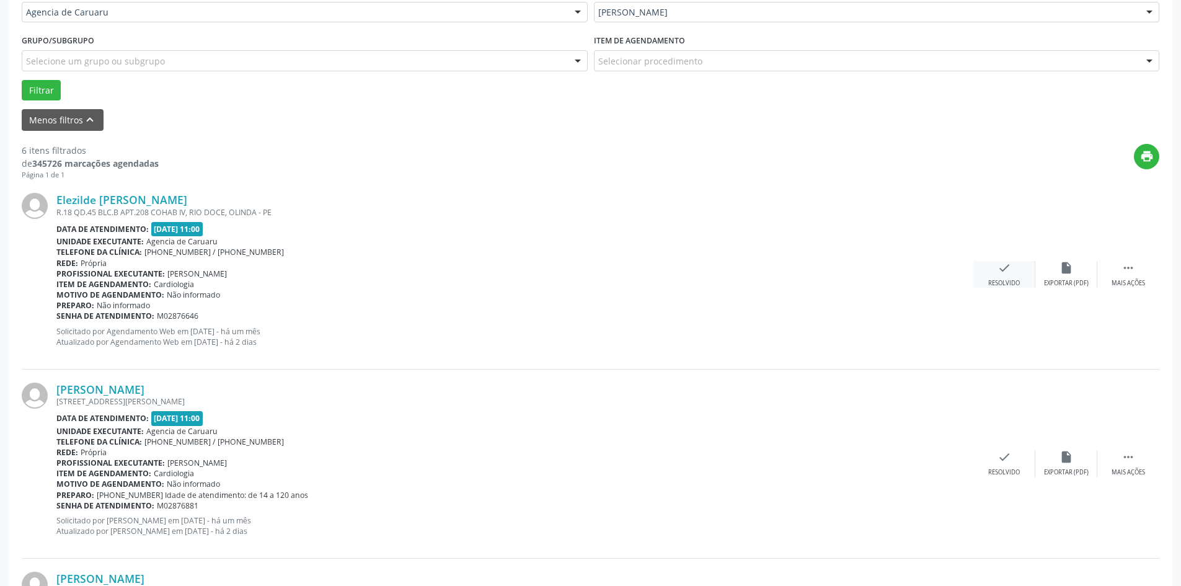
click at [1015, 275] on div "check Resolvido" at bounding box center [1005, 274] width 62 height 27
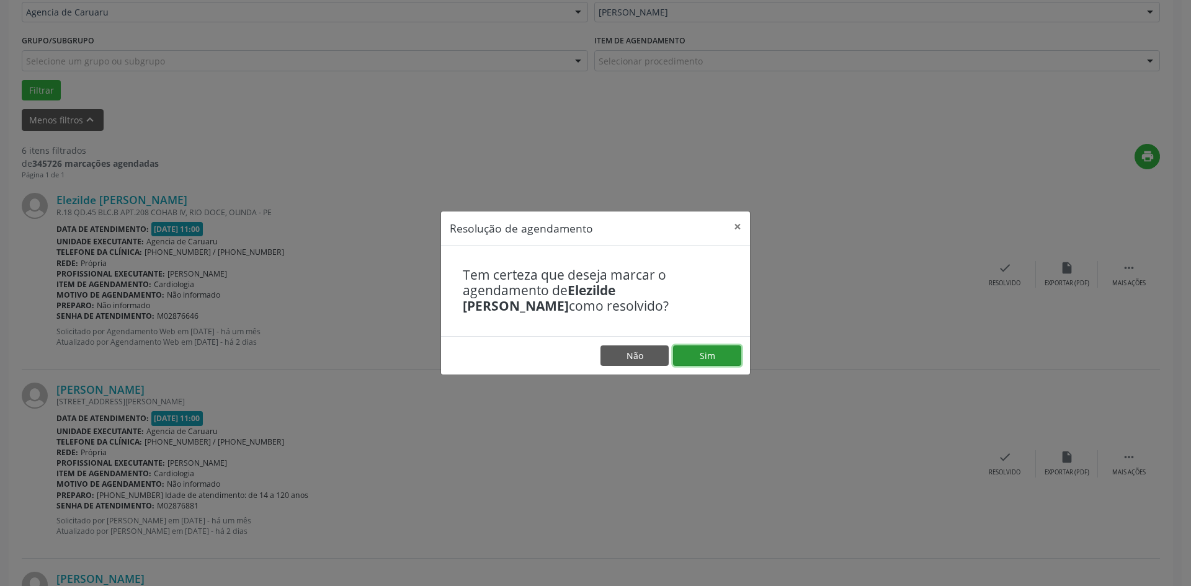
click at [689, 354] on button "Sim" at bounding box center [707, 355] width 68 height 21
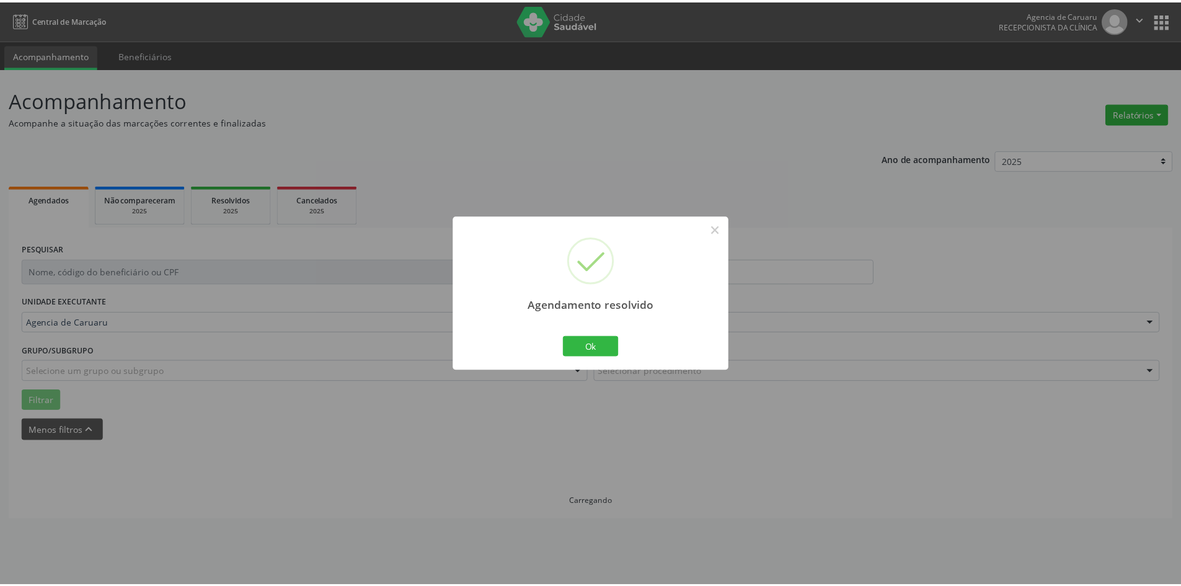
scroll to position [0, 0]
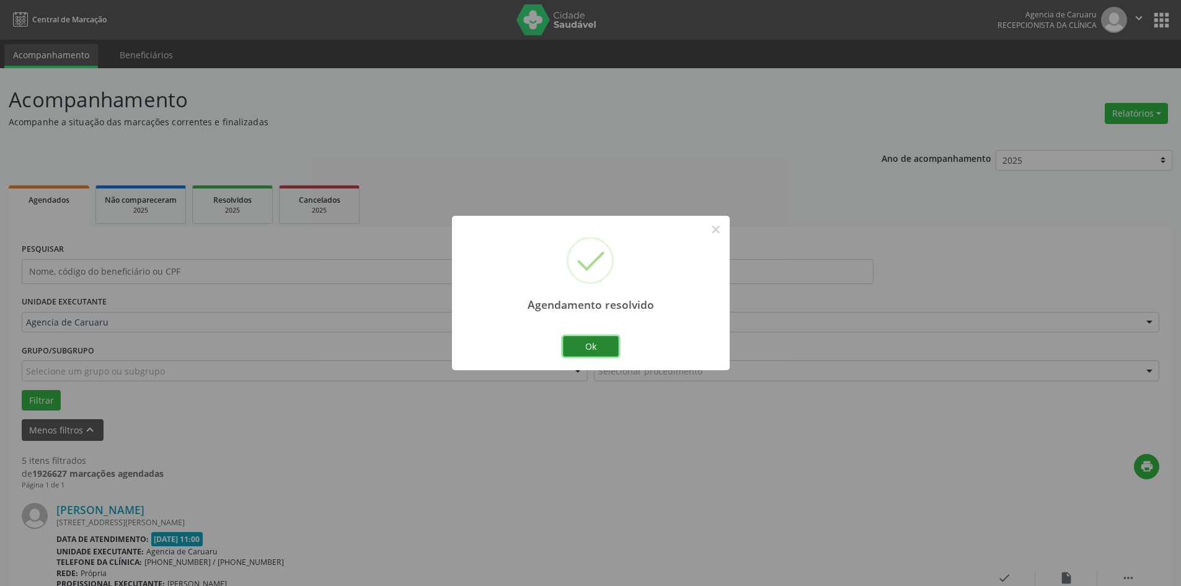
click at [608, 345] on button "Ok" at bounding box center [591, 346] width 56 height 21
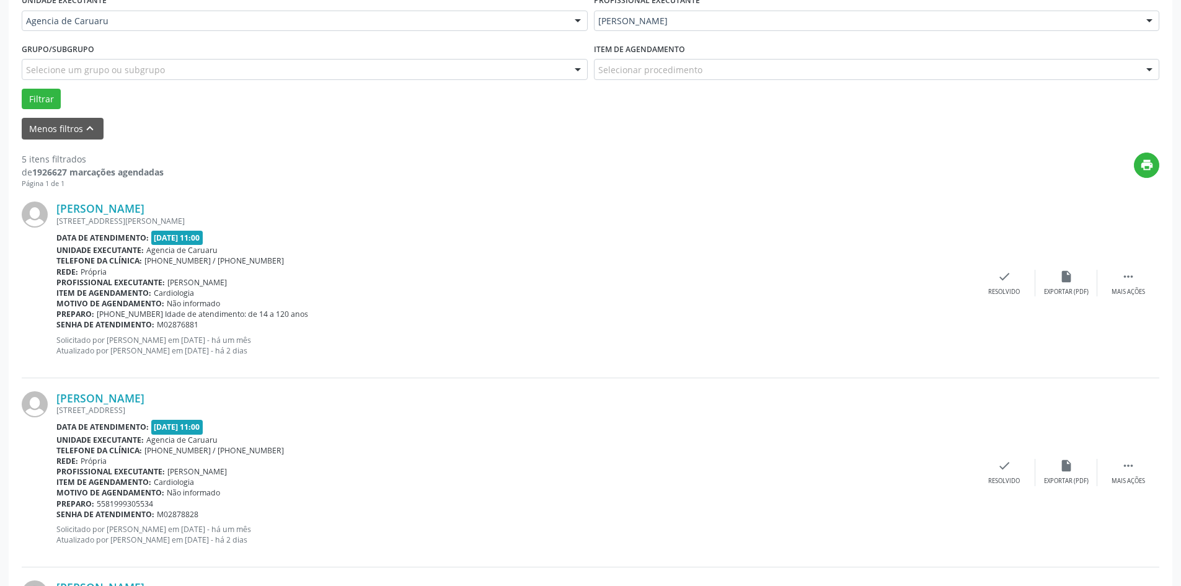
scroll to position [372, 0]
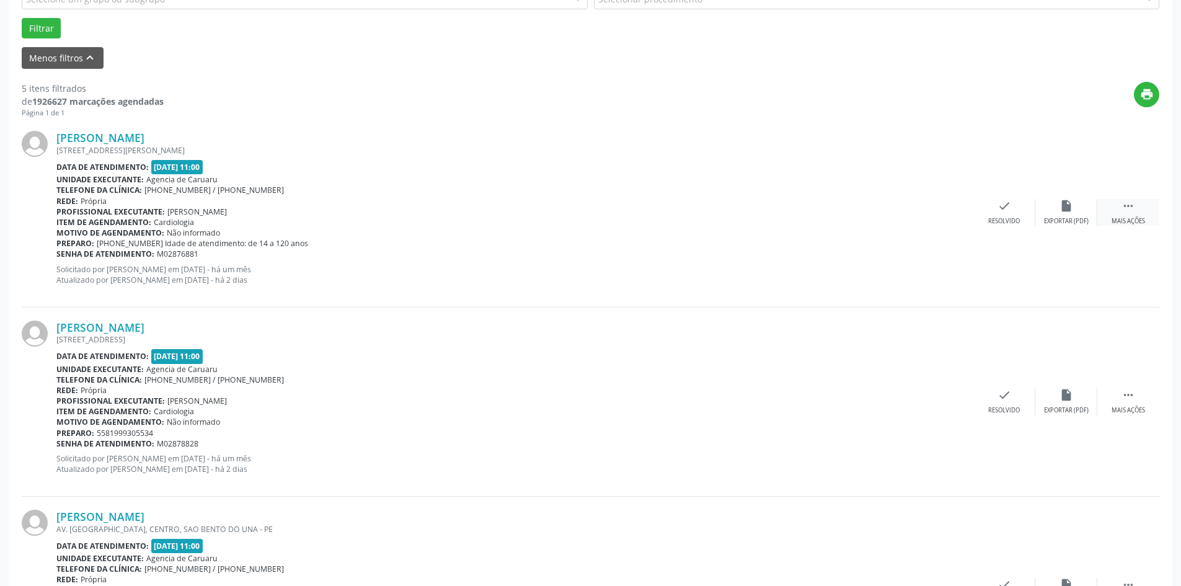
click at [1108, 216] on div " Mais ações" at bounding box center [1129, 212] width 62 height 27
click at [1050, 224] on div "Não compareceu" at bounding box center [1066, 221] width 53 height 9
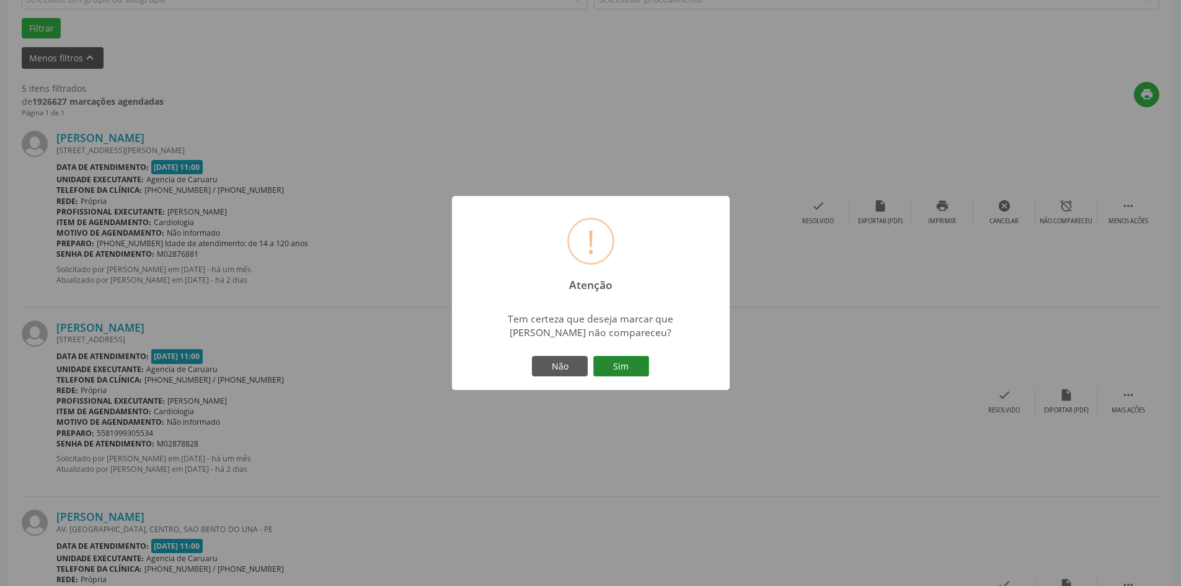
click at [628, 370] on button "Sim" at bounding box center [621, 366] width 56 height 21
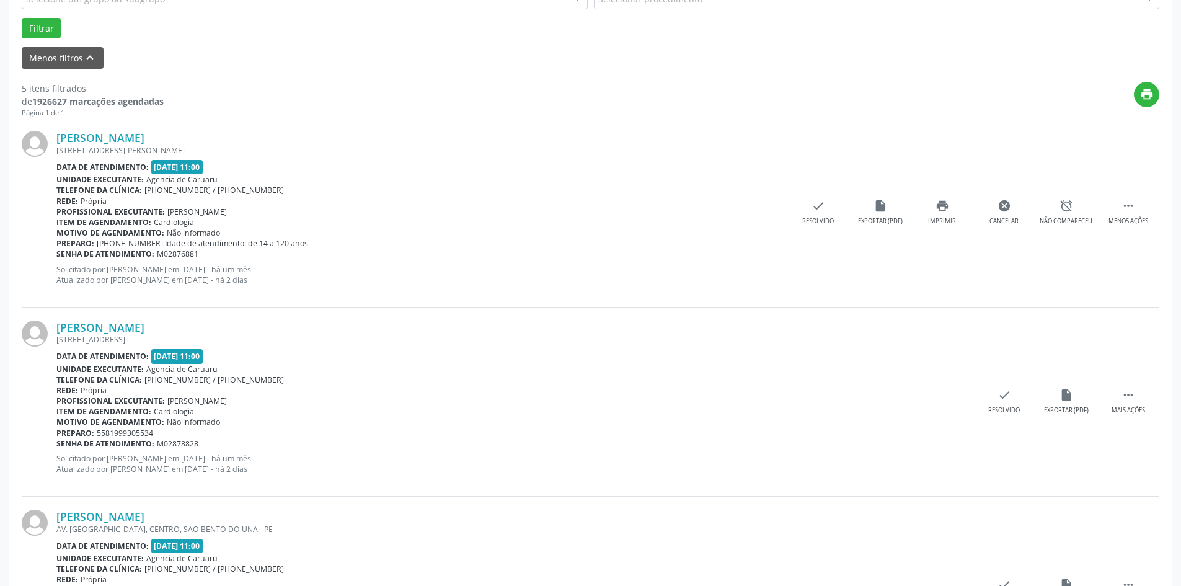
scroll to position [0, 0]
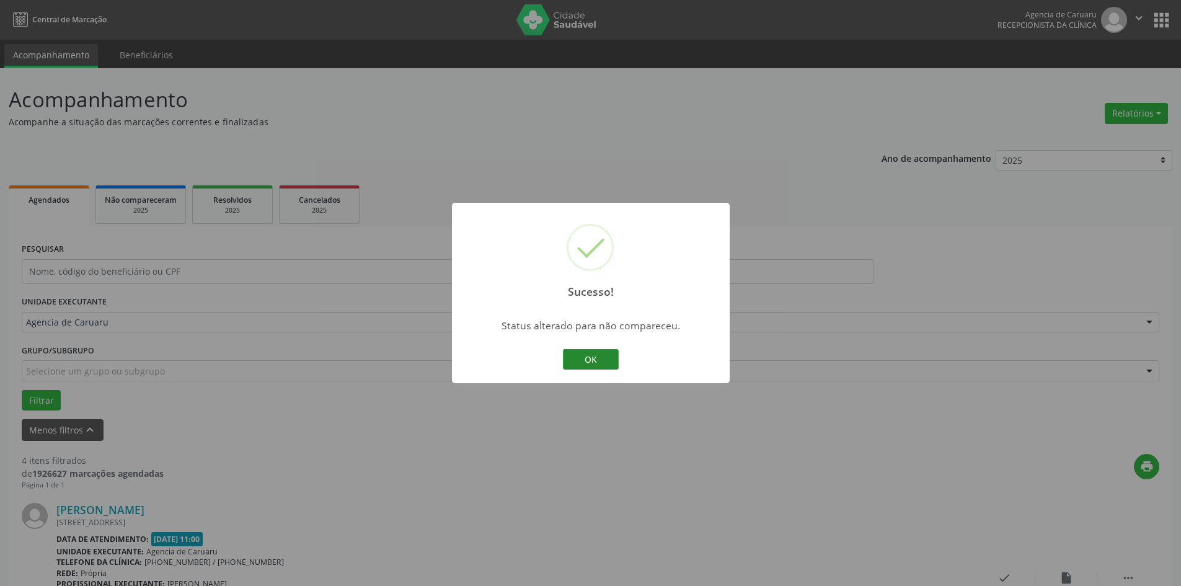
click at [610, 363] on button "OK" at bounding box center [591, 359] width 56 height 21
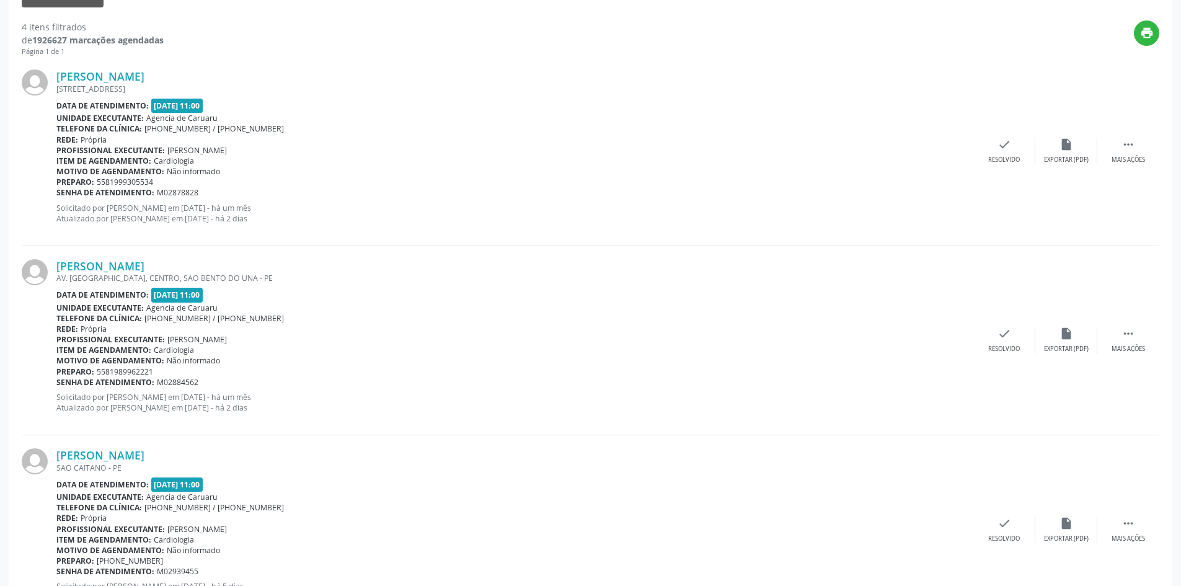
scroll to position [434, 0]
click at [1126, 141] on icon "" at bounding box center [1129, 144] width 14 height 14
click at [1124, 156] on div "Mais ações" at bounding box center [1128, 159] width 33 height 9
click at [1083, 156] on div "Não compareceu" at bounding box center [1066, 159] width 53 height 9
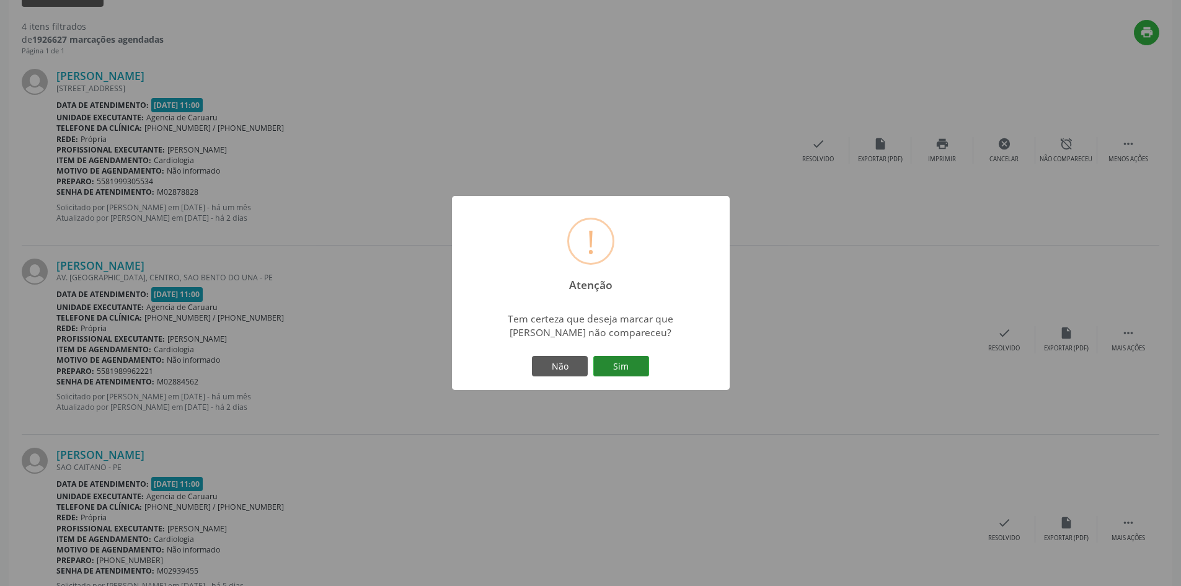
click at [611, 366] on button "Sim" at bounding box center [621, 366] width 56 height 21
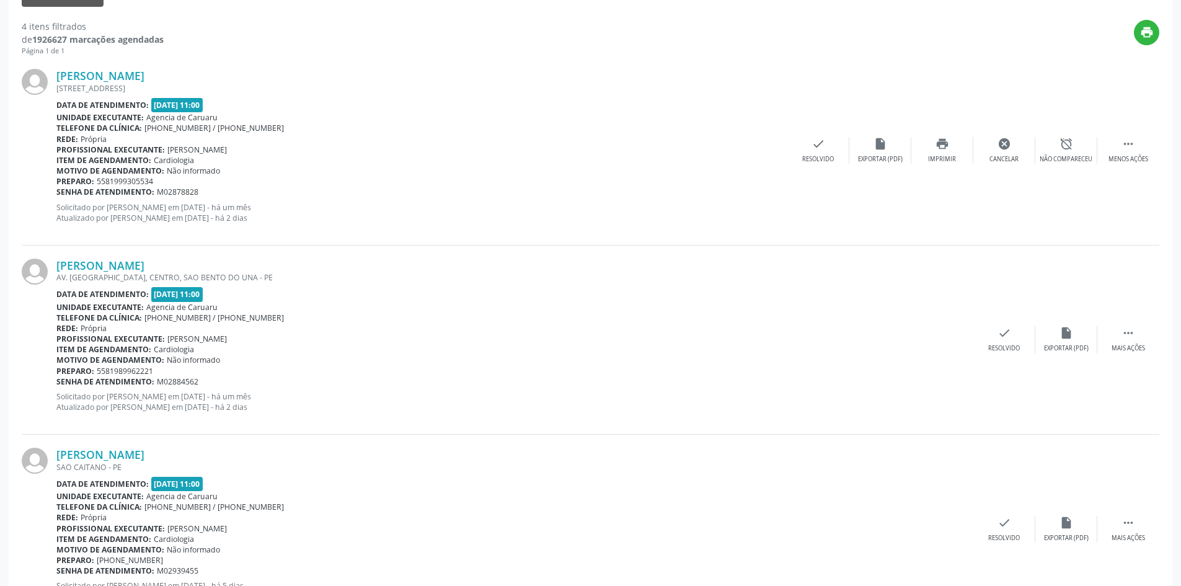
scroll to position [0, 0]
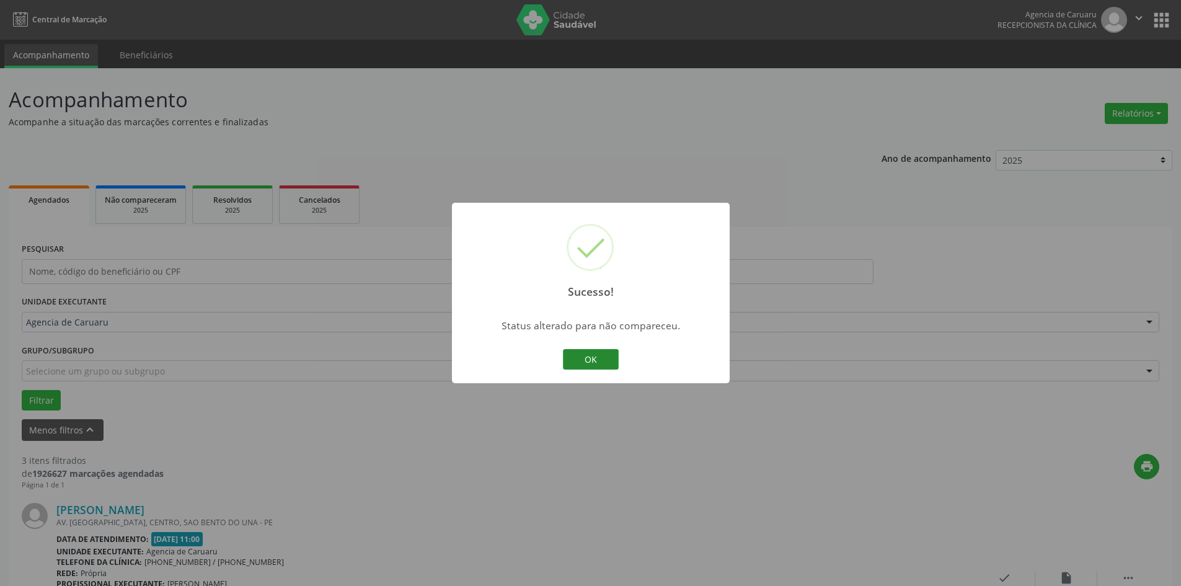
click at [608, 358] on button "OK" at bounding box center [591, 359] width 56 height 21
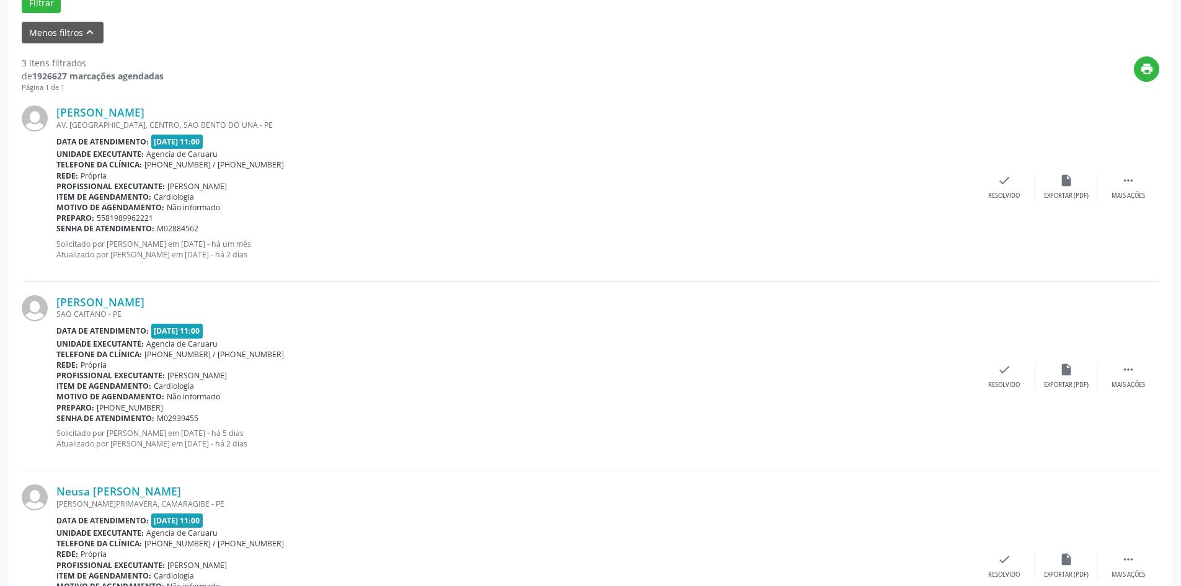
scroll to position [494, 0]
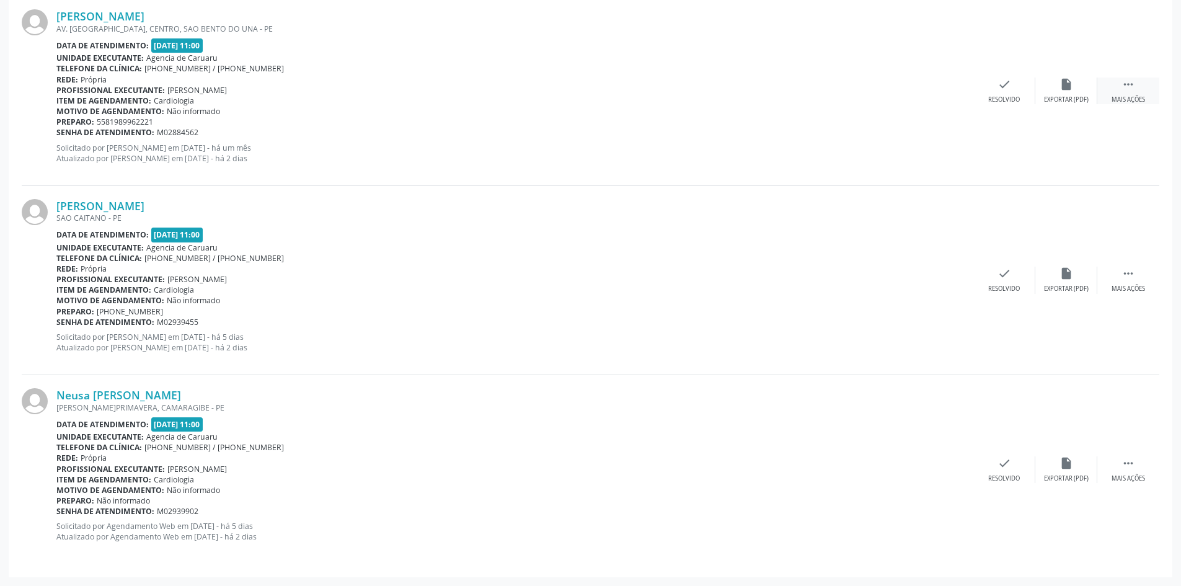
click at [1120, 88] on div " Mais ações" at bounding box center [1129, 91] width 62 height 27
click at [1047, 82] on div "alarm_off Não compareceu" at bounding box center [1067, 91] width 62 height 27
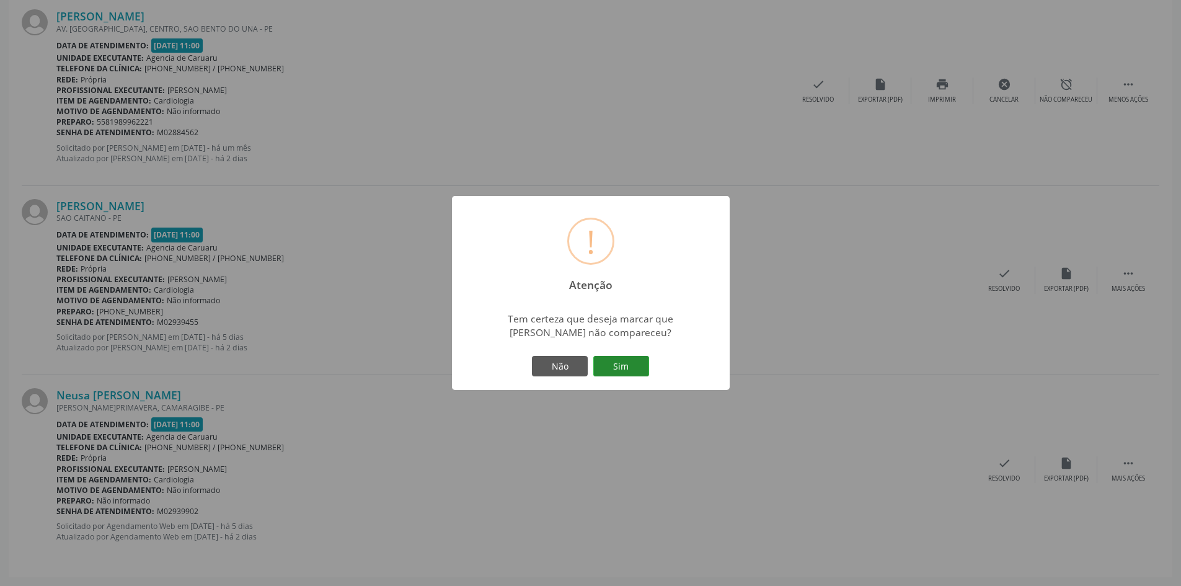
click at [641, 369] on button "Sim" at bounding box center [621, 366] width 56 height 21
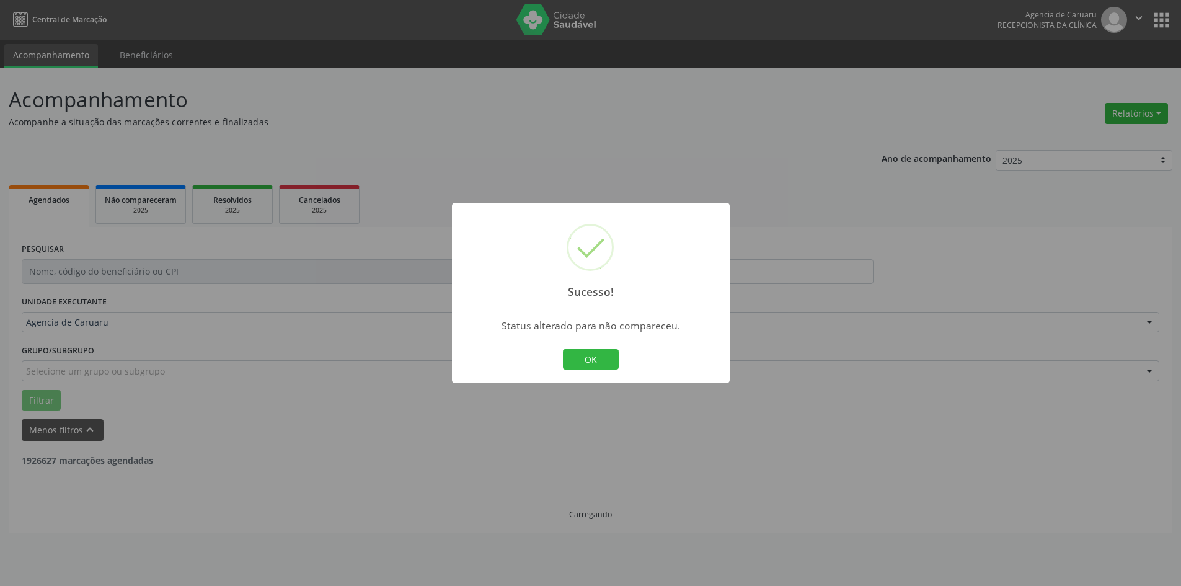
scroll to position [0, 0]
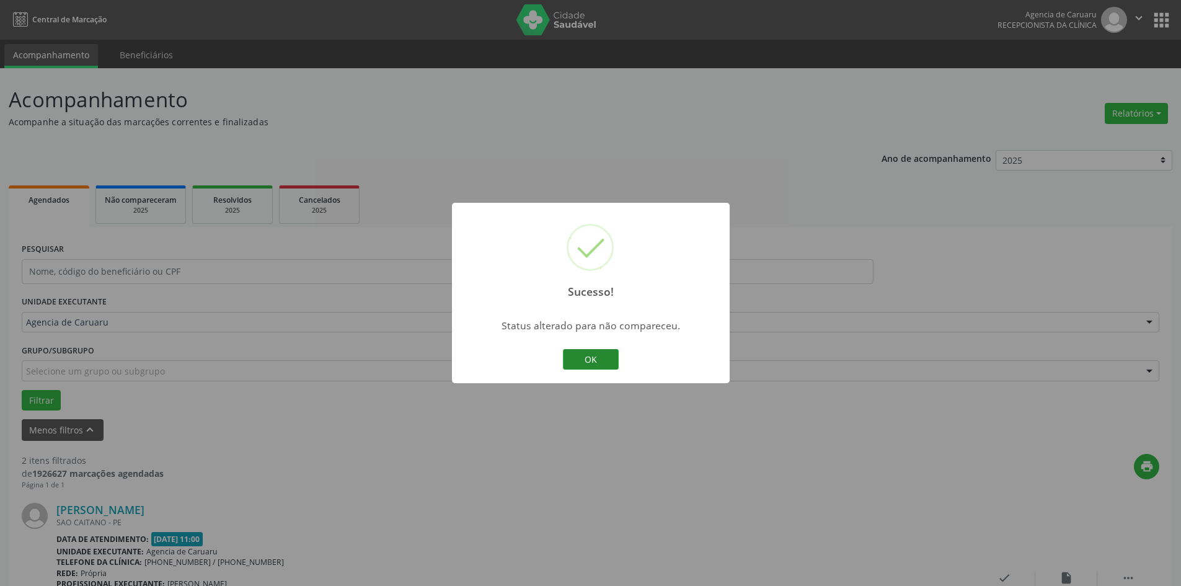
drag, startPoint x: 582, startPoint y: 363, endPoint x: 575, endPoint y: 358, distance: 8.1
click at [582, 362] on button "OK" at bounding box center [591, 359] width 56 height 21
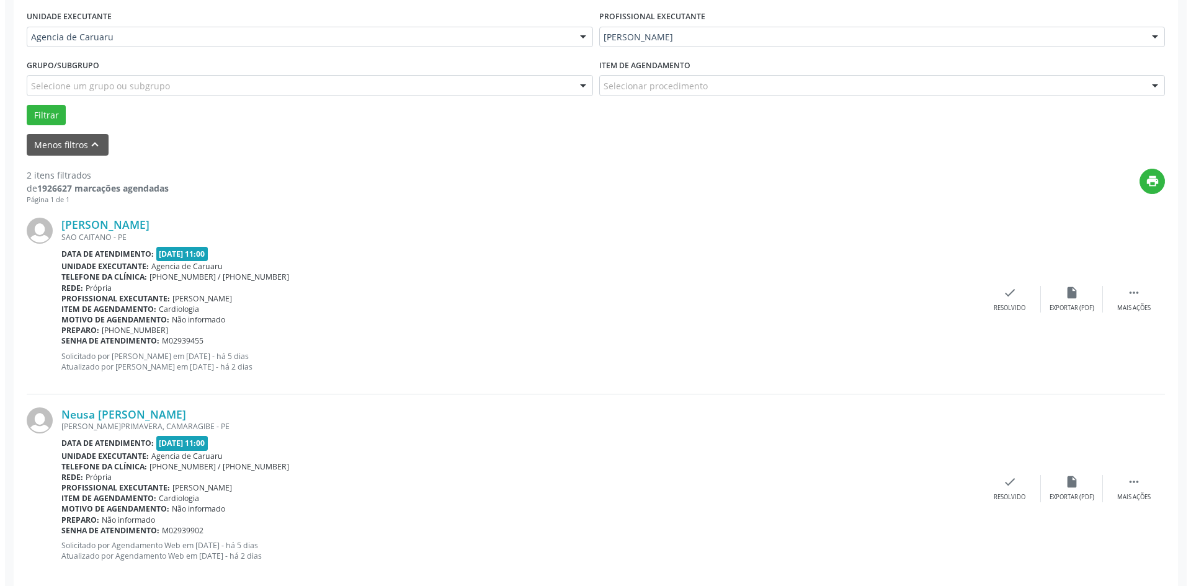
scroll to position [304, 0]
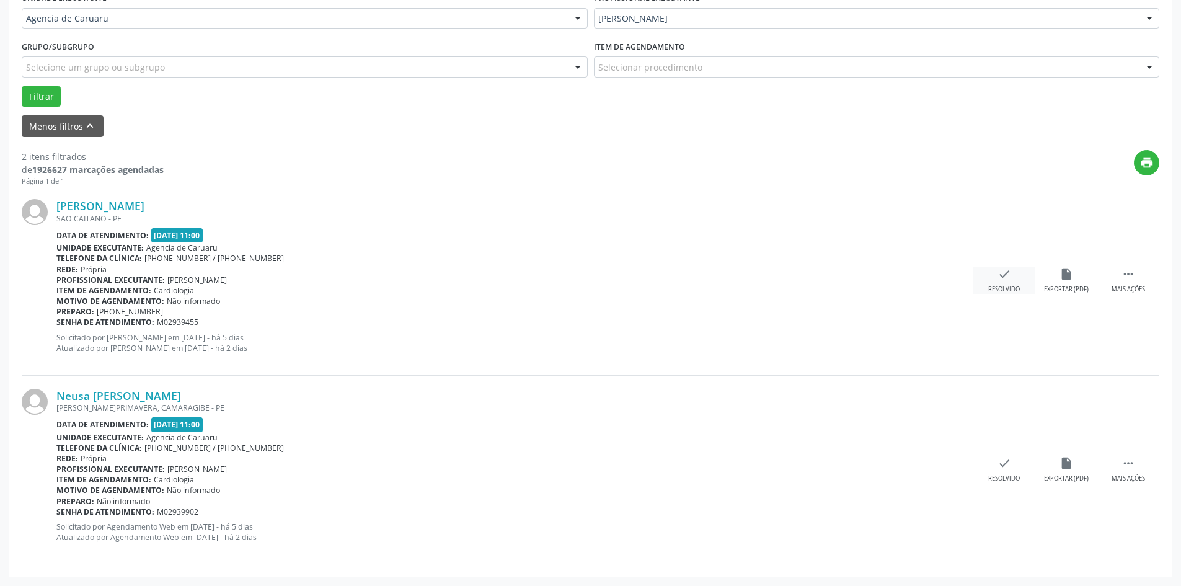
click at [988, 286] on div "Resolvido" at bounding box center [1004, 289] width 32 height 9
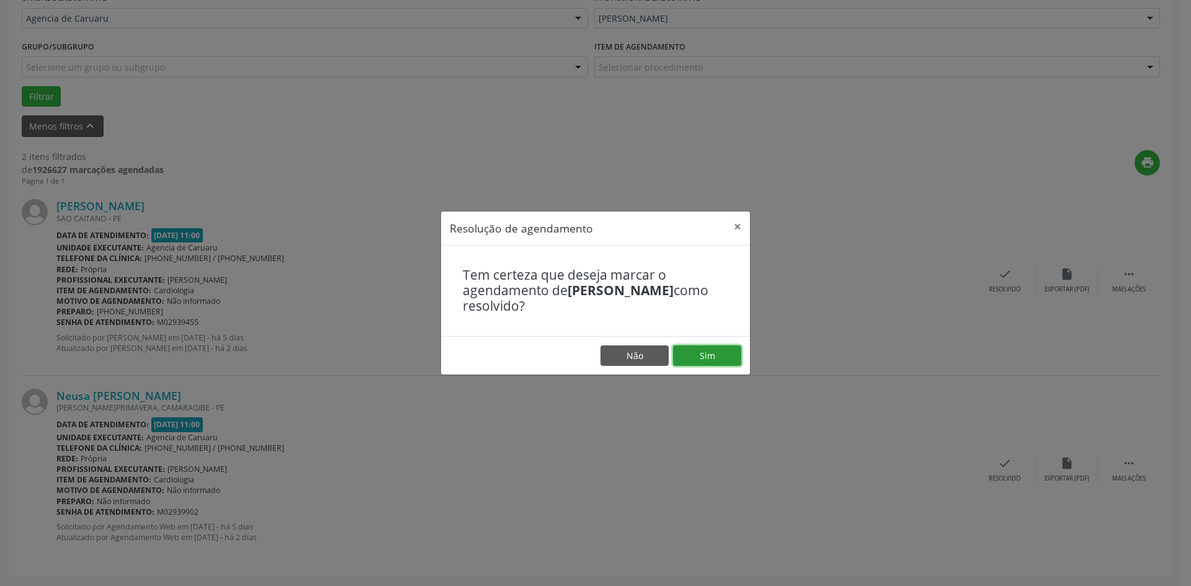
click at [701, 360] on button "Sim" at bounding box center [707, 355] width 68 height 21
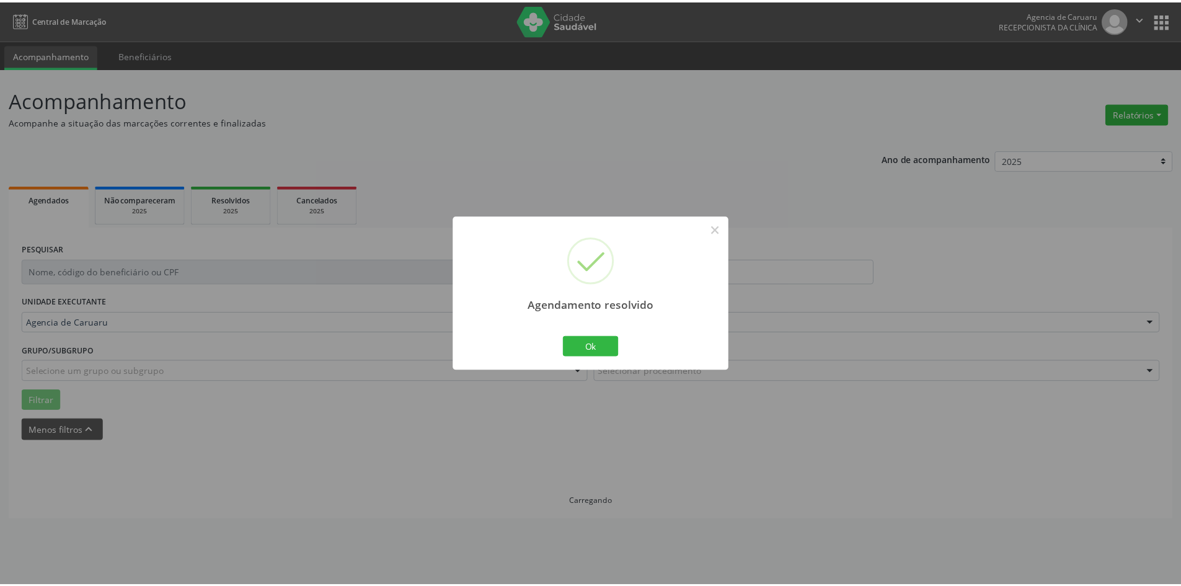
scroll to position [0, 0]
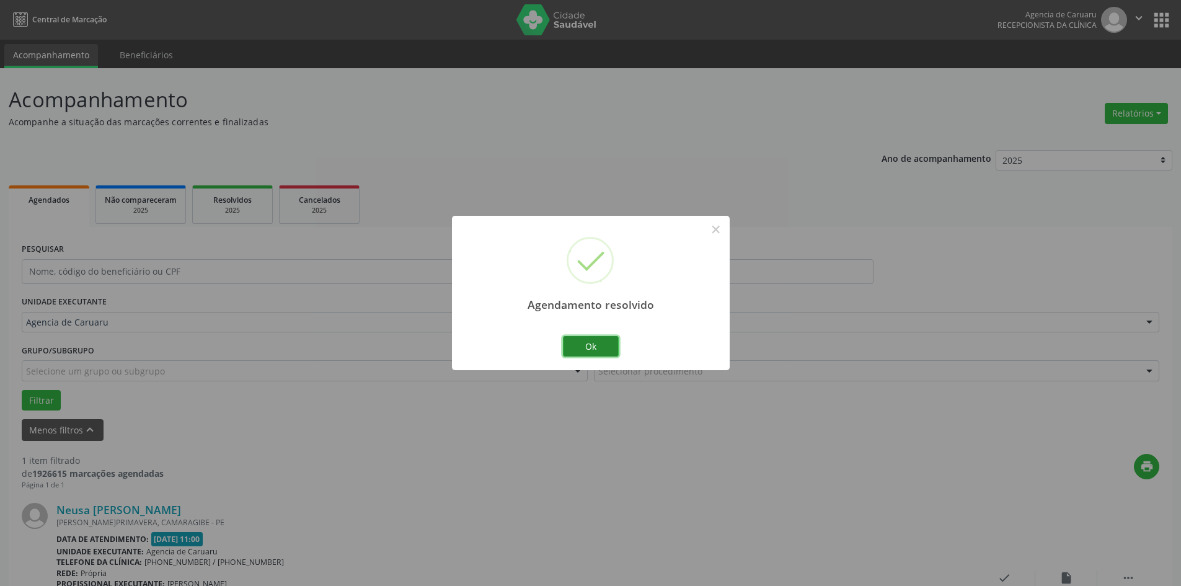
click at [588, 338] on button "Ok" at bounding box center [591, 346] width 56 height 21
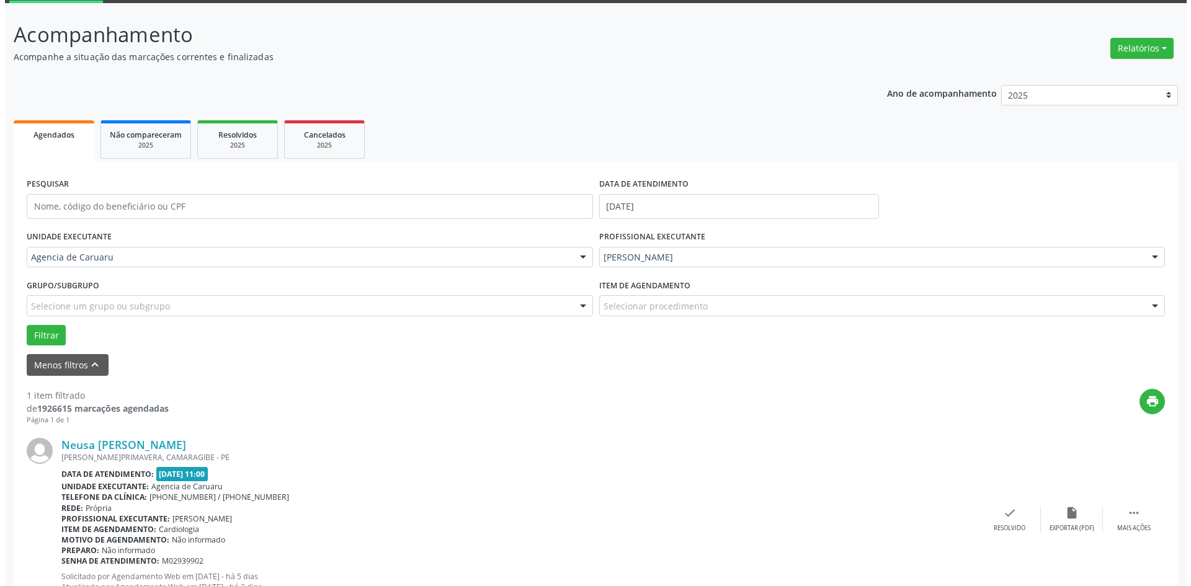
scroll to position [115, 0]
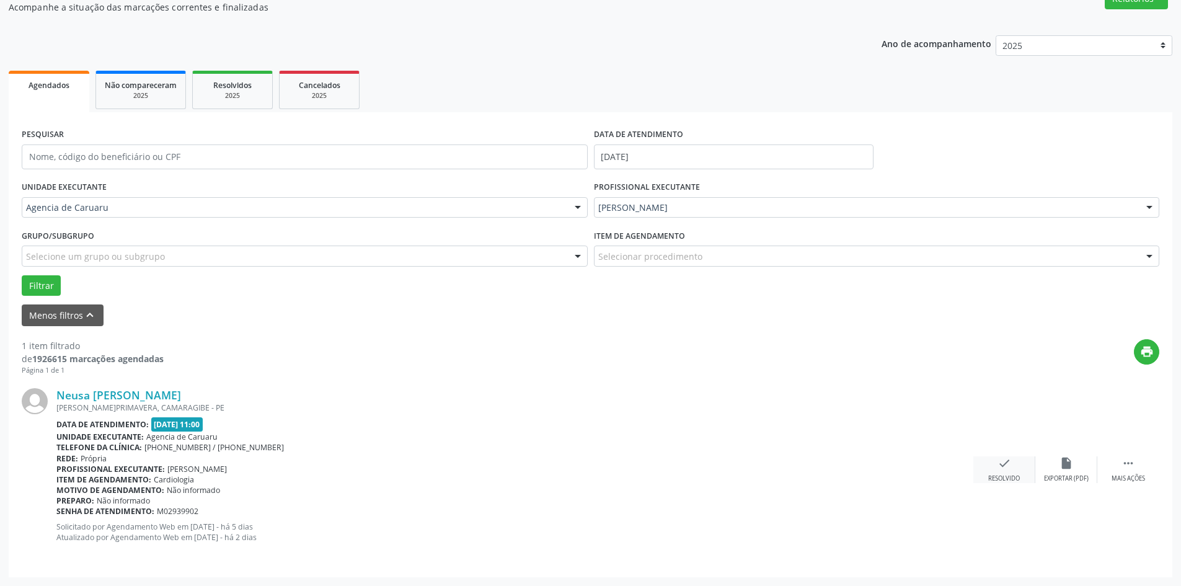
click at [1009, 474] on div "check Resolvido" at bounding box center [1005, 469] width 62 height 27
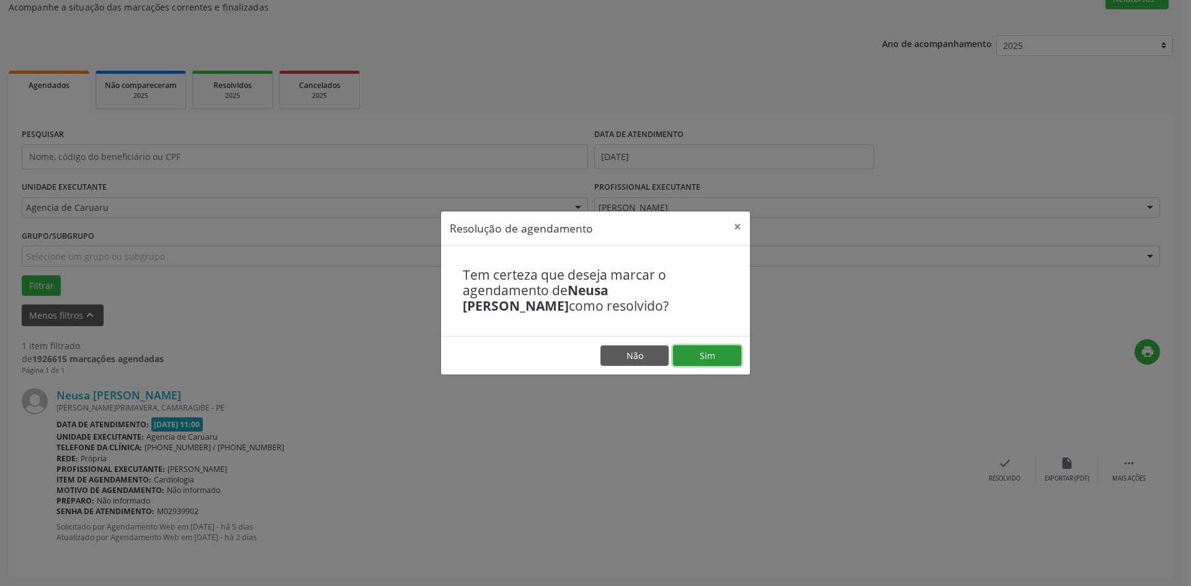
click at [715, 346] on button "Sim" at bounding box center [707, 355] width 68 height 21
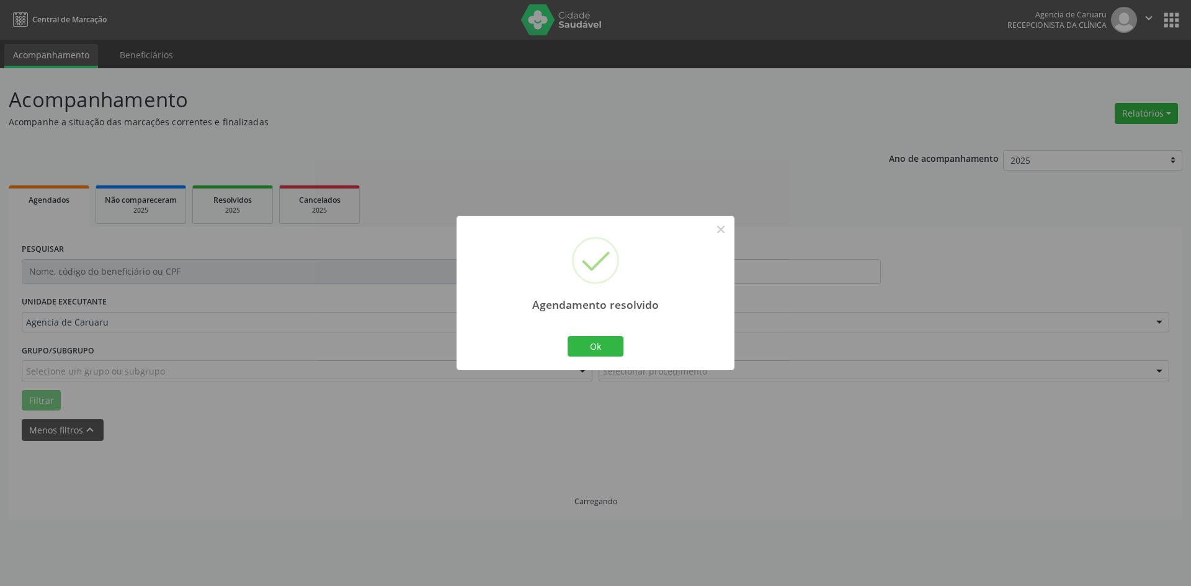
scroll to position [0, 0]
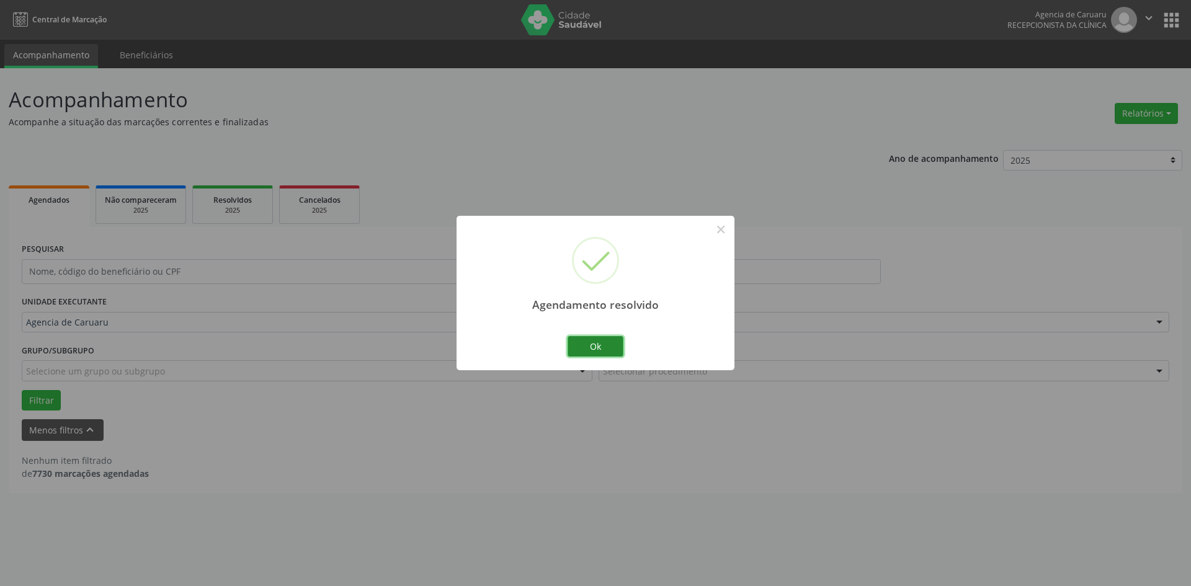
click at [606, 350] on button "Ok" at bounding box center [595, 346] width 56 height 21
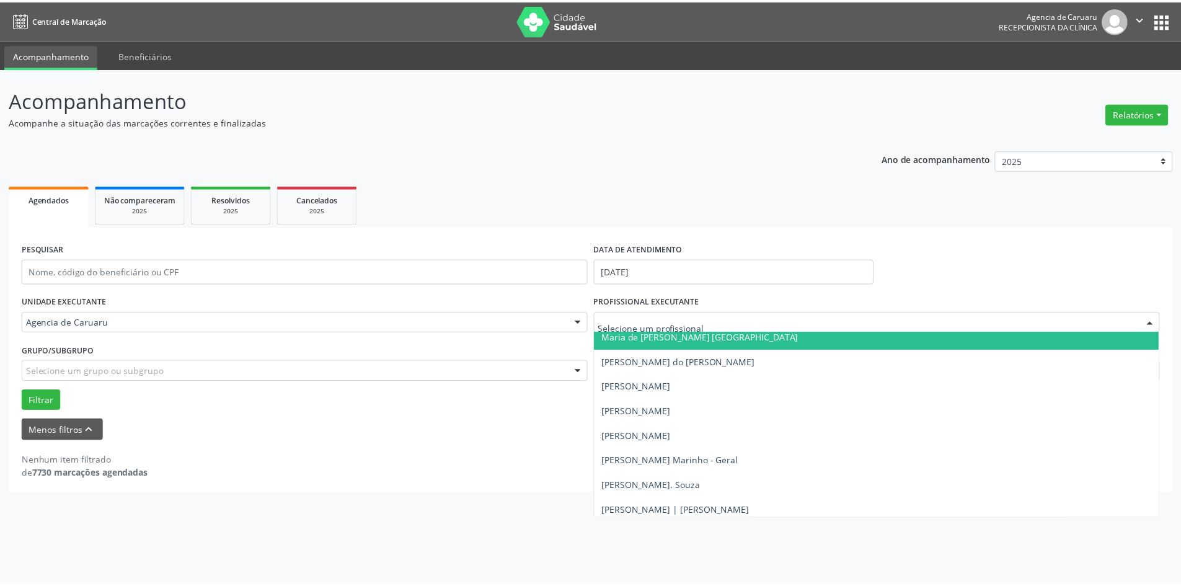
scroll to position [757, 0]
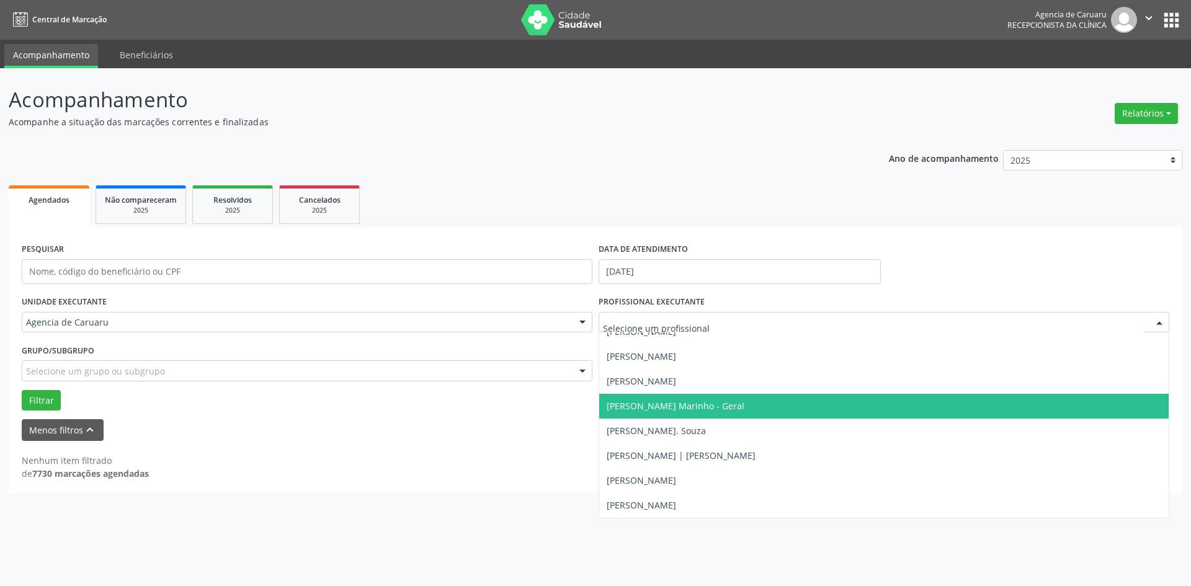
click at [665, 412] on span "[PERSON_NAME] Marinho - Geral" at bounding box center [883, 406] width 569 height 25
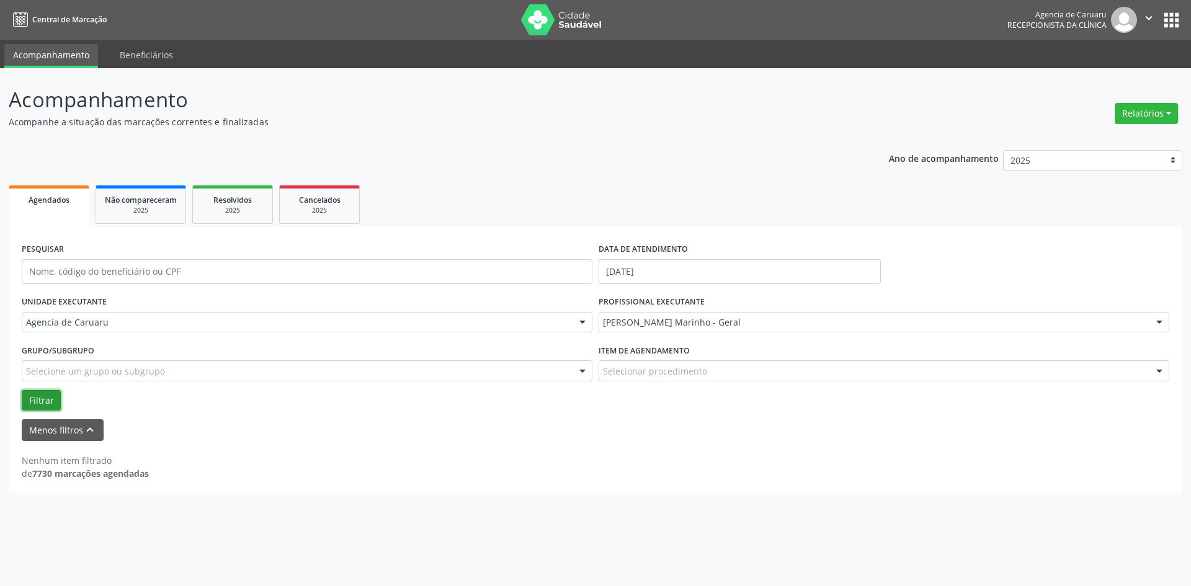
click at [35, 398] on button "Filtrar" at bounding box center [41, 400] width 39 height 21
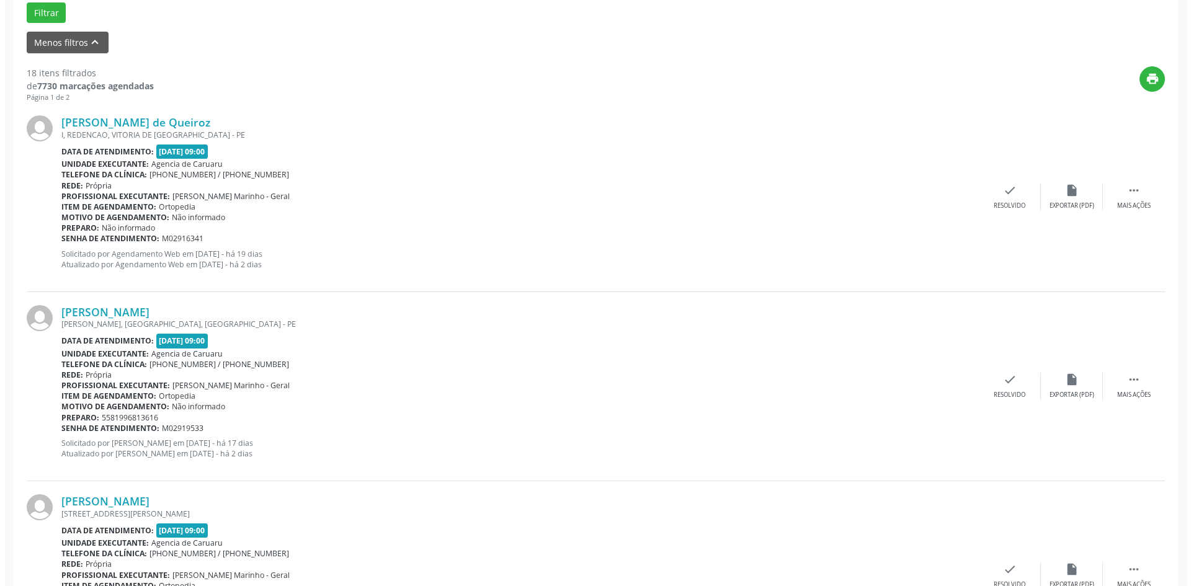
scroll to position [434, 0]
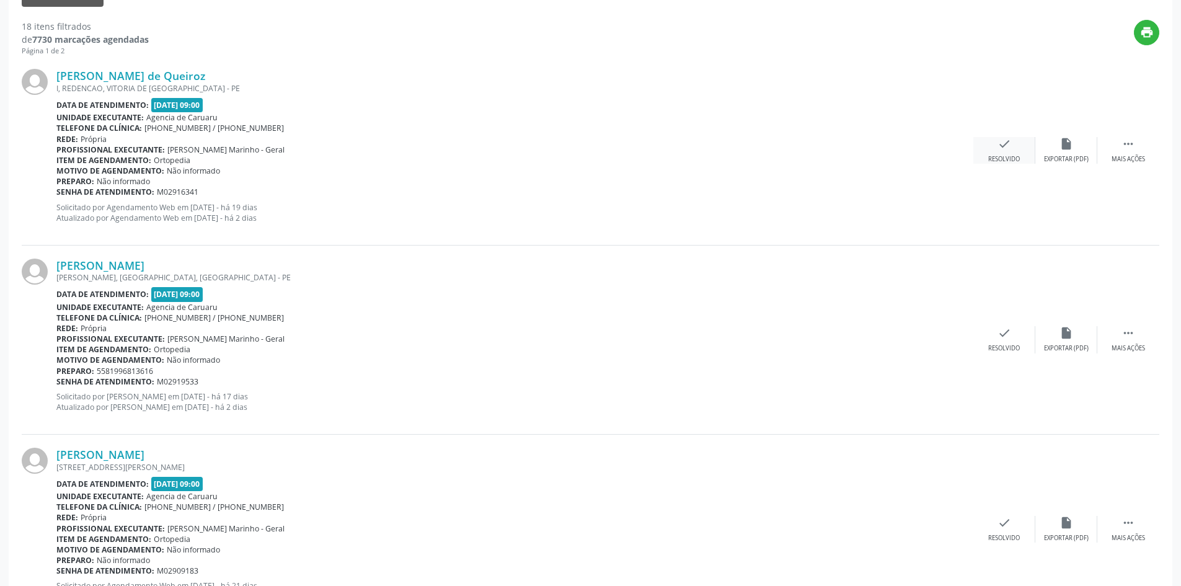
click at [1001, 151] on div "check Resolvido" at bounding box center [1005, 150] width 62 height 27
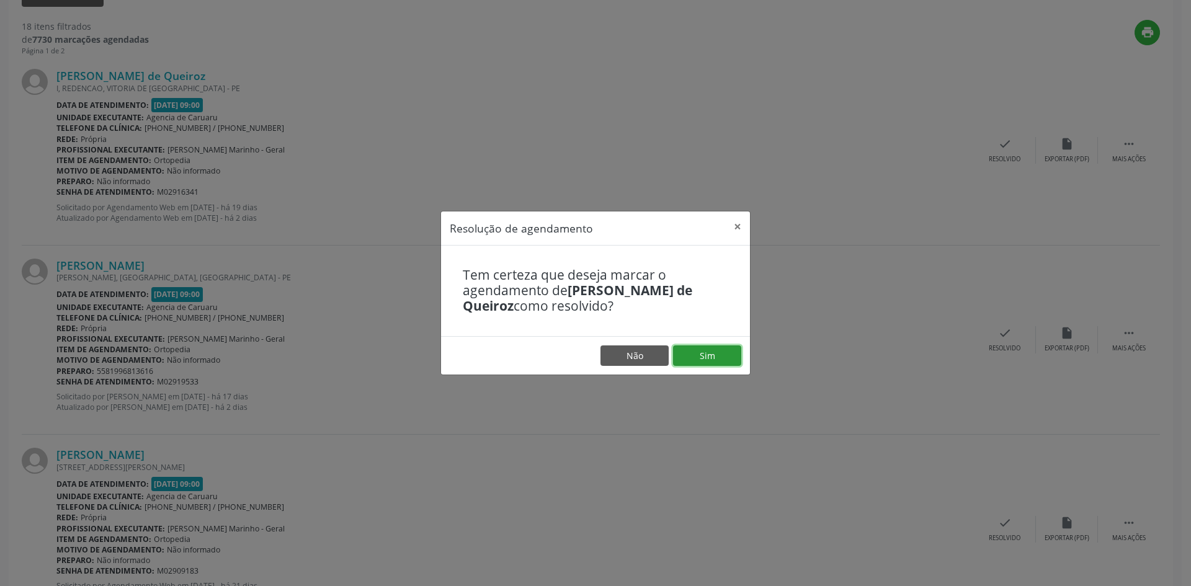
click at [717, 353] on button "Sim" at bounding box center [707, 355] width 68 height 21
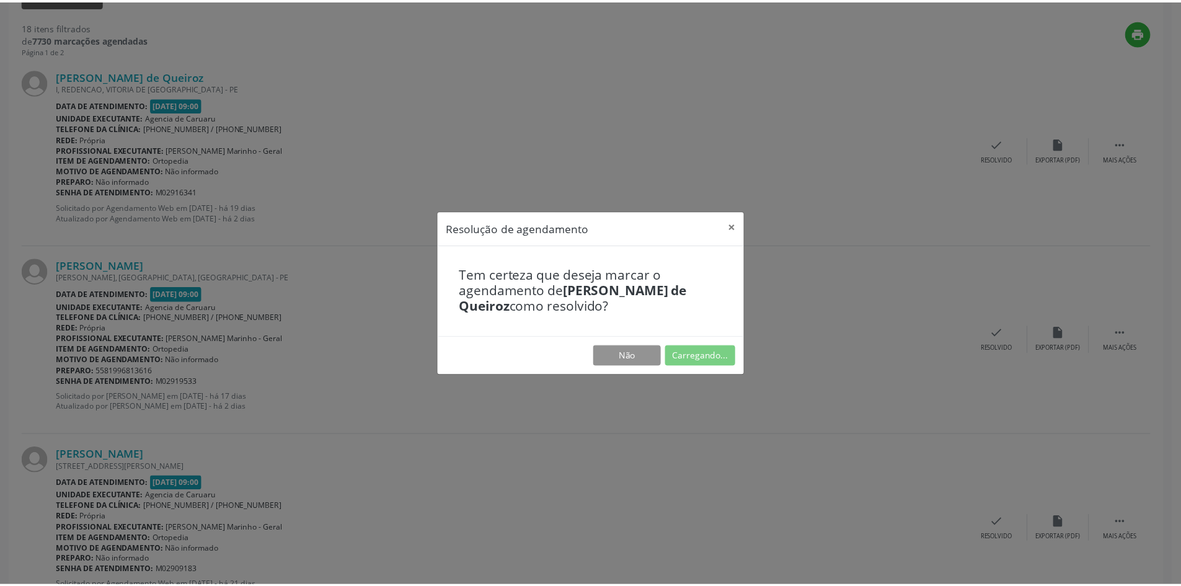
scroll to position [0, 0]
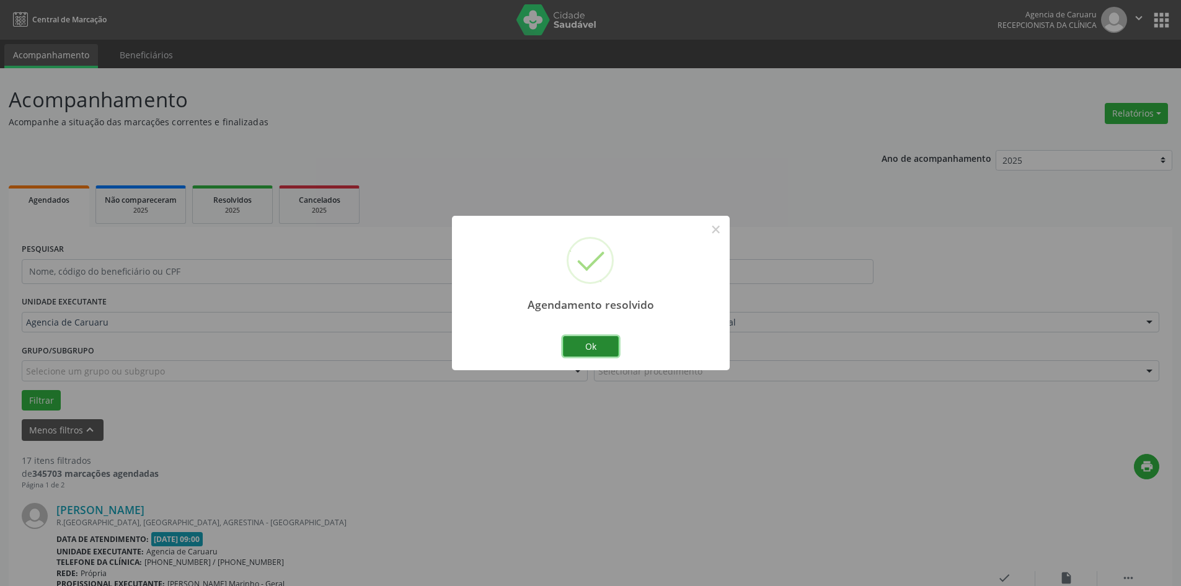
click at [593, 344] on button "Ok" at bounding box center [591, 346] width 56 height 21
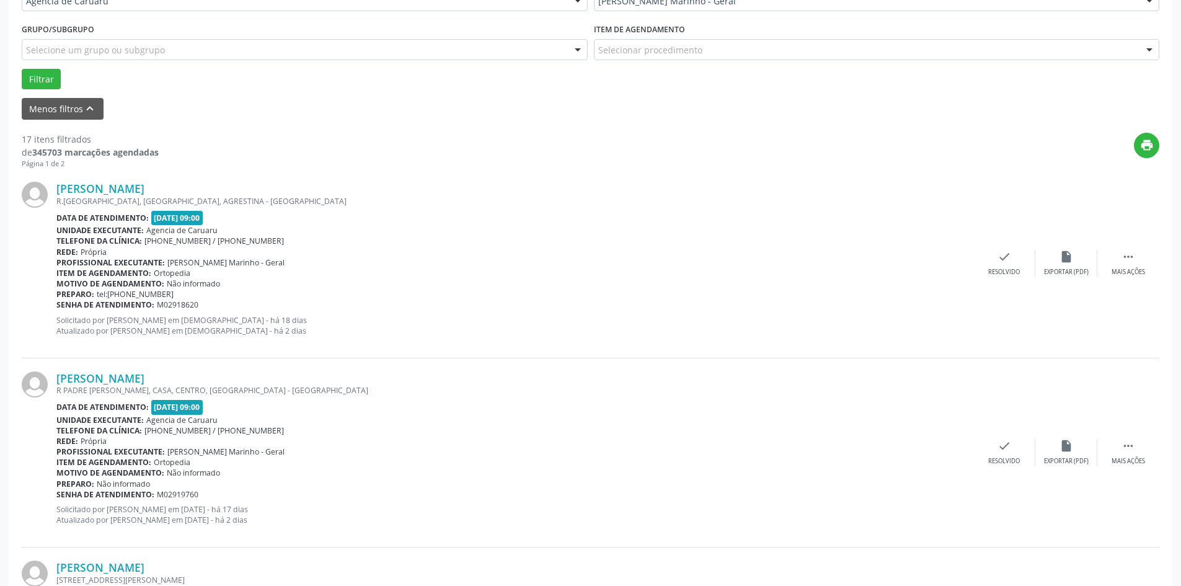
scroll to position [434, 0]
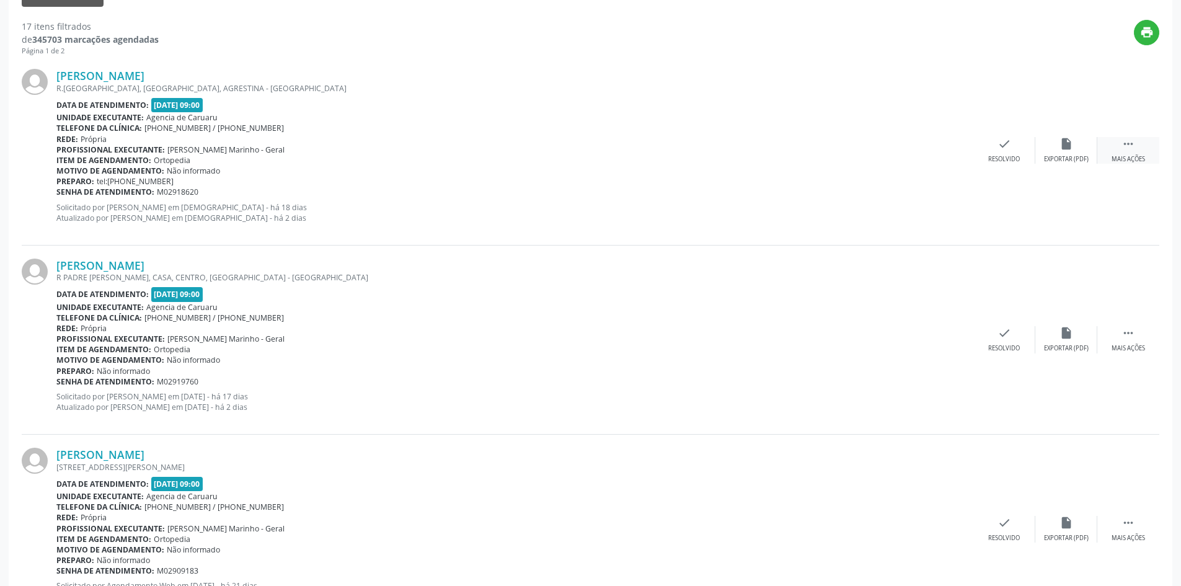
click at [1126, 146] on icon "" at bounding box center [1129, 144] width 14 height 14
click at [1058, 153] on div "alarm_off Não compareceu" at bounding box center [1067, 150] width 62 height 27
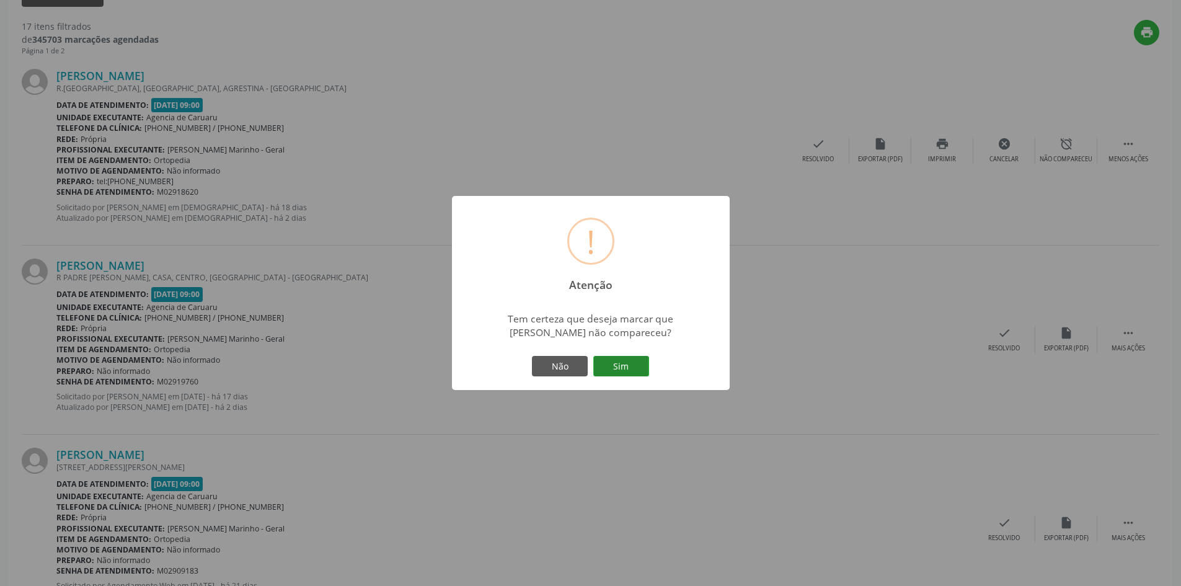
click at [626, 367] on button "Sim" at bounding box center [621, 366] width 56 height 21
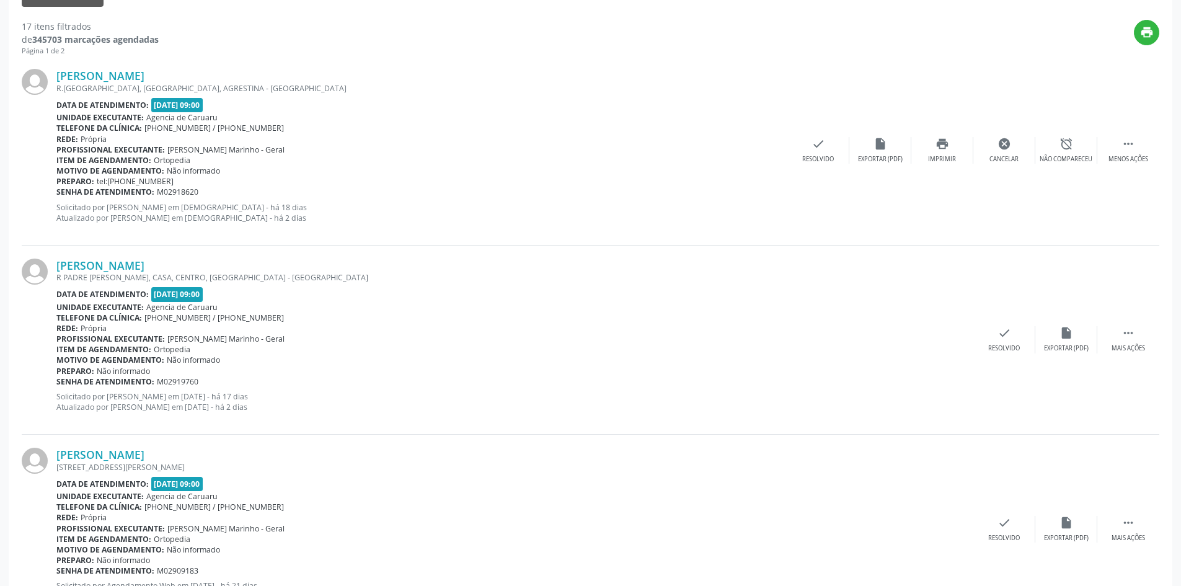
scroll to position [0, 0]
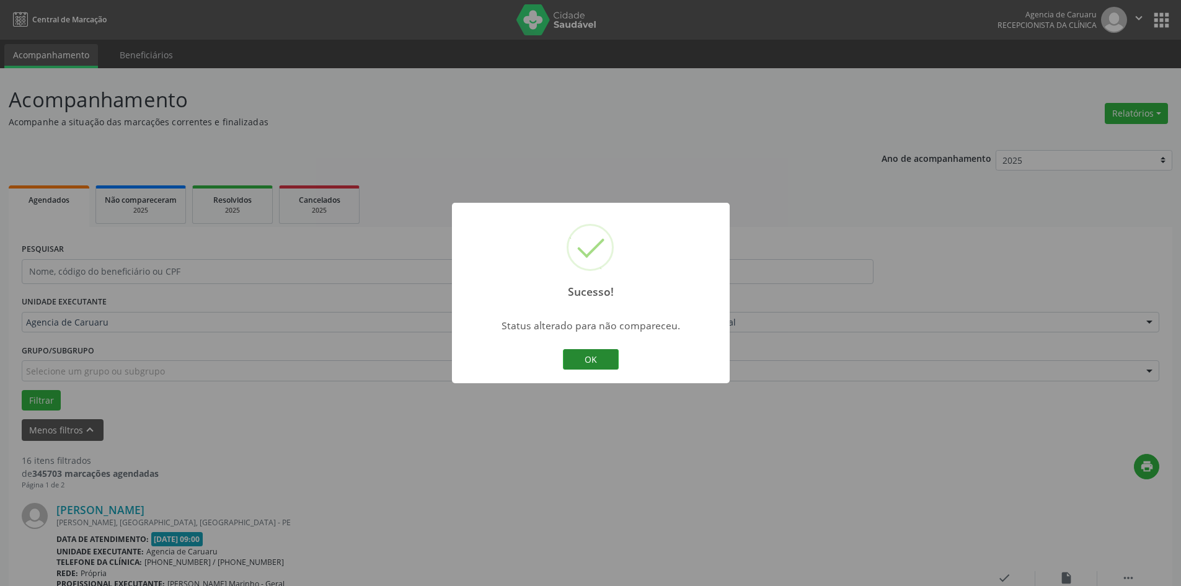
click at [597, 357] on button "OK" at bounding box center [591, 359] width 56 height 21
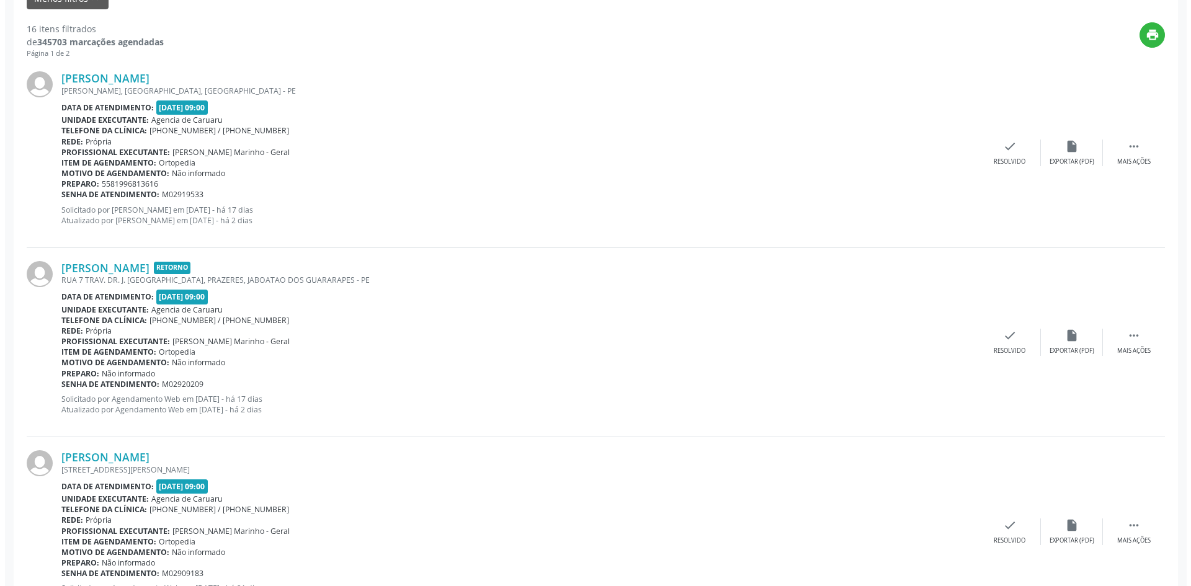
scroll to position [434, 0]
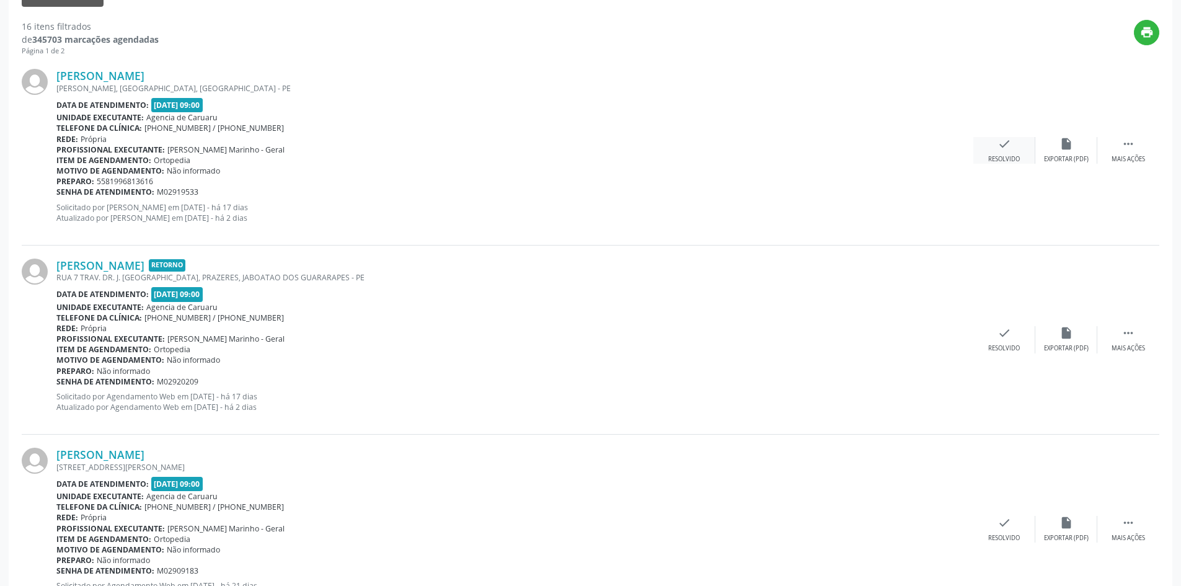
click at [1000, 148] on icon "check" at bounding box center [1005, 144] width 14 height 14
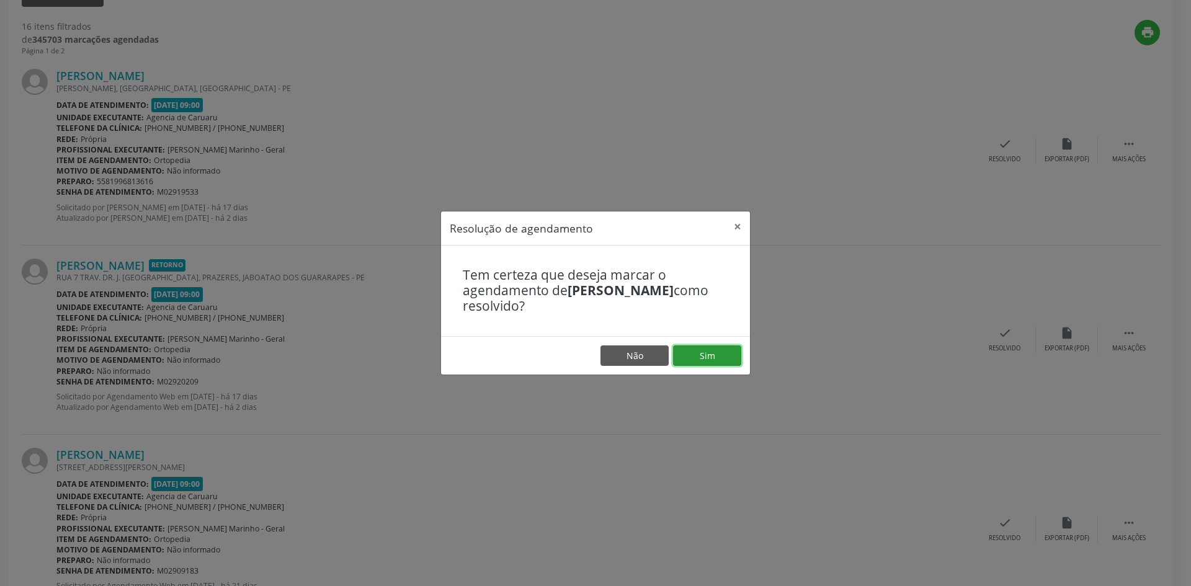
click at [703, 355] on button "Sim" at bounding box center [707, 355] width 68 height 21
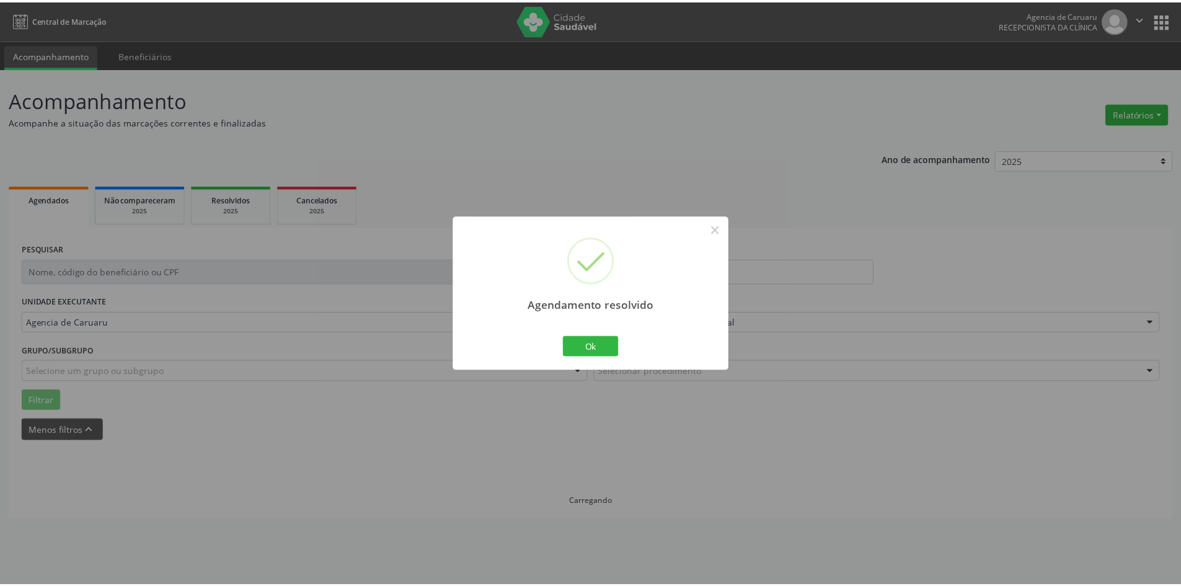
scroll to position [0, 0]
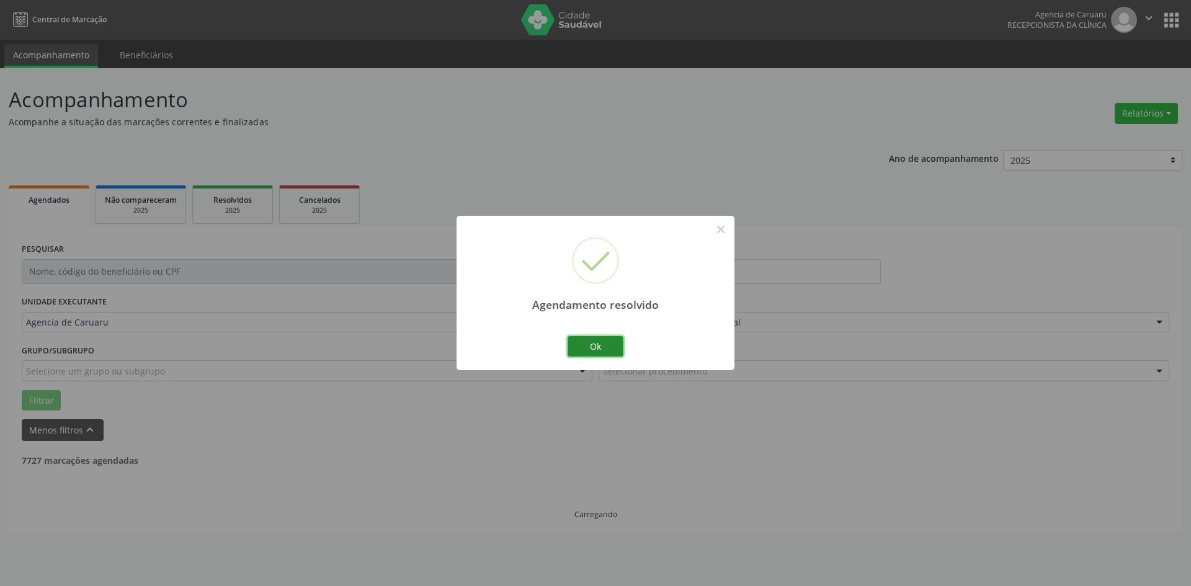
click at [605, 345] on button "Ok" at bounding box center [595, 346] width 56 height 21
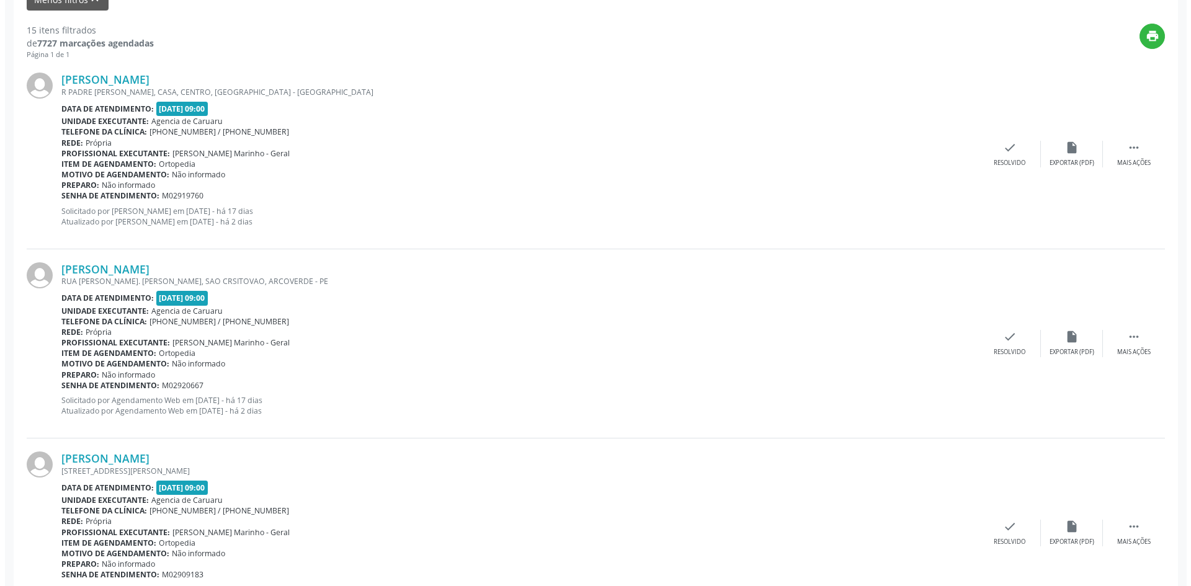
scroll to position [434, 0]
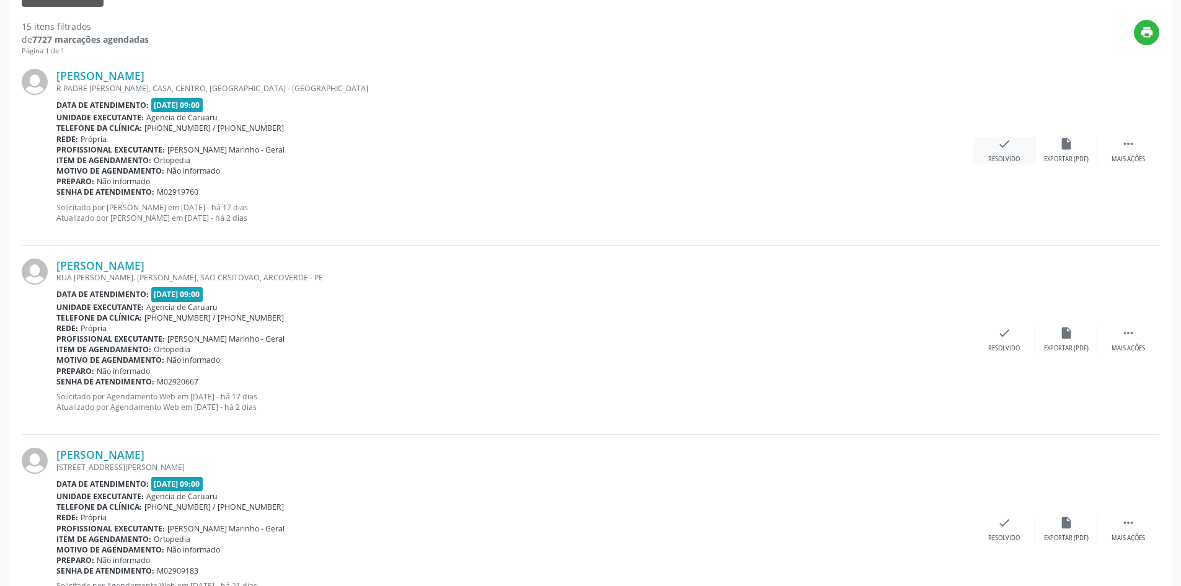
click at [997, 146] on div "check Resolvido" at bounding box center [1005, 150] width 62 height 27
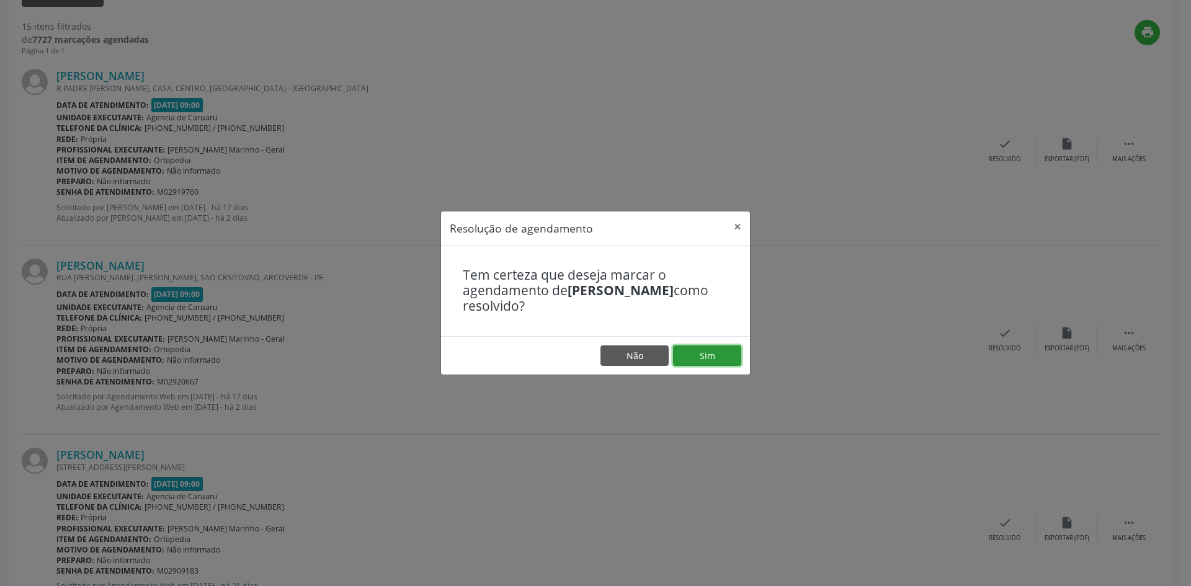
click at [703, 361] on button "Sim" at bounding box center [707, 355] width 68 height 21
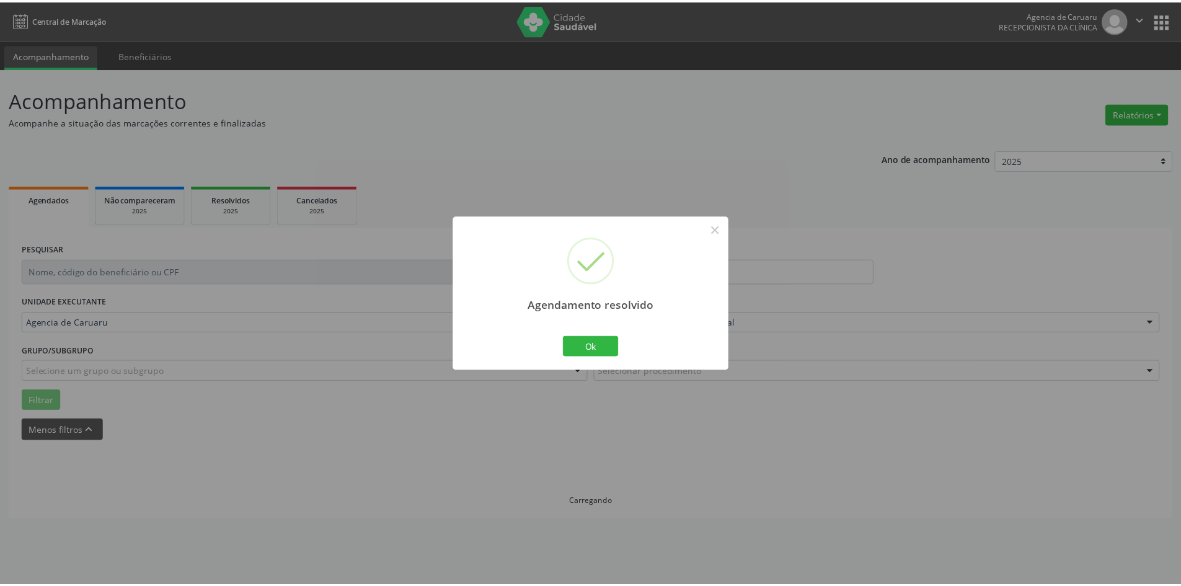
scroll to position [0, 0]
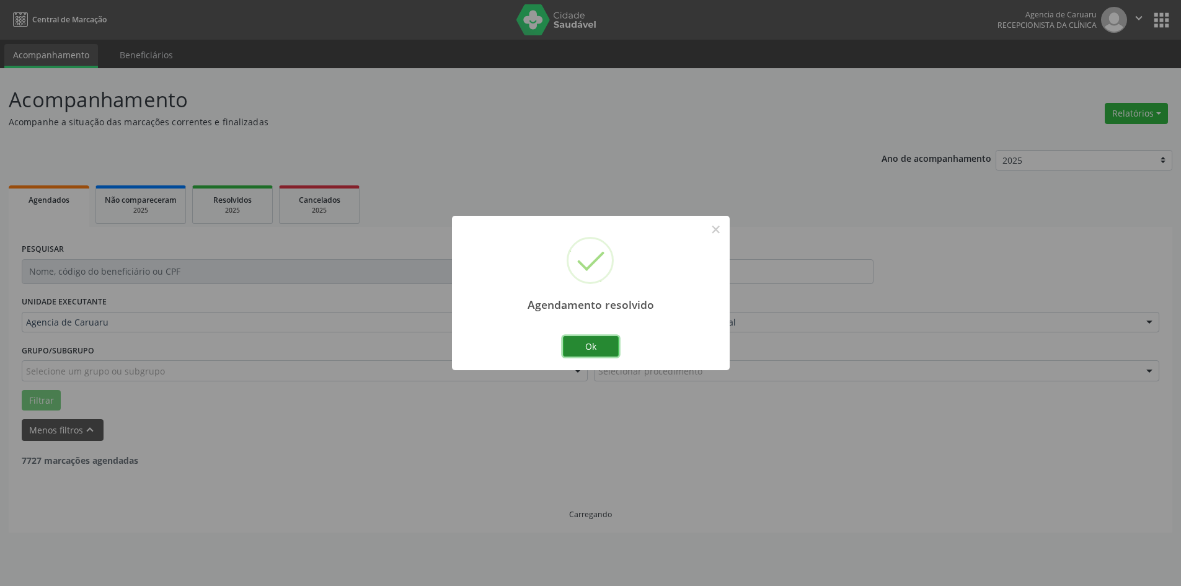
click at [590, 353] on button "Ok" at bounding box center [591, 346] width 56 height 21
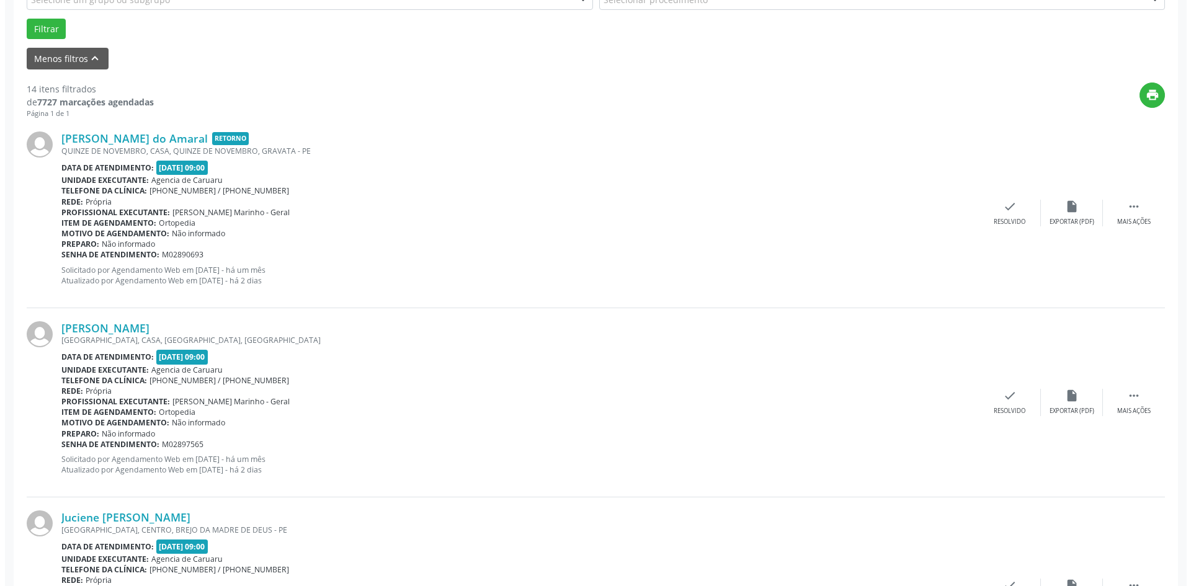
scroll to position [372, 0]
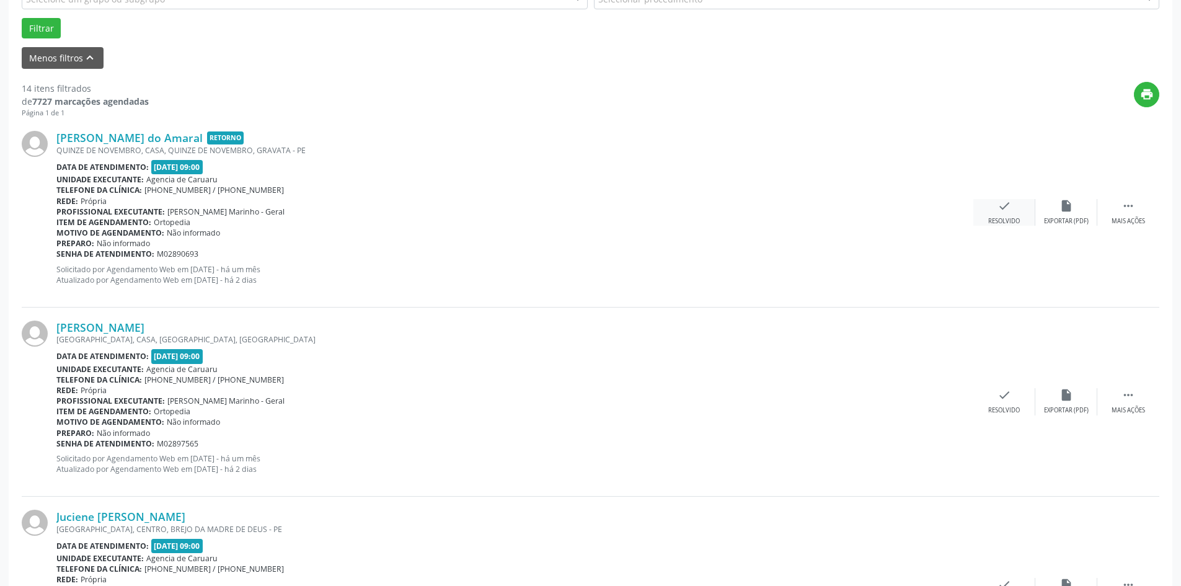
click at [987, 215] on div "check Resolvido" at bounding box center [1005, 212] width 62 height 27
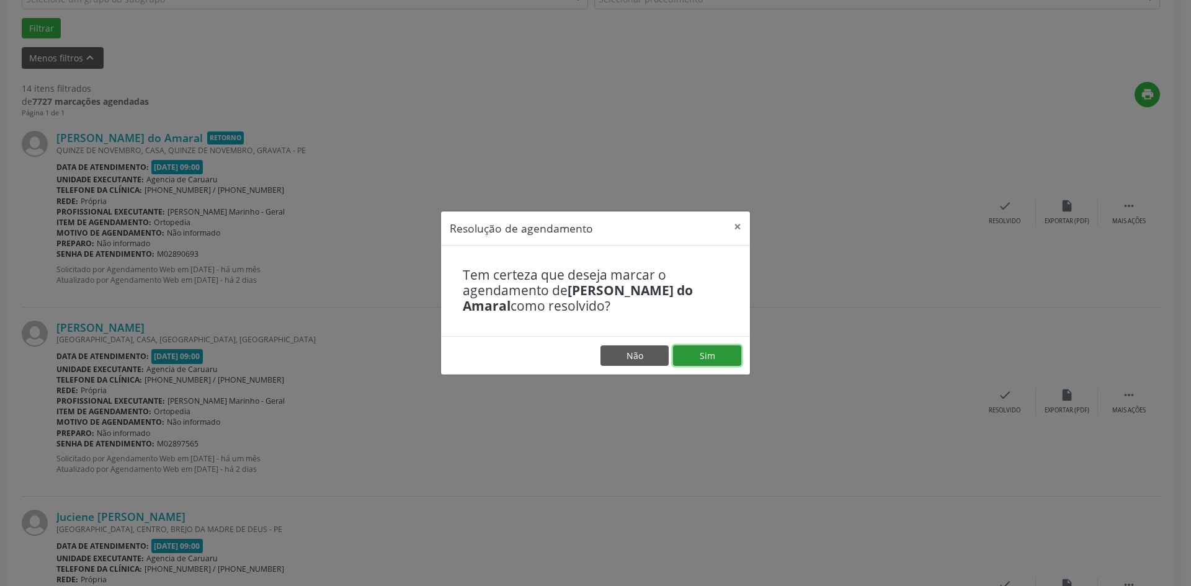
click at [685, 363] on button "Sim" at bounding box center [707, 355] width 68 height 21
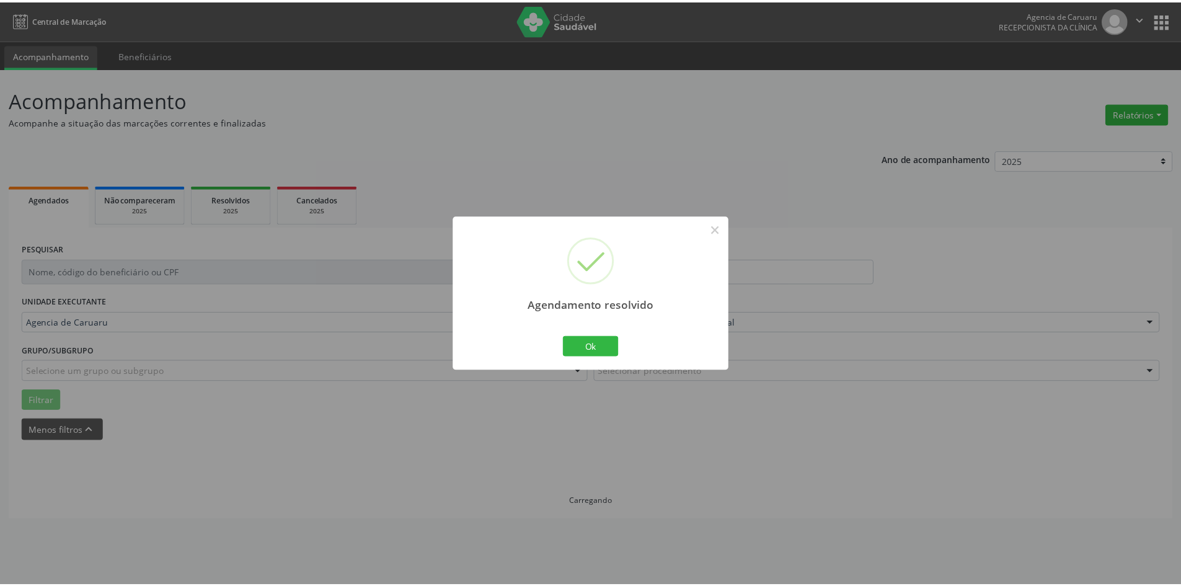
scroll to position [0, 0]
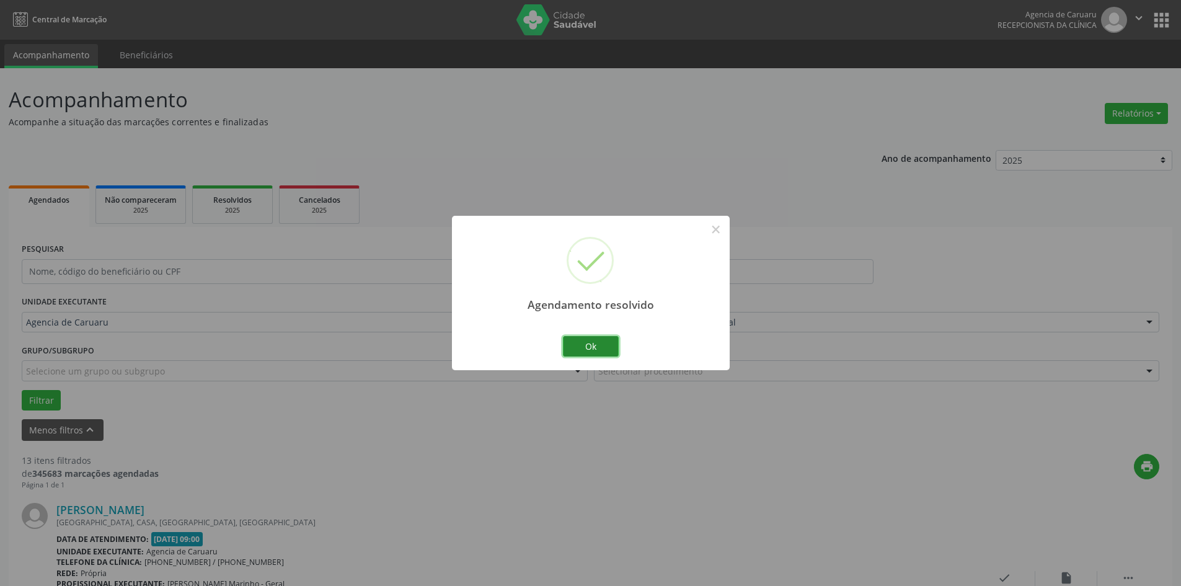
click at [587, 352] on button "Ok" at bounding box center [591, 346] width 56 height 21
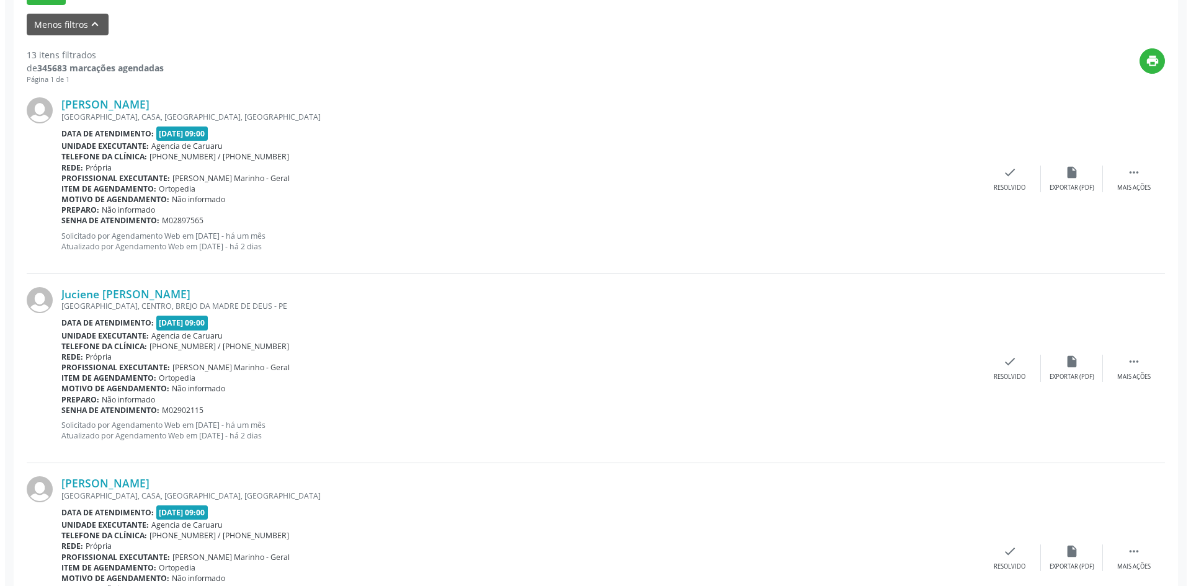
scroll to position [434, 0]
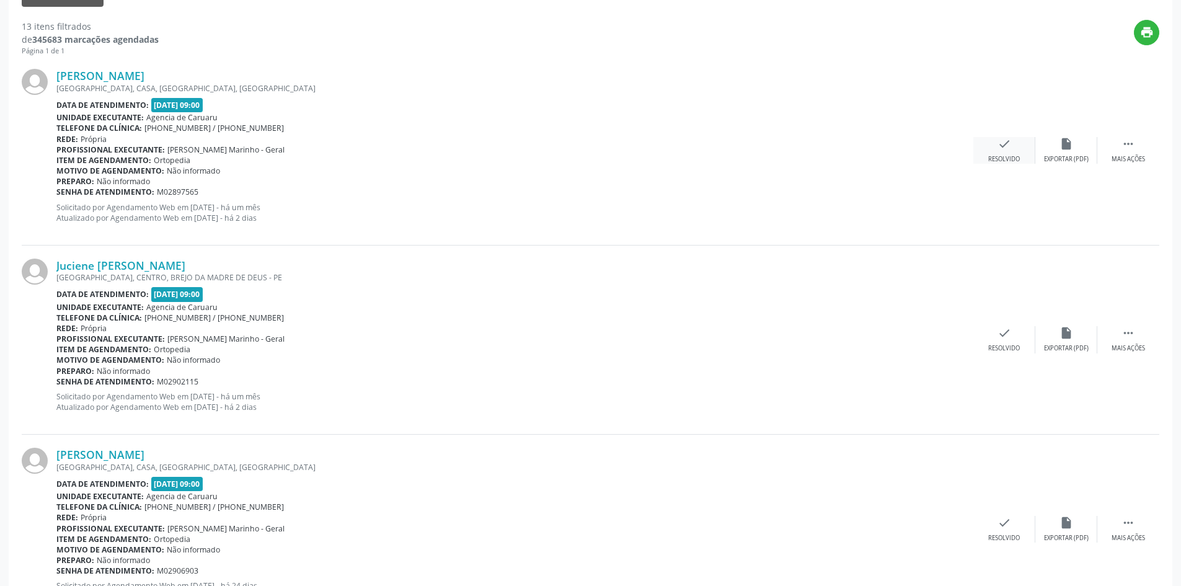
click at [1011, 158] on div "Resolvido" at bounding box center [1004, 159] width 32 height 9
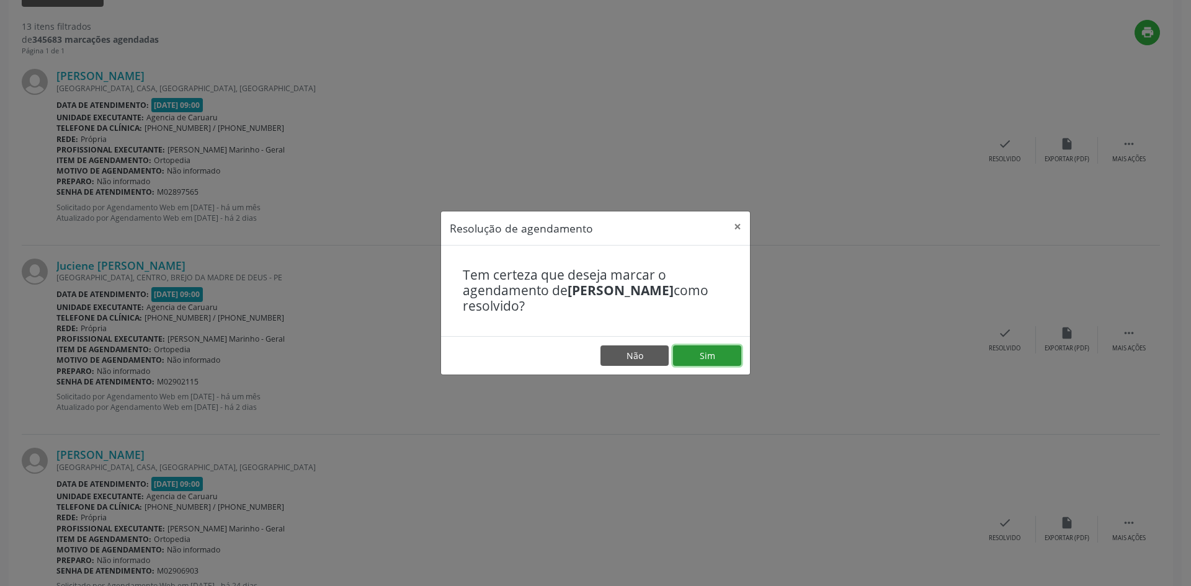
click at [710, 358] on button "Sim" at bounding box center [707, 355] width 68 height 21
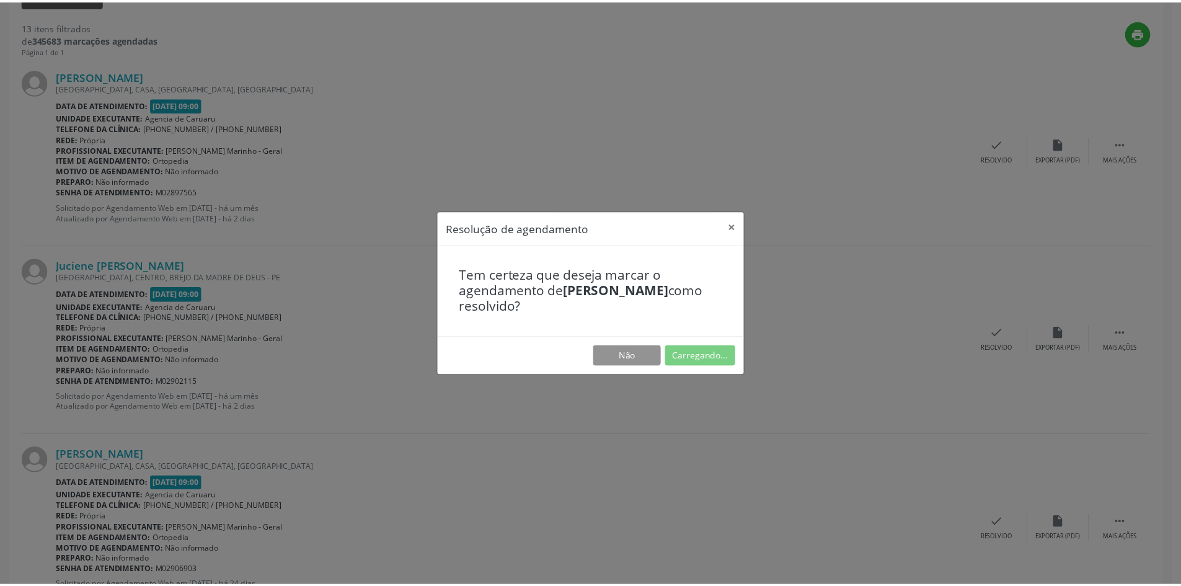
scroll to position [0, 0]
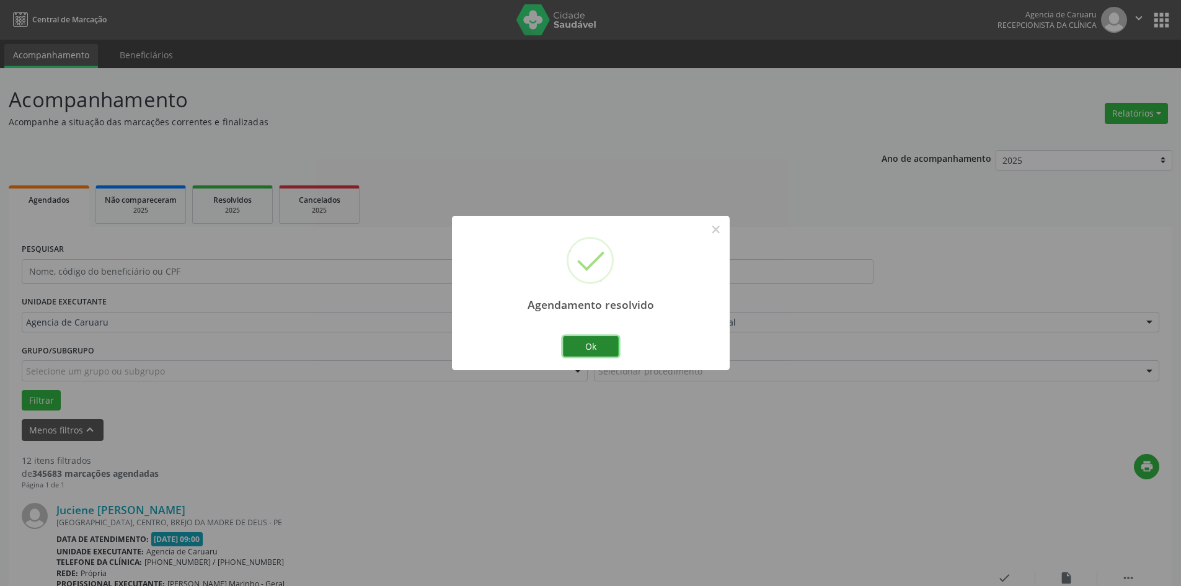
click at [591, 342] on button "Ok" at bounding box center [591, 346] width 56 height 21
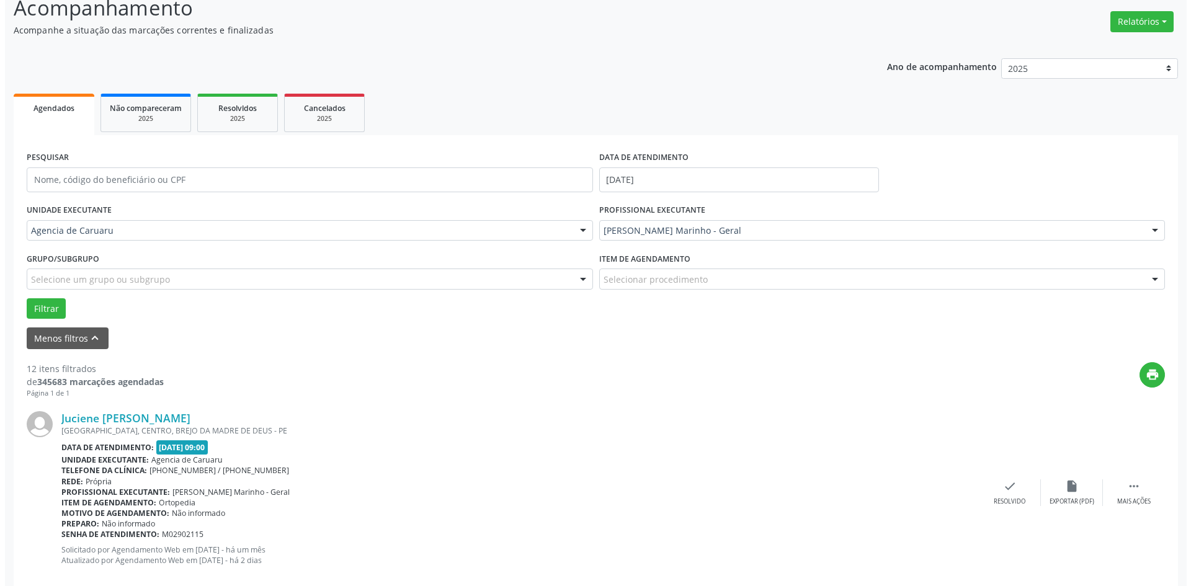
scroll to position [310, 0]
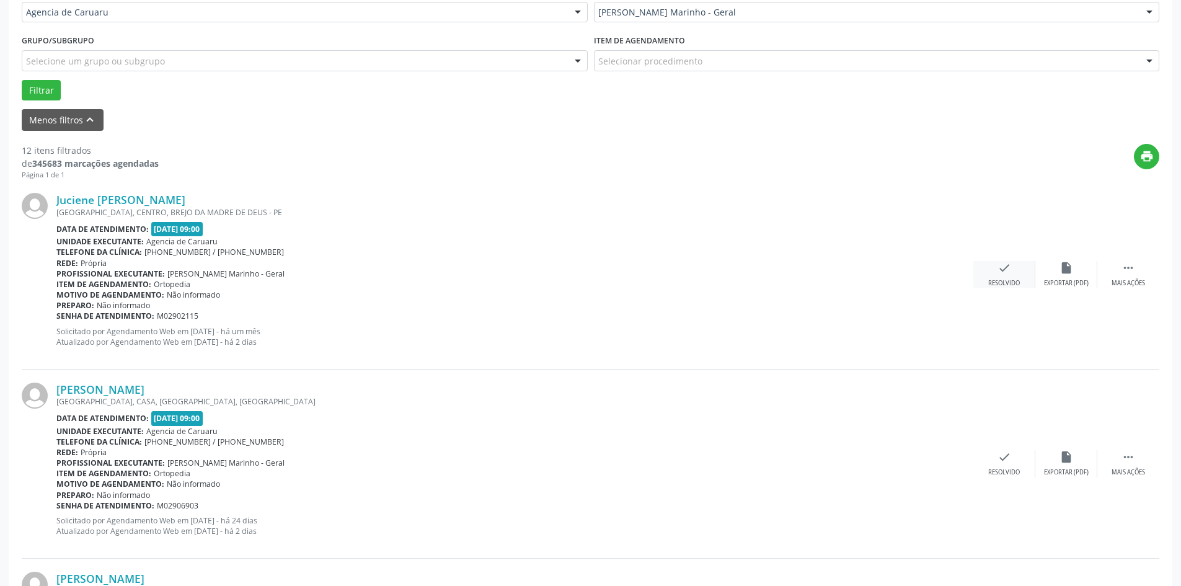
click at [997, 271] on div "check Resolvido" at bounding box center [1005, 274] width 62 height 27
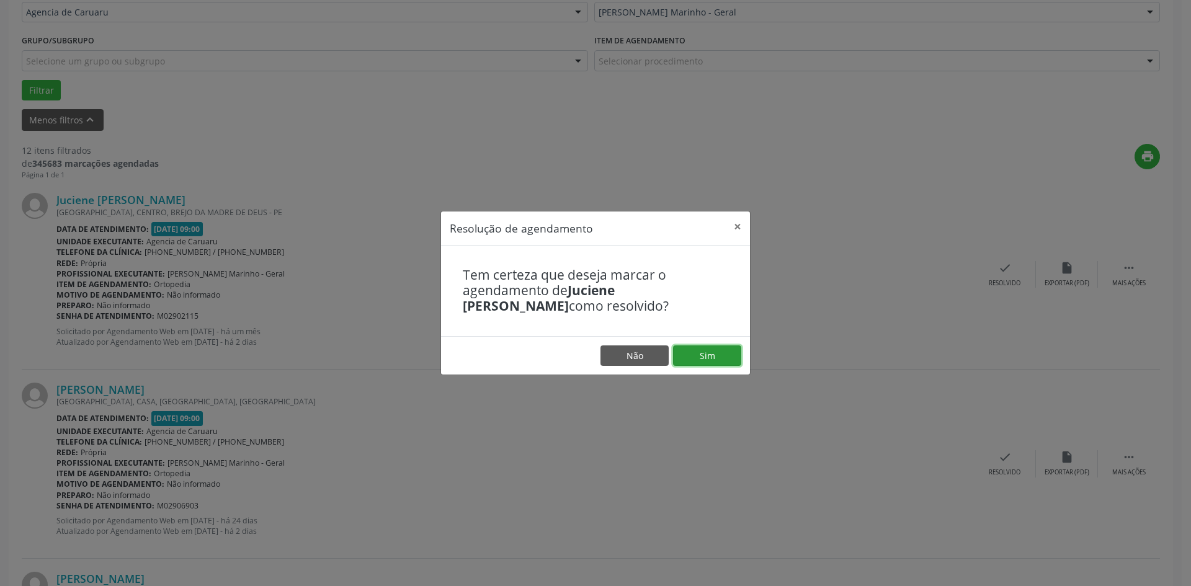
click at [706, 355] on button "Sim" at bounding box center [707, 355] width 68 height 21
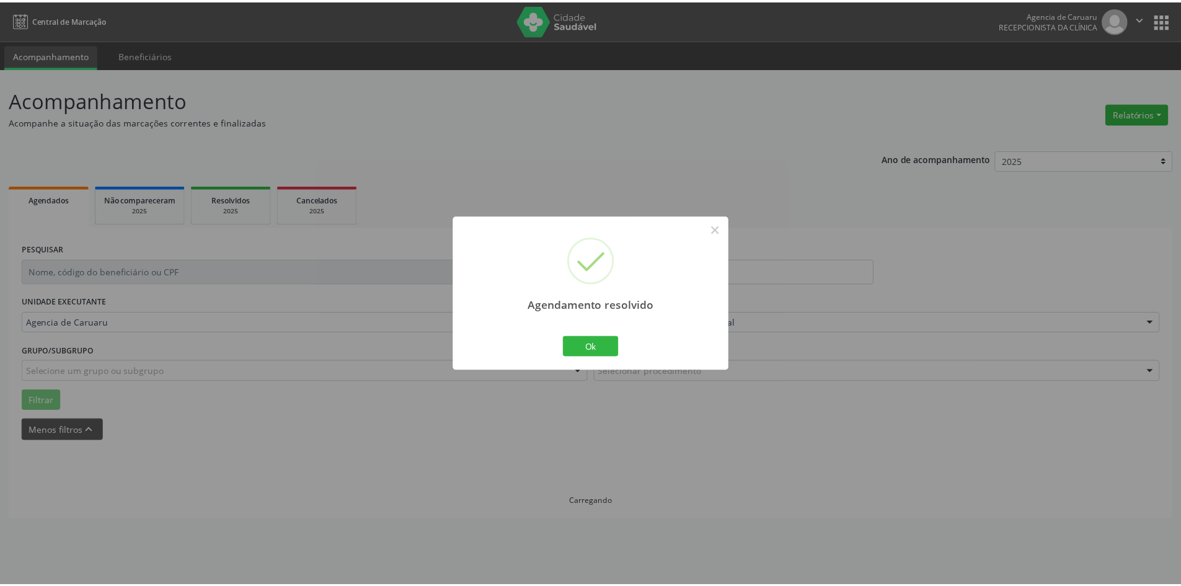
scroll to position [0, 0]
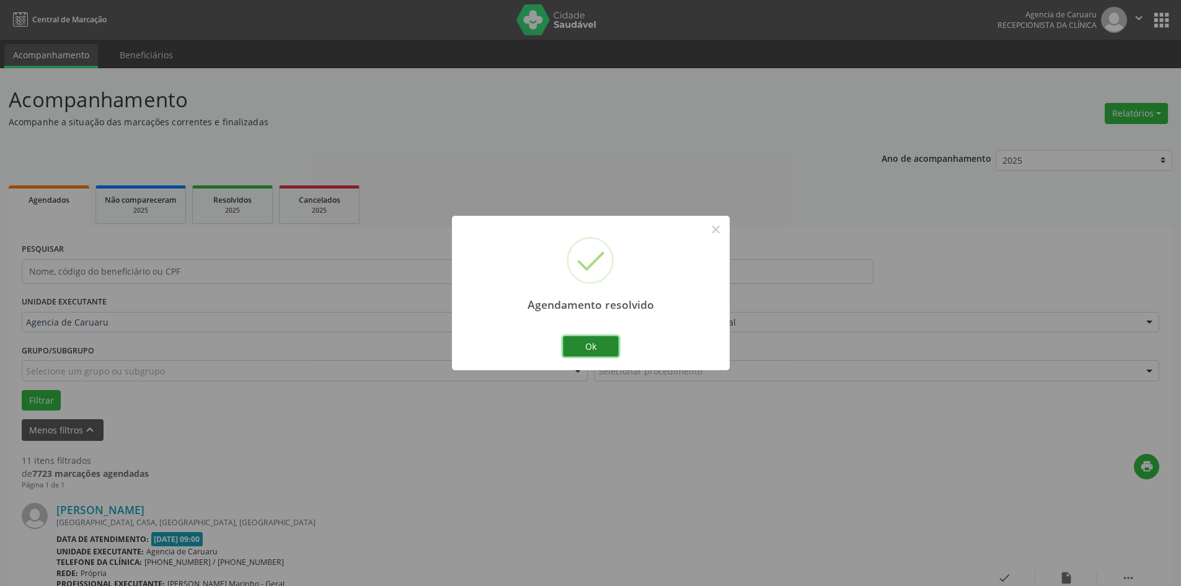
click at [600, 353] on button "Ok" at bounding box center [591, 346] width 56 height 21
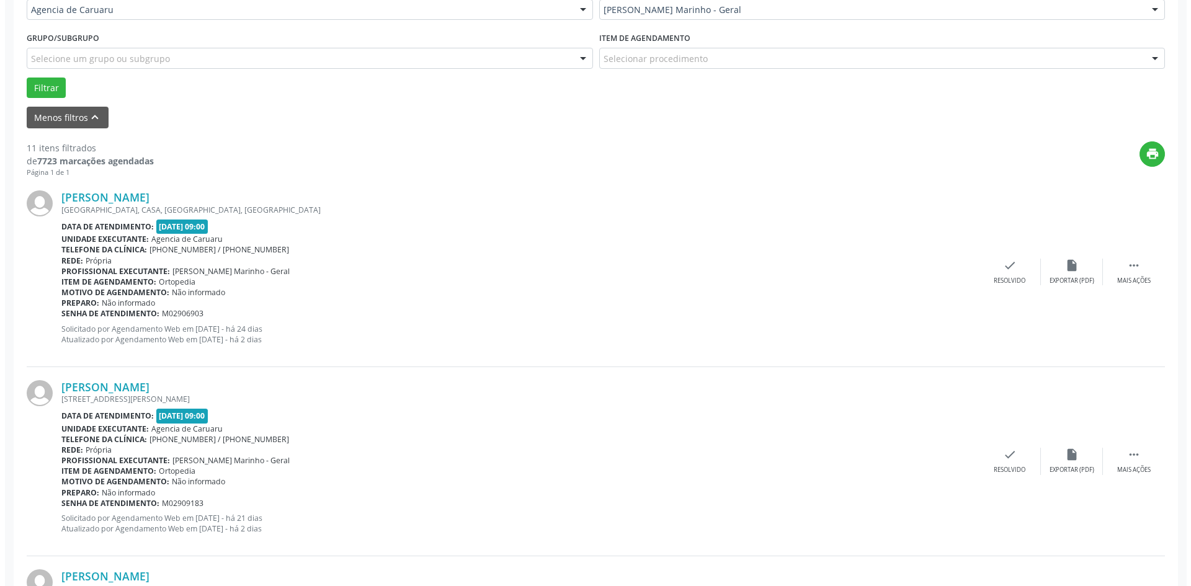
scroll to position [372, 0]
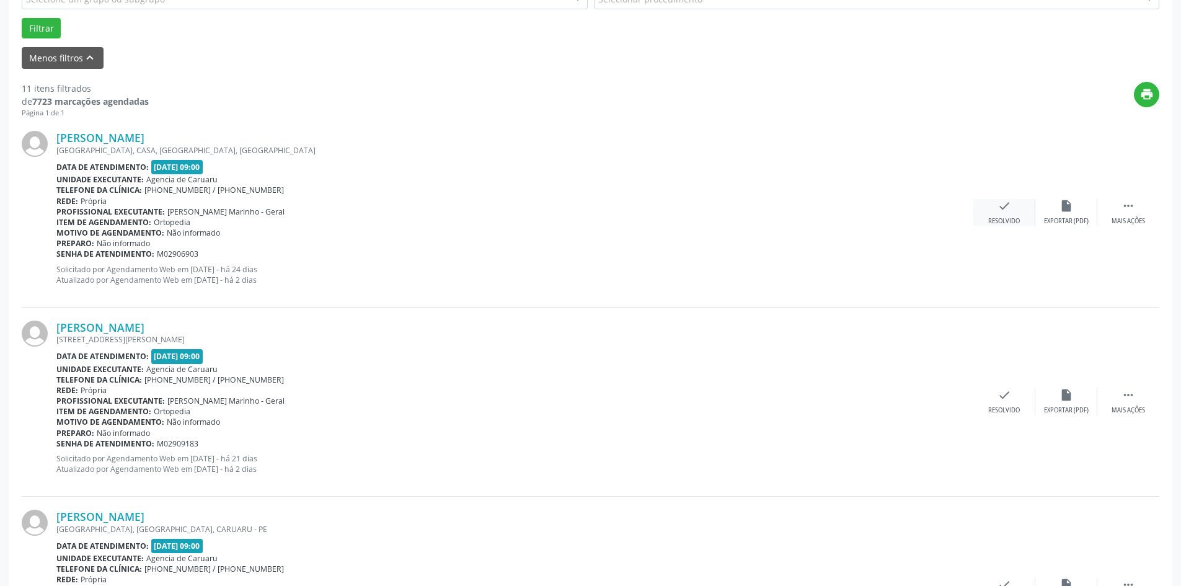
click at [994, 215] on div "check Resolvido" at bounding box center [1005, 212] width 62 height 27
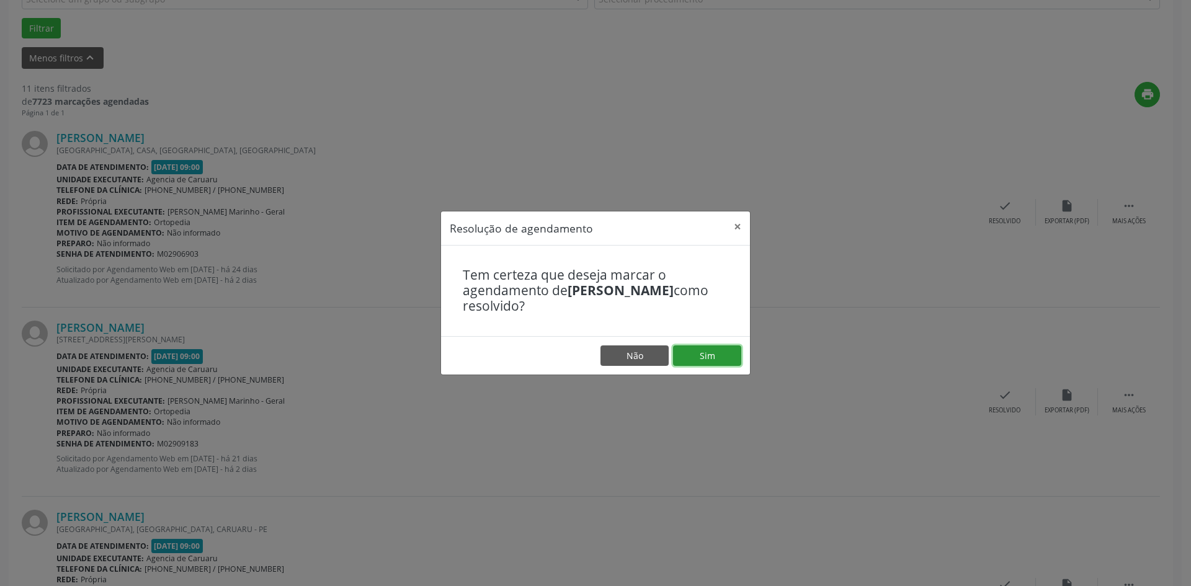
click at [717, 358] on button "Sim" at bounding box center [707, 355] width 68 height 21
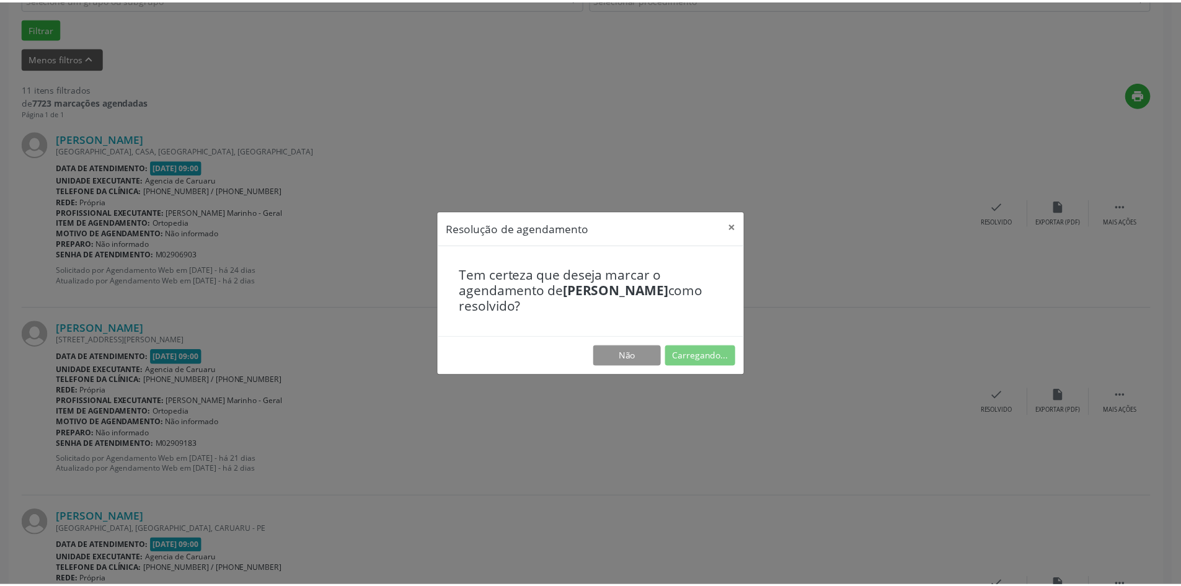
scroll to position [0, 0]
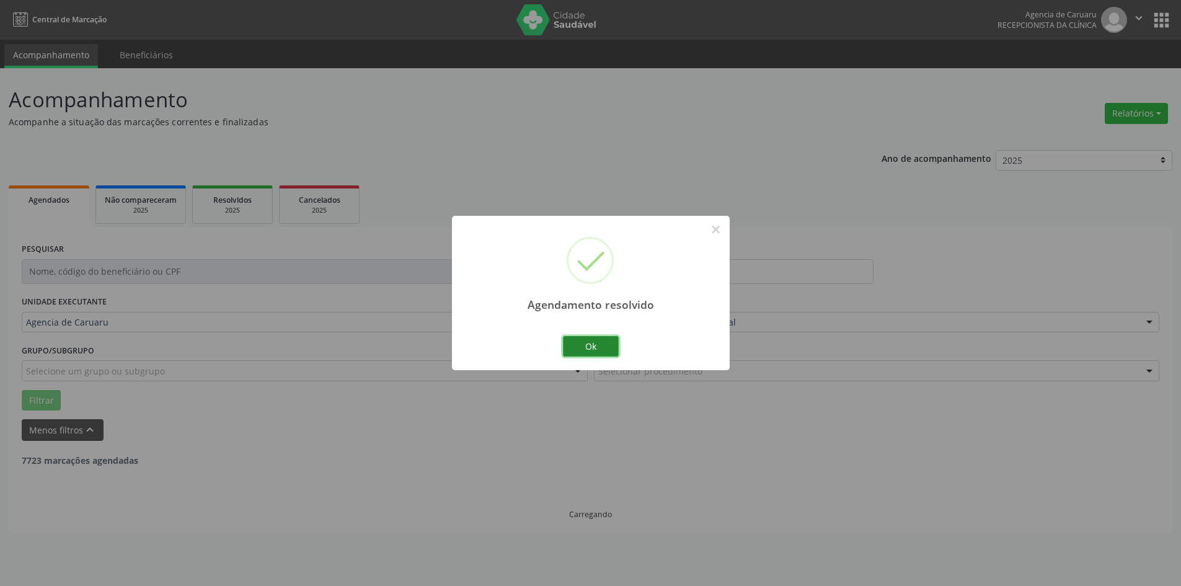
click at [613, 350] on button "Ok" at bounding box center [591, 346] width 56 height 21
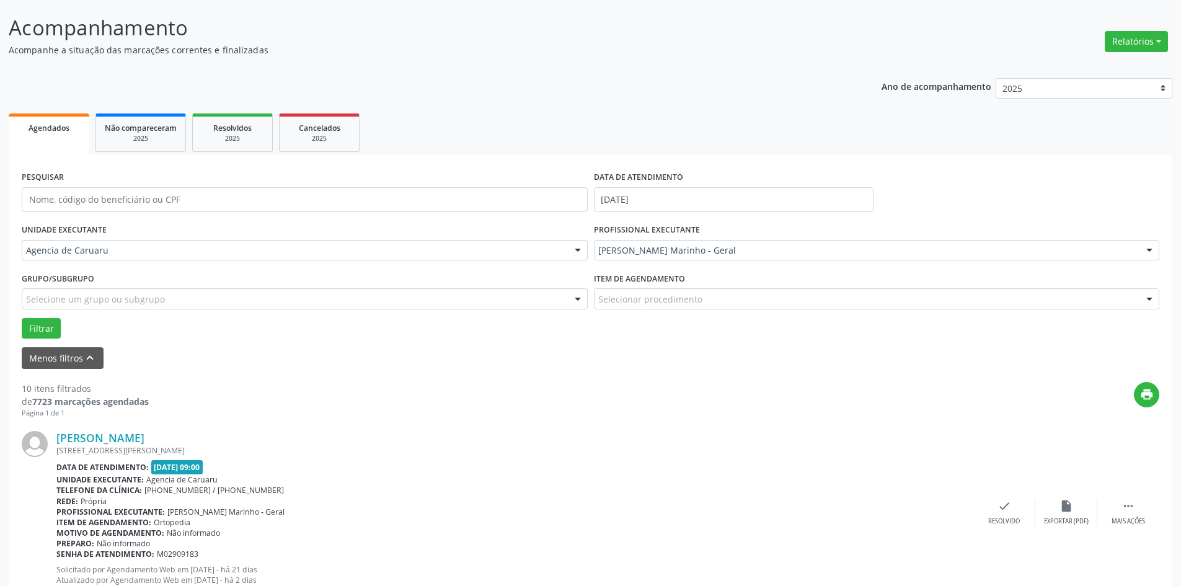
scroll to position [248, 0]
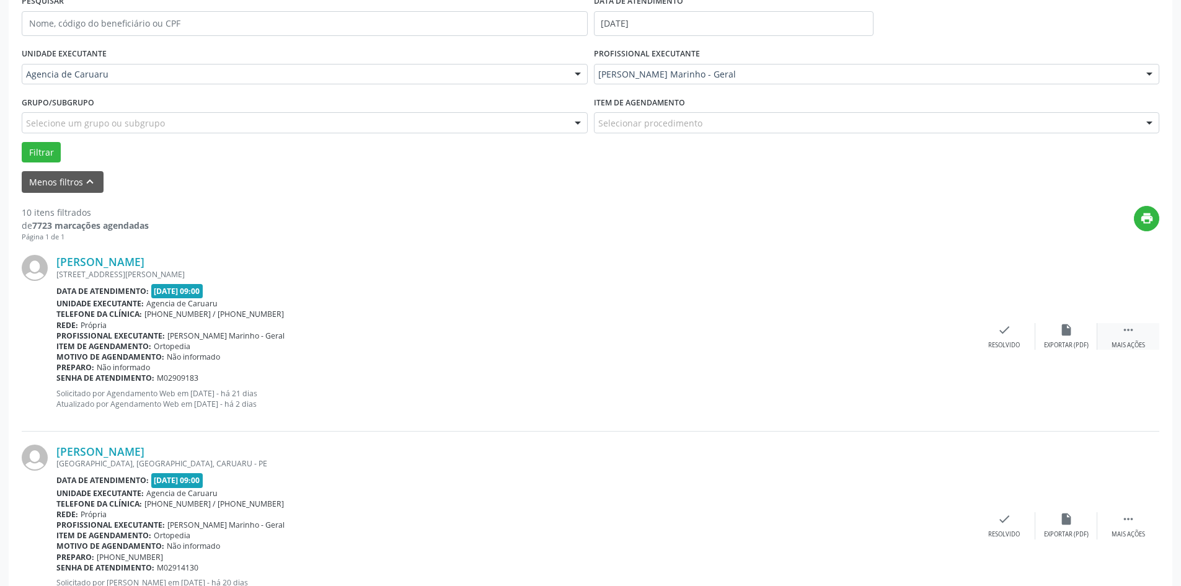
click at [1129, 332] on icon "" at bounding box center [1129, 330] width 14 height 14
click at [1052, 340] on div "alarm_off Não compareceu" at bounding box center [1067, 336] width 62 height 27
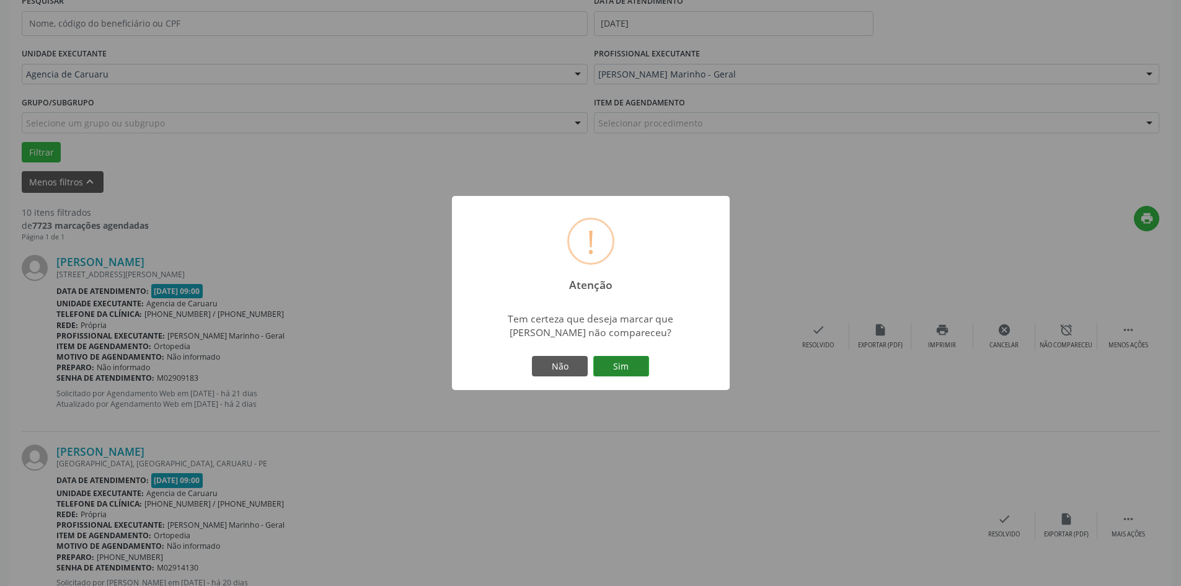
click at [633, 367] on button "Sim" at bounding box center [621, 366] width 56 height 21
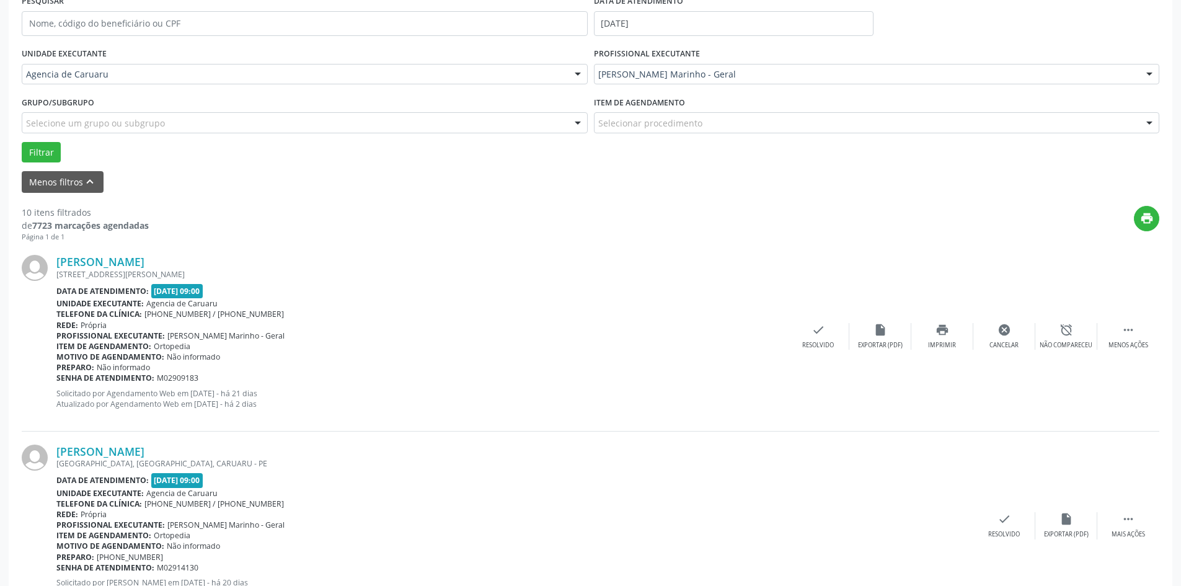
scroll to position [0, 0]
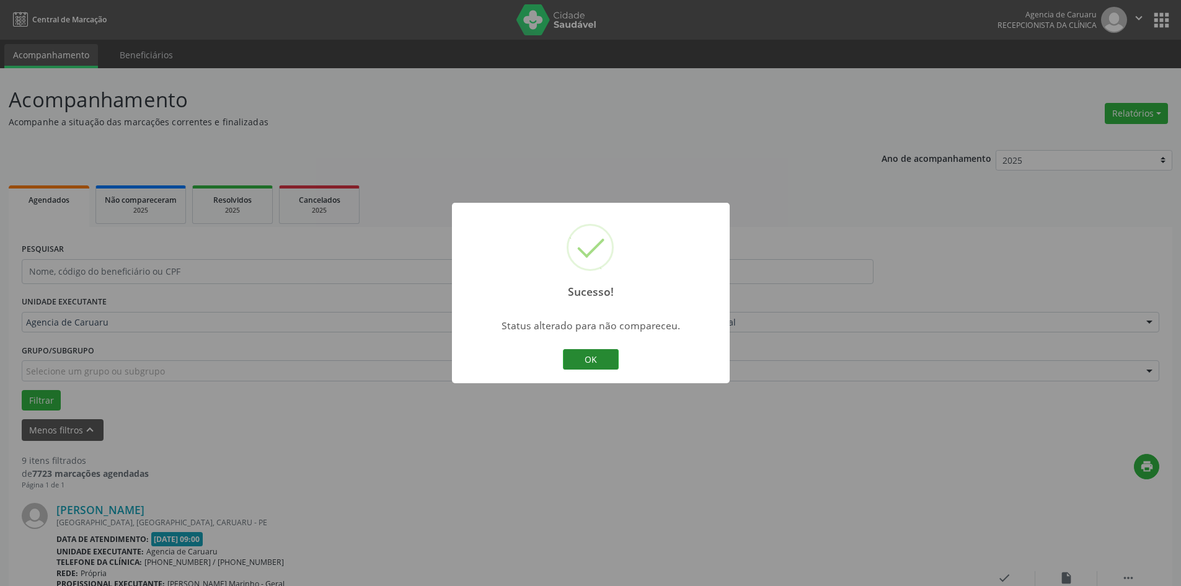
click at [615, 366] on button "OK" at bounding box center [591, 359] width 56 height 21
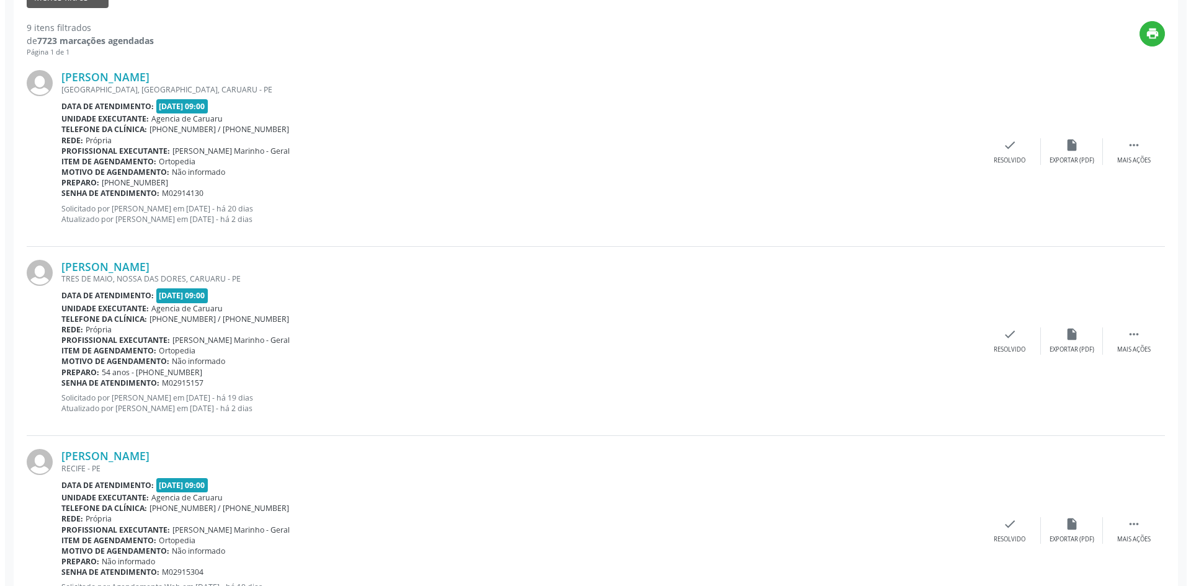
scroll to position [434, 0]
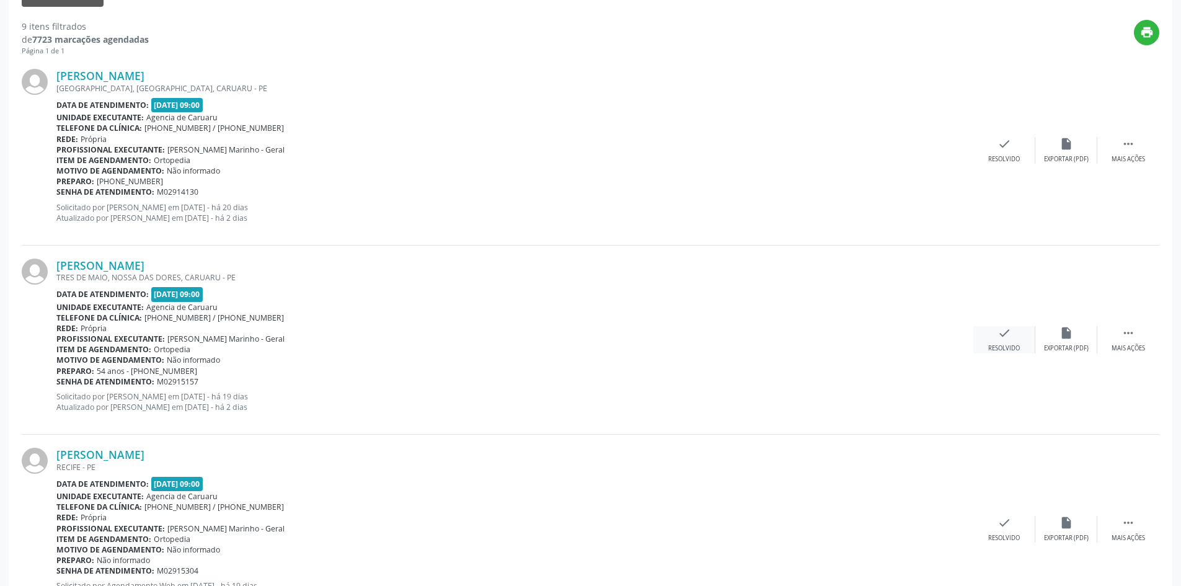
click at [1000, 347] on div "Resolvido" at bounding box center [1004, 348] width 32 height 9
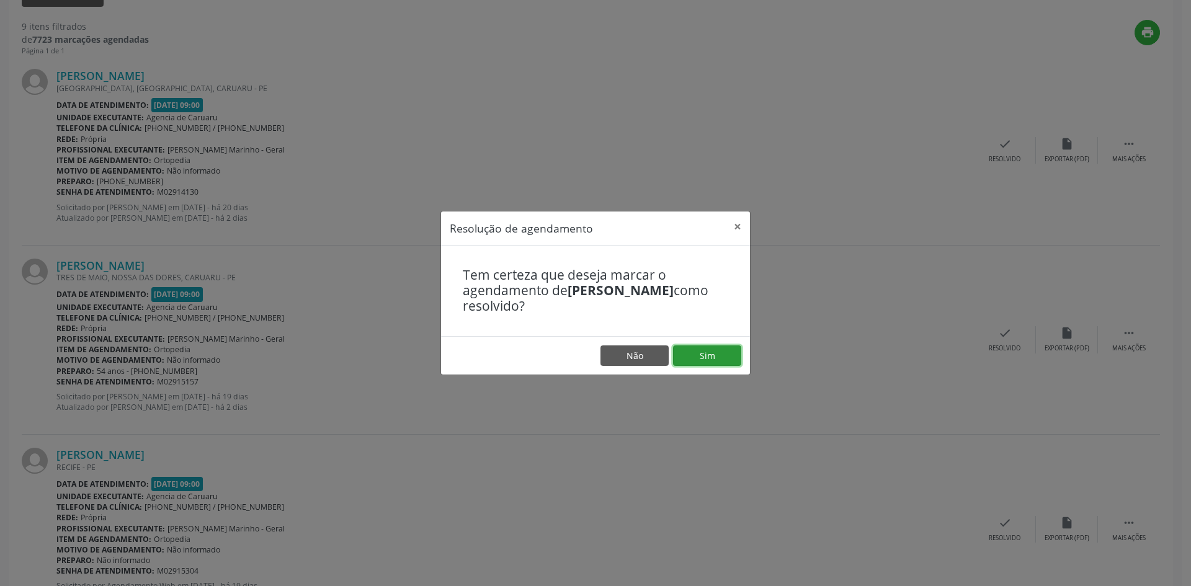
click at [704, 360] on button "Sim" at bounding box center [707, 355] width 68 height 21
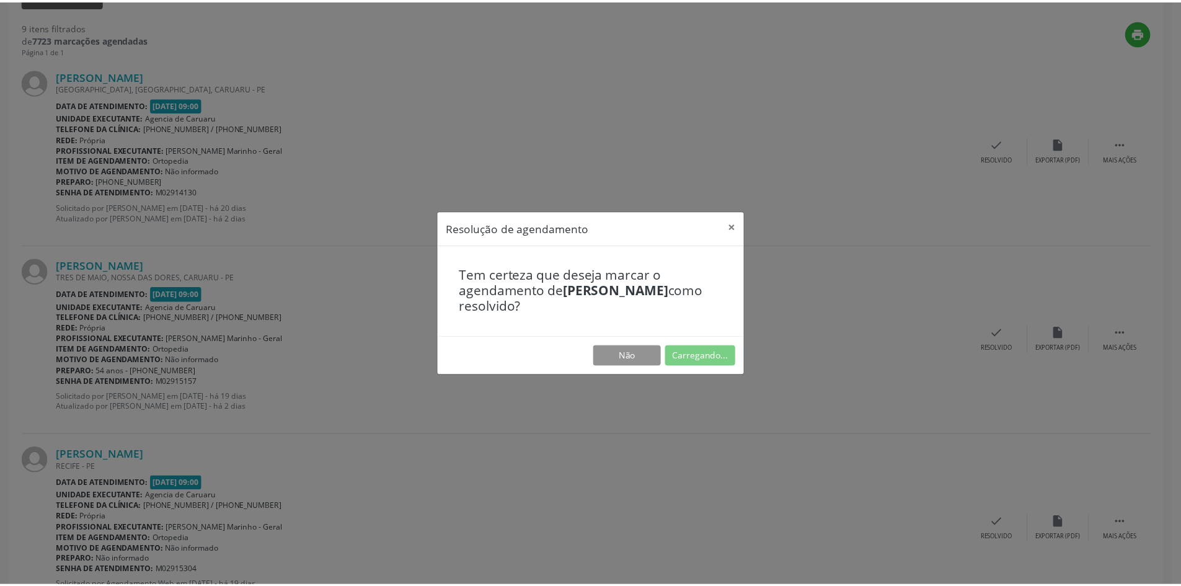
scroll to position [0, 0]
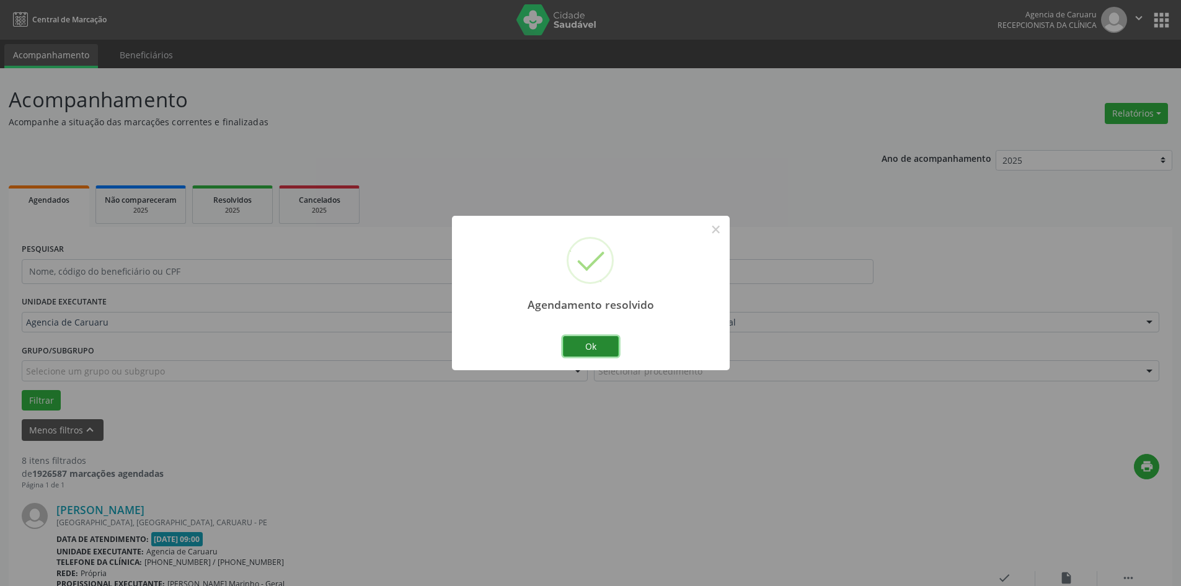
click at [597, 353] on button "Ok" at bounding box center [591, 346] width 56 height 21
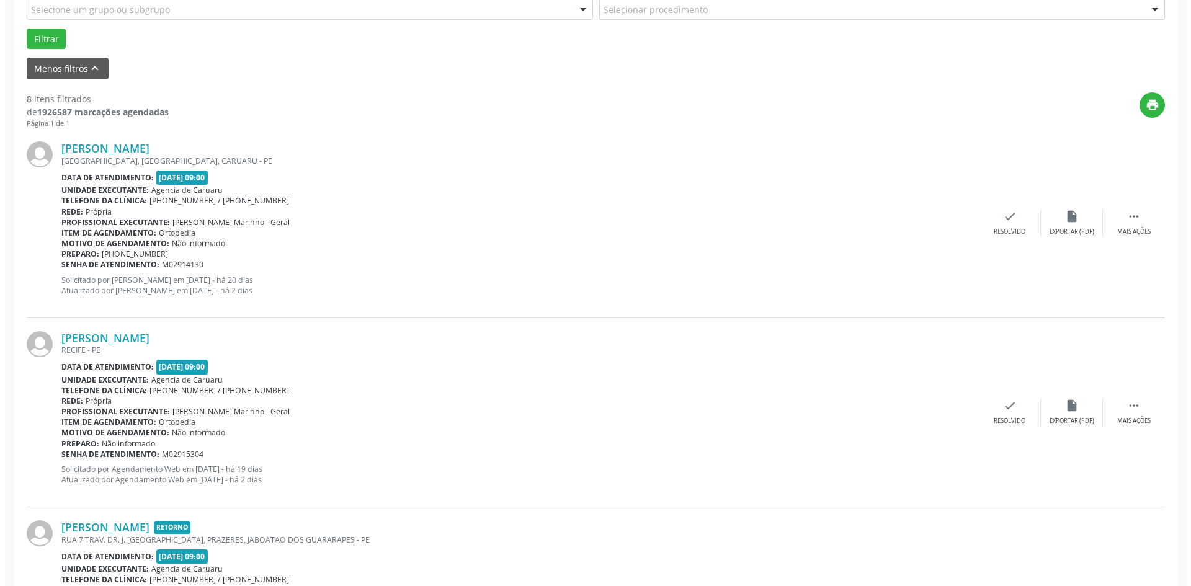
scroll to position [372, 0]
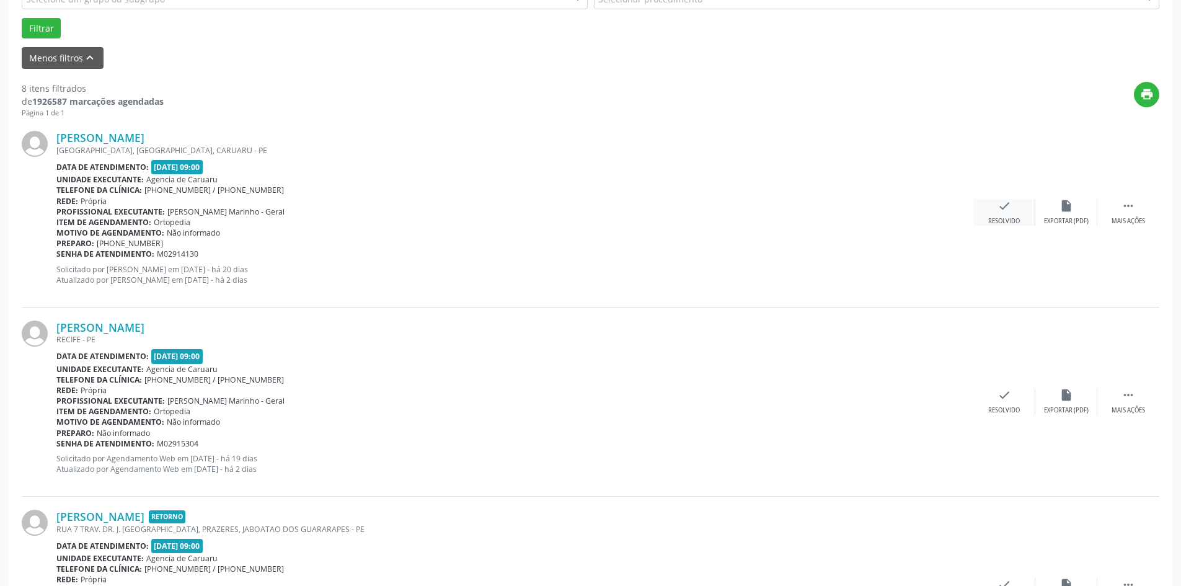
click at [1008, 220] on div "Resolvido" at bounding box center [1004, 221] width 32 height 9
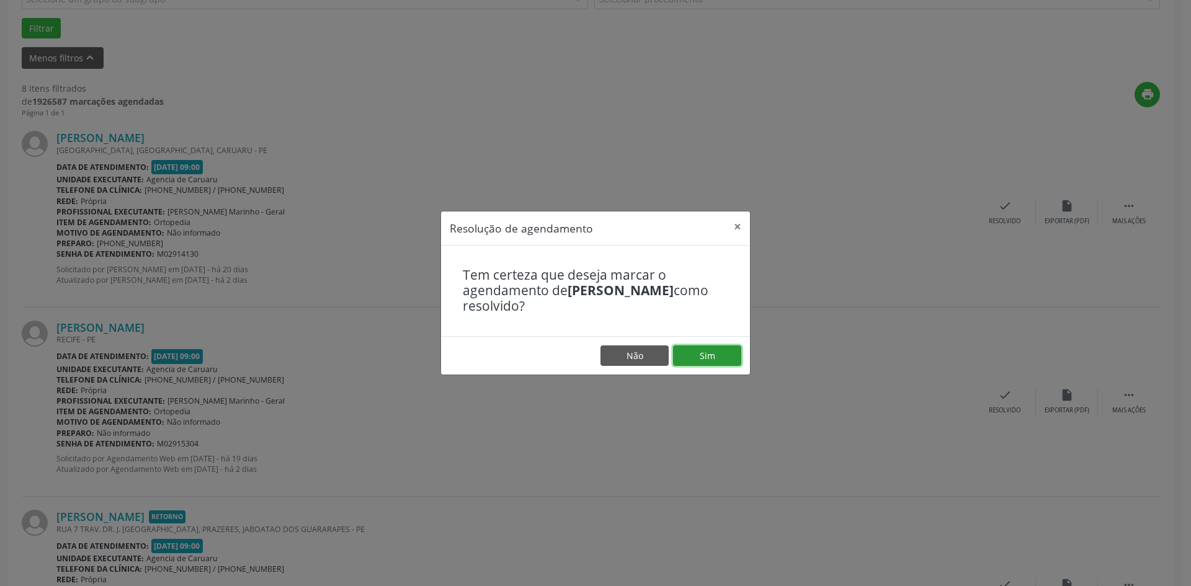
click at [692, 358] on button "Sim" at bounding box center [707, 355] width 68 height 21
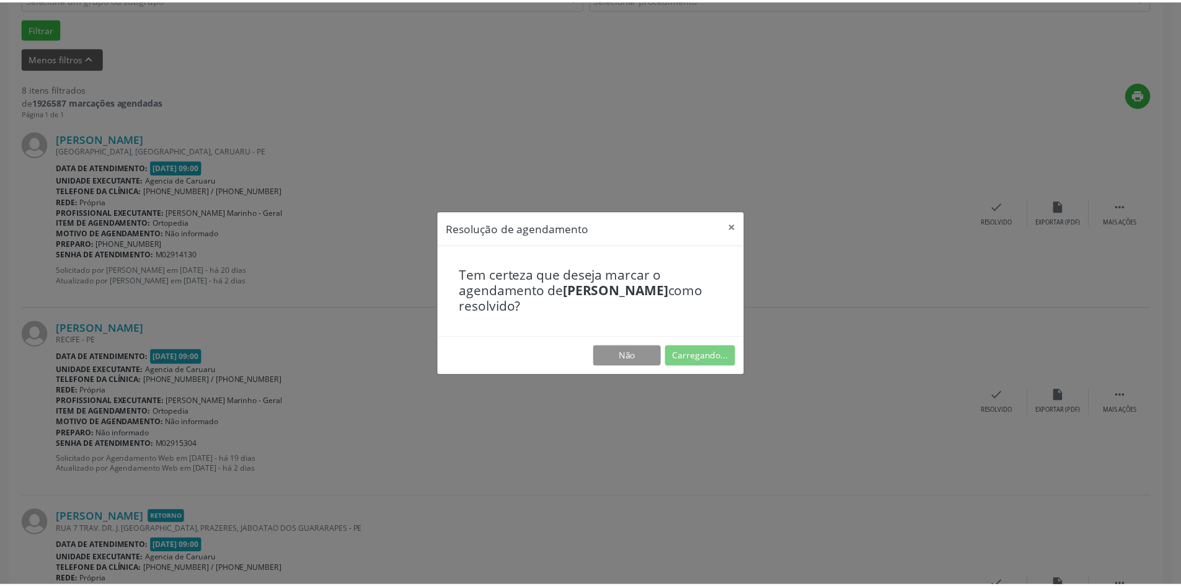
scroll to position [0, 0]
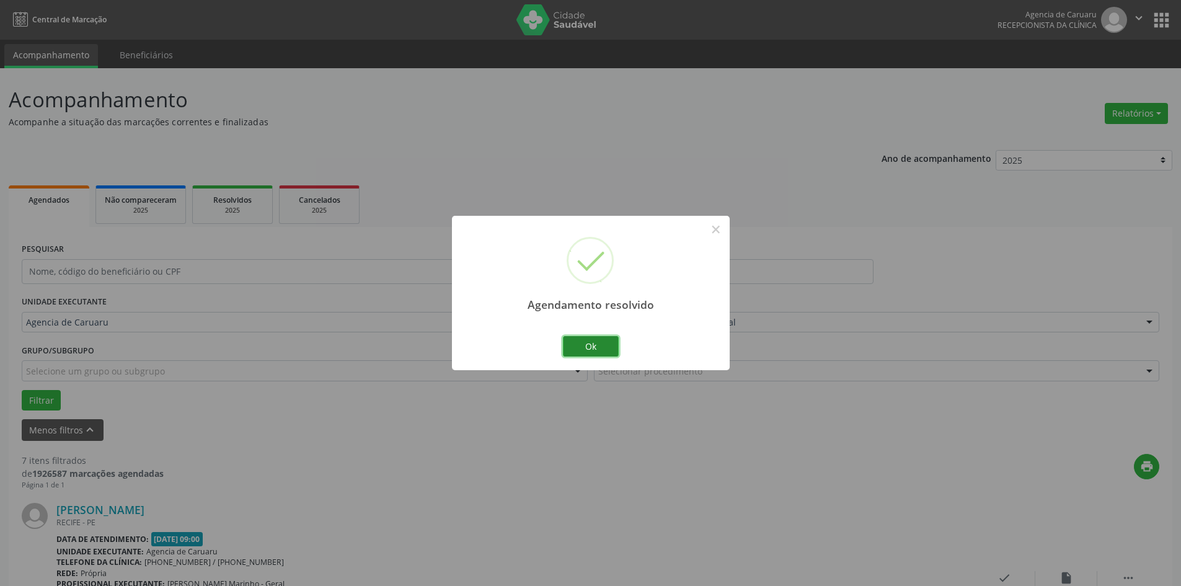
click at [599, 345] on button "Ok" at bounding box center [591, 346] width 56 height 21
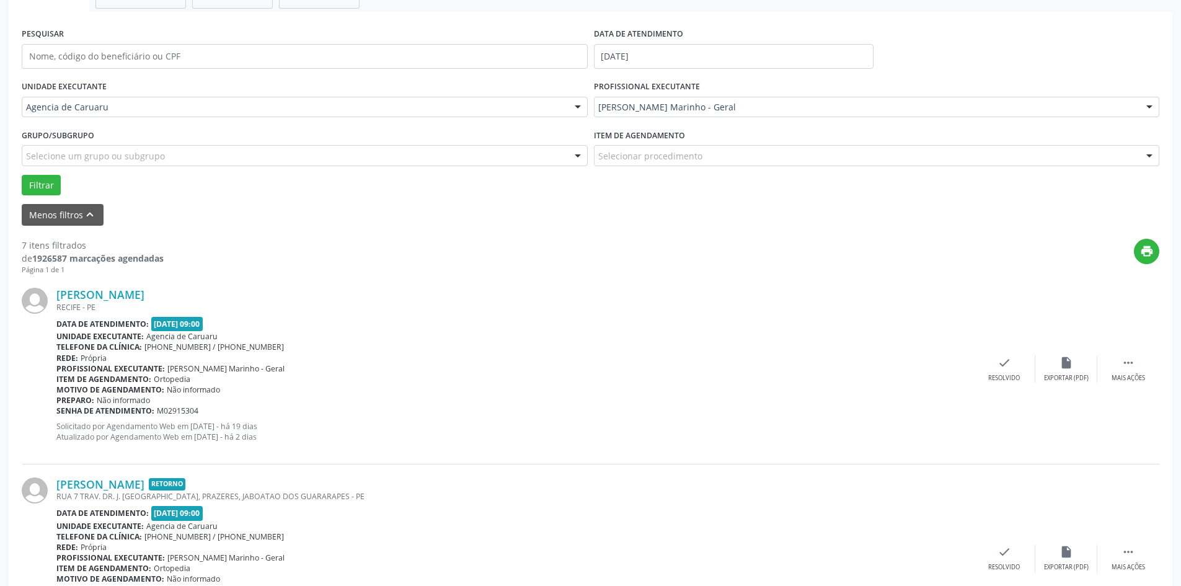
scroll to position [248, 0]
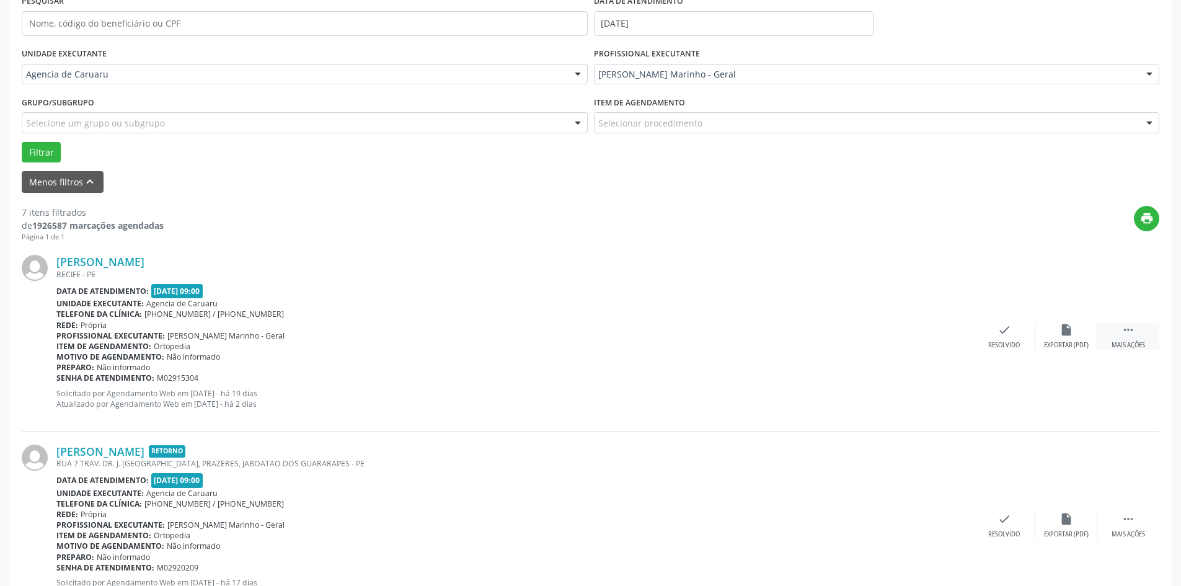
click at [1132, 340] on div " Mais ações" at bounding box center [1129, 336] width 62 height 27
click at [1041, 336] on div "alarm_off Não compareceu" at bounding box center [1067, 336] width 62 height 27
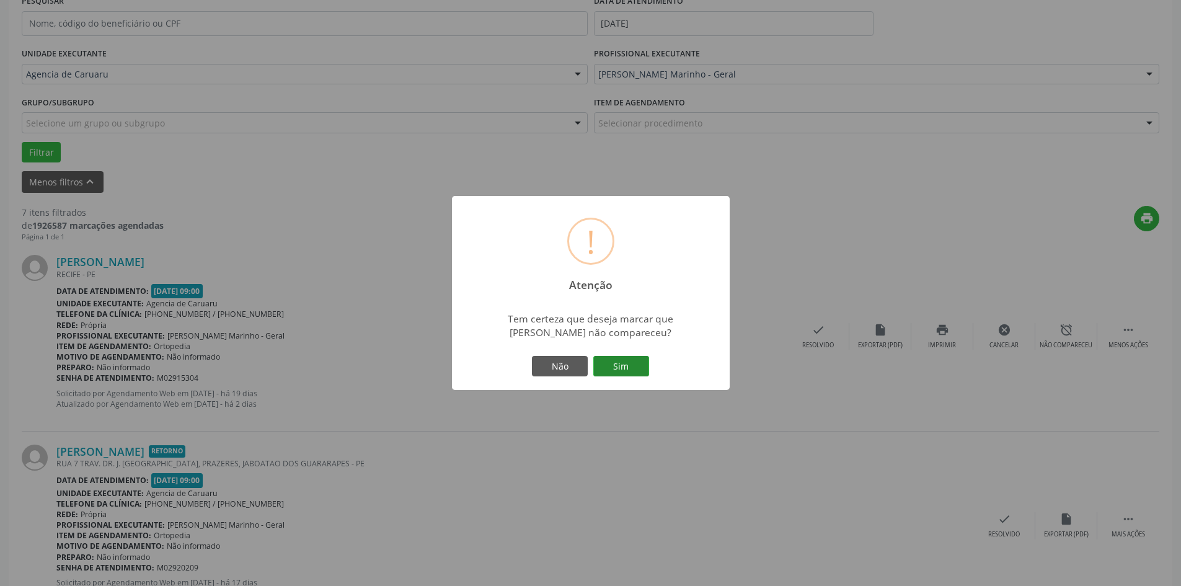
click at [618, 368] on button "Sim" at bounding box center [621, 366] width 56 height 21
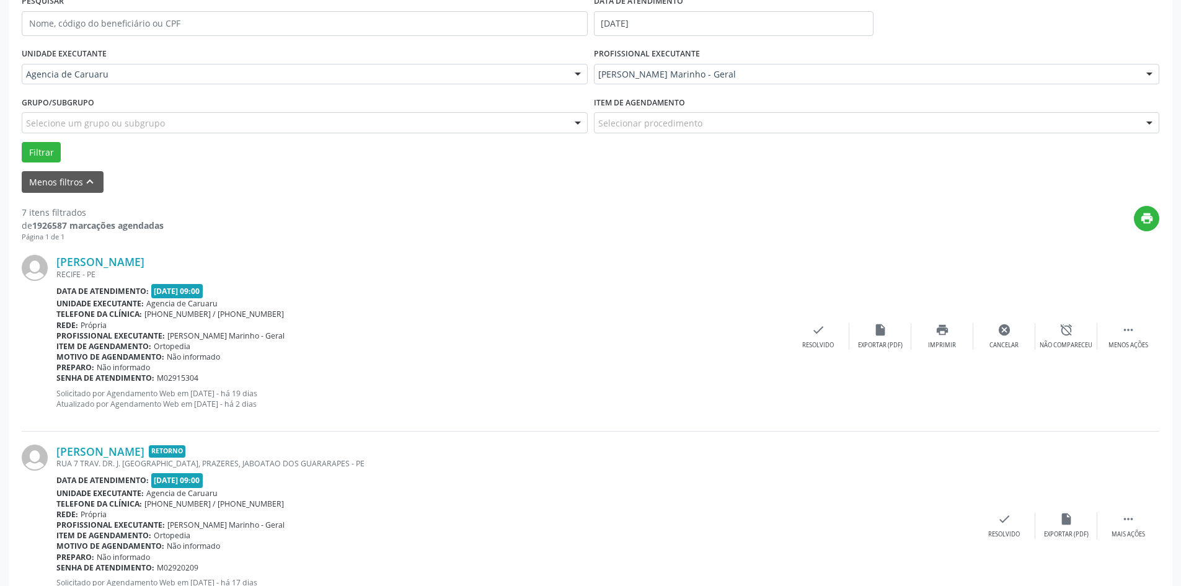
scroll to position [0, 0]
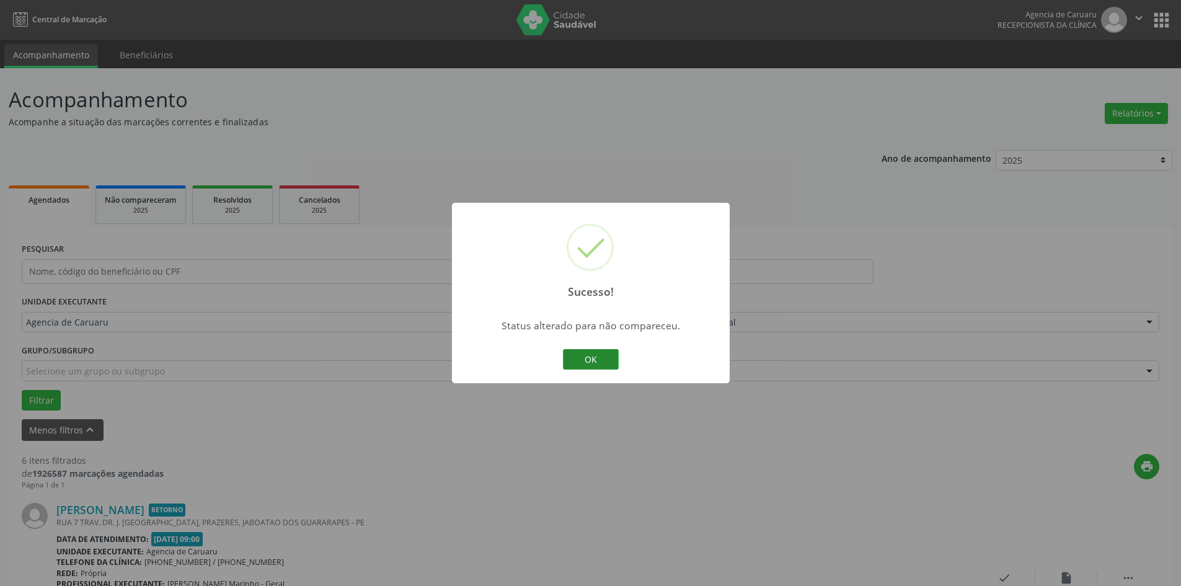
click at [610, 363] on button "OK" at bounding box center [591, 359] width 56 height 21
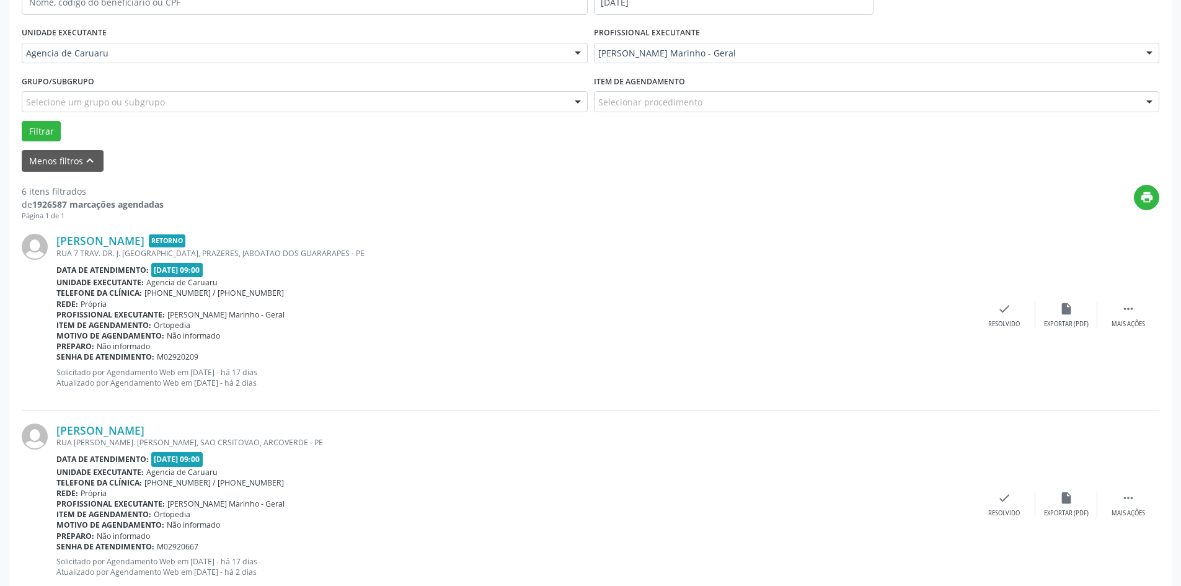
scroll to position [310, 0]
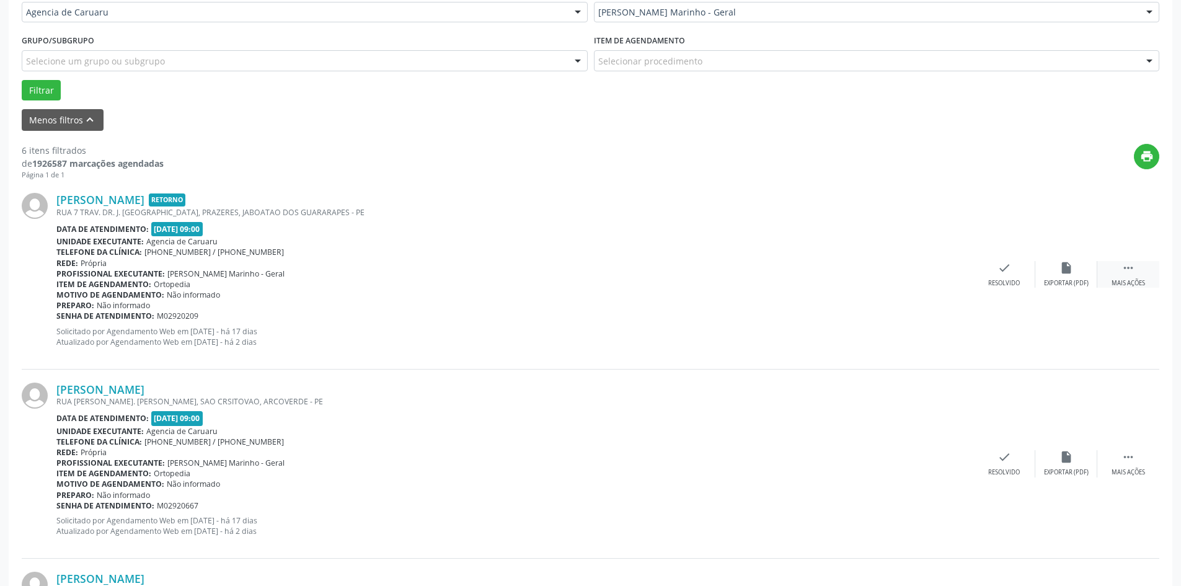
click at [1134, 275] on icon "" at bounding box center [1129, 268] width 14 height 14
click at [1065, 277] on div "alarm_off Não compareceu" at bounding box center [1067, 274] width 62 height 27
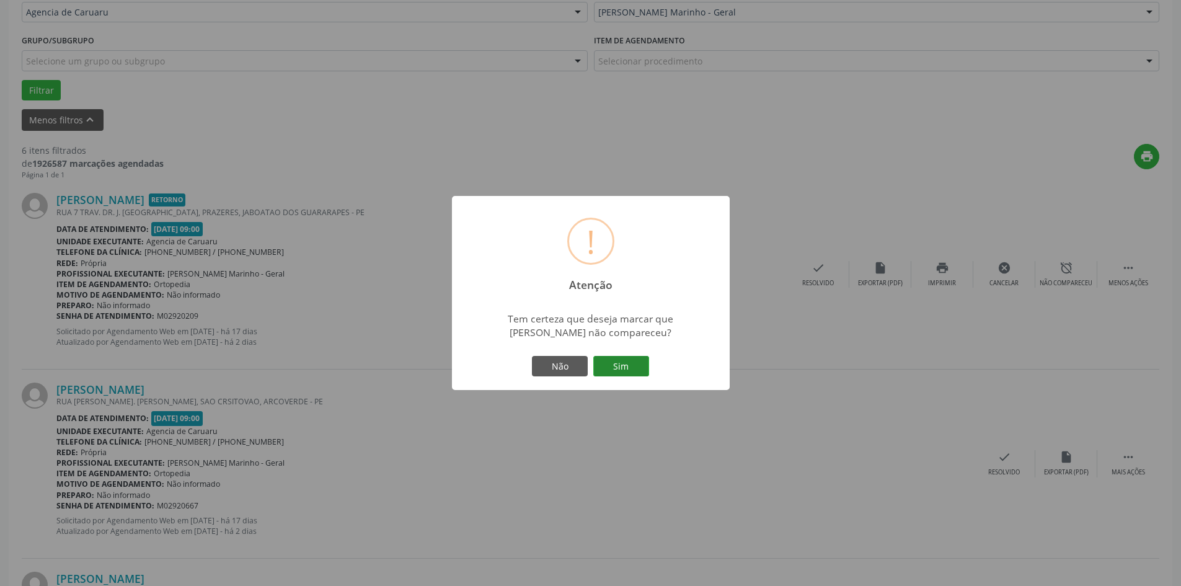
click at [621, 366] on button "Sim" at bounding box center [621, 366] width 56 height 21
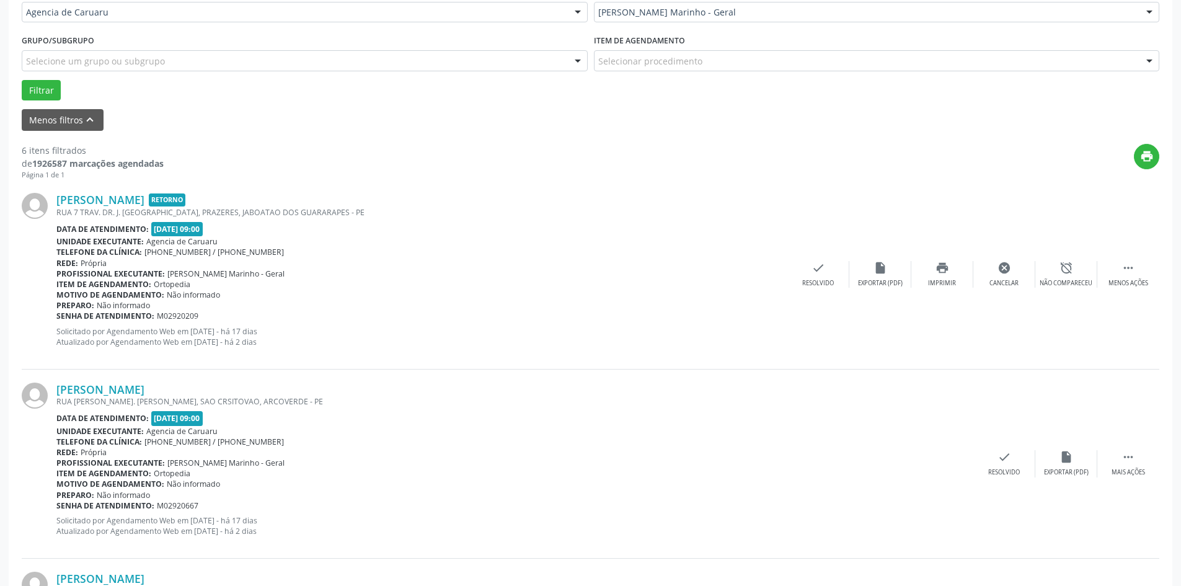
scroll to position [0, 0]
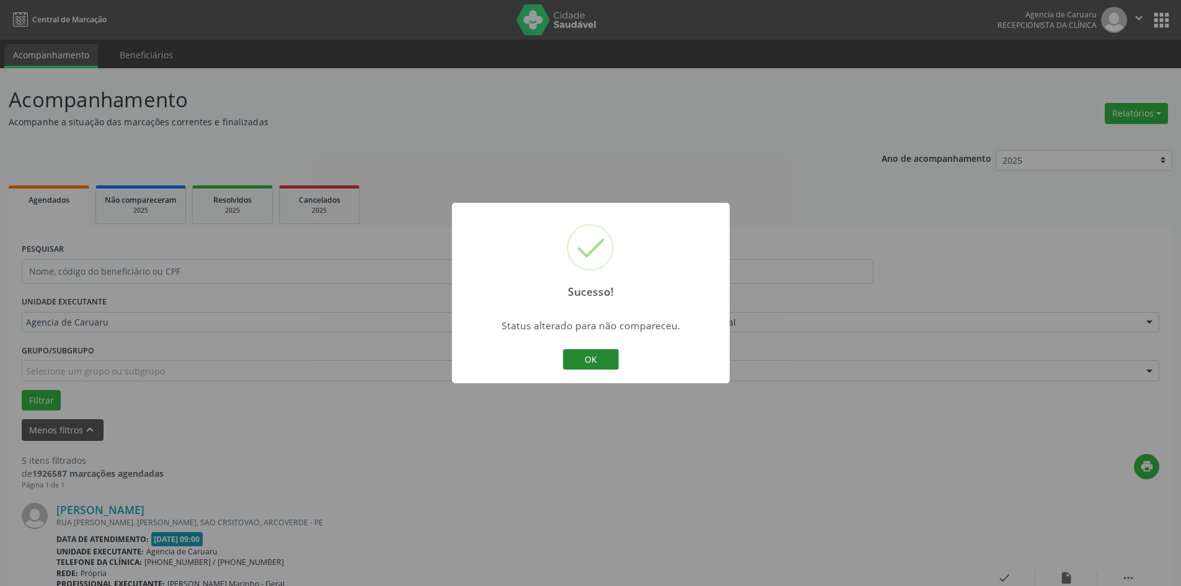
click at [597, 362] on button "OK" at bounding box center [591, 359] width 56 height 21
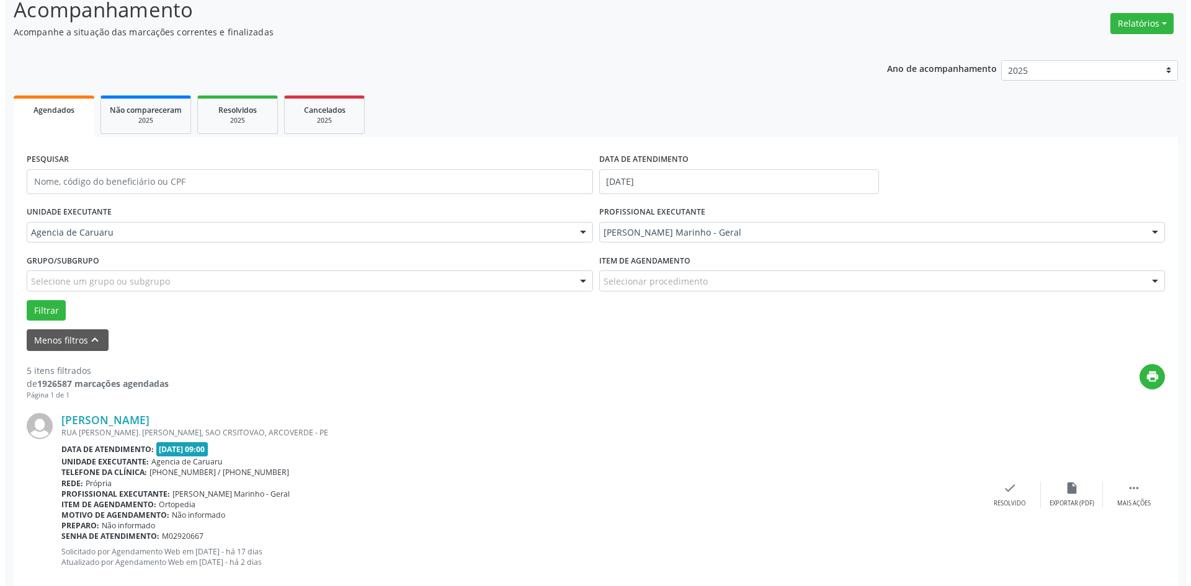
scroll to position [372, 0]
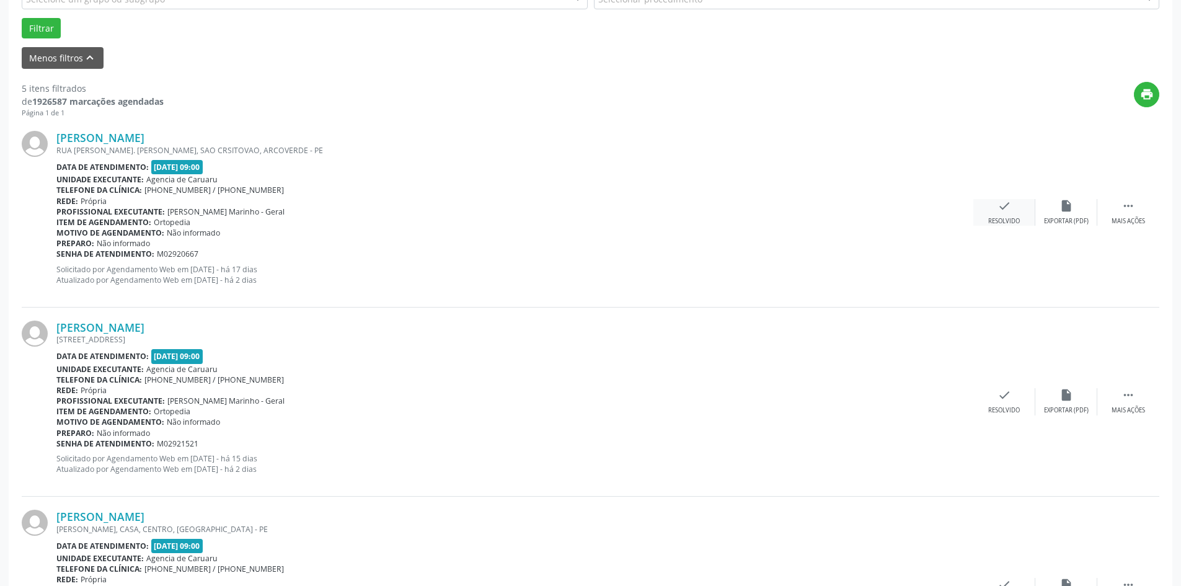
click at [1011, 200] on icon "check" at bounding box center [1005, 206] width 14 height 14
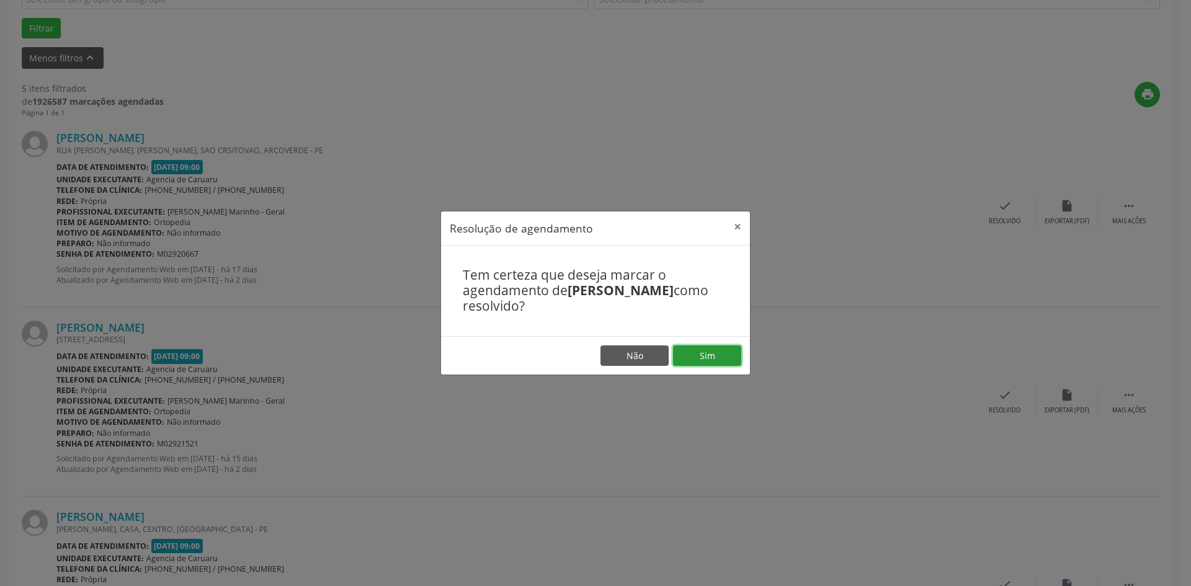
click at [691, 351] on button "Sim" at bounding box center [707, 355] width 68 height 21
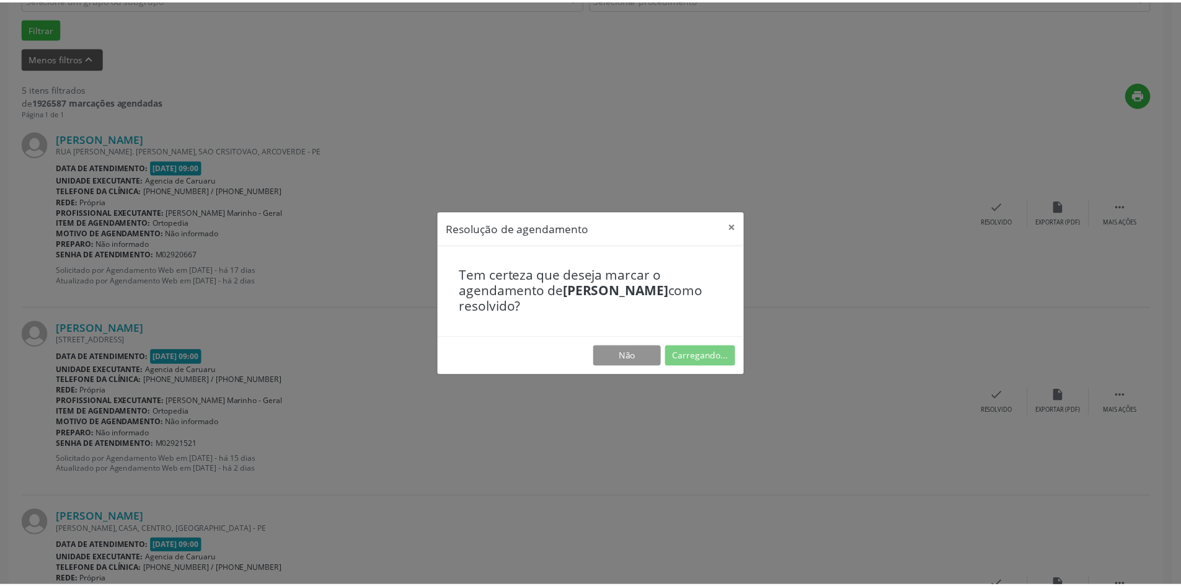
scroll to position [0, 0]
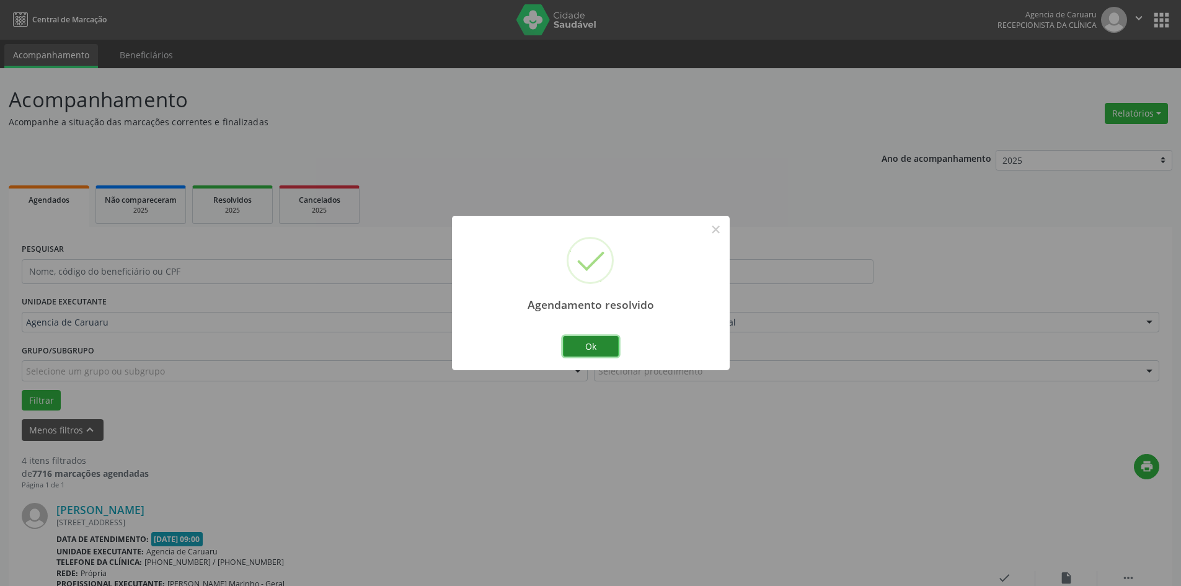
click at [581, 350] on button "Ok" at bounding box center [591, 346] width 56 height 21
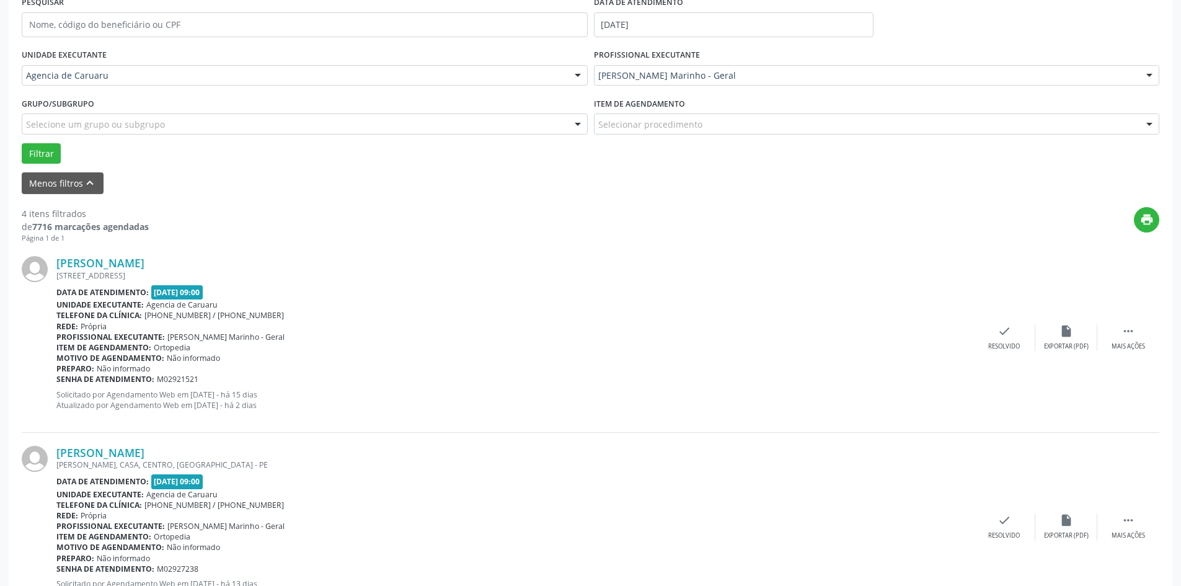
scroll to position [248, 0]
click at [1126, 327] on icon "" at bounding box center [1129, 330] width 14 height 14
click at [1052, 347] on div "Não compareceu" at bounding box center [1066, 345] width 53 height 9
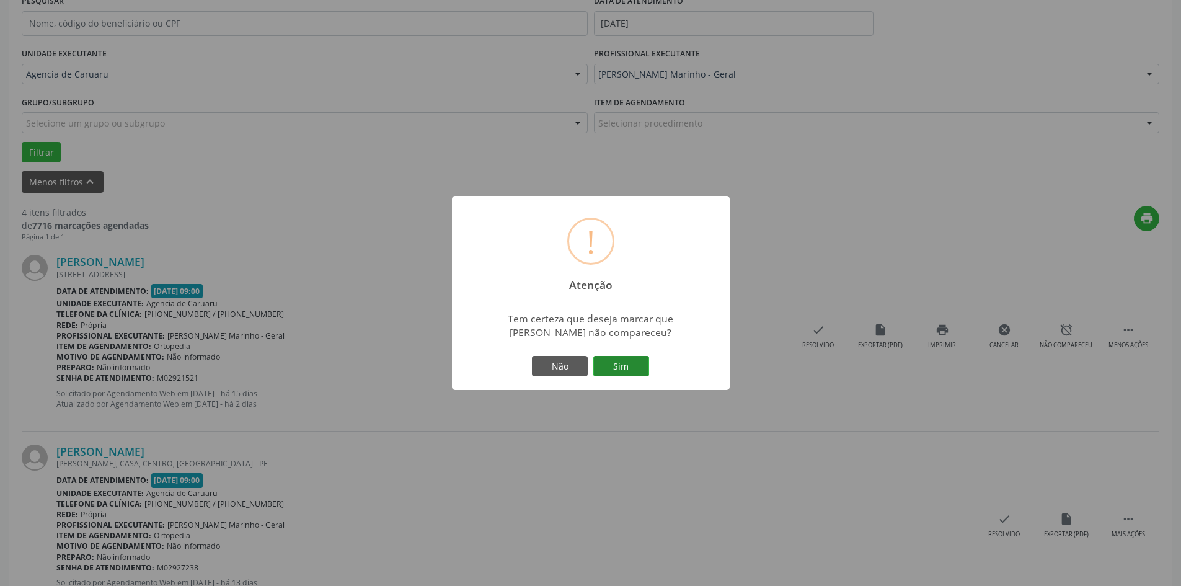
click at [617, 366] on button "Sim" at bounding box center [621, 366] width 56 height 21
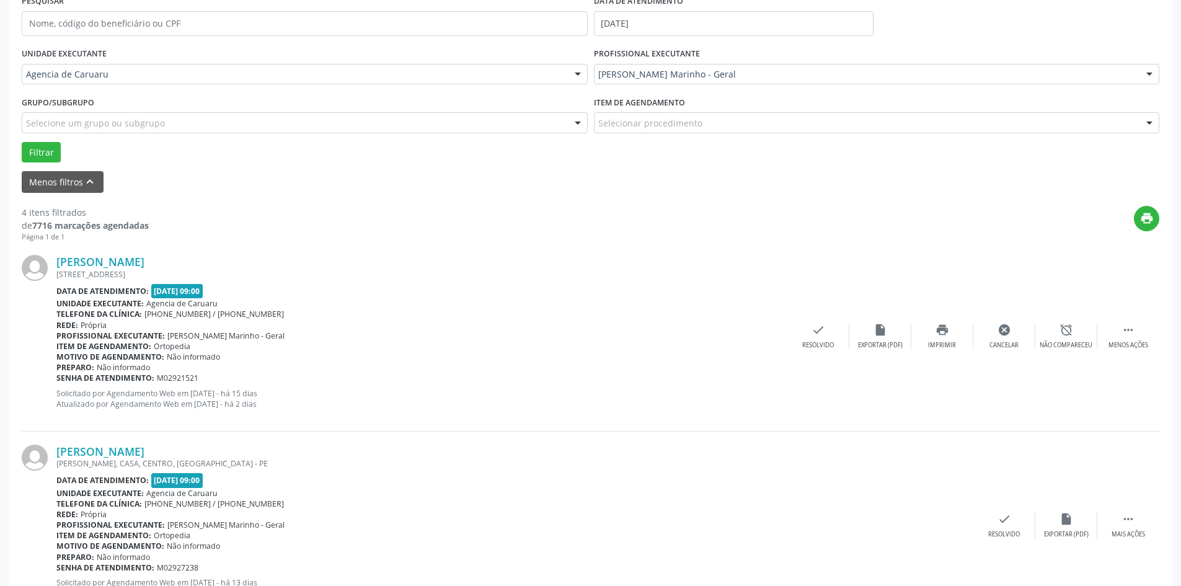
scroll to position [0, 0]
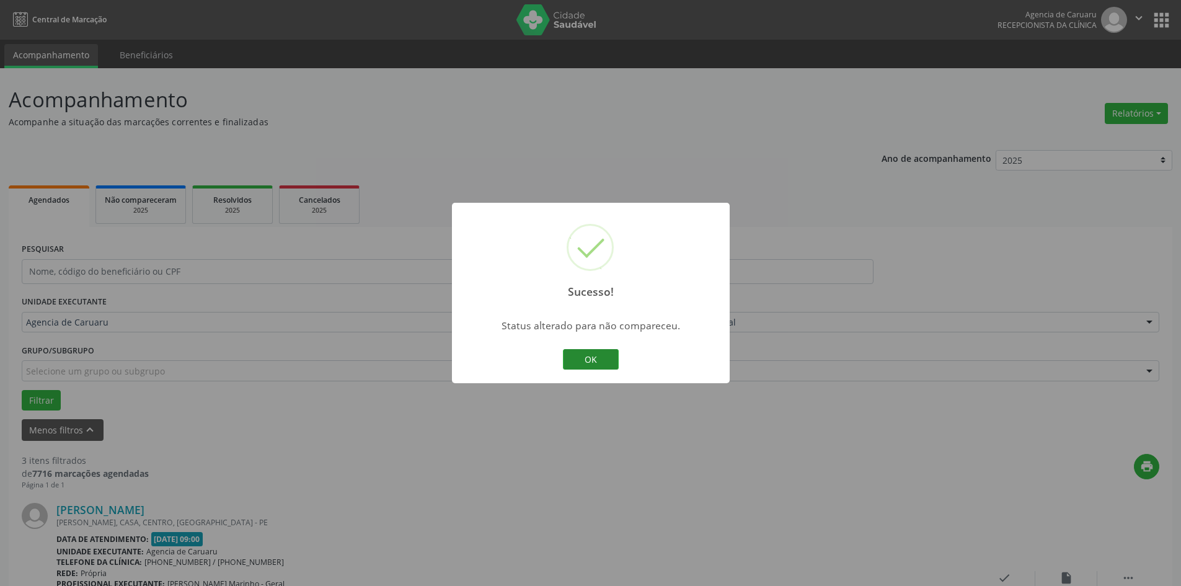
click at [600, 362] on button "OK" at bounding box center [591, 359] width 56 height 21
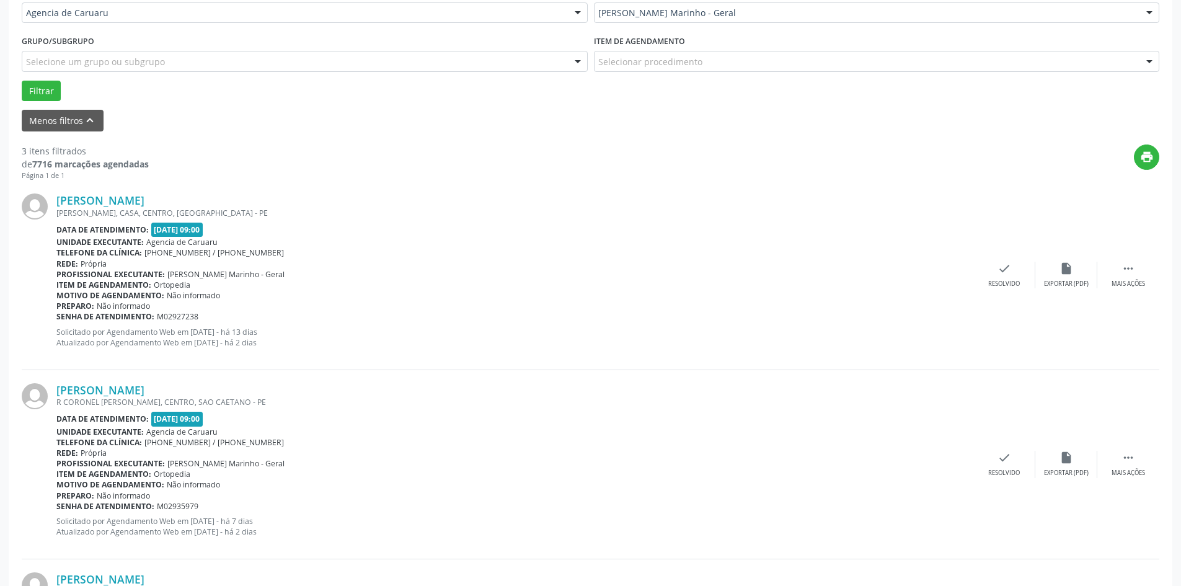
scroll to position [310, 0]
drag, startPoint x: 1119, startPoint y: 275, endPoint x: 1098, endPoint y: 279, distance: 20.8
click at [1119, 276] on div " Mais ações" at bounding box center [1129, 274] width 62 height 27
click at [1041, 278] on div "alarm_off Não compareceu" at bounding box center [1067, 274] width 62 height 27
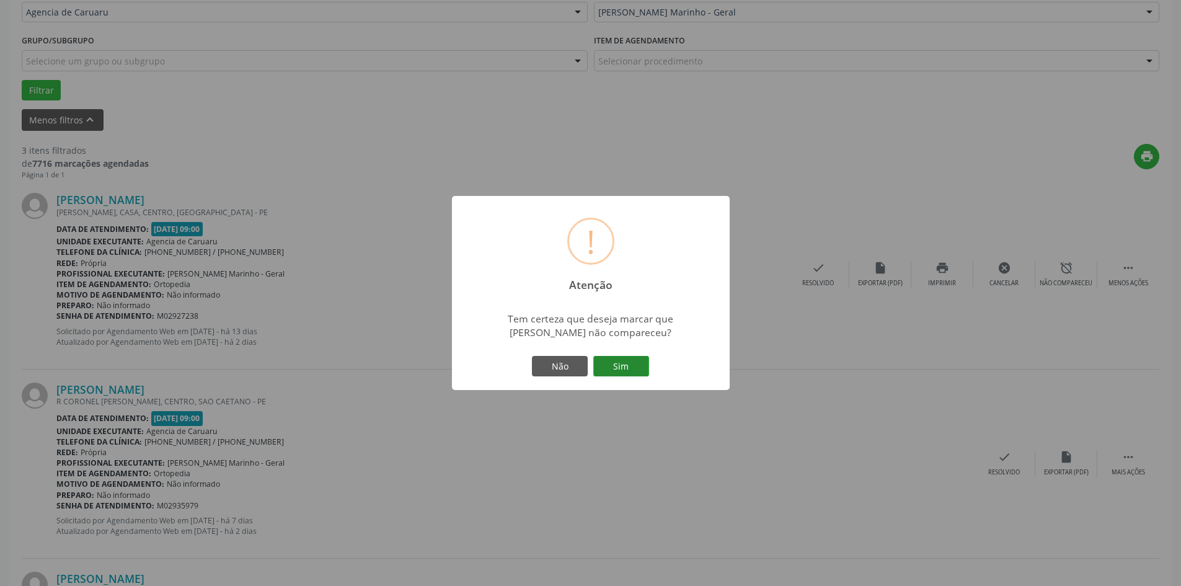
click at [623, 367] on button "Sim" at bounding box center [621, 366] width 56 height 21
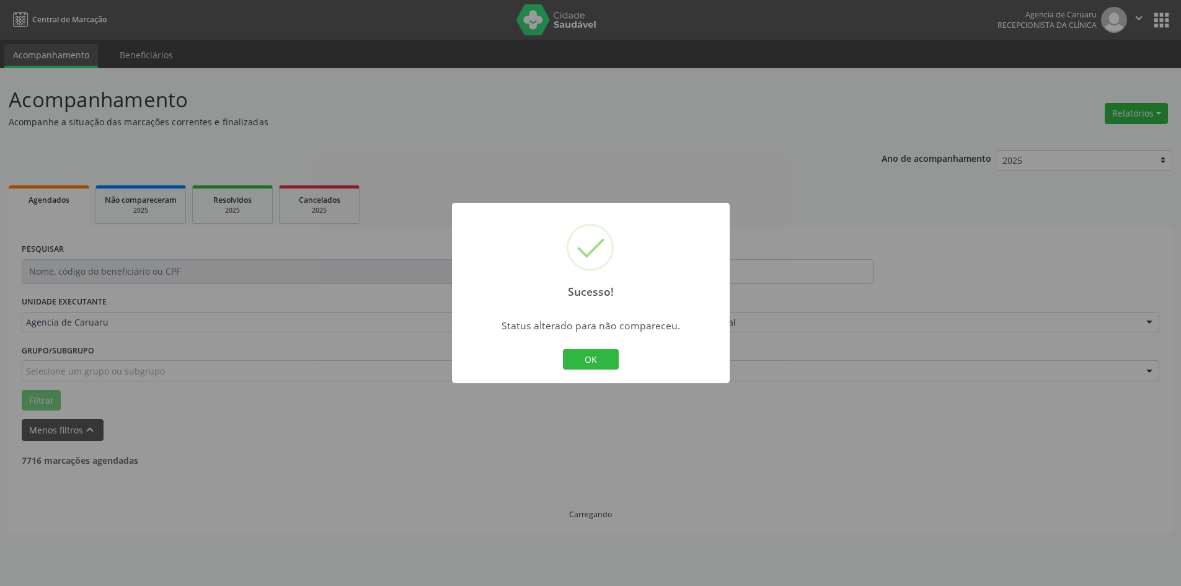
scroll to position [0, 0]
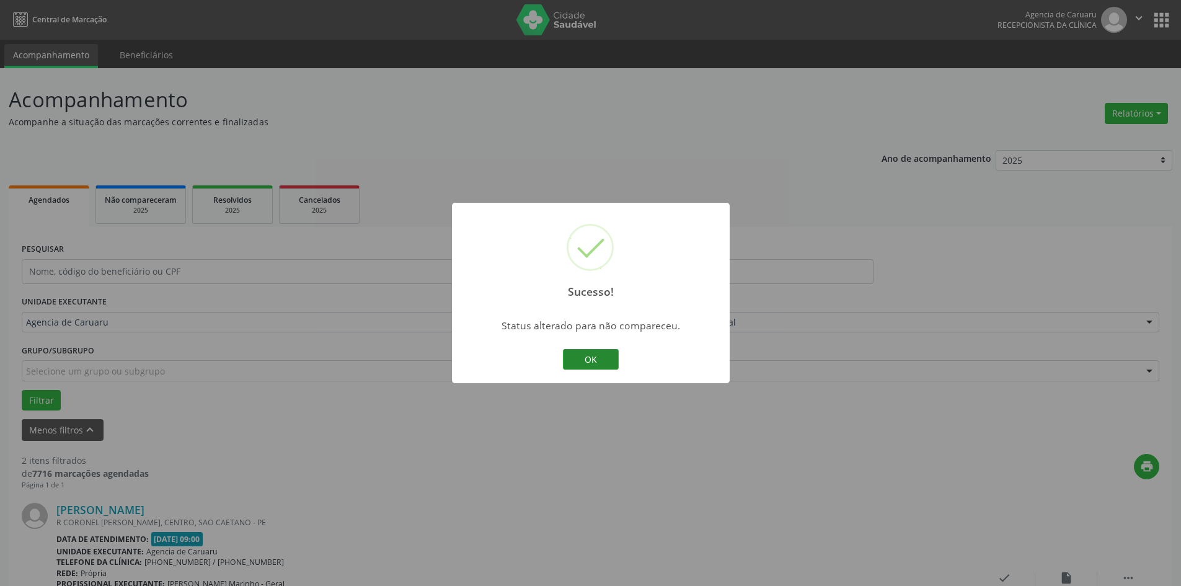
click at [593, 359] on button "OK" at bounding box center [591, 359] width 56 height 21
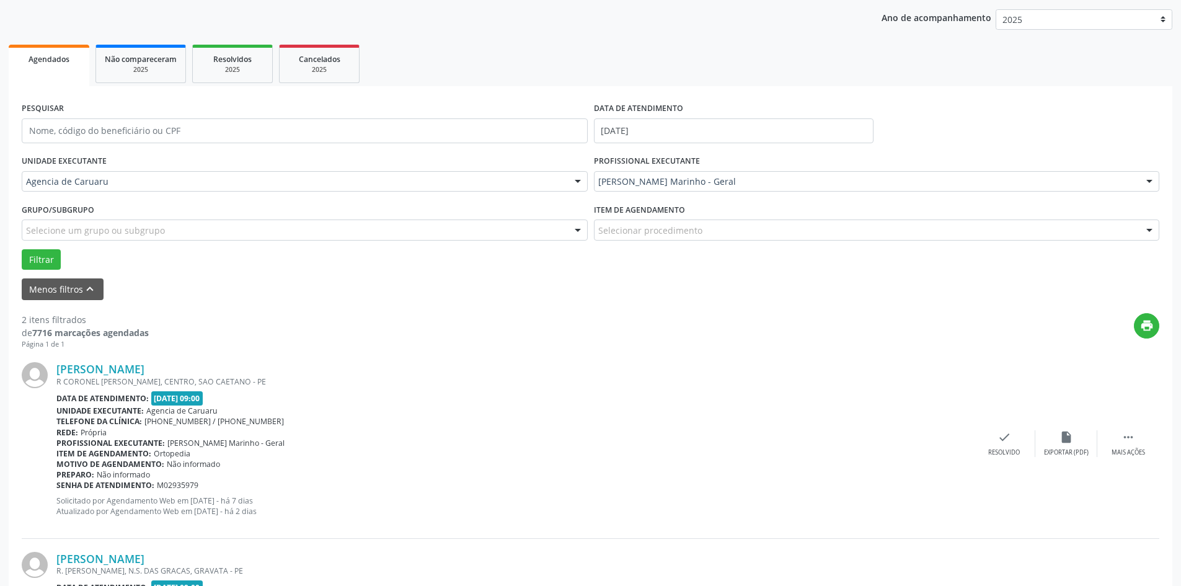
scroll to position [304, 0]
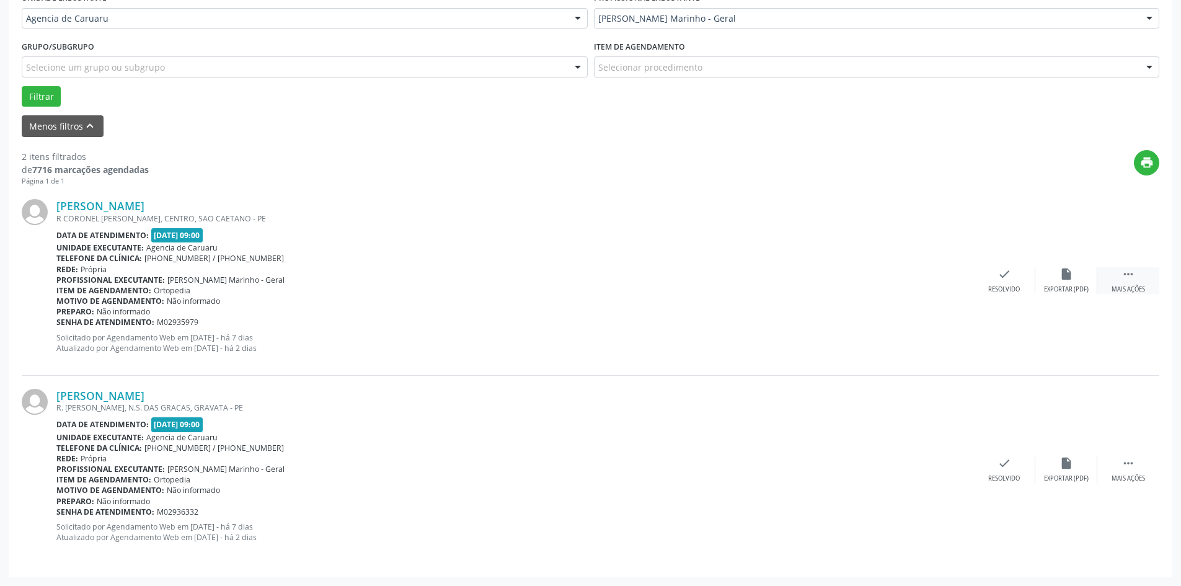
click at [1123, 294] on div "Mais ações" at bounding box center [1128, 289] width 33 height 9
click at [1046, 279] on div "alarm_off Não compareceu" at bounding box center [1067, 280] width 62 height 27
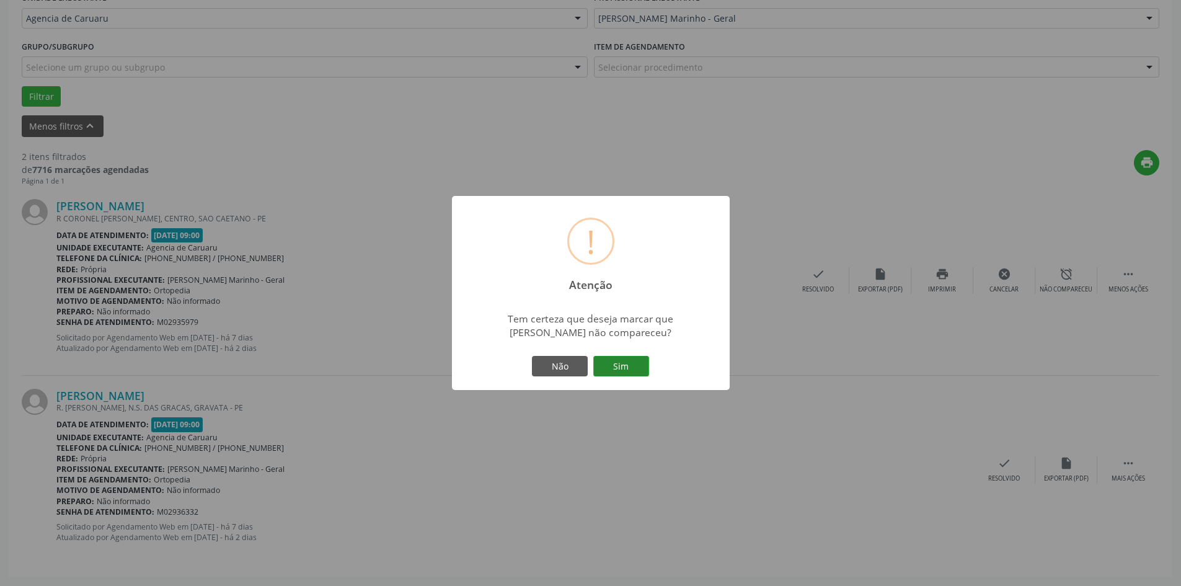
click at [624, 358] on button "Sim" at bounding box center [621, 366] width 56 height 21
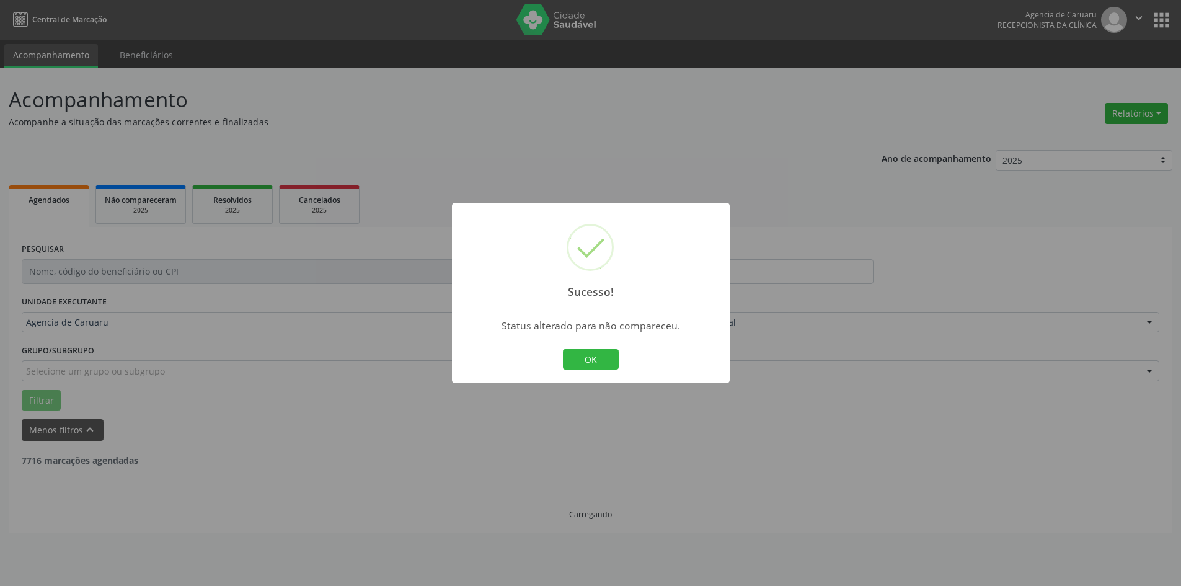
scroll to position [0, 0]
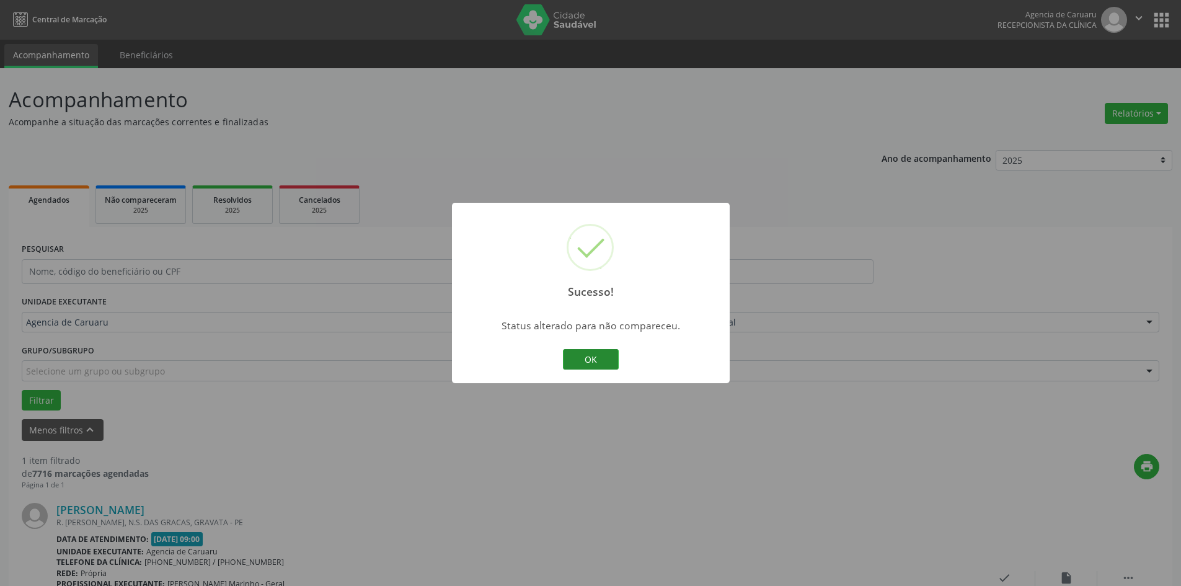
click at [598, 365] on button "OK" at bounding box center [591, 359] width 56 height 21
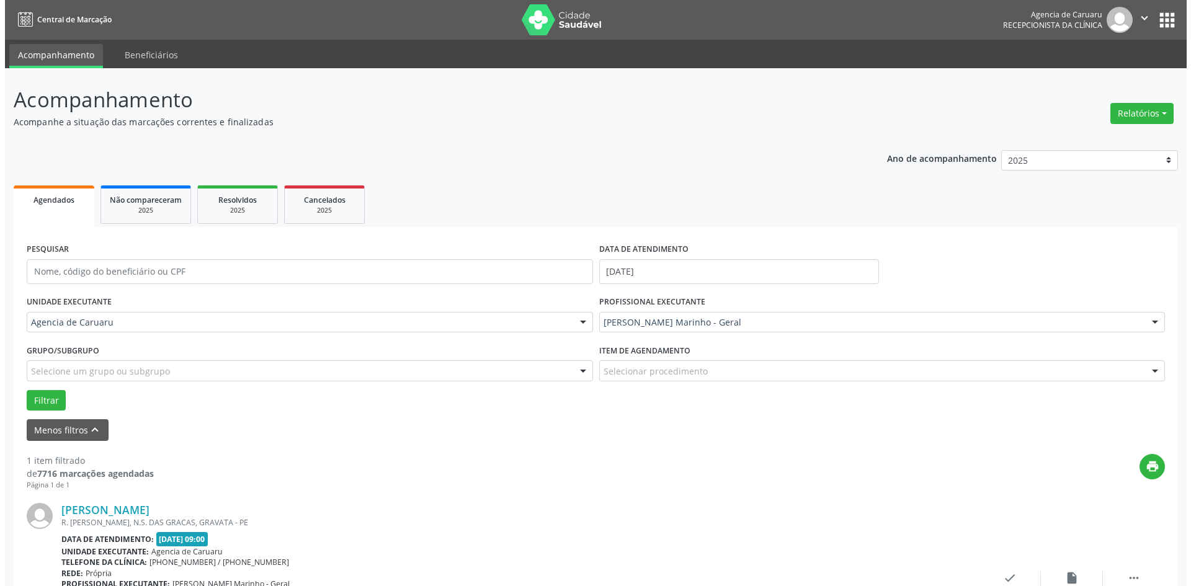
scroll to position [115, 0]
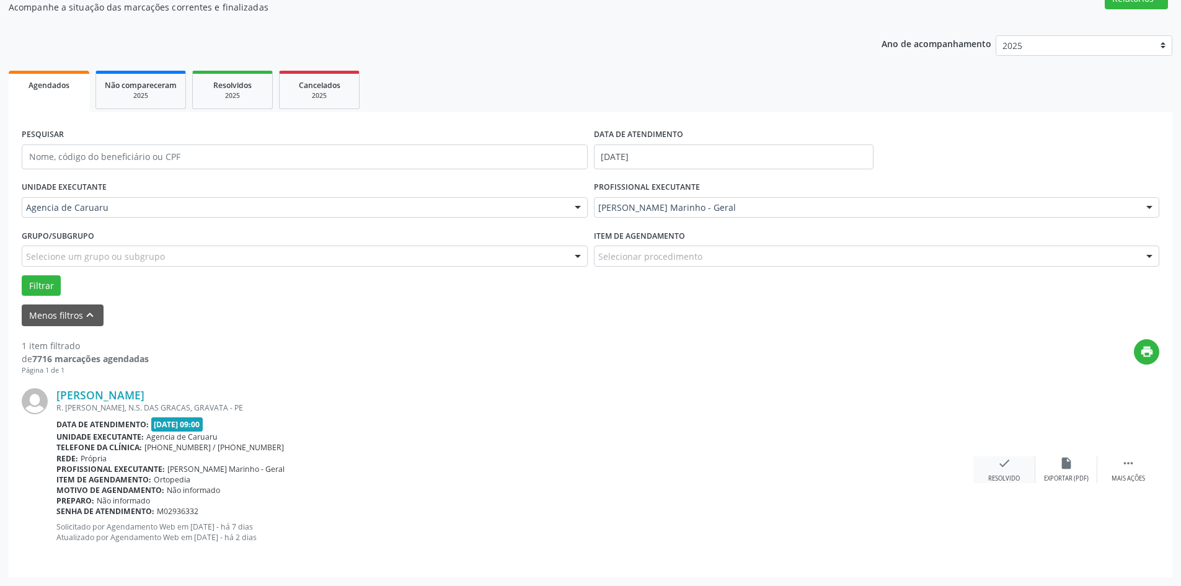
click at [990, 481] on div "Resolvido" at bounding box center [1004, 478] width 32 height 9
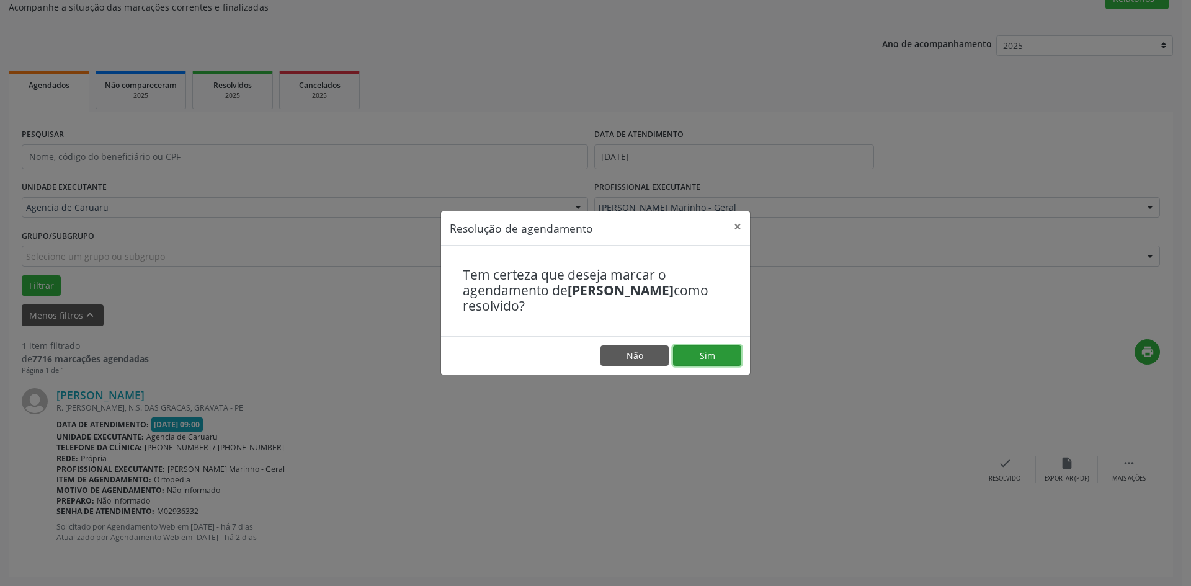
click at [706, 357] on button "Sim" at bounding box center [707, 355] width 68 height 21
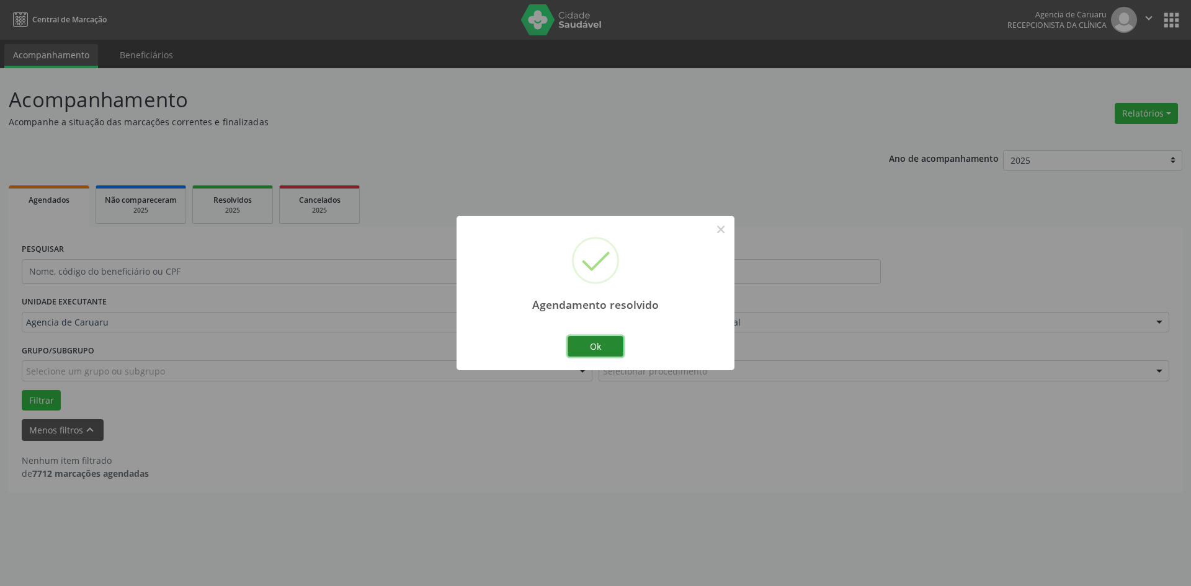
click at [590, 350] on button "Ok" at bounding box center [595, 346] width 56 height 21
